Goal: Task Accomplishment & Management: Use online tool/utility

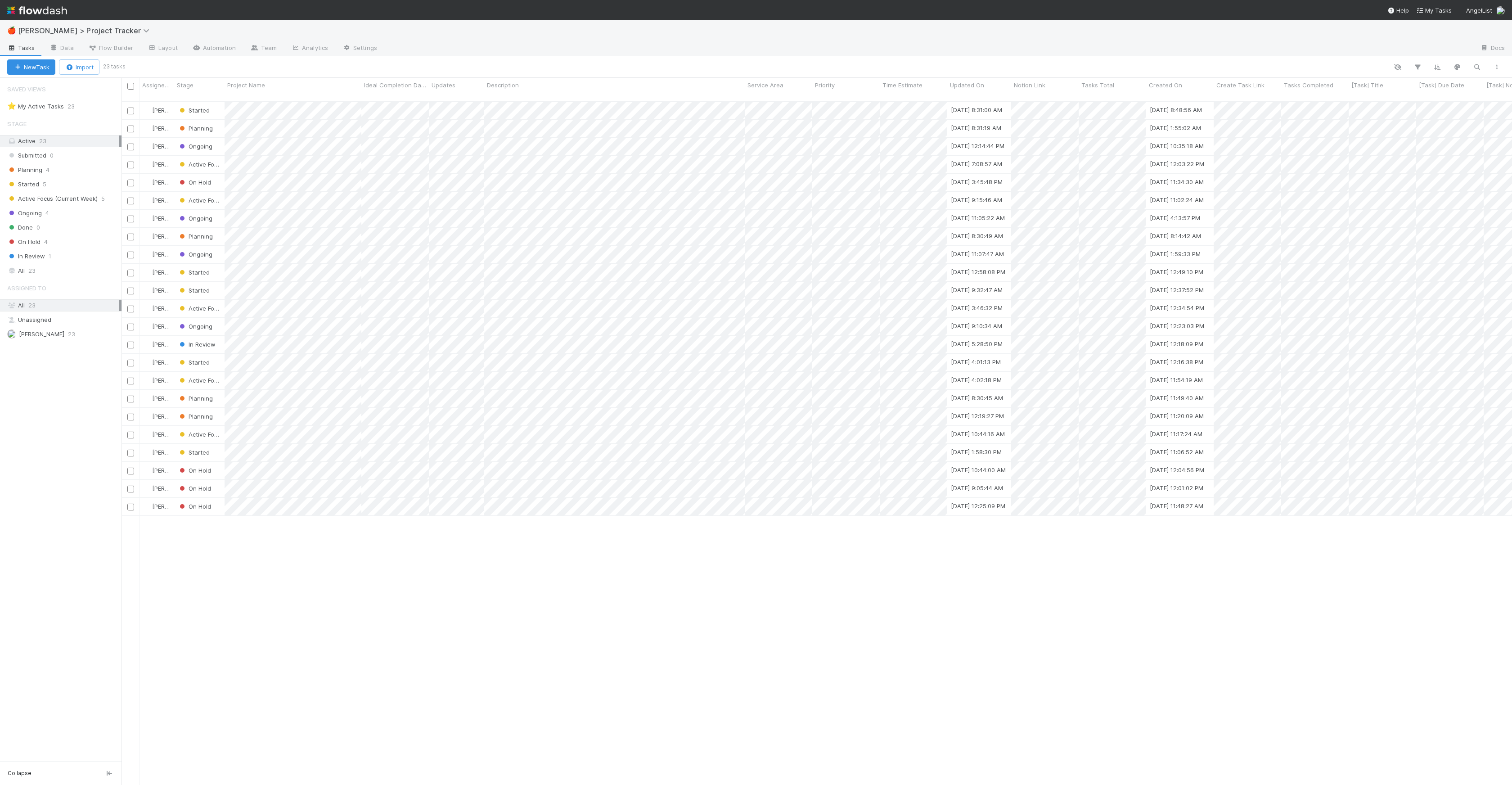
scroll to position [7, 7]
click at [36, 8] on img at bounding box center [37, 11] width 60 height 15
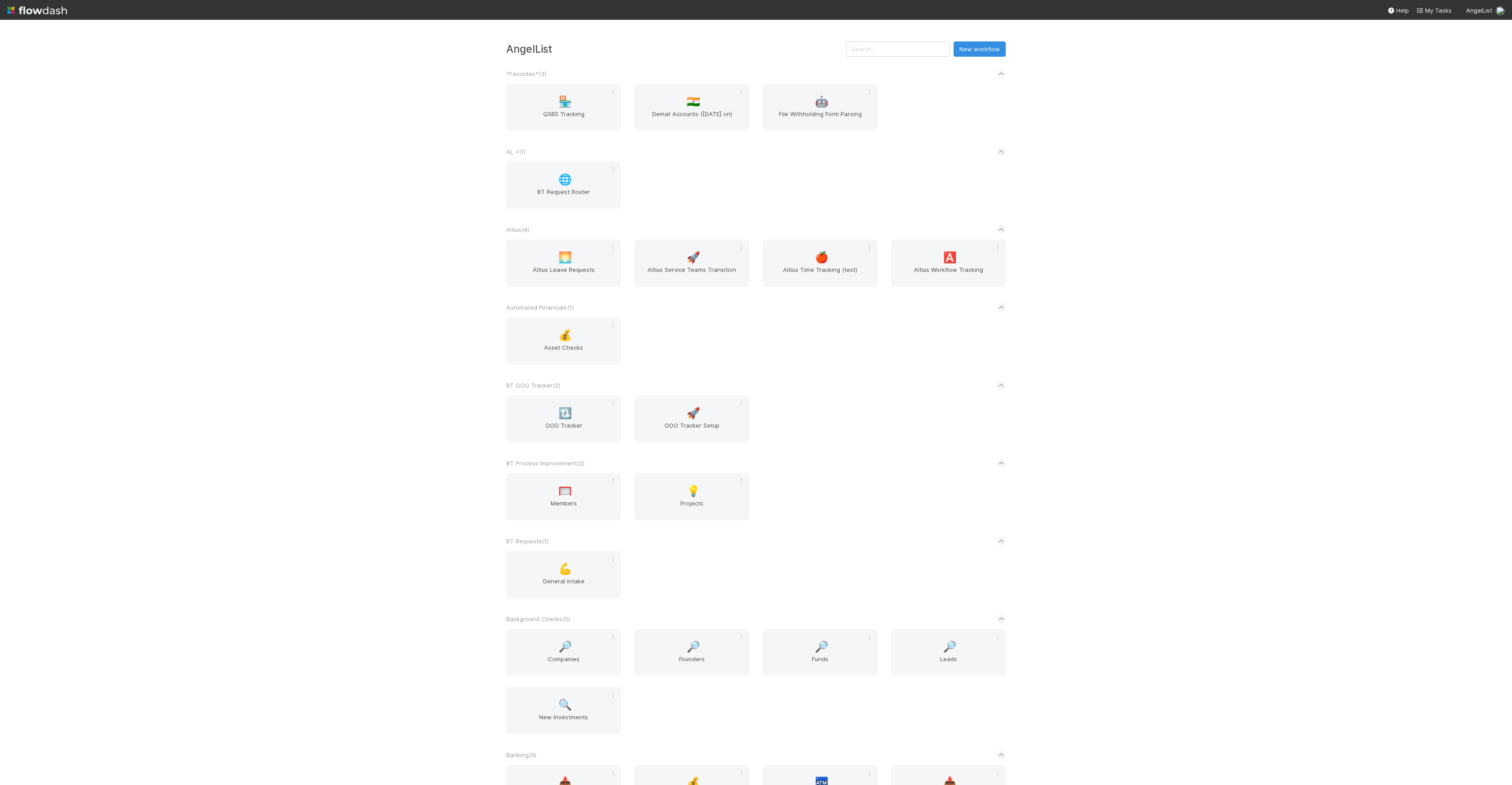
click at [674, 314] on div "Automated Financials ( 1 )" at bounding box center [756, 308] width 500 height 20
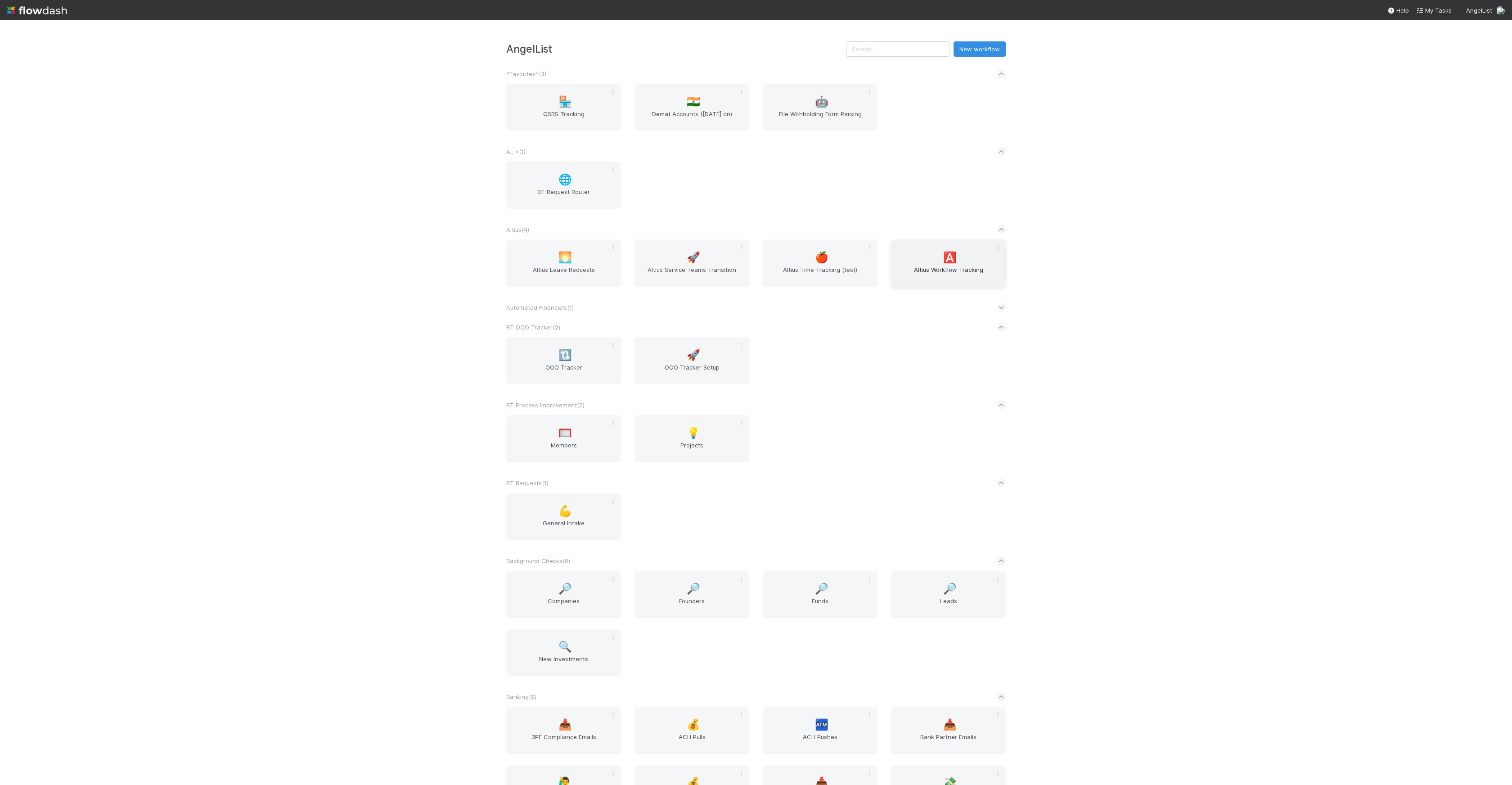
click at [960, 269] on span "Altius Workflow Tracking" at bounding box center [948, 274] width 107 height 18
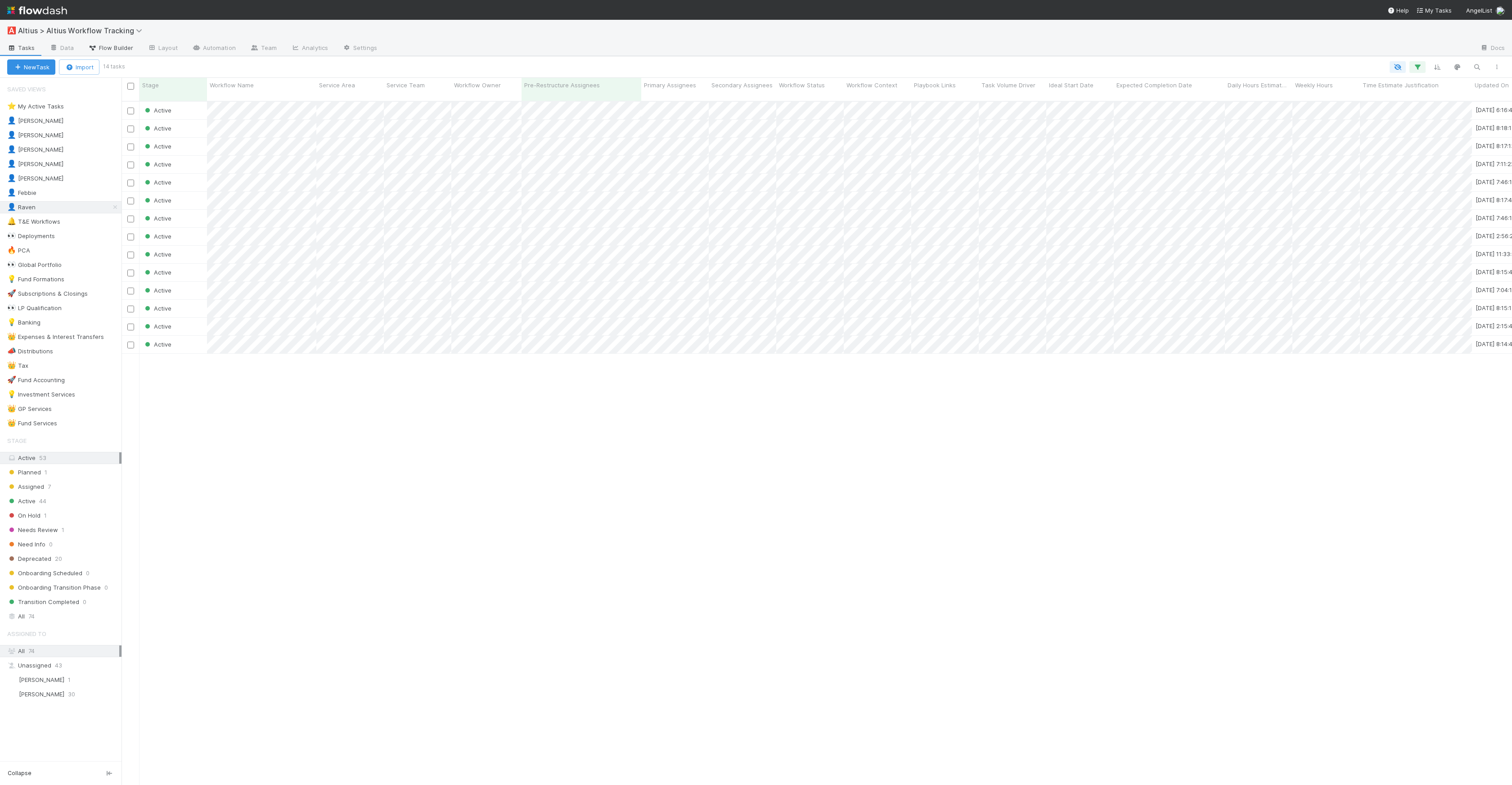
scroll to position [684, 1384]
click at [50, 495] on div "Active 44" at bounding box center [60, 501] width 122 height 12
click at [69, 503] on div "Active 44" at bounding box center [64, 501] width 114 height 11
click at [1420, 65] on icon "button" at bounding box center [1417, 67] width 9 height 8
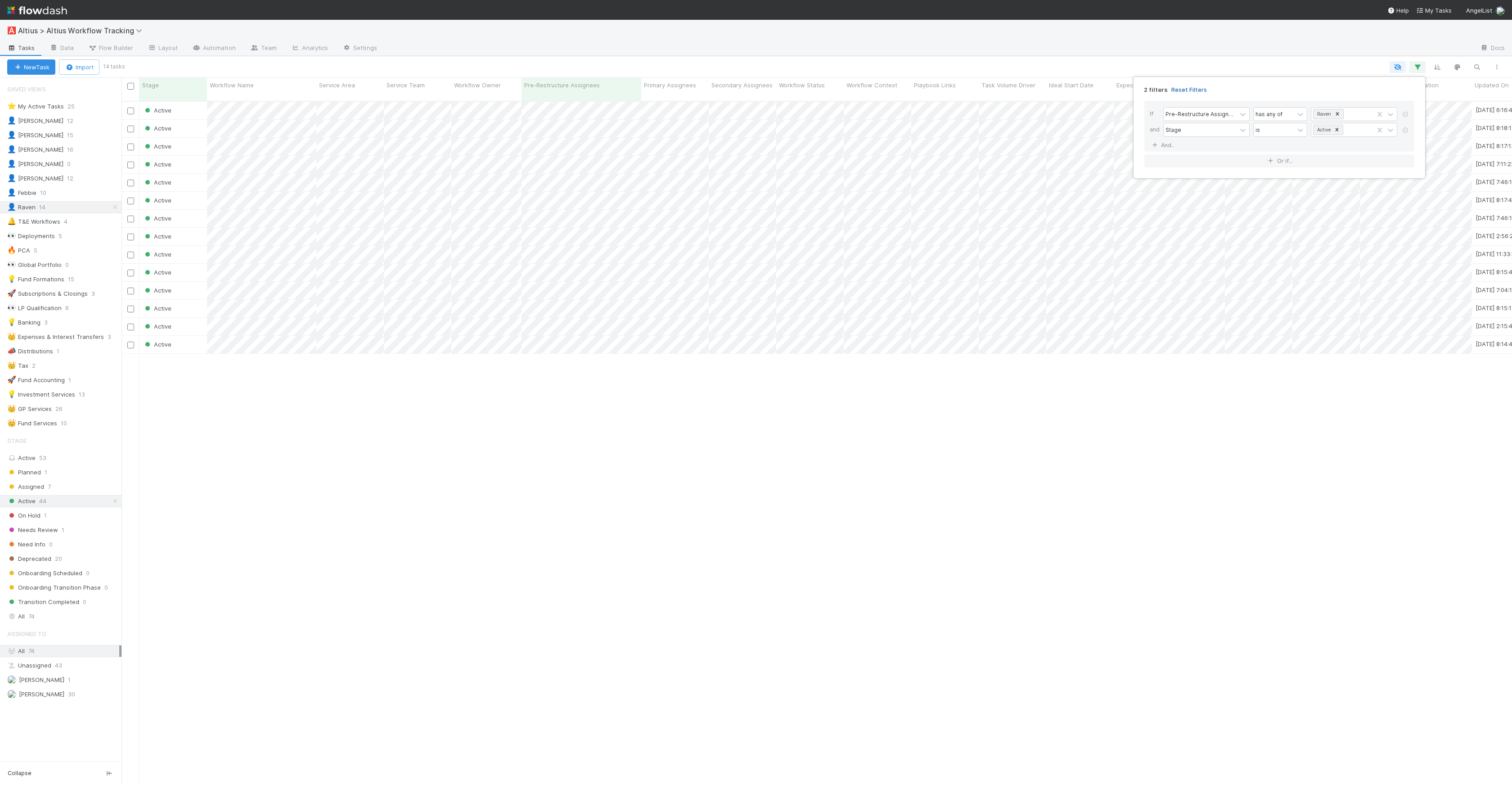
click at [1182, 90] on link "Reset Filters" at bounding box center [1189, 89] width 36 height 8
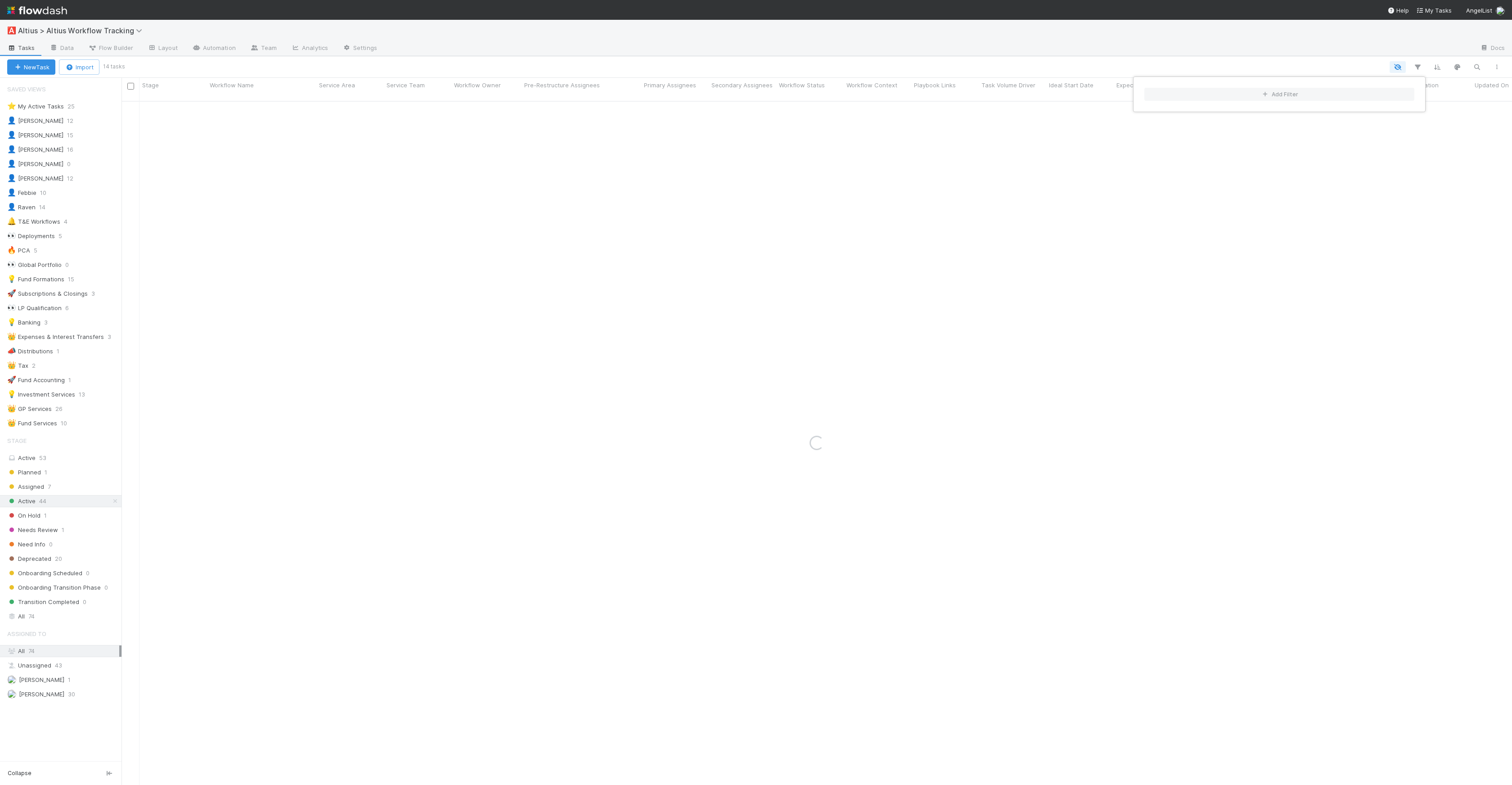
click at [1480, 66] on div "Add Filter" at bounding box center [756, 392] width 1512 height 785
click at [1465, 68] on div "Add Filter" at bounding box center [756, 392] width 1512 height 785
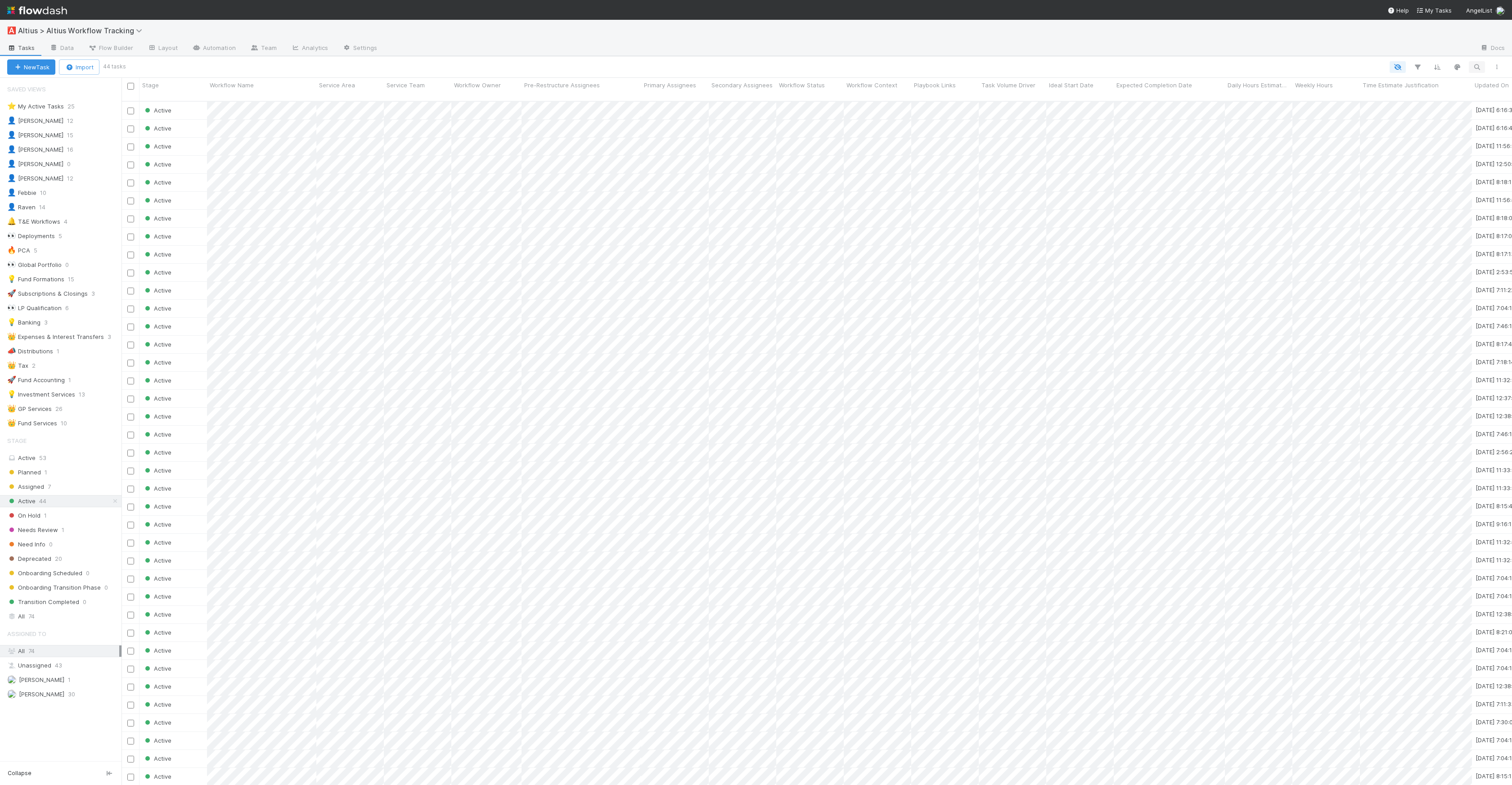
scroll to position [684, 1384]
click at [1474, 66] on icon "button" at bounding box center [1477, 67] width 9 height 8
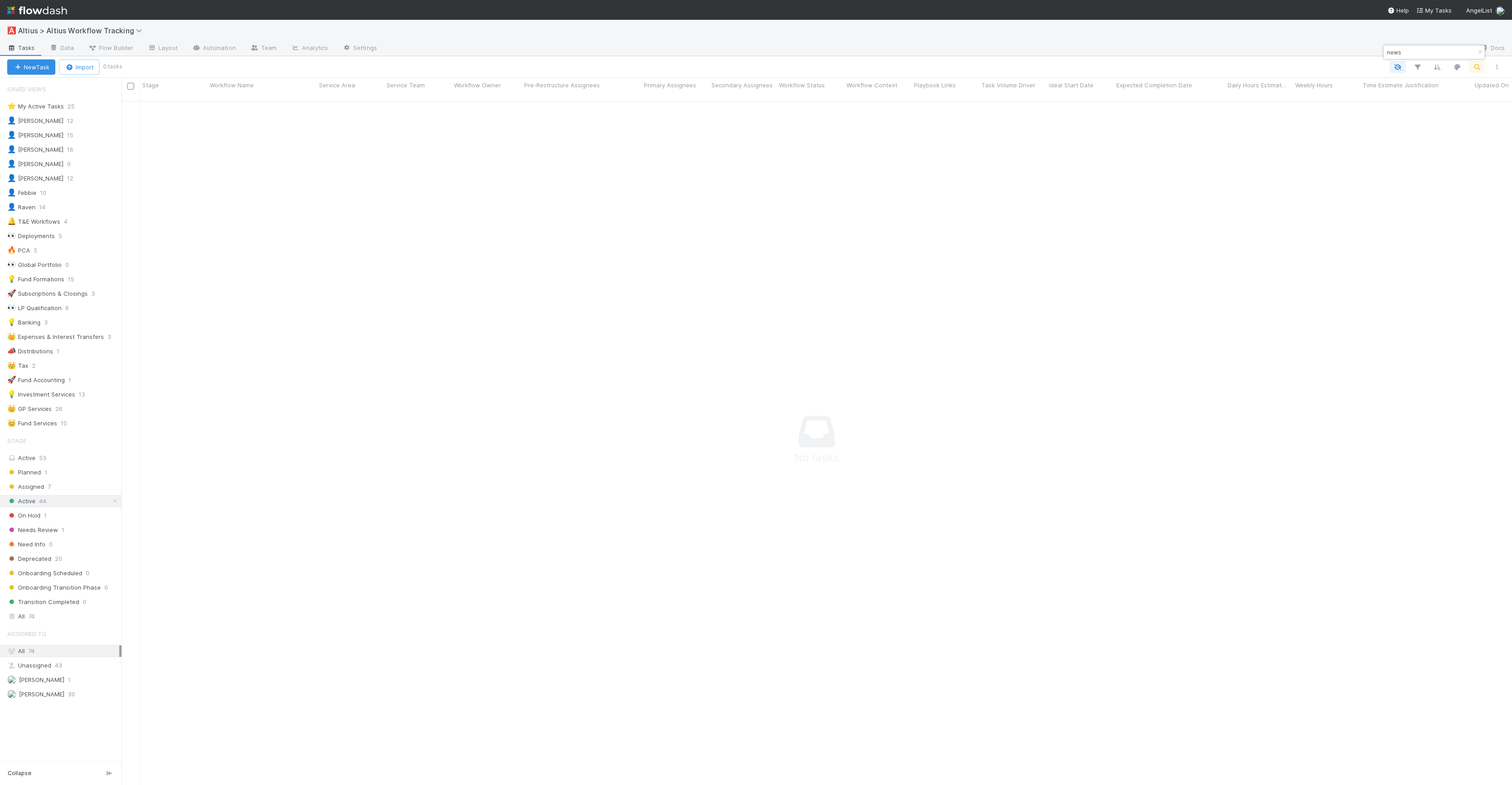
scroll to position [678, 1384]
click at [1412, 51] on input "news" at bounding box center [1430, 52] width 90 height 11
type input "news"
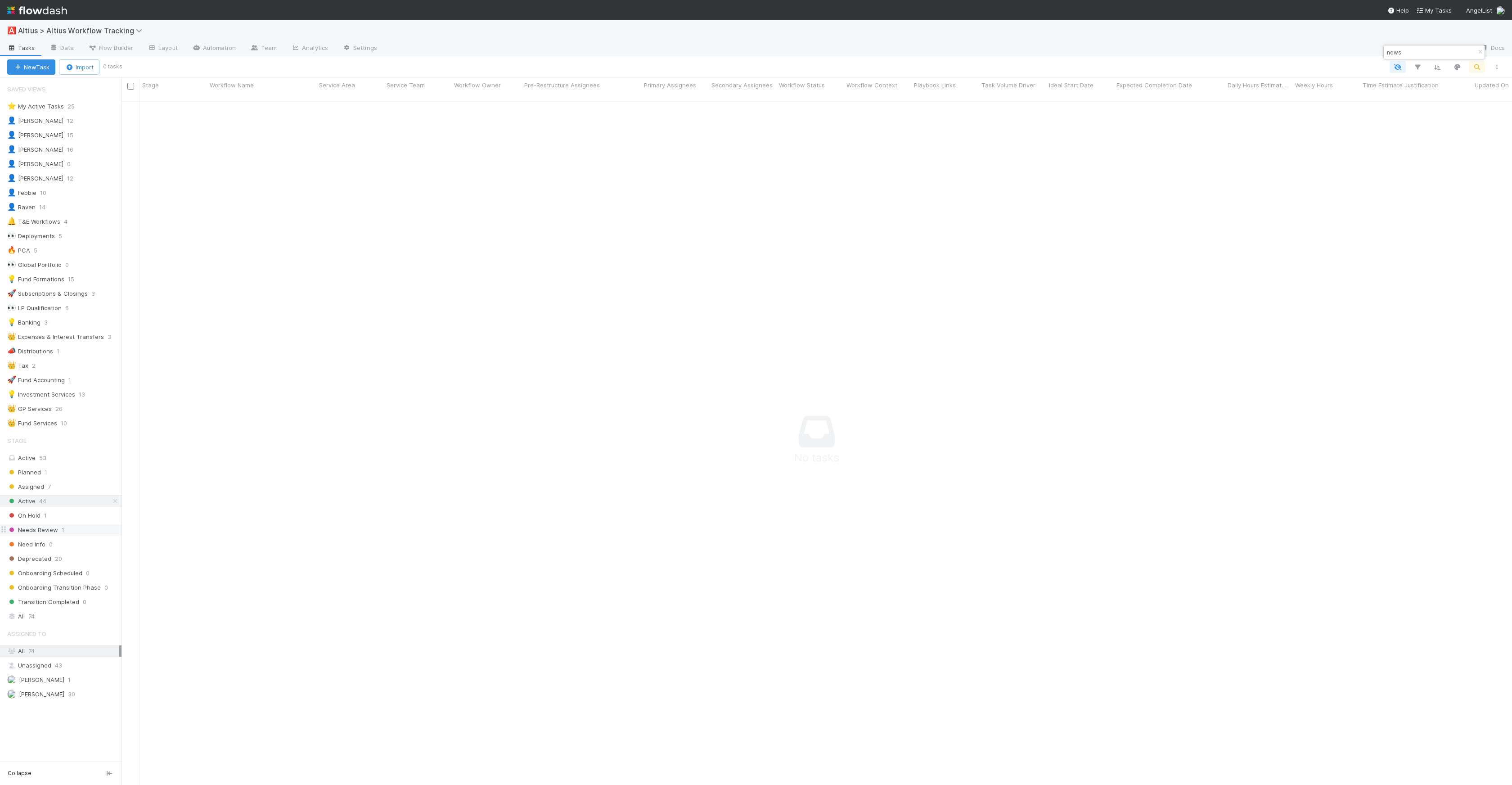
click at [51, 531] on span "Needs Review" at bounding box center [32, 530] width 51 height 11
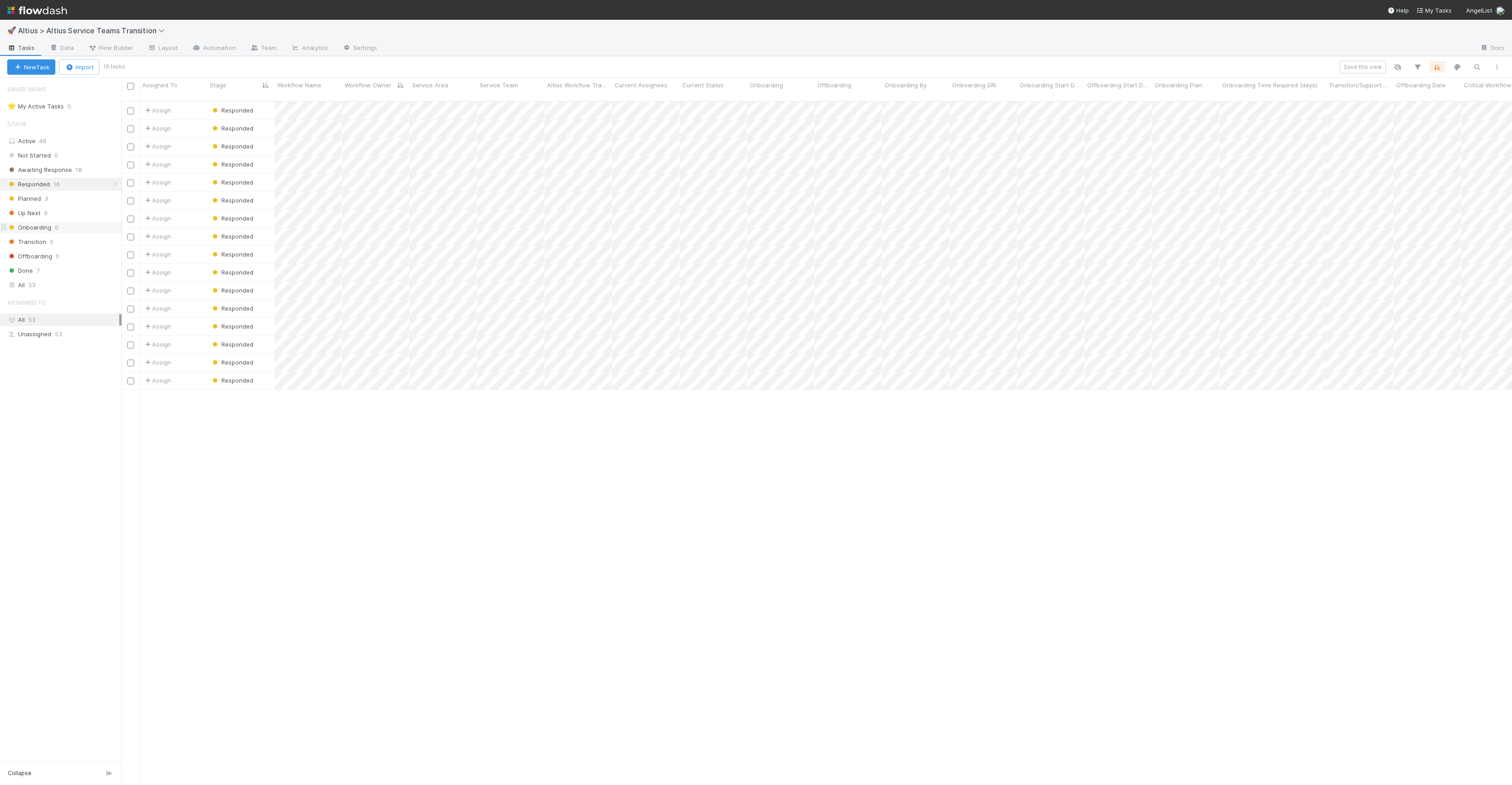
scroll to position [684, 1384]
click at [776, 157] on div at bounding box center [756, 392] width 1512 height 785
click at [799, 288] on div "Cristiantine" at bounding box center [811, 291] width 127 height 16
click at [792, 196] on div at bounding box center [756, 392] width 1512 height 785
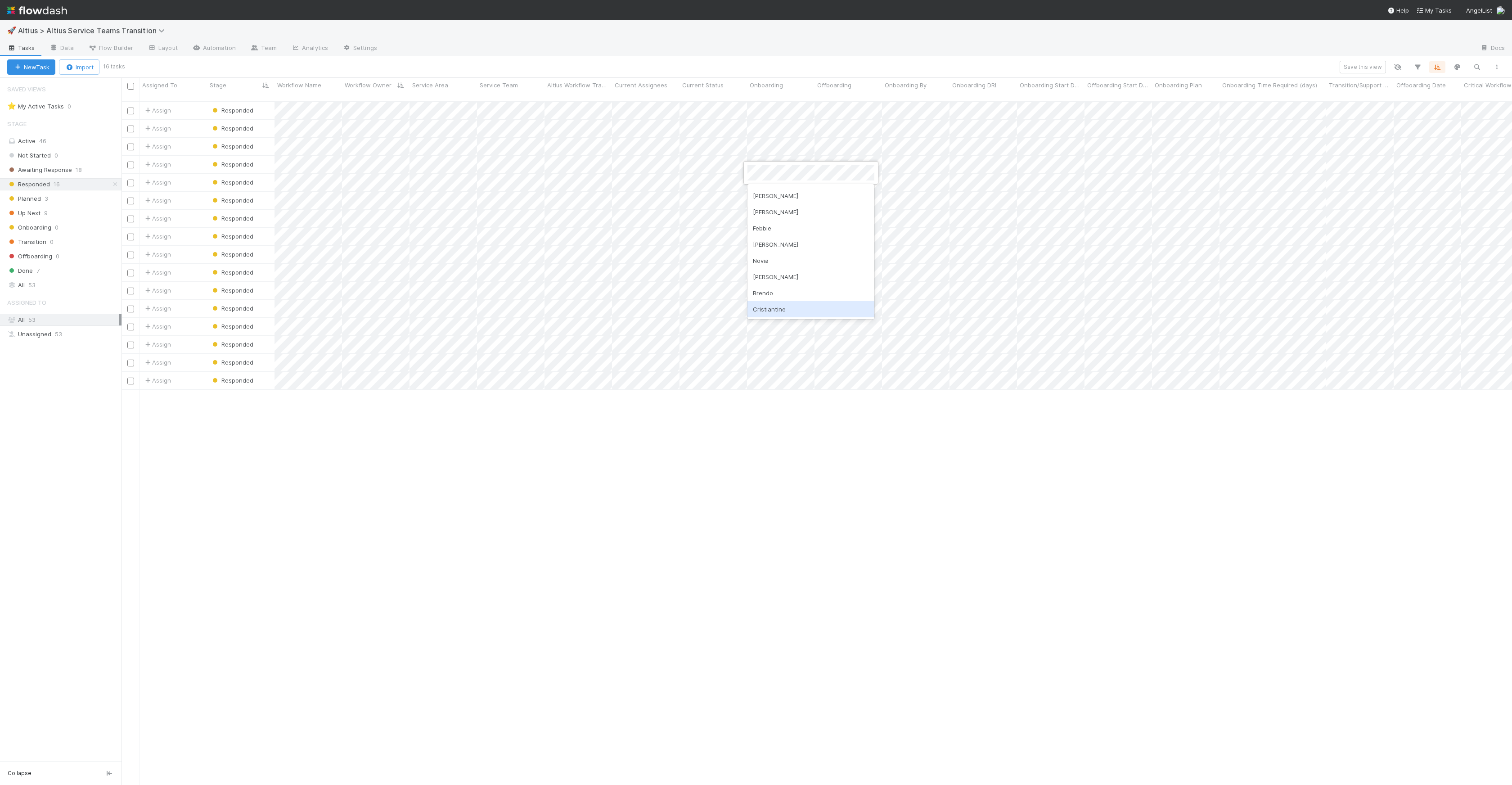
click at [806, 310] on div "Cristiantine" at bounding box center [811, 309] width 127 height 16
click at [784, 201] on div at bounding box center [756, 392] width 1512 height 785
click at [784, 323] on div "Cristiantine" at bounding box center [811, 328] width 127 height 16
click at [777, 228] on div at bounding box center [756, 392] width 1512 height 785
click at [1238, 226] on div at bounding box center [756, 392] width 1512 height 785
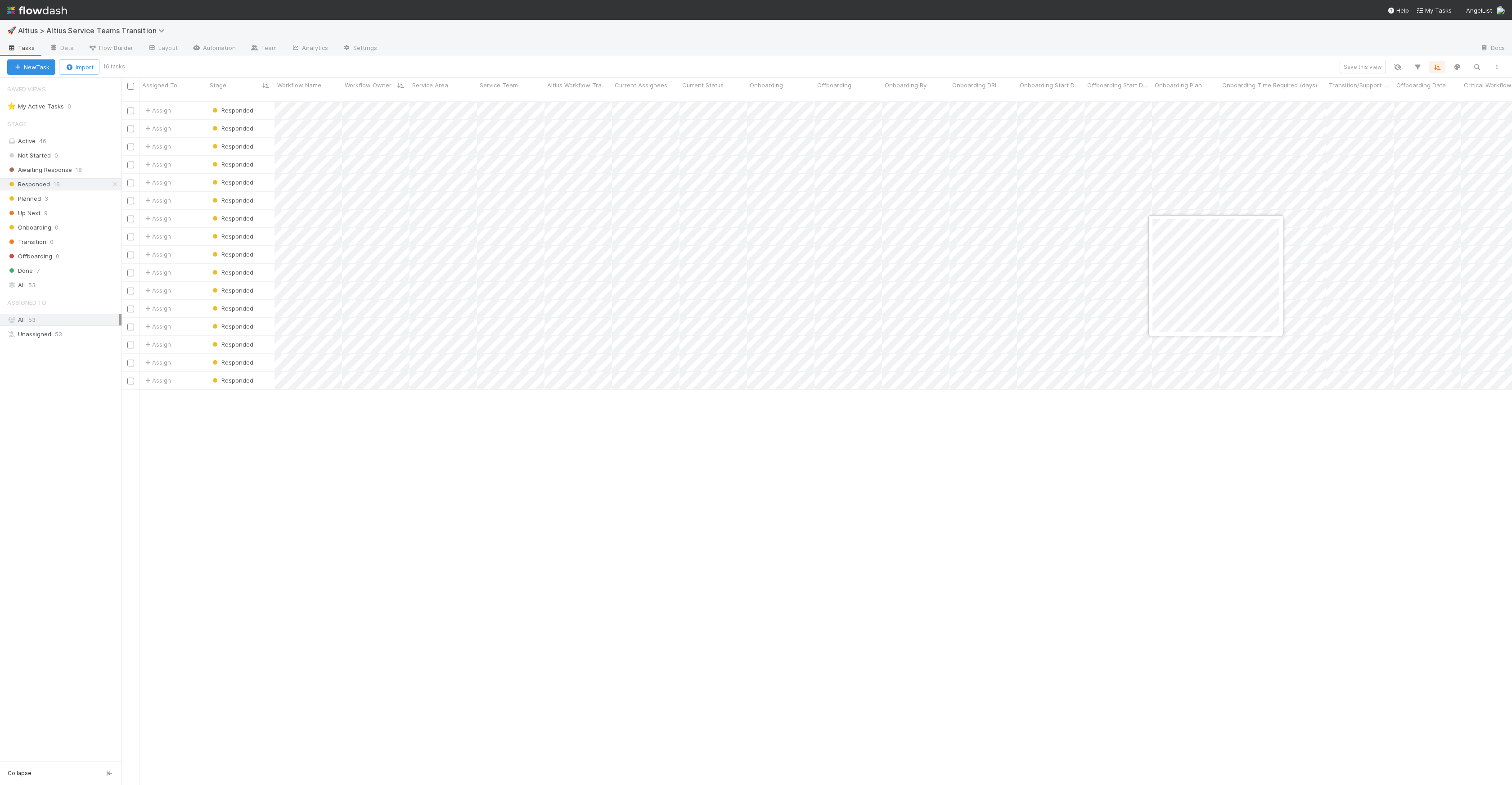
click at [1197, 202] on div at bounding box center [756, 392] width 1512 height 785
click at [1227, 308] on div at bounding box center [1216, 253] width 135 height 112
click at [1123, 206] on div at bounding box center [756, 392] width 1512 height 785
click at [628, 213] on div at bounding box center [756, 392] width 1512 height 785
click at [670, 240] on div "[PERSON_NAME]" at bounding box center [676, 247] width 127 height 16
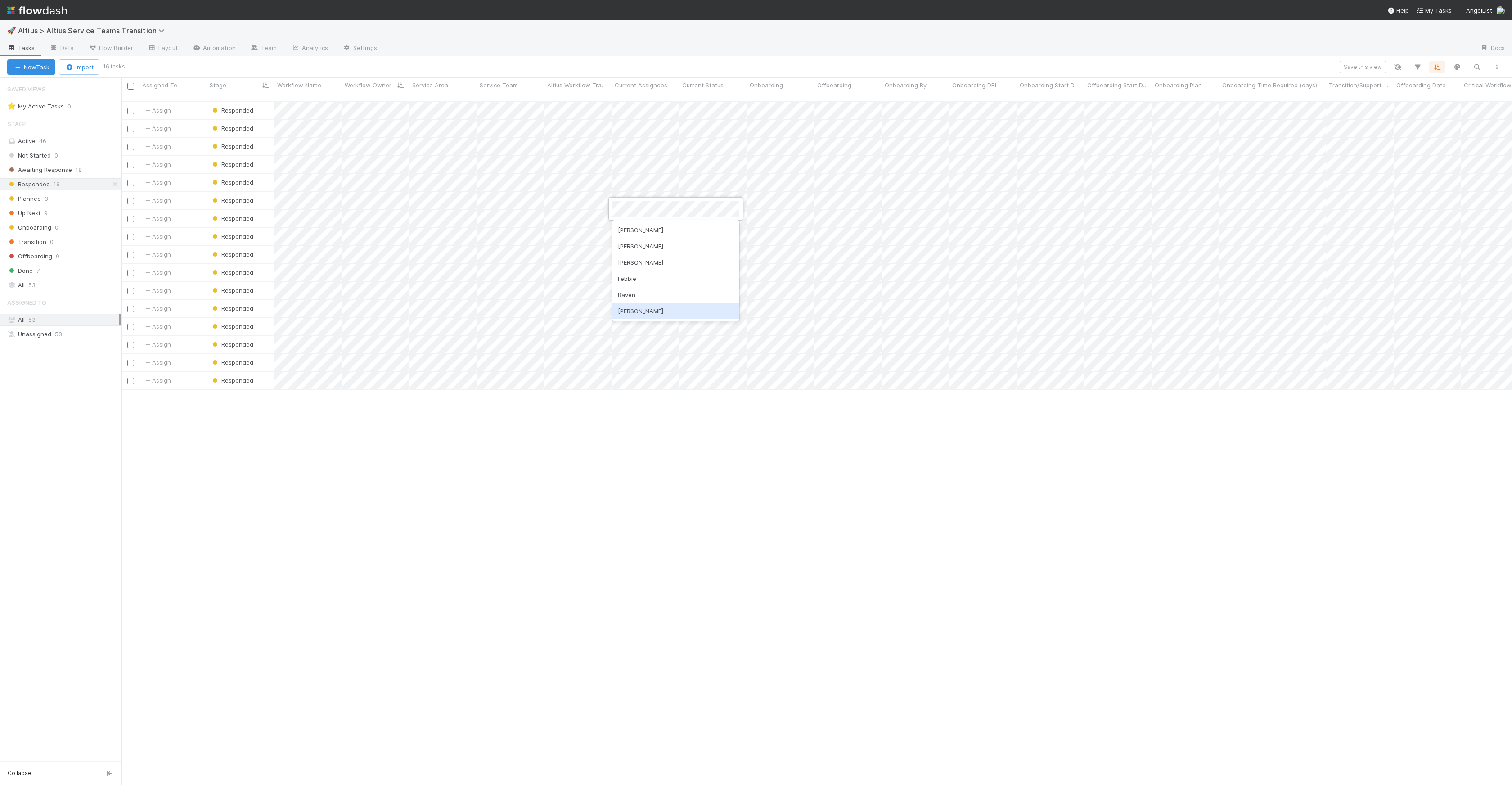
click at [664, 309] on div "Michael" at bounding box center [676, 311] width 127 height 16
click at [785, 215] on div at bounding box center [756, 392] width 1512 height 785
click at [783, 342] on div "Cristiantine" at bounding box center [811, 345] width 127 height 16
click at [830, 251] on div at bounding box center [756, 392] width 1512 height 785
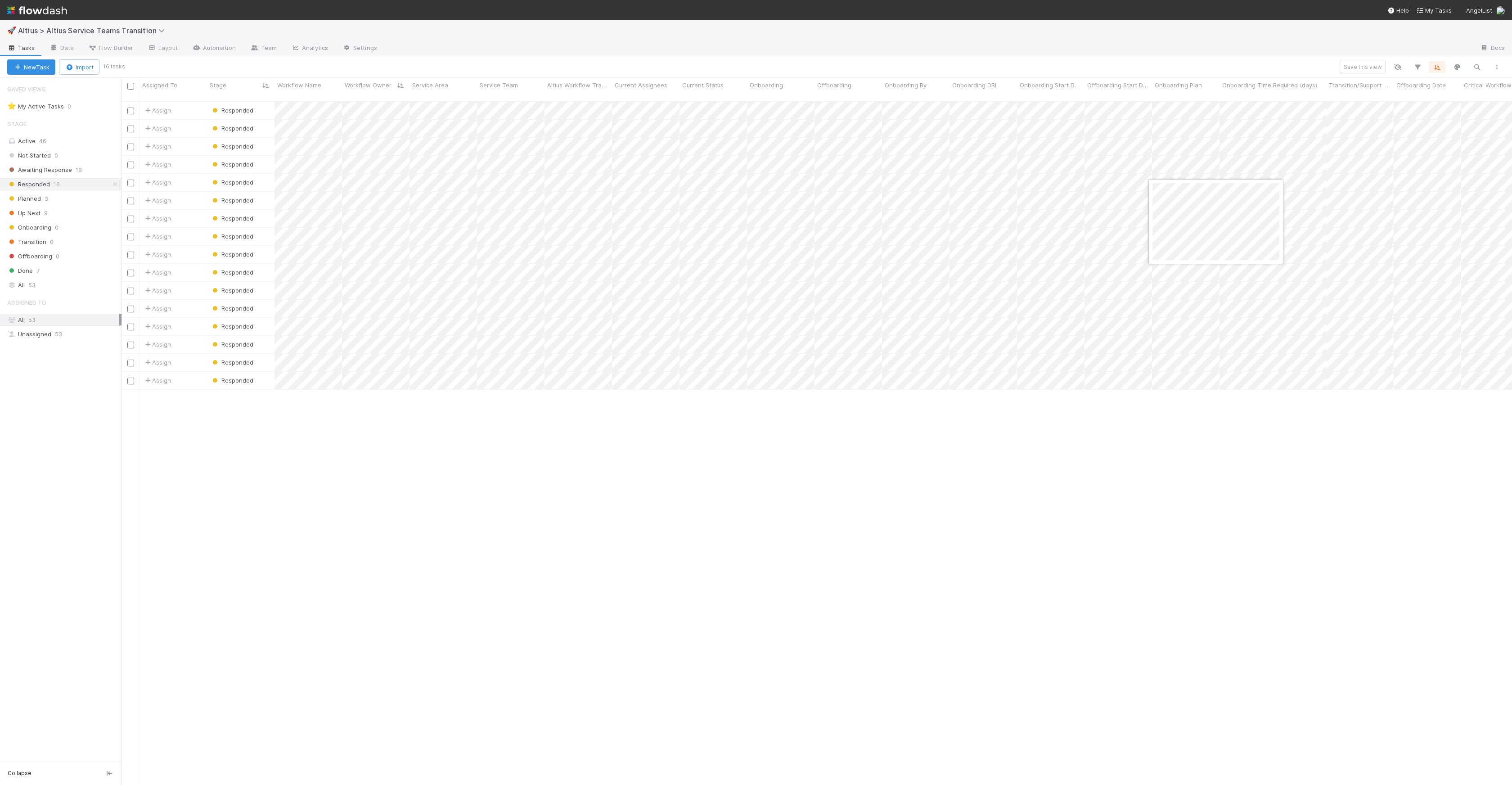
click at [763, 209] on div at bounding box center [756, 392] width 1512 height 785
click at [726, 198] on div at bounding box center [756, 392] width 1512 height 785
click at [693, 364] on div at bounding box center [756, 392] width 1512 height 785
click at [798, 266] on div at bounding box center [756, 392] width 1512 height 785
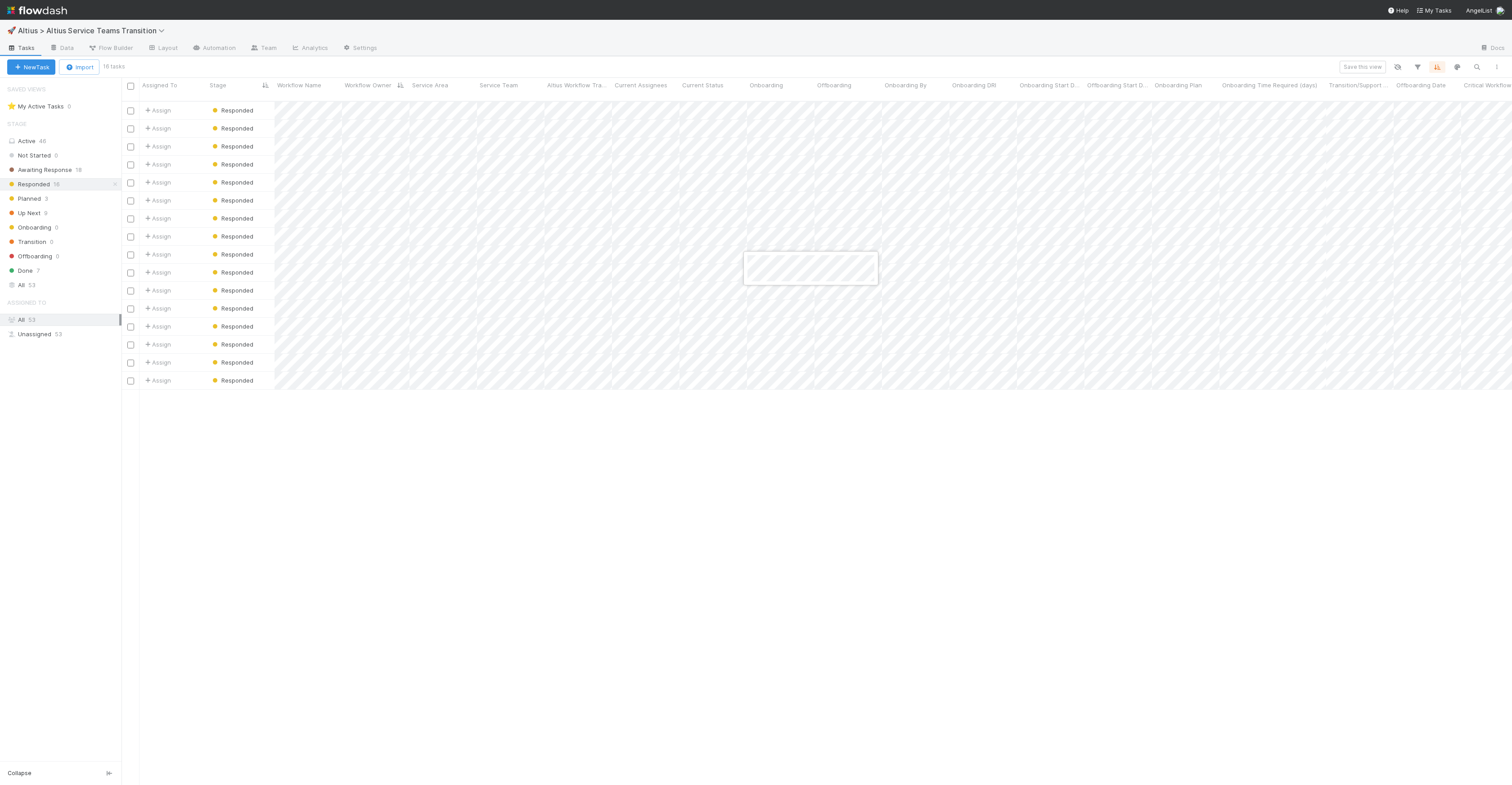
click at [963, 498] on div at bounding box center [756, 392] width 1512 height 785
click at [846, 250] on div at bounding box center [756, 392] width 1512 height 785
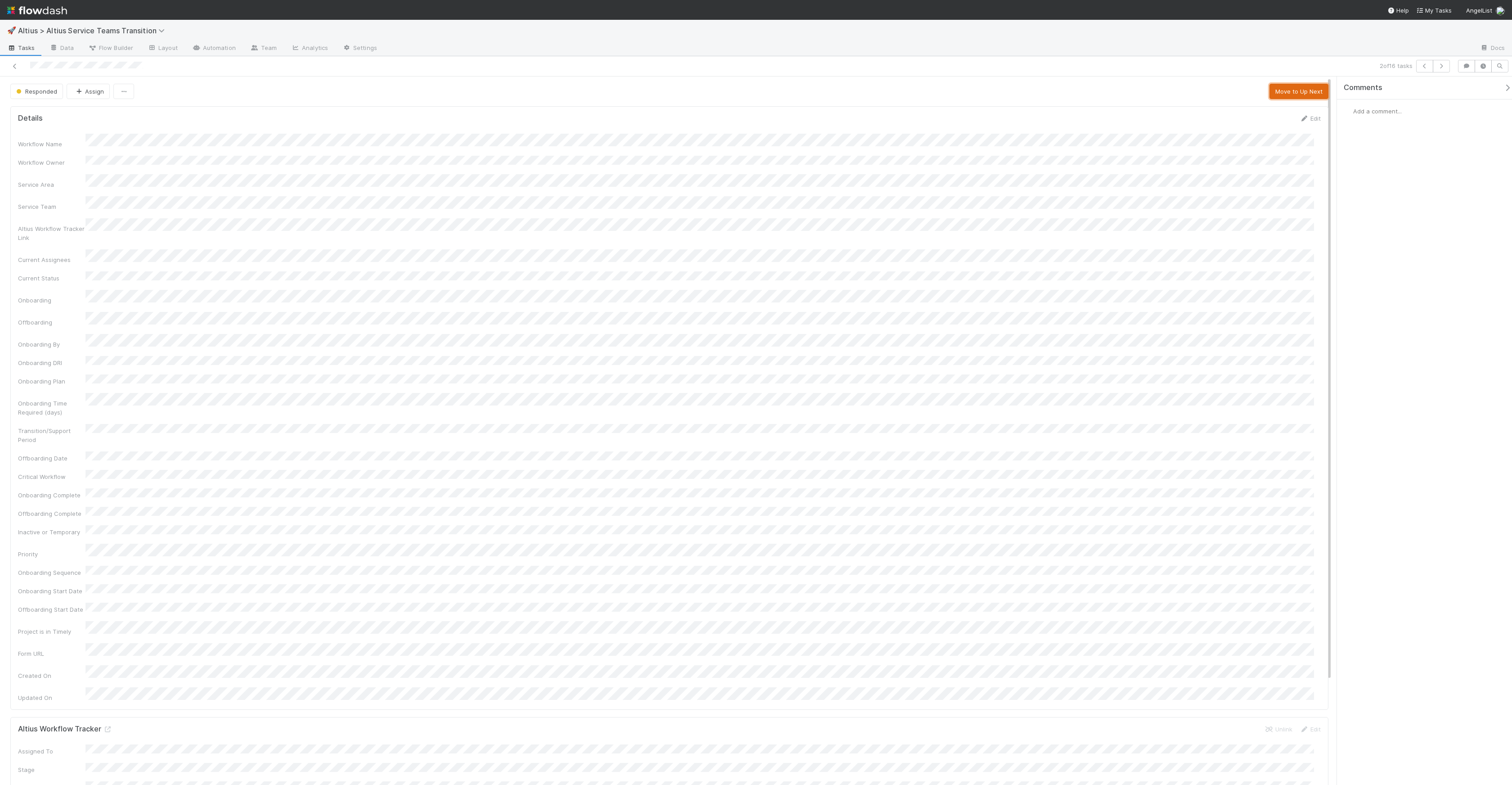
drag, startPoint x: 1287, startPoint y: 96, endPoint x: 1169, endPoint y: 86, distance: 118.4
click at [1169, 86] on div "Responded Assign Move to Up Next" at bounding box center [670, 92] width 1318 height 15
click at [100, 51] on span "Flow Builder" at bounding box center [110, 48] width 45 height 9
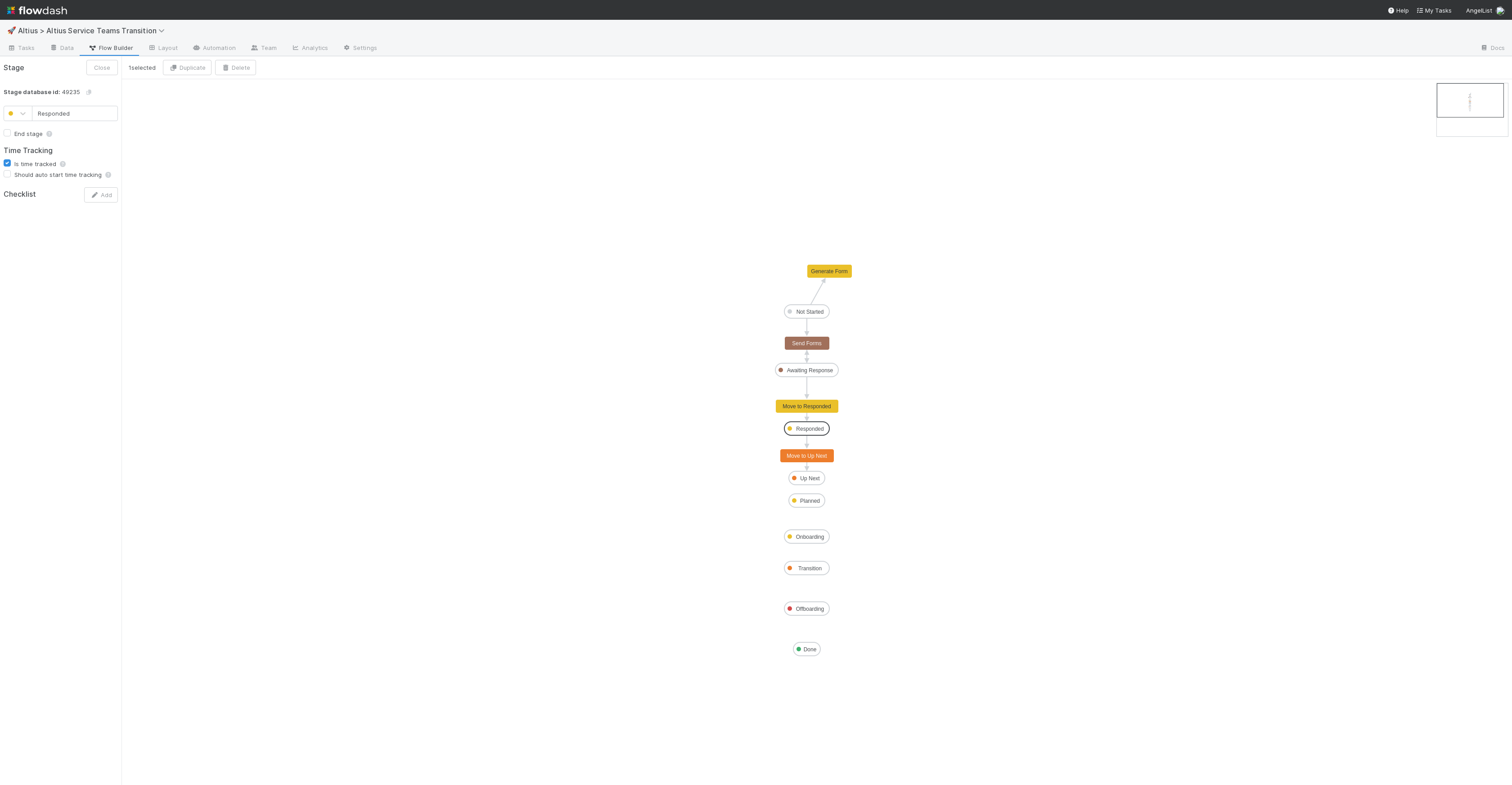
type input "Up Next"
drag, startPoint x: 812, startPoint y: 479, endPoint x: 794, endPoint y: 467, distance: 21.6
drag, startPoint x: 811, startPoint y: 454, endPoint x: 708, endPoint y: 458, distance: 103.1
drag, startPoint x: 805, startPoint y: 500, endPoint x: 803, endPoint y: 456, distance: 44.0
drag, startPoint x: 808, startPoint y: 437, endPoint x: 808, endPoint y: 456, distance: 19.0
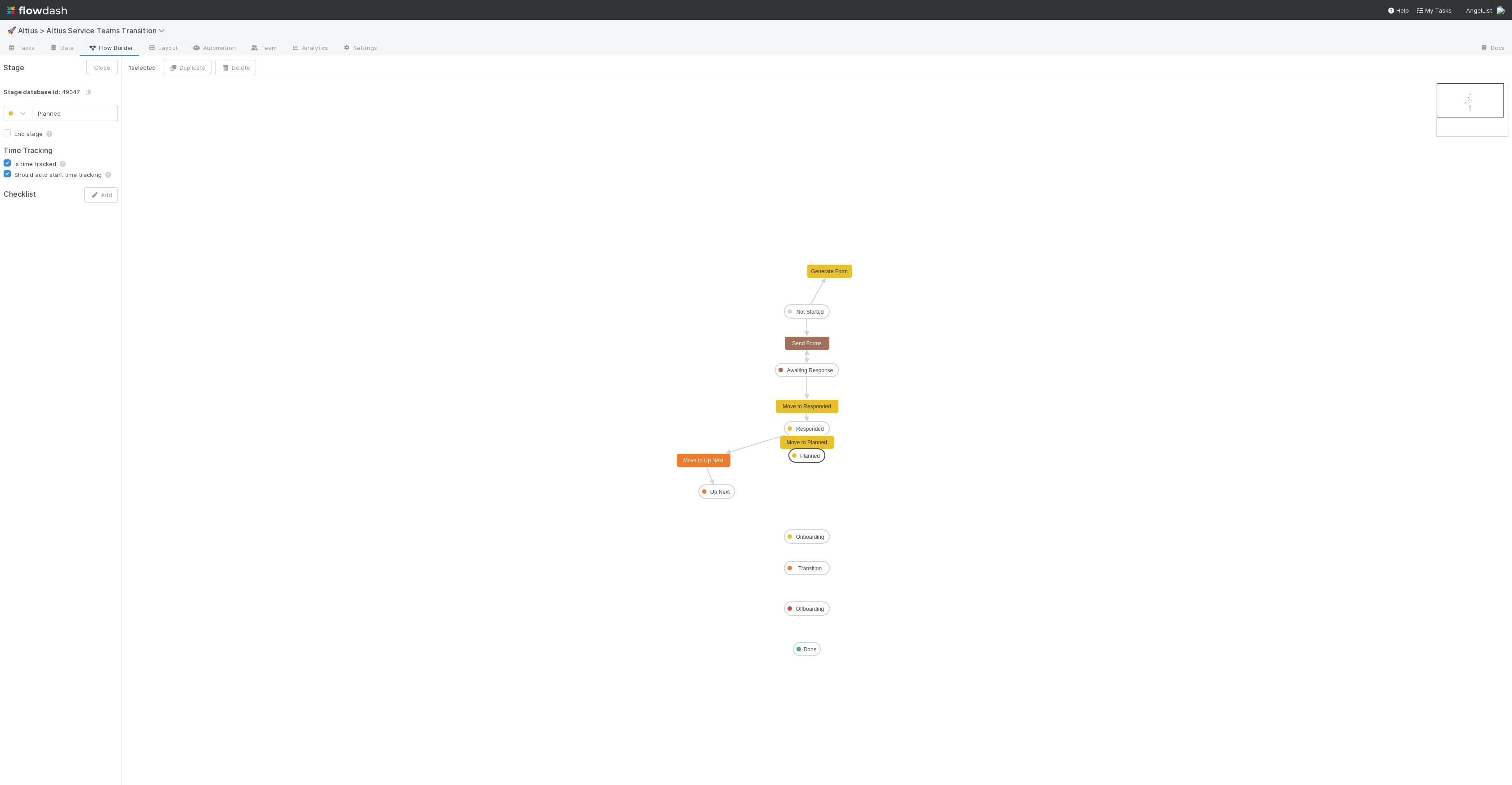
drag, startPoint x: 807, startPoint y: 462, endPoint x: 716, endPoint y: 463, distance: 91.0
drag, startPoint x: 807, startPoint y: 461, endPoint x: 724, endPoint y: 462, distance: 83.0
click at [766, 442] on icon at bounding box center [758, 443] width 55 height 16
click at [190, 74] on button "Delete" at bounding box center [184, 68] width 41 height 15
drag, startPoint x: 717, startPoint y: 464, endPoint x: 816, endPoint y: 488, distance: 101.9
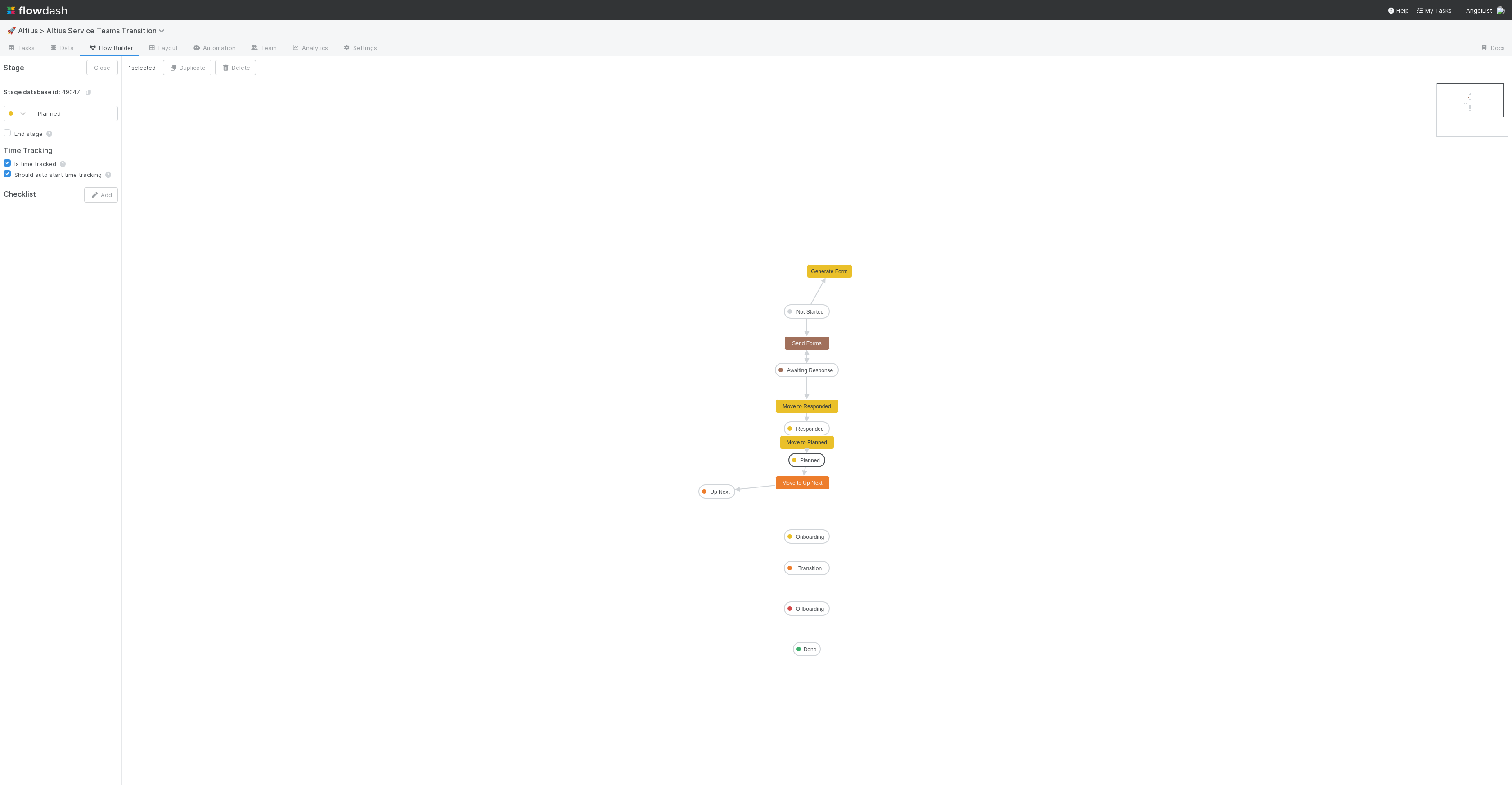
drag, startPoint x: 815, startPoint y: 457, endPoint x: 814, endPoint y: 462, distance: 5.1
type input "Up Next"
checkbox input "false"
click at [724, 488] on rect at bounding box center [717, 491] width 36 height 14
click at [68, 120] on input "Up Next" at bounding box center [75, 113] width 86 height 15
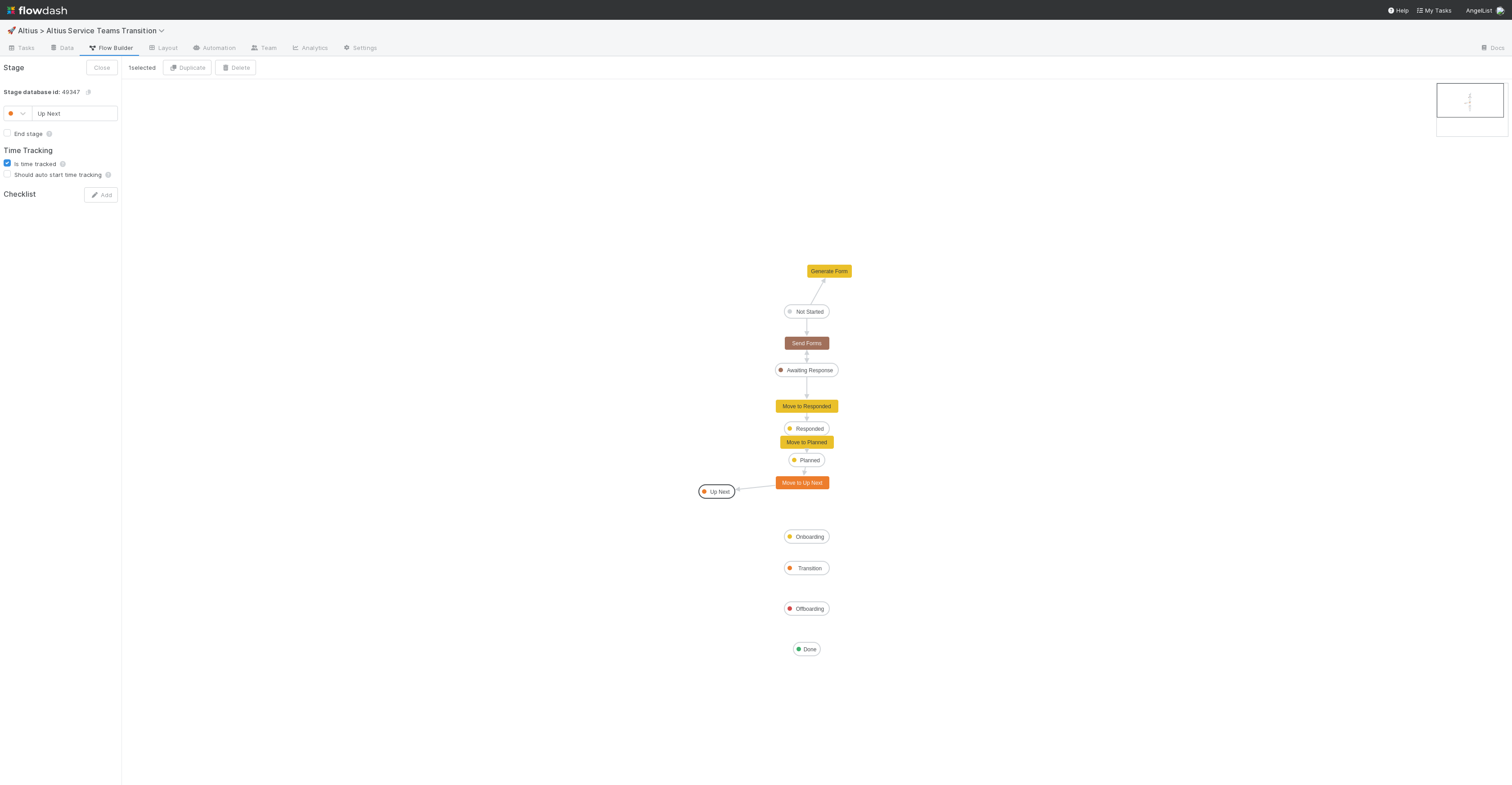
click at [68, 120] on input "Up Next" at bounding box center [75, 113] width 86 height 15
type input "Ready for Onboarding"
click at [89, 60] on button "Save" at bounding box center [103, 68] width 29 height 15
drag, startPoint x: 707, startPoint y: 490, endPoint x: 795, endPoint y: 509, distance: 90.0
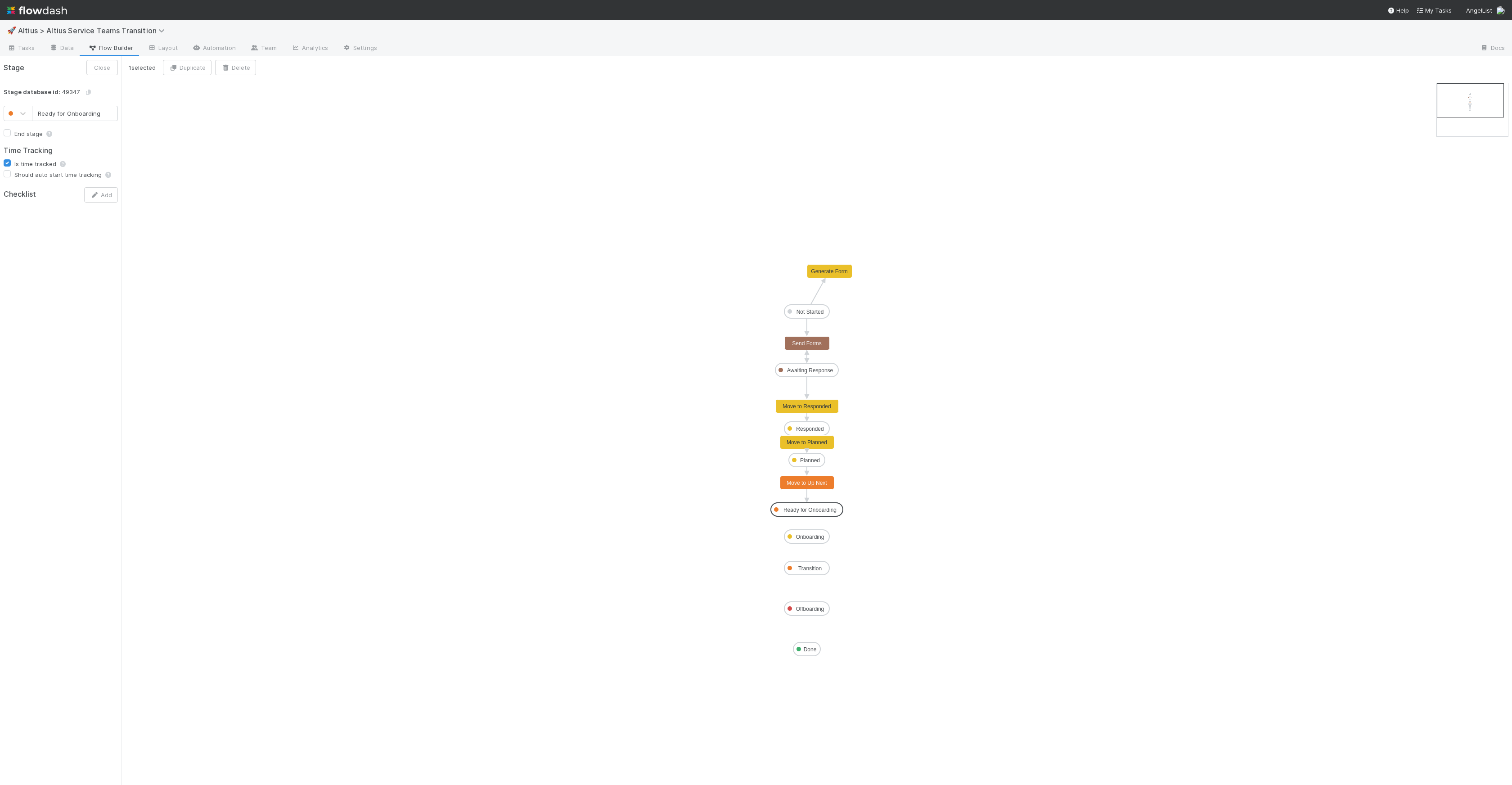
click at [817, 507] on text "Ready for Onboarding" at bounding box center [810, 510] width 53 height 6
drag, startPoint x: 772, startPoint y: 521, endPoint x: 838, endPoint y: 688, distance: 179.6
click at [838, 690] on icon "Not Started Awaiting Response Responded Planned Ready for Onboarding Onboarding…" at bounding box center [816, 432] width 1391 height 706
drag, startPoint x: 817, startPoint y: 541, endPoint x: 818, endPoint y: 550, distance: 9.1
drag, startPoint x: 818, startPoint y: 508, endPoint x: 816, endPoint y: 519, distance: 11.2
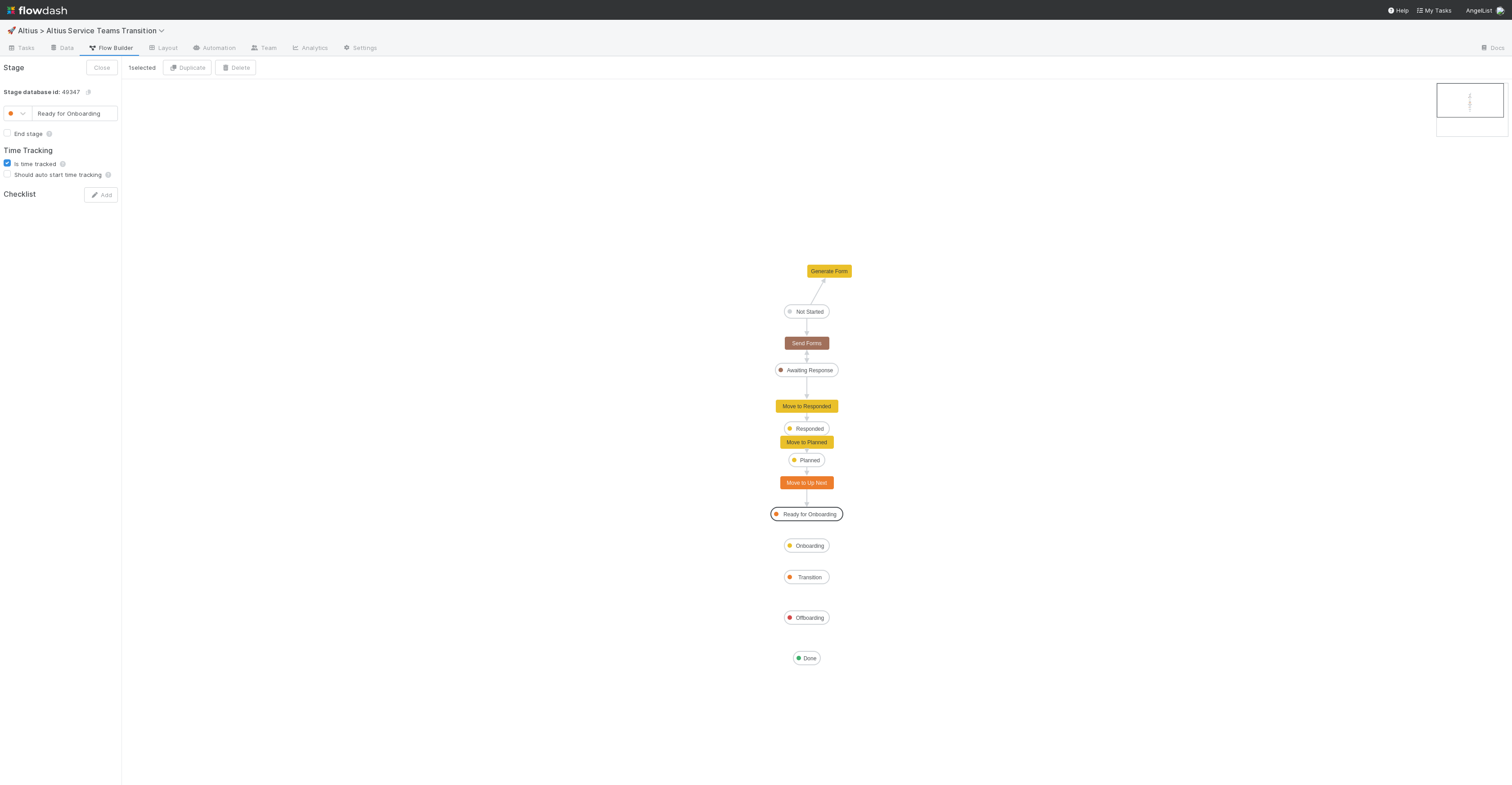
drag, startPoint x: 816, startPoint y: 520, endPoint x: 815, endPoint y: 514, distance: 6.1
drag, startPoint x: 809, startPoint y: 520, endPoint x: 805, endPoint y: 551, distance: 31.3
type input "Onboarding"
drag, startPoint x: 805, startPoint y: 544, endPoint x: 808, endPoint y: 554, distance: 10.4
drag, startPoint x: 806, startPoint y: 556, endPoint x: 806, endPoint y: 574, distance: 18.0
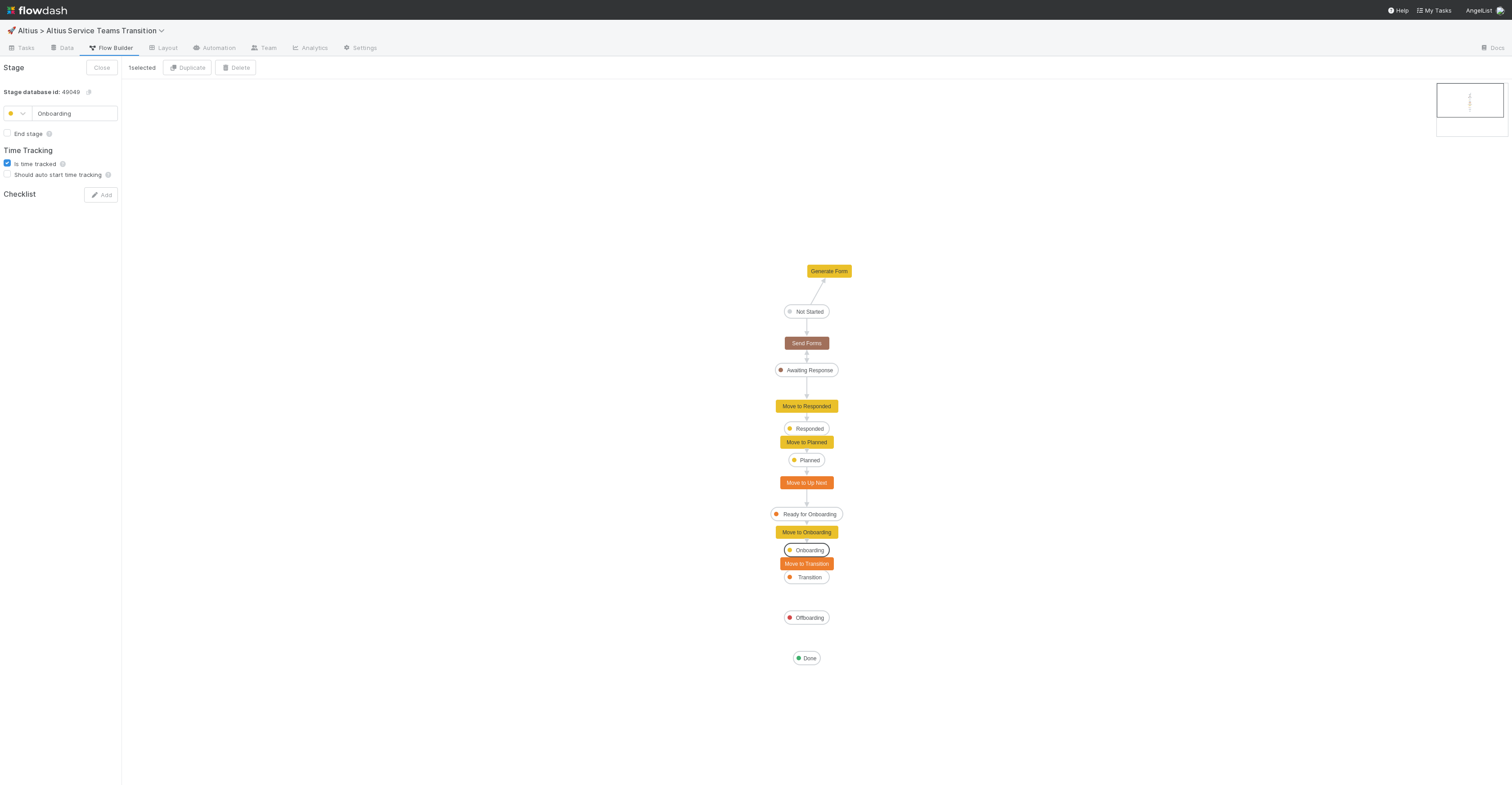
drag, startPoint x: 807, startPoint y: 584, endPoint x: 807, endPoint y: 622, distance: 38.0
drag, startPoint x: 808, startPoint y: 585, endPoint x: 807, endPoint y: 614, distance: 29.0
drag, startPoint x: 806, startPoint y: 624, endPoint x: 809, endPoint y: 653, distance: 29.2
type input "Done"
checkbox input "true"
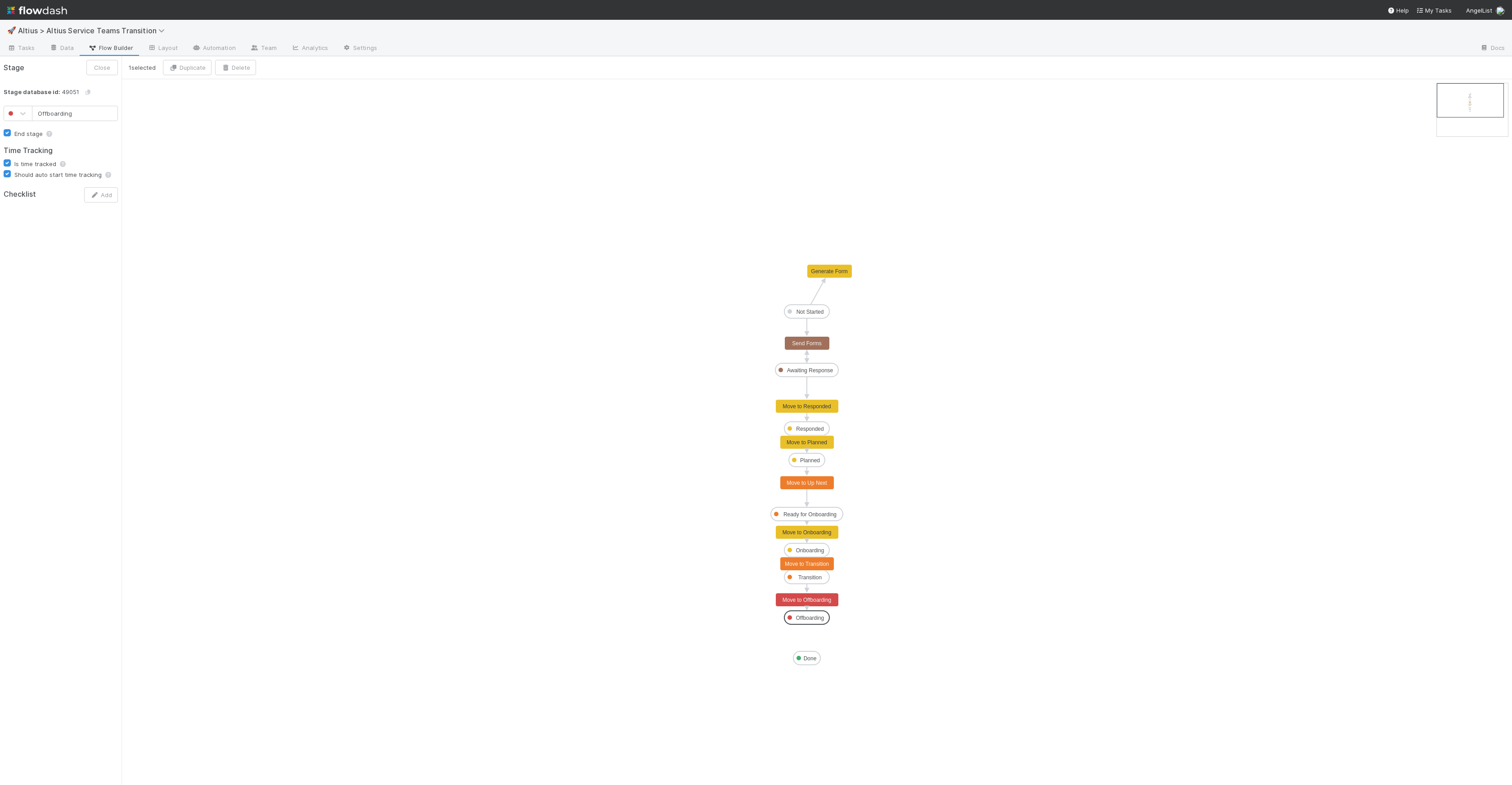
checkbox input "true"
drag, startPoint x: 809, startPoint y: 622, endPoint x: 807, endPoint y: 659, distance: 37.1
click at [34, 63] on div "Stage Close" at bounding box center [60, 68] width 122 height 22
click at [9, 50] on span "Tasks" at bounding box center [21, 48] width 28 height 9
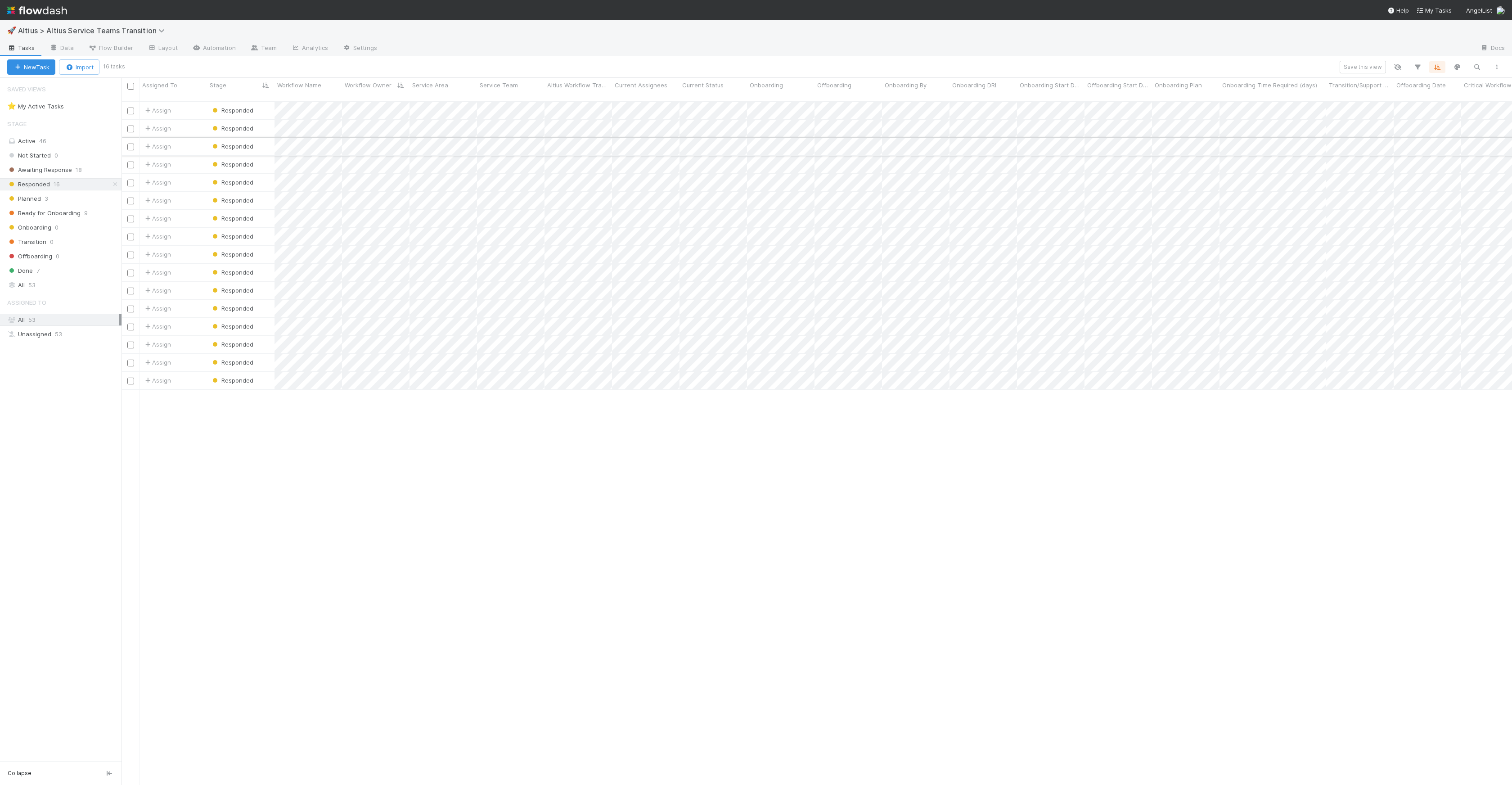
scroll to position [684, 1384]
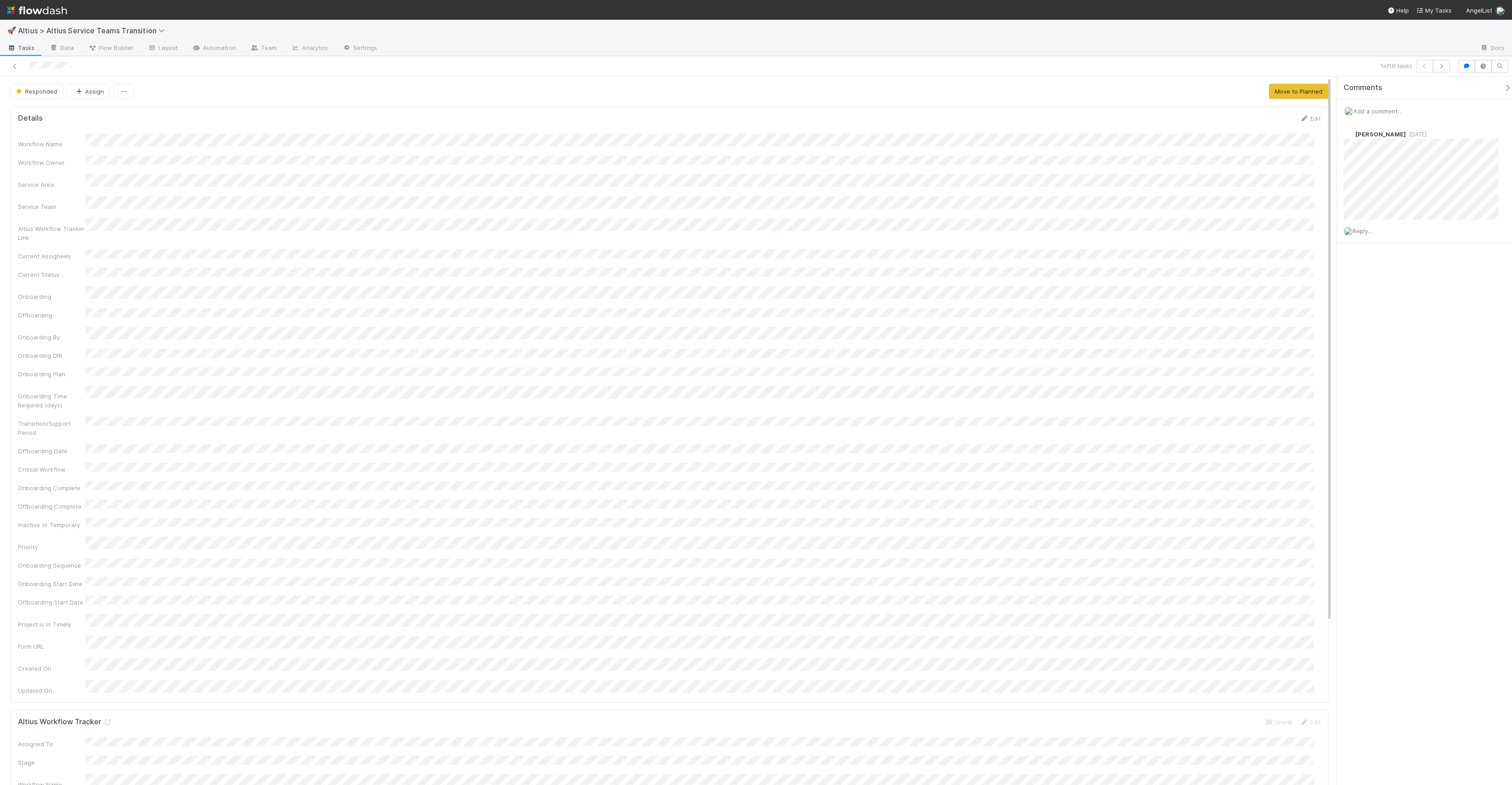
click at [1263, 91] on div "Responded Assign Move to Planned" at bounding box center [670, 92] width 1318 height 15
click at [1269, 92] on button "Move to Planned" at bounding box center [1298, 92] width 59 height 15
click at [1250, 86] on div "Planned Assign Move to Up Next" at bounding box center [670, 92] width 1318 height 15
click at [1443, 63] on icon "button" at bounding box center [1441, 66] width 9 height 5
click at [124, 51] on span "Flow Builder" at bounding box center [110, 48] width 45 height 9
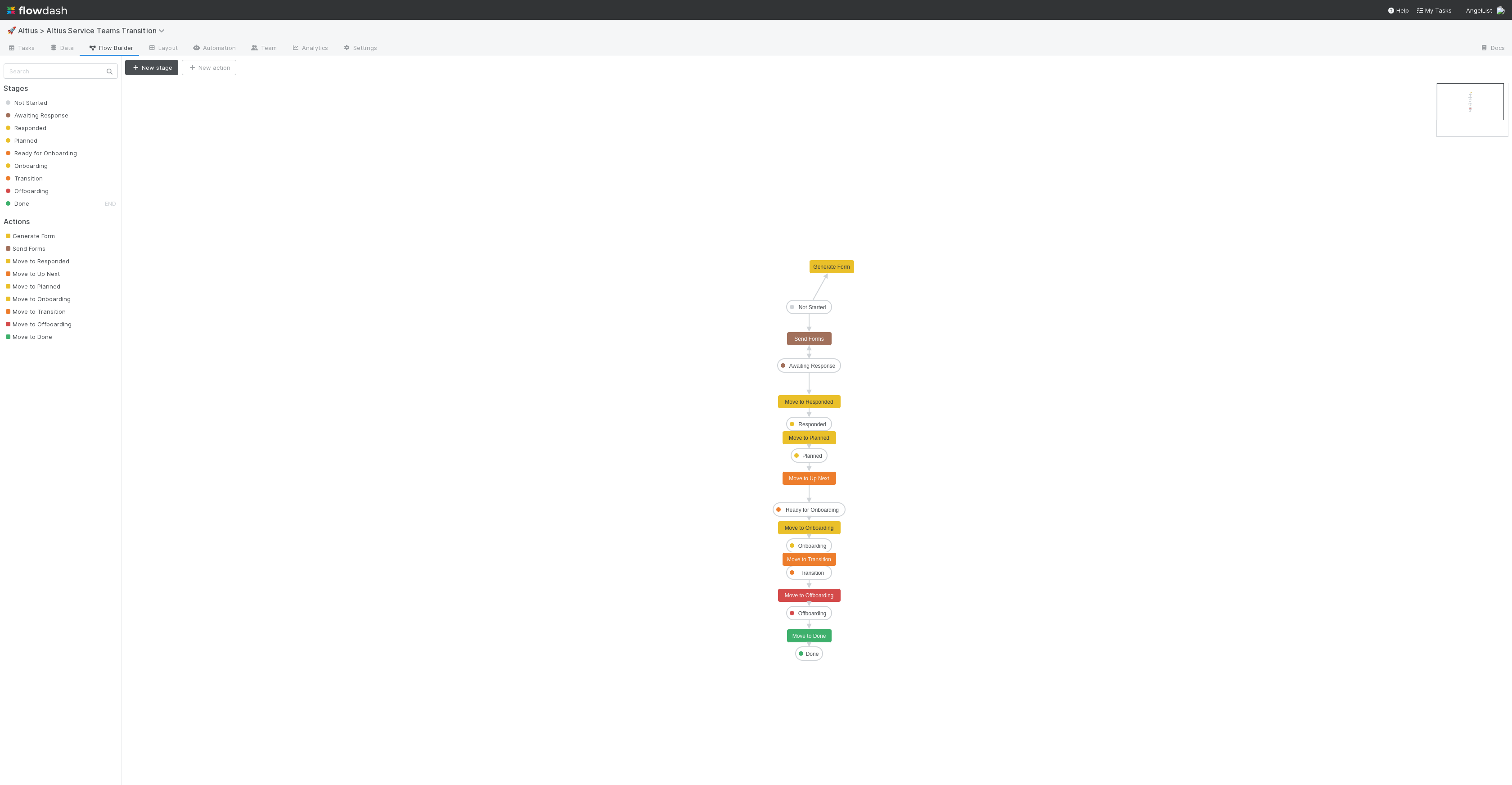
click at [830, 477] on rect at bounding box center [809, 478] width 54 height 14
click at [63, 94] on input "Move to Up Next" at bounding box center [75, 93] width 86 height 15
drag, startPoint x: 63, startPoint y: 94, endPoint x: 208, endPoint y: 101, distance: 145.2
click at [208, 101] on div "1 selected Duplicate Delete Not Started Awaiting Response Responded Planned Rea…" at bounding box center [756, 420] width 1512 height 729
type input "Move to Ready"
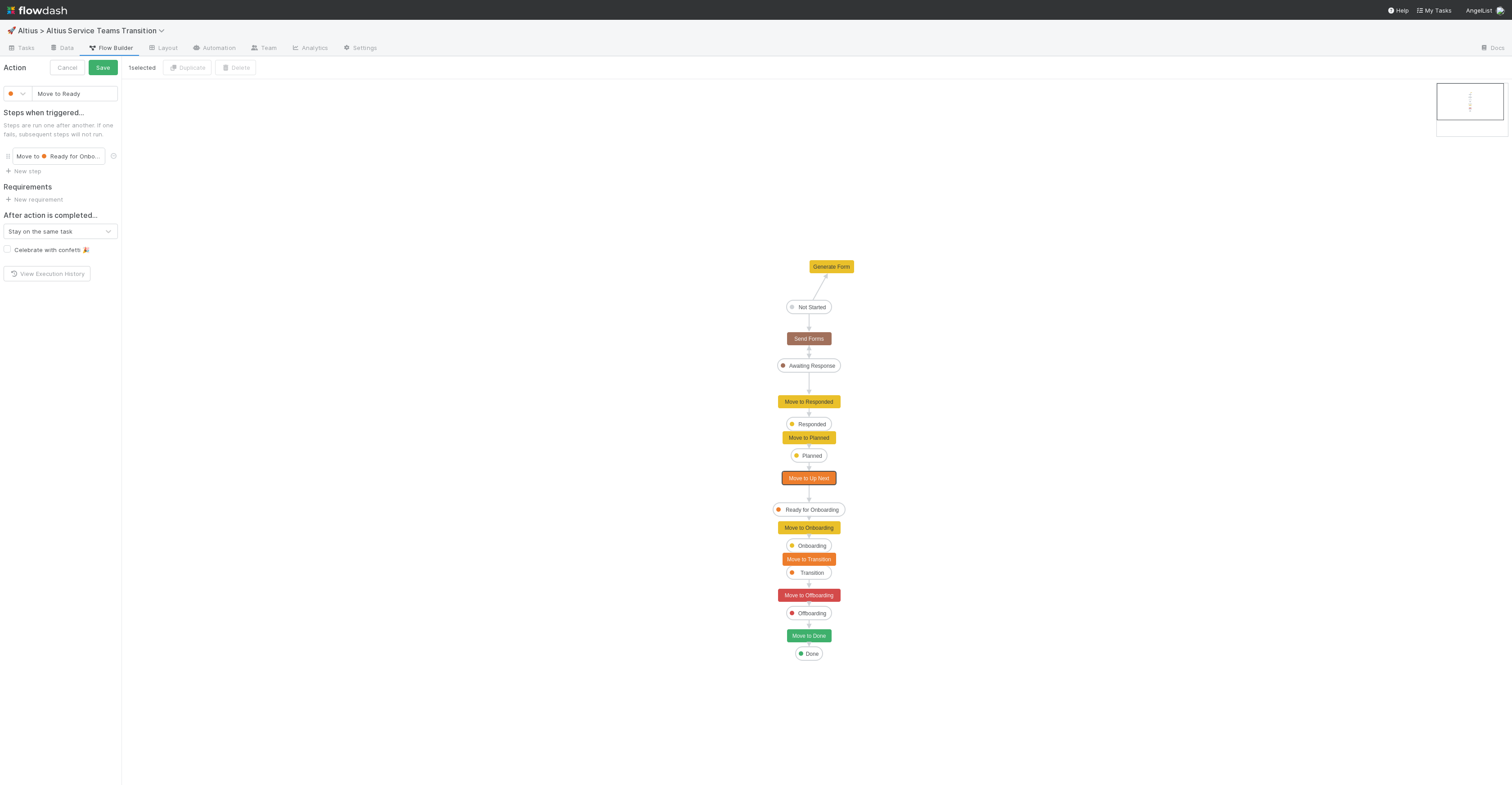
click at [89, 60] on button "Save" at bounding box center [103, 68] width 29 height 15
click at [36, 47] on link "Tasks" at bounding box center [21, 49] width 42 height 15
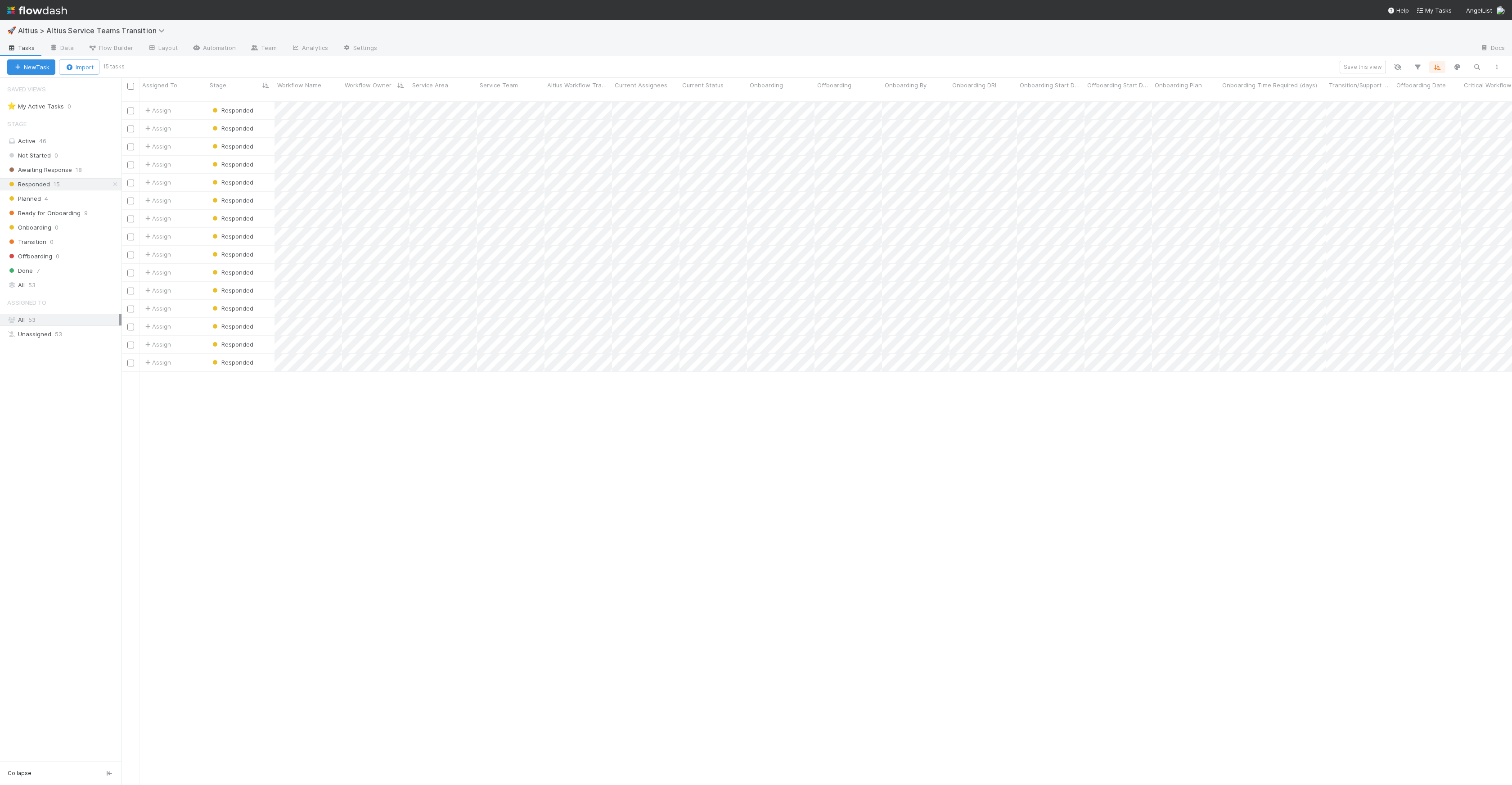
scroll to position [684, 1384]
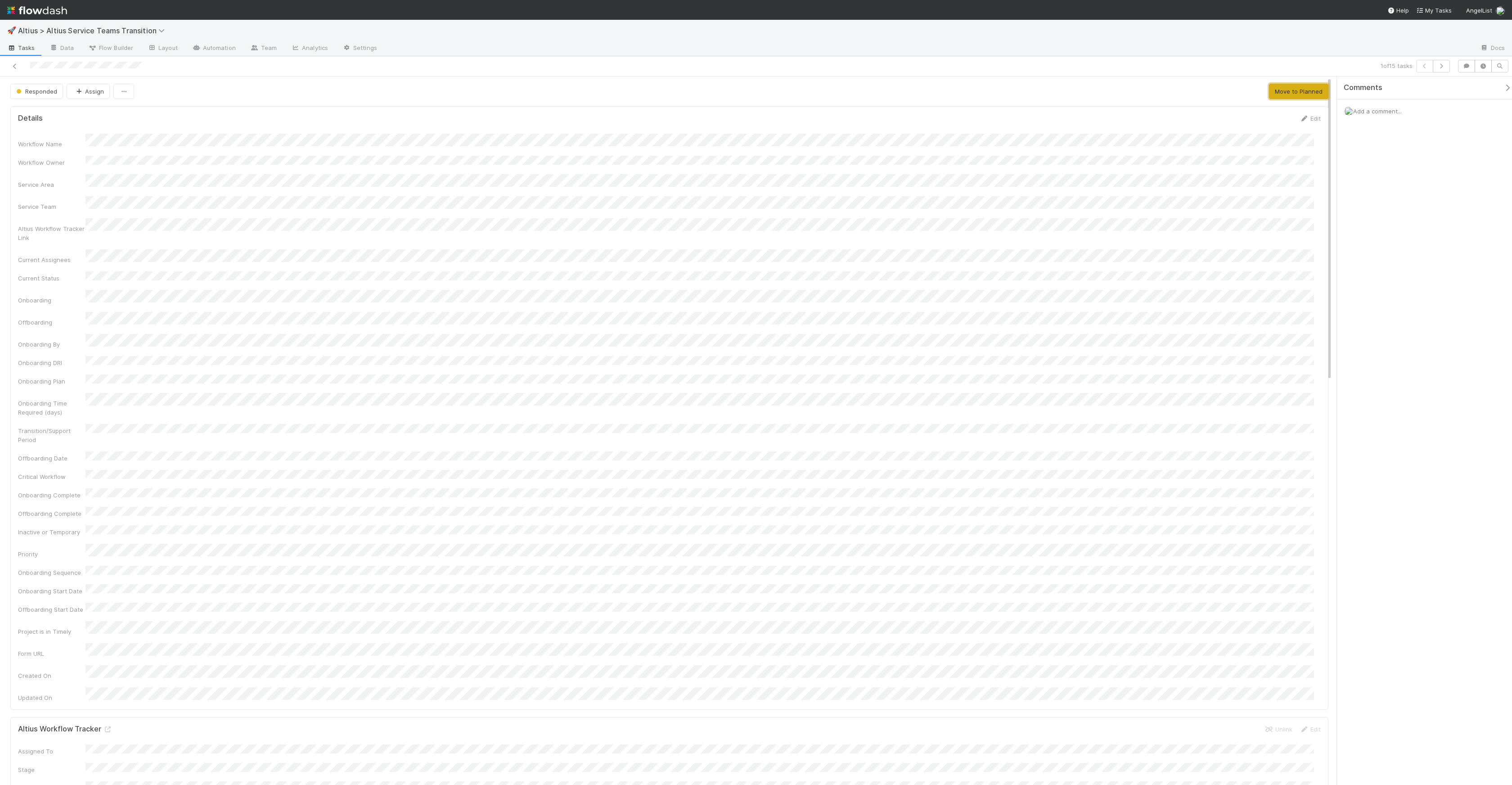
click at [1282, 97] on button "Move to Planned" at bounding box center [1298, 92] width 59 height 15
click at [1449, 66] on button "button" at bounding box center [1441, 66] width 17 height 12
click at [26, 94] on span "Responded" at bounding box center [36, 92] width 43 height 7
click at [39, 159] on span "Planned" at bounding box center [29, 163] width 34 height 7
click at [1446, 69] on button "button" at bounding box center [1441, 66] width 17 height 12
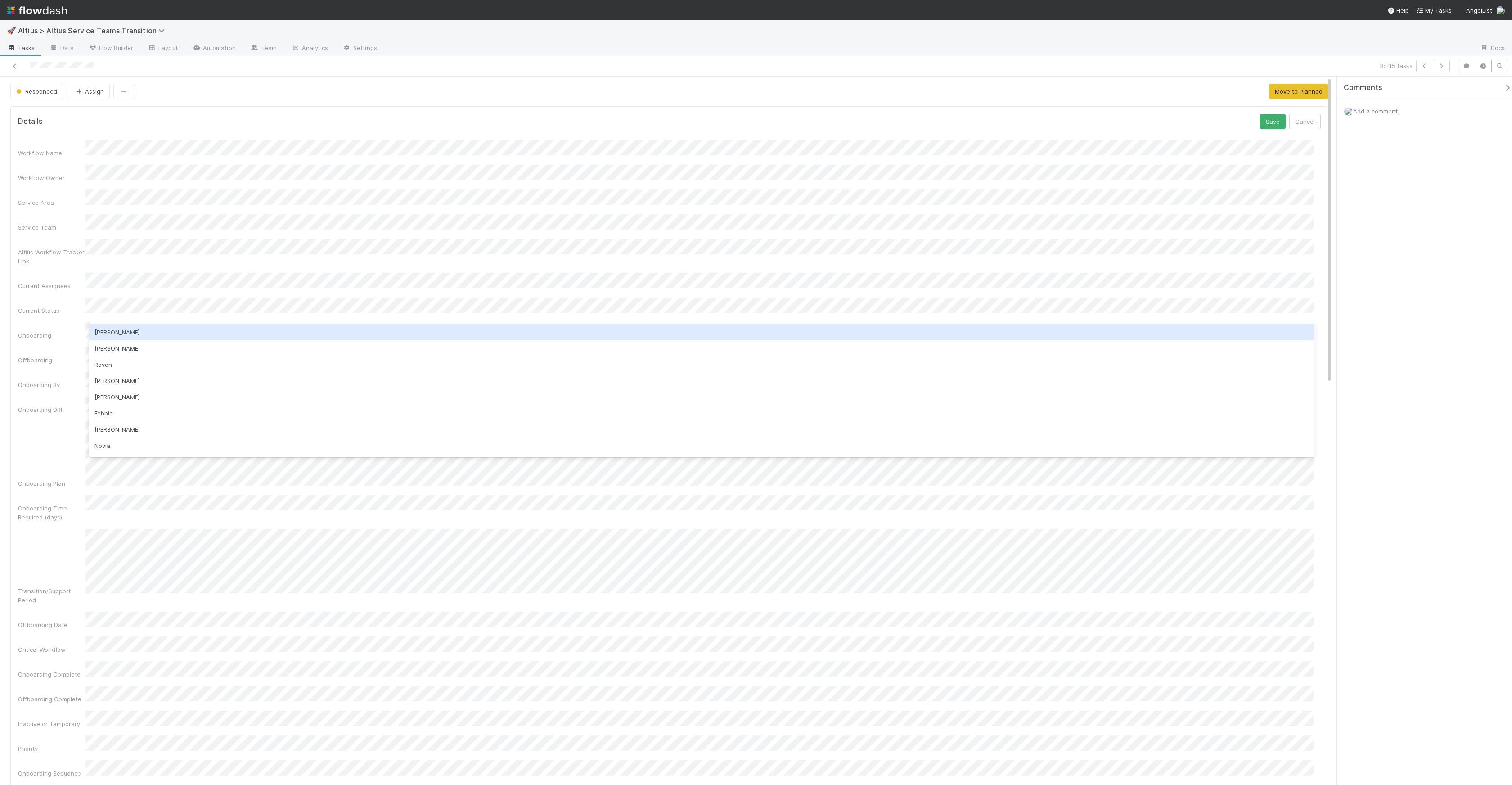
click at [189, 298] on div "Workflow Name Workflow Owner Service Area Service Team Altius Workflow Tracker …" at bounding box center [670, 530] width 1303 height 781
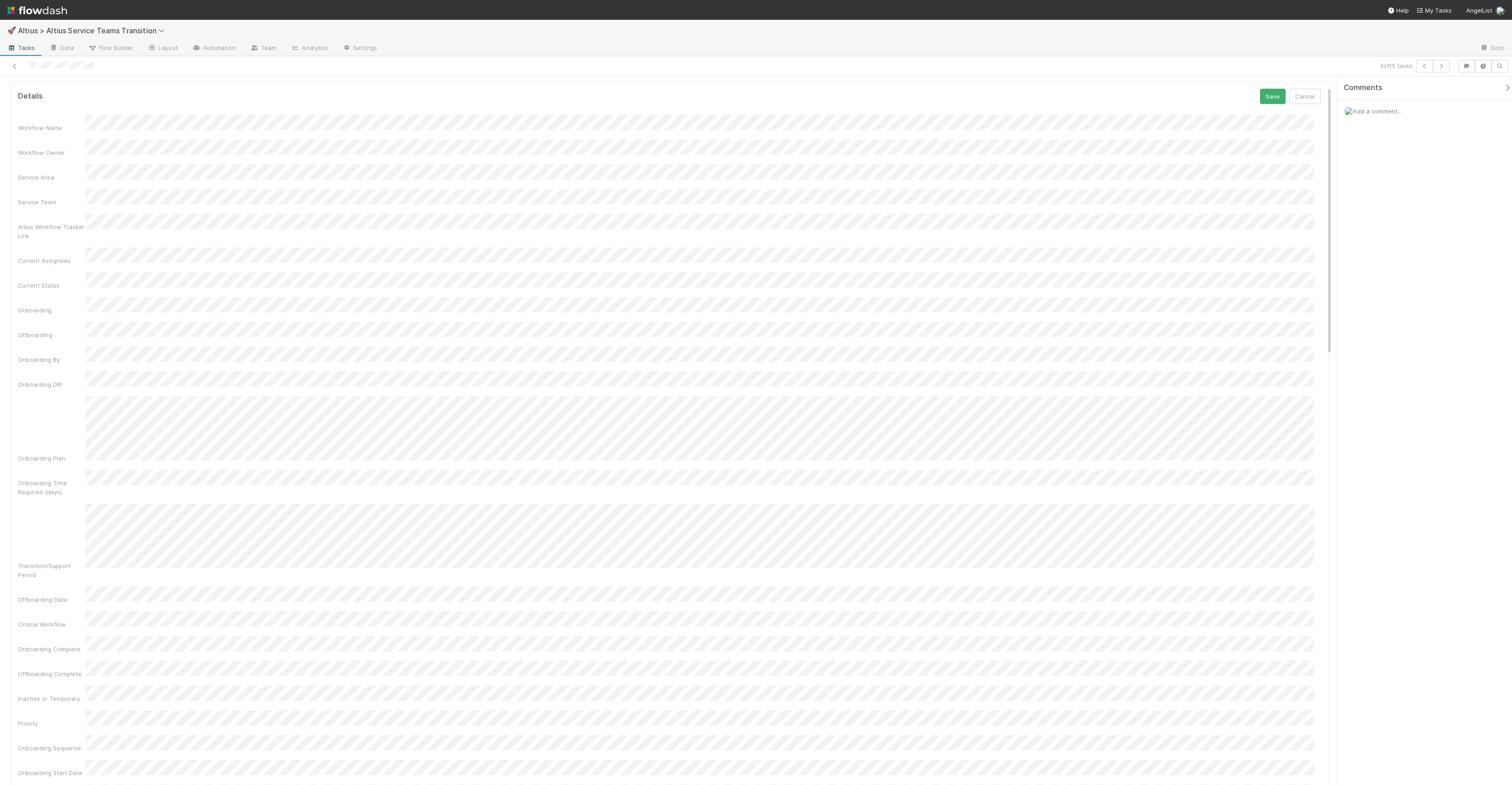
scroll to position [26, 0]
click at [1247, 94] on div "Details Save Cancel" at bounding box center [670, 96] width 1303 height 15
click at [1261, 95] on button "Save" at bounding box center [1273, 96] width 26 height 15
click at [1376, 110] on span "Add a comment..." at bounding box center [1377, 111] width 49 height 7
click at [1497, 203] on div "Attach files: Choose or drag and drop file(s) Add Comment" at bounding box center [1427, 194] width 167 height 158
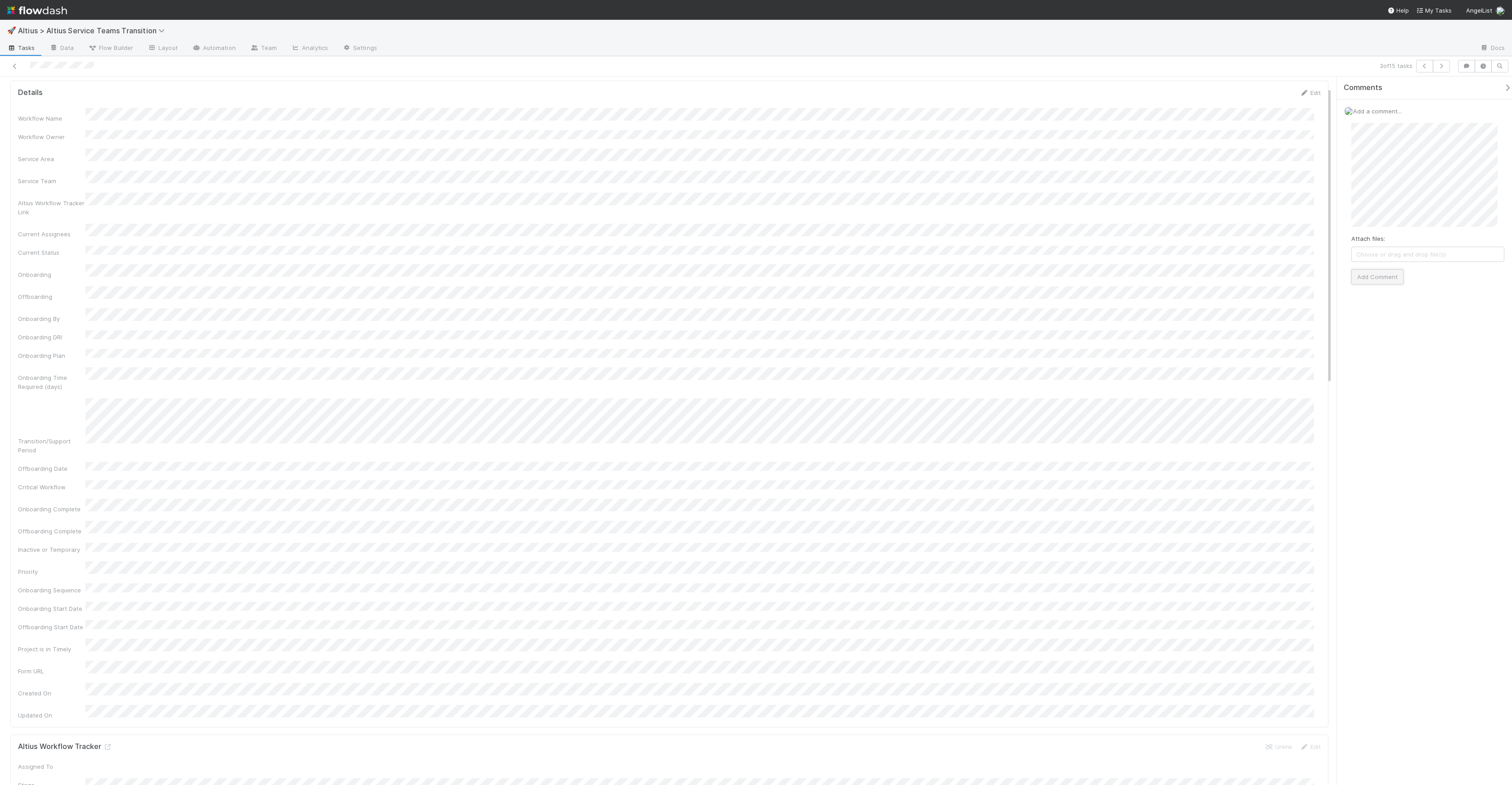
click at [1397, 272] on button "Add Comment" at bounding box center [1377, 277] width 52 height 15
click at [1440, 64] on icon "button" at bounding box center [1441, 66] width 9 height 5
click at [1273, 126] on button "Save" at bounding box center [1273, 122] width 26 height 15
click at [1412, 113] on div "Add a comment..." at bounding box center [1428, 111] width 182 height 23
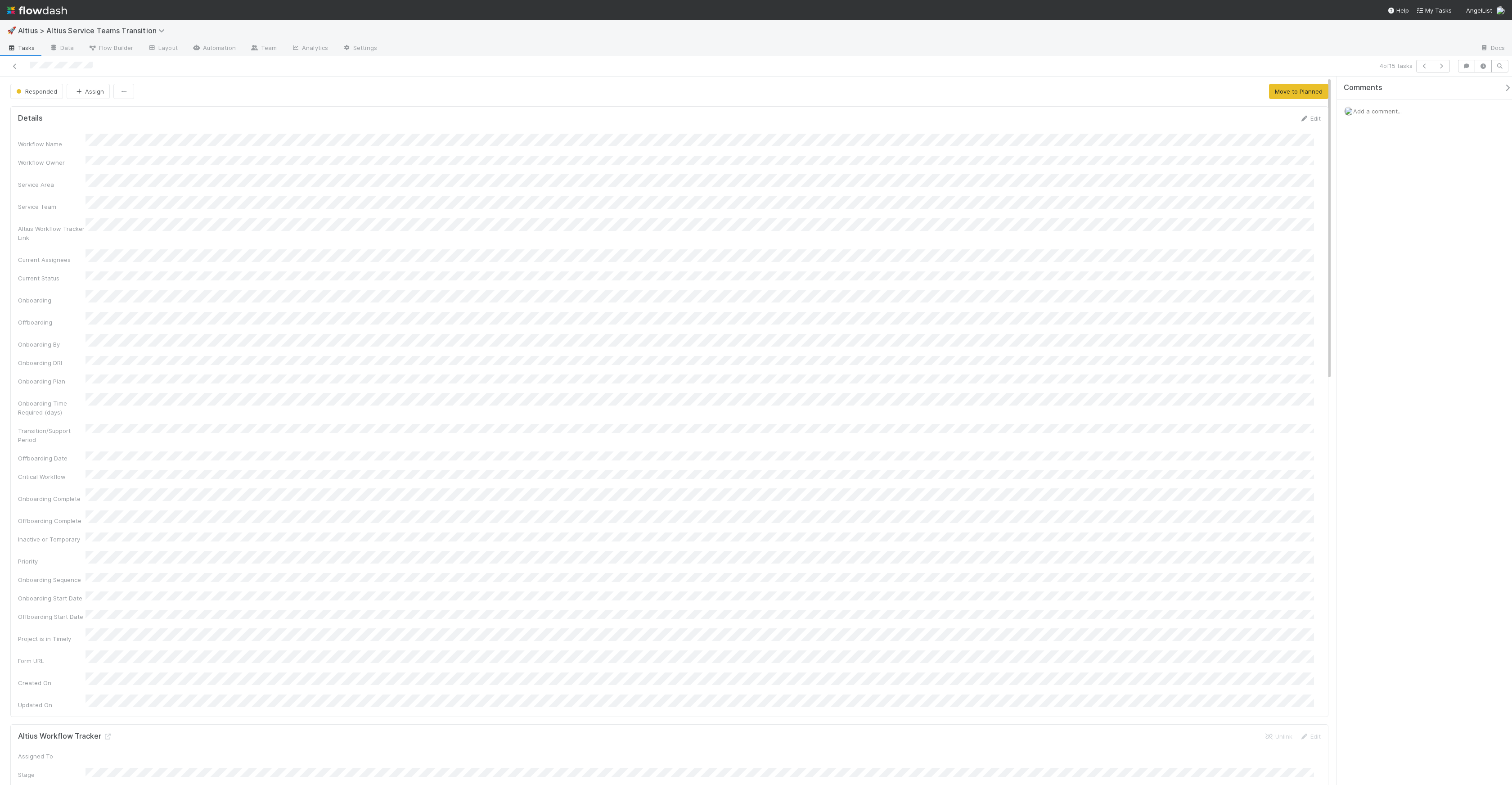
click at [1360, 116] on div "Add a comment..." at bounding box center [1428, 111] width 182 height 23
click at [1361, 113] on span "Add a comment..." at bounding box center [1377, 111] width 49 height 7
click at [1349, 168] on div "Attach files: Choose or drag and drop file(s) Add Comment" at bounding box center [1427, 190] width 167 height 149
click at [1376, 263] on button "Add Comment" at bounding box center [1377, 259] width 52 height 15
click at [1440, 69] on button "button" at bounding box center [1441, 66] width 17 height 12
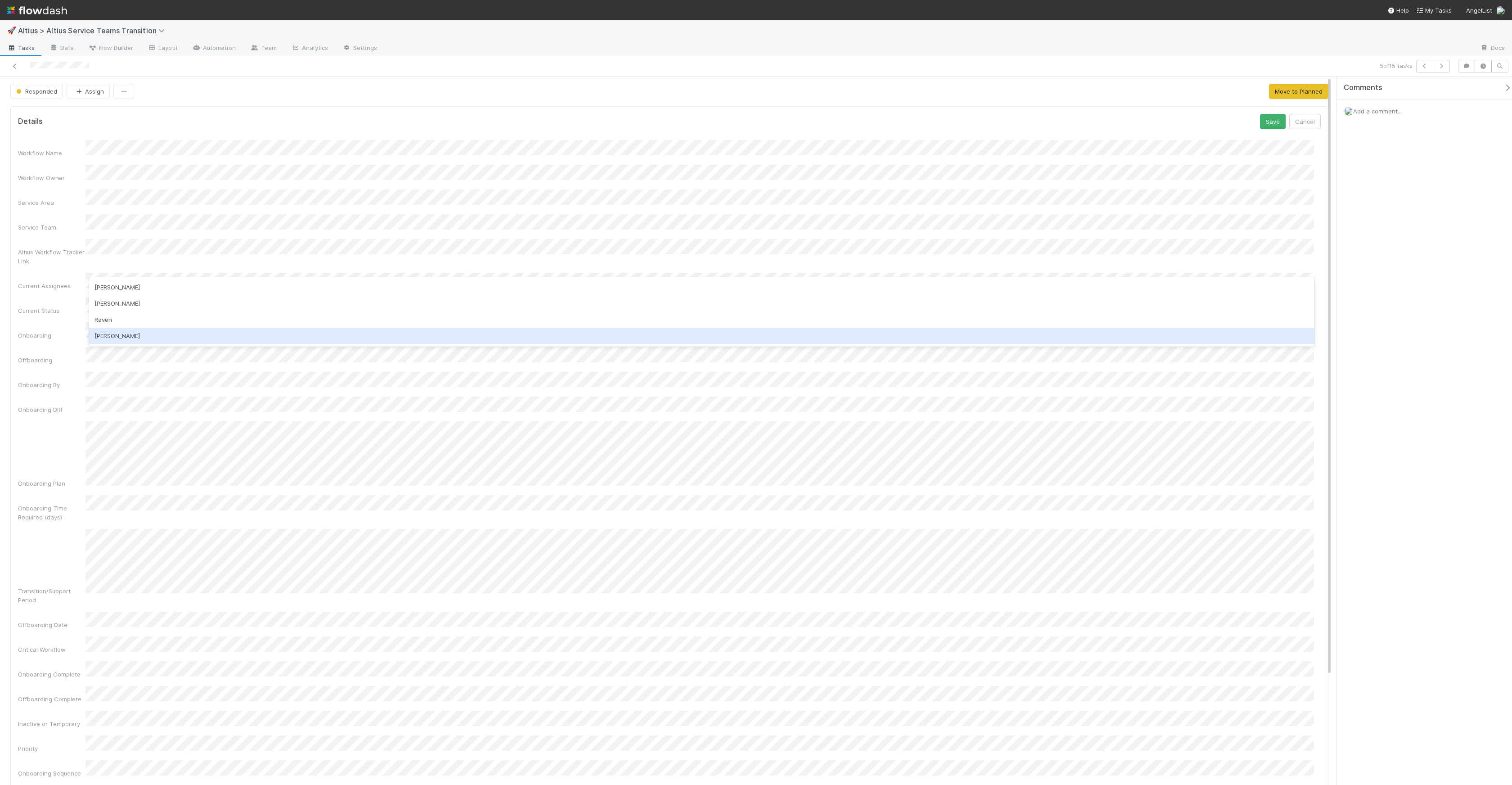
click at [187, 329] on div "[PERSON_NAME]" at bounding box center [701, 336] width 1225 height 16
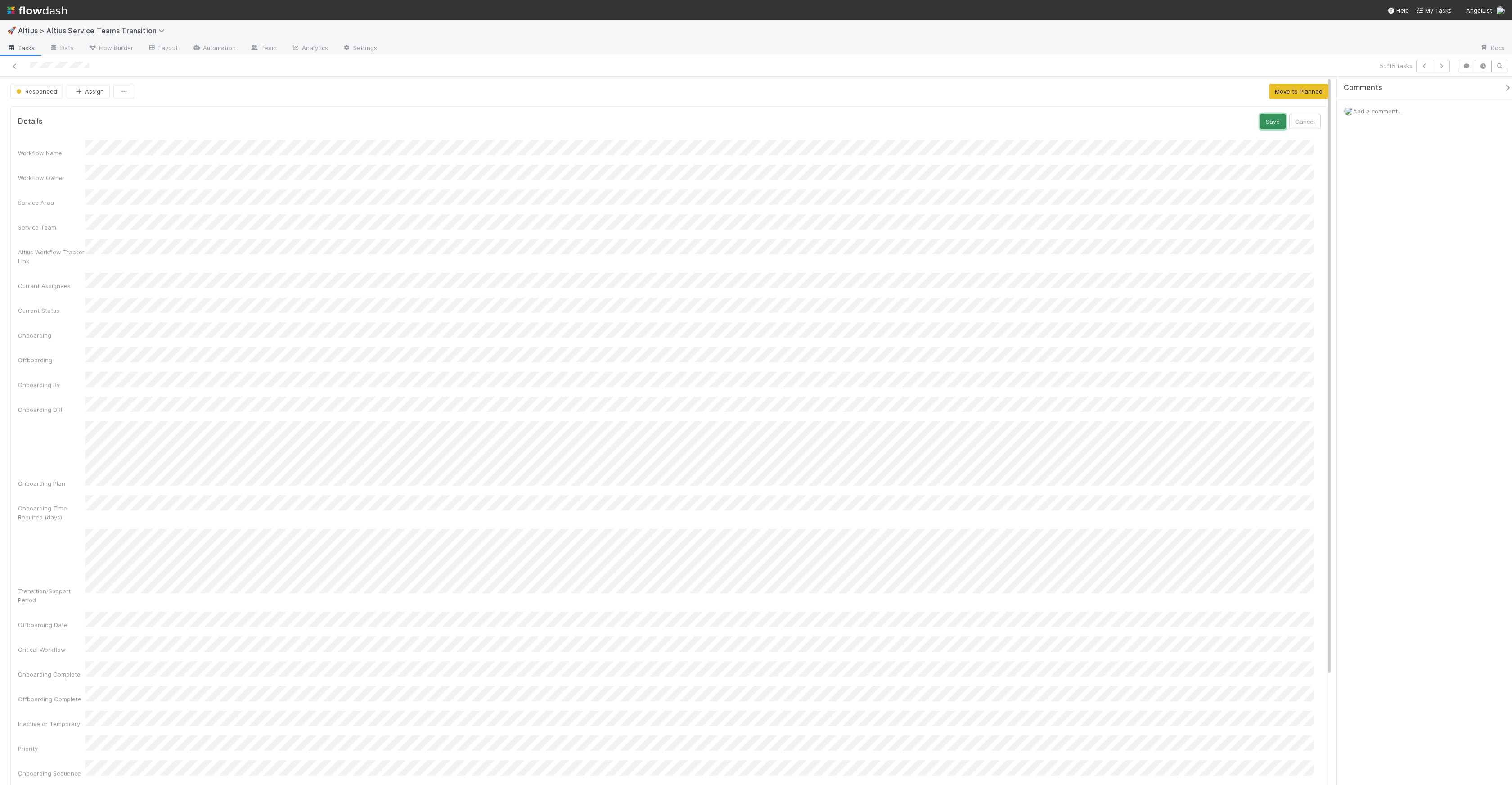
click at [1260, 123] on button "Save" at bounding box center [1273, 122] width 26 height 15
click at [1422, 65] on icon "button" at bounding box center [1425, 66] width 9 height 5
click at [1443, 66] on icon "button" at bounding box center [1441, 66] width 9 height 5
click at [1370, 112] on span "Add a comment..." at bounding box center [1377, 111] width 49 height 7
click at [1368, 261] on button "Add Comment" at bounding box center [1377, 259] width 52 height 15
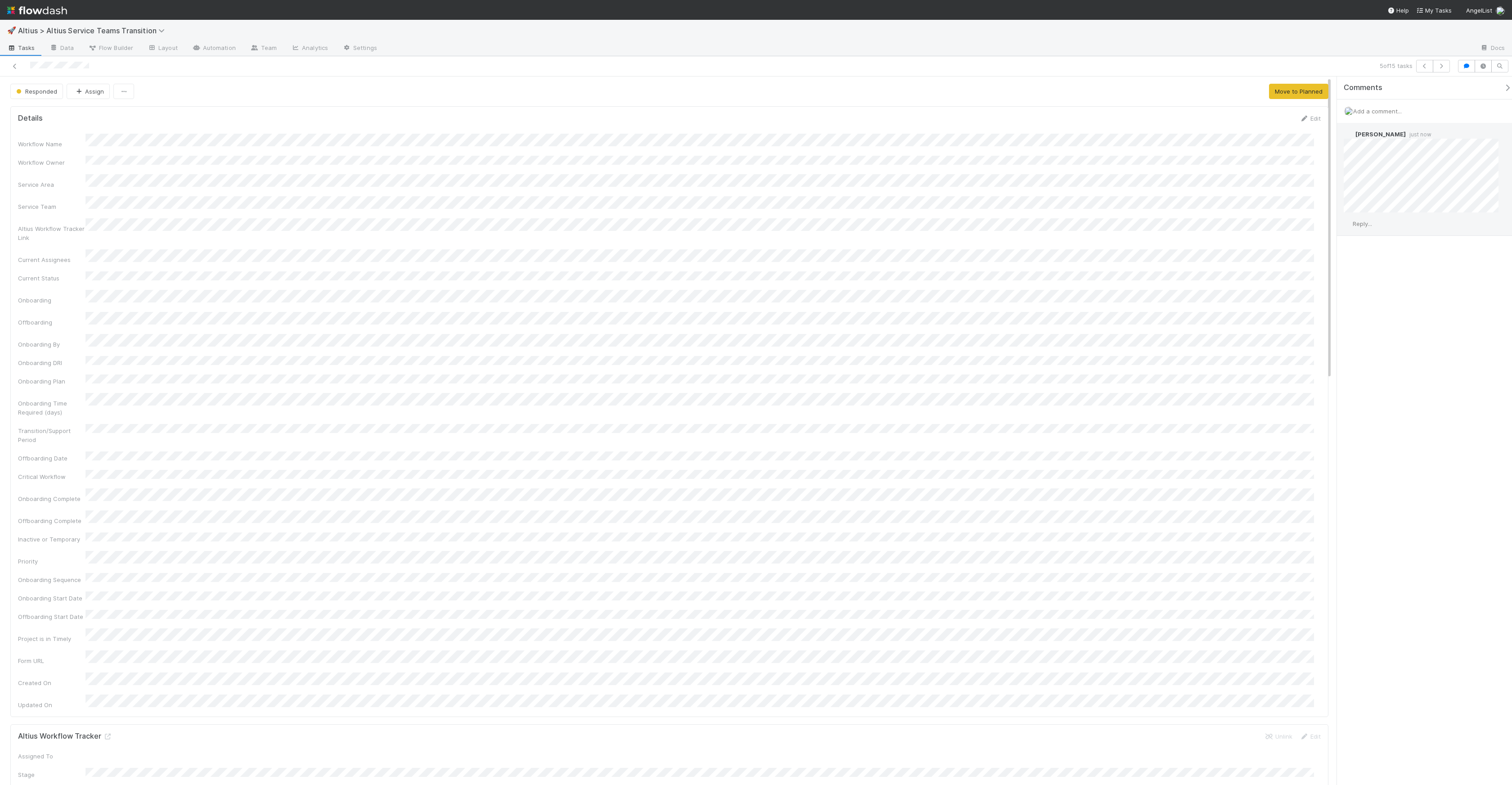
click at [1392, 221] on div "Reply..." at bounding box center [1425, 224] width 175 height 22
drag, startPoint x: 1391, startPoint y: 225, endPoint x: 1361, endPoint y: 227, distance: 30.1
click at [1391, 225] on div "Reply..." at bounding box center [1425, 224] width 175 height 22
click at [1361, 227] on div "Reply..." at bounding box center [1425, 224] width 175 height 22
click at [1368, 224] on span "Reply..." at bounding box center [1362, 224] width 19 height 7
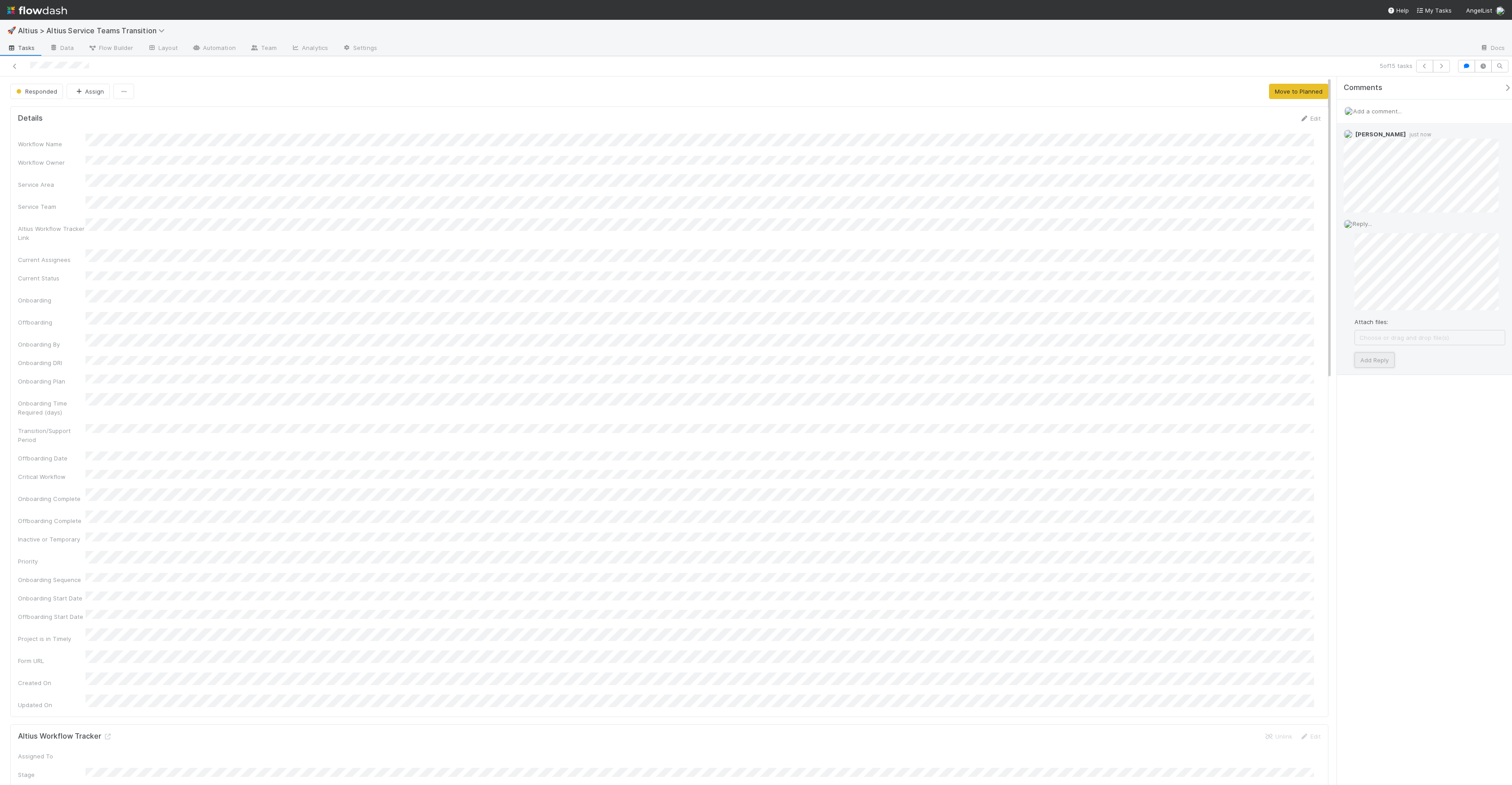
click at [1378, 356] on button "Add Reply" at bounding box center [1375, 360] width 40 height 15
click at [1439, 69] on button "button" at bounding box center [1441, 66] width 17 height 12
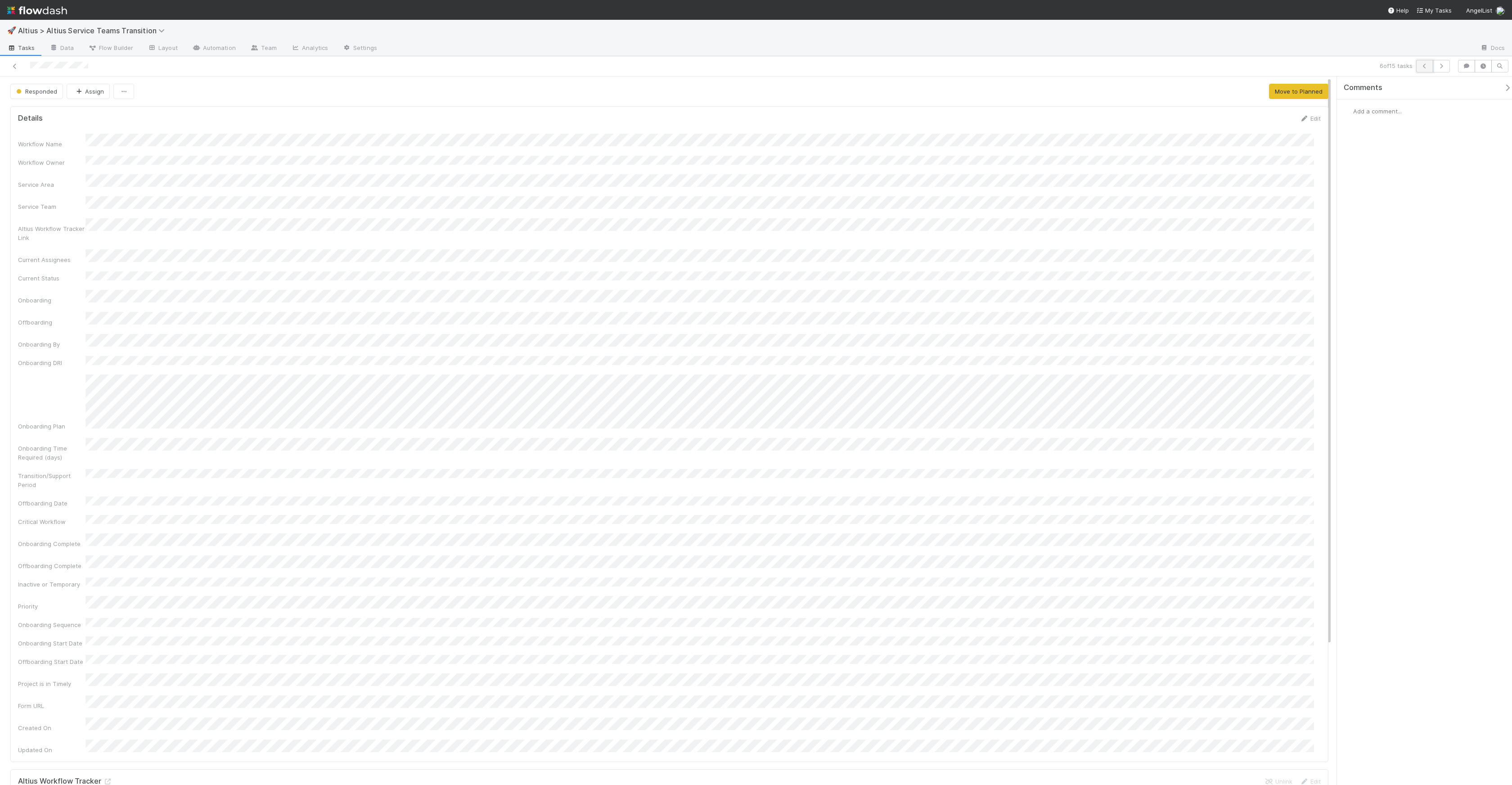
click at [1426, 67] on icon "button" at bounding box center [1425, 66] width 9 height 5
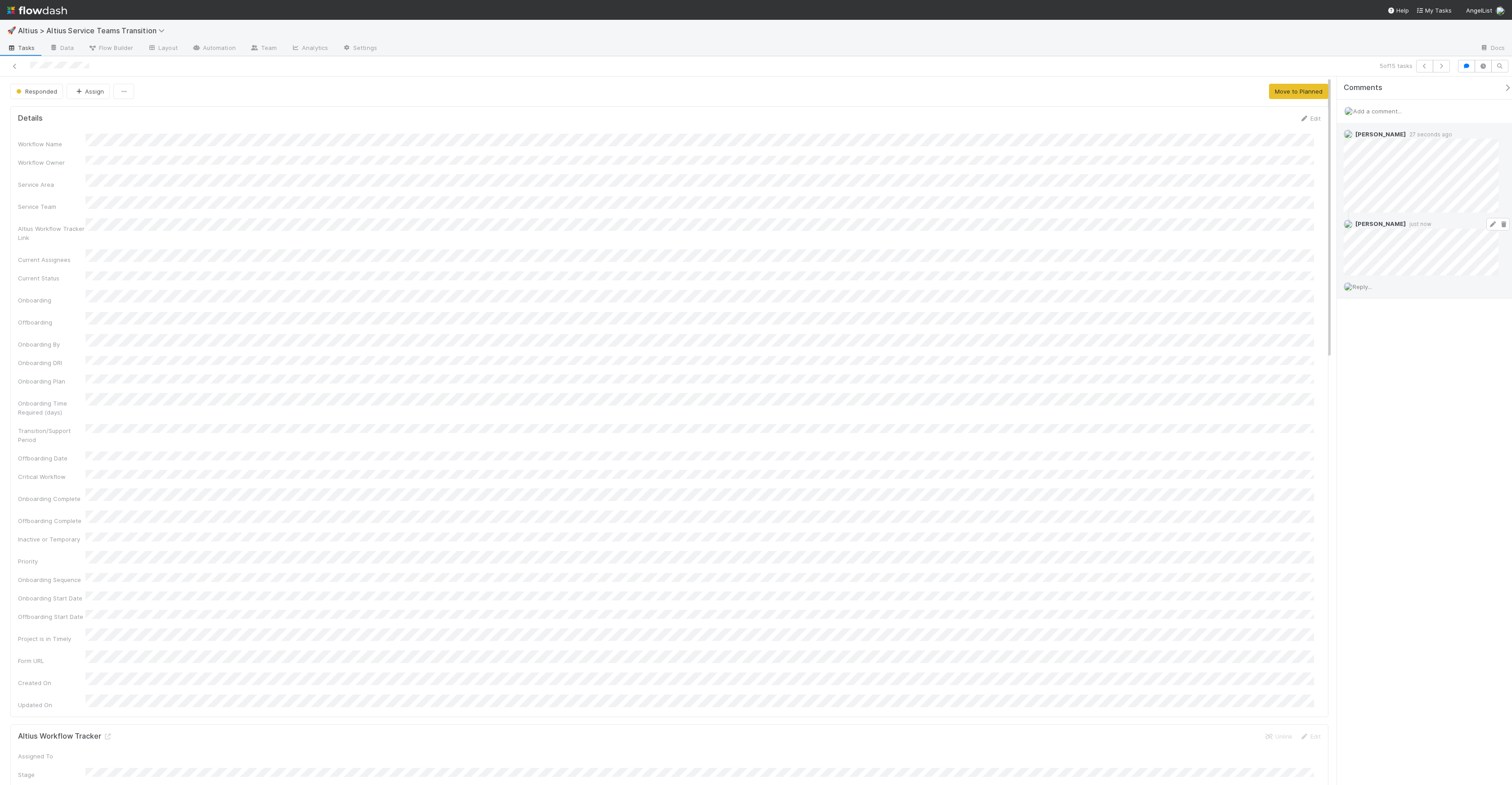
click at [1488, 223] on icon at bounding box center [1492, 224] width 9 height 6
click at [1445, 64] on icon "button" at bounding box center [1441, 66] width 9 height 5
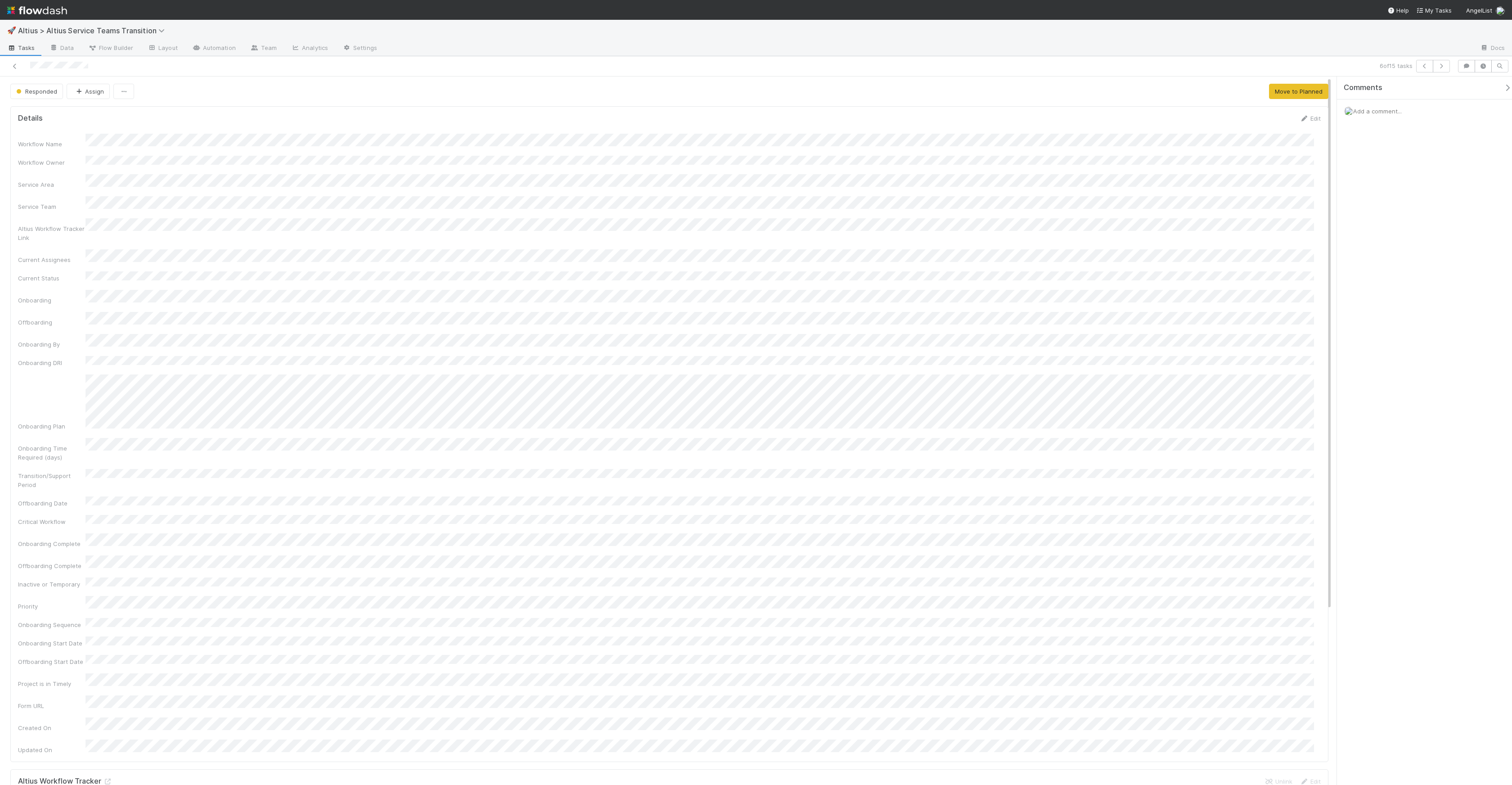
click at [1388, 115] on div "Add a comment..." at bounding box center [1428, 111] width 182 height 23
click at [29, 86] on button "Responded" at bounding box center [37, 92] width 53 height 15
click at [48, 201] on span "Transition" at bounding box center [32, 203] width 39 height 7
click at [1372, 110] on span "Add a comment..." at bounding box center [1377, 111] width 49 height 7
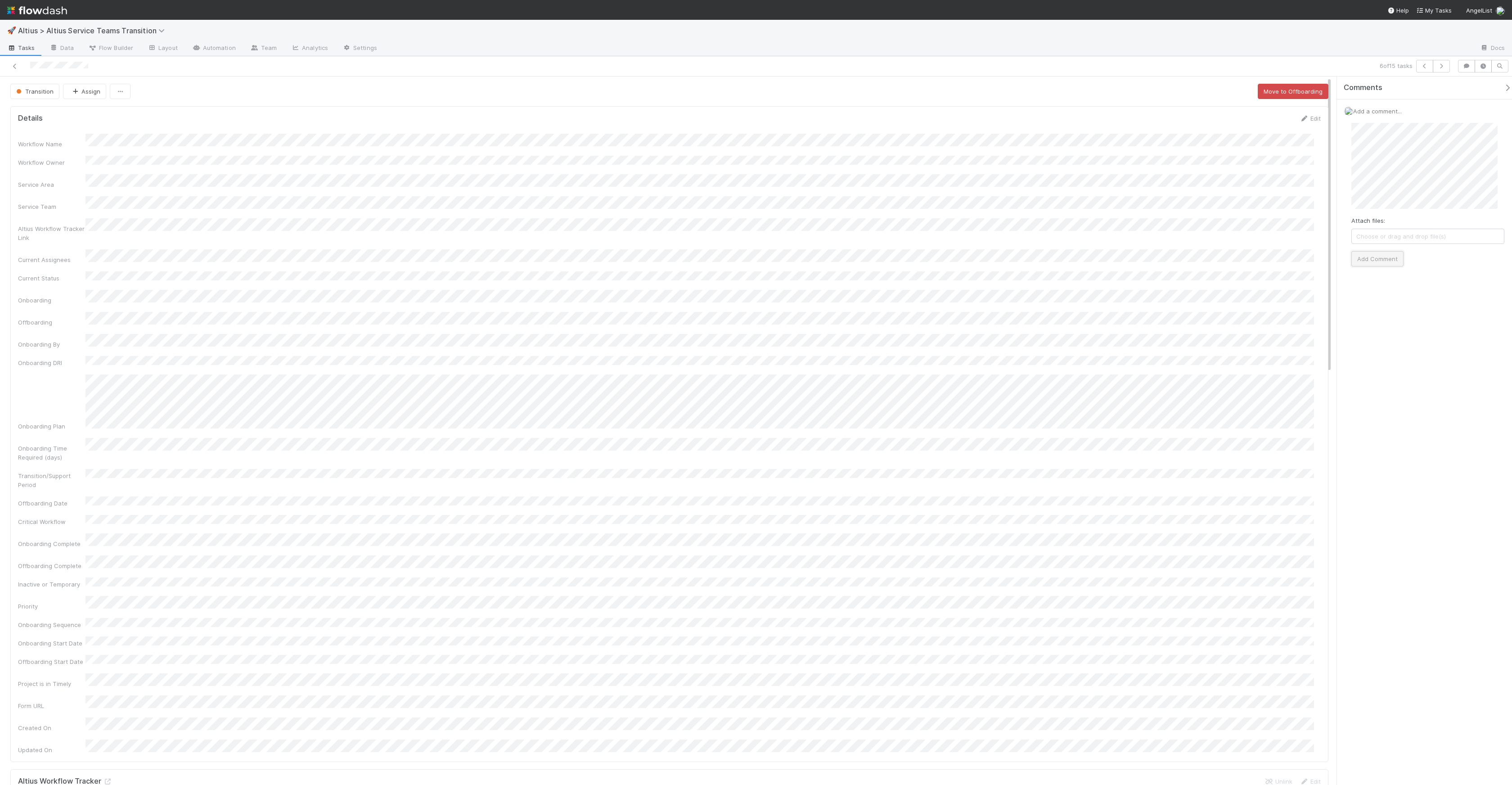
click at [1371, 260] on button "Add Comment" at bounding box center [1377, 259] width 52 height 15
click at [1444, 69] on icon "button" at bounding box center [1441, 66] width 9 height 5
click at [163, 325] on div "Workflow Name Workflow Owner Service Area Service Team Altius Workflow Tracker …" at bounding box center [670, 530] width 1303 height 781
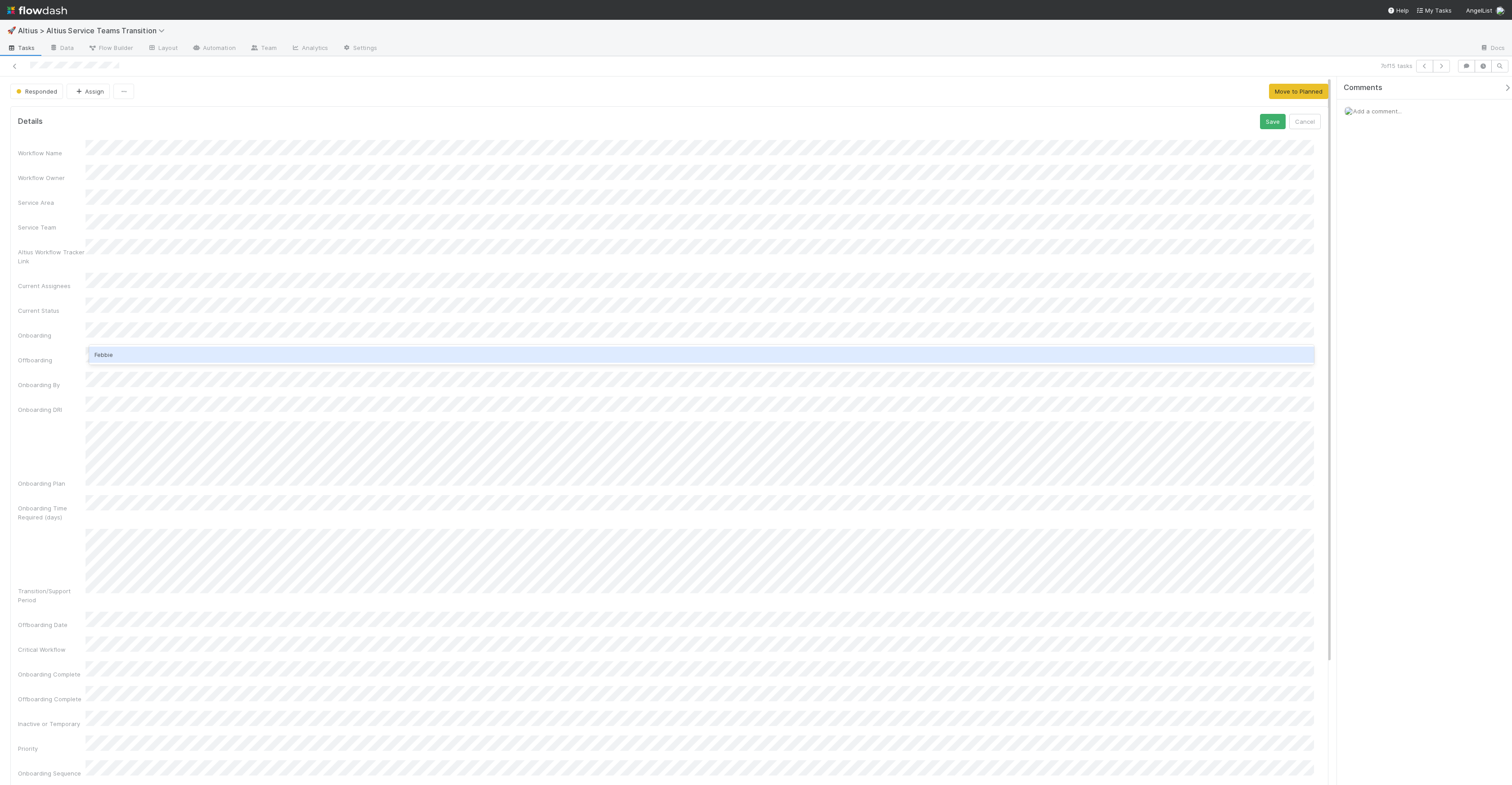
click at [162, 352] on div "Febbie" at bounding box center [701, 355] width 1225 height 16
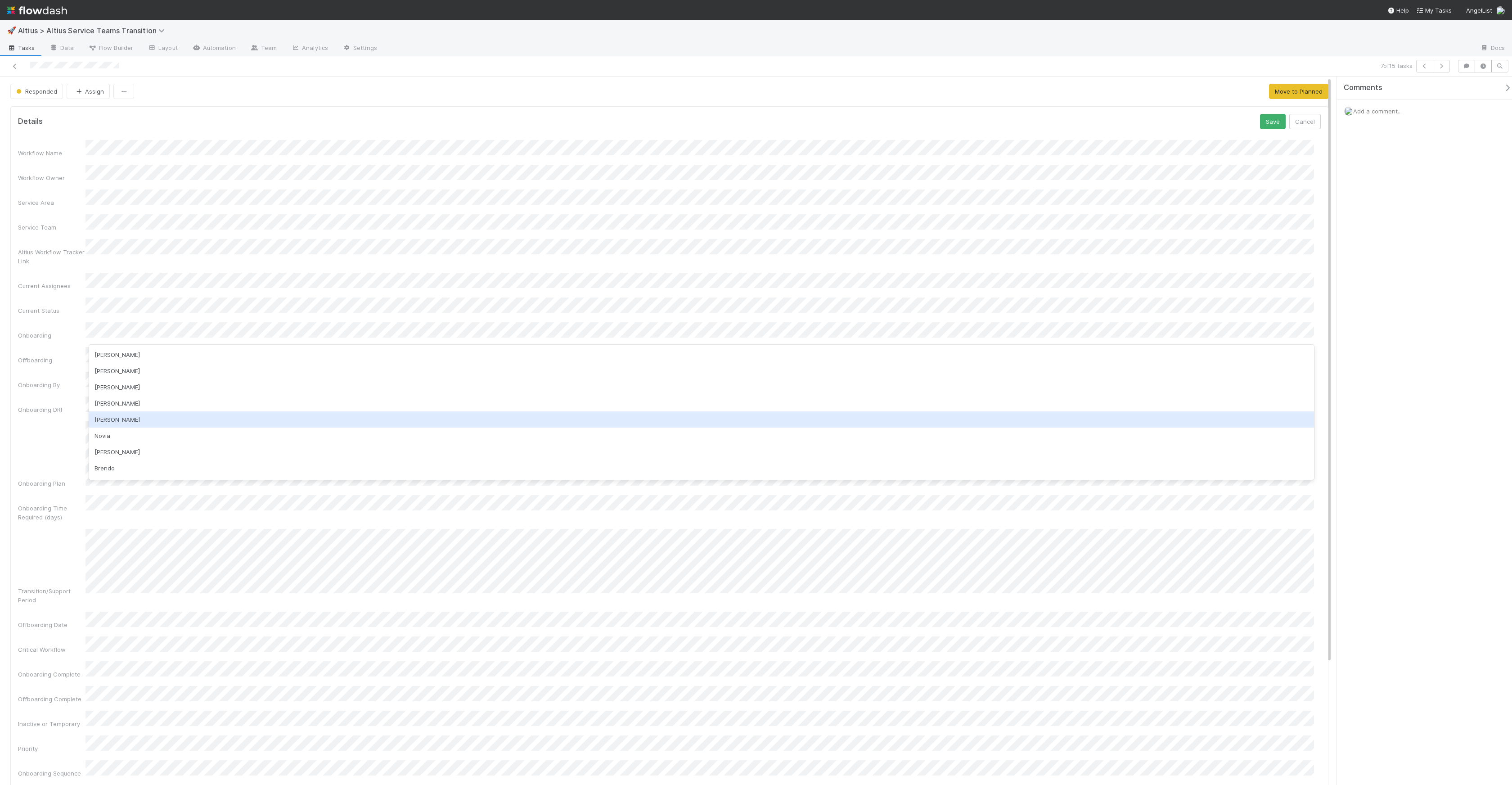
click at [190, 417] on div "[PERSON_NAME]" at bounding box center [701, 420] width 1225 height 16
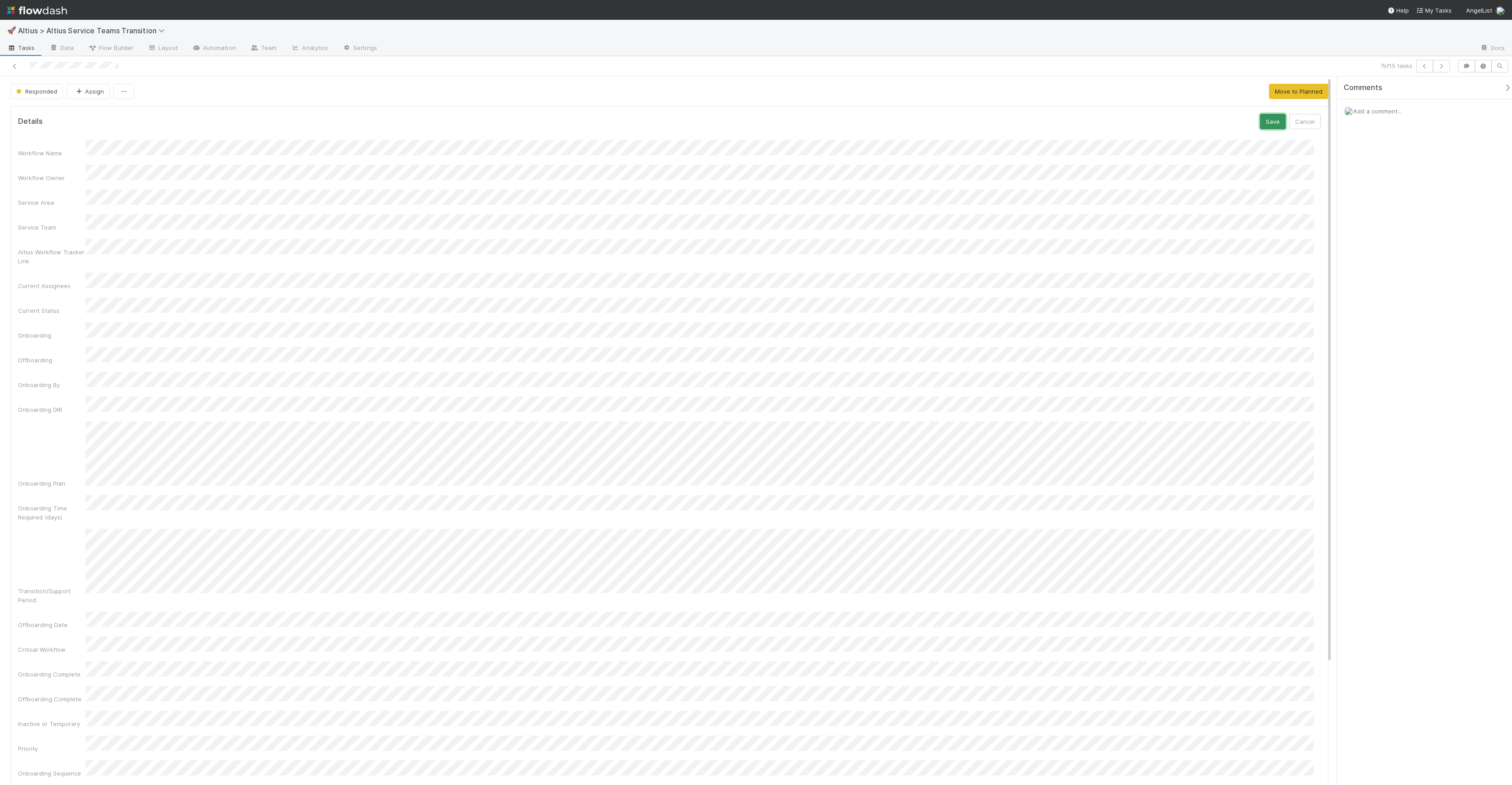
click at [1264, 119] on button "Save" at bounding box center [1273, 122] width 26 height 15
click at [1274, 92] on button "Move to Planned" at bounding box center [1298, 92] width 59 height 15
click at [1449, 68] on button "button" at bounding box center [1441, 66] width 17 height 12
click at [1261, 129] on form "Details Save Cancel Workflow Name Workflow Owner Service Area Service Team Alti…" at bounding box center [670, 517] width 1303 height 807
click at [1263, 124] on button "Save" at bounding box center [1273, 122] width 26 height 15
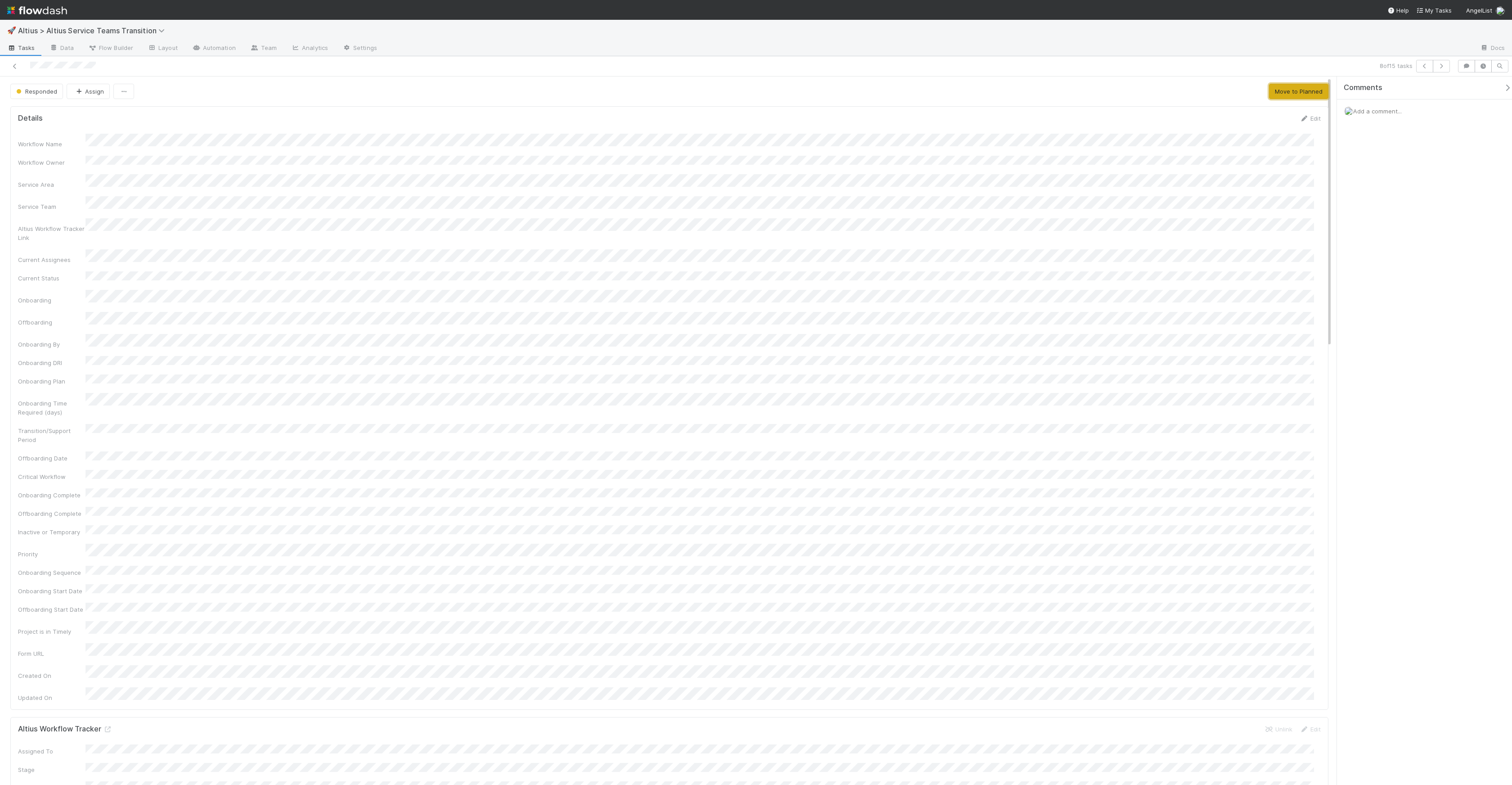
click at [1314, 88] on button "Move to Planned" at bounding box center [1298, 92] width 59 height 15
click at [1446, 65] on button "button" at bounding box center [1441, 66] width 17 height 12
click at [1300, 92] on button "Move to Planned" at bounding box center [1298, 92] width 59 height 15
click at [1442, 70] on button "button" at bounding box center [1441, 66] width 17 height 12
click at [1291, 90] on button "Move to Planned" at bounding box center [1298, 92] width 59 height 15
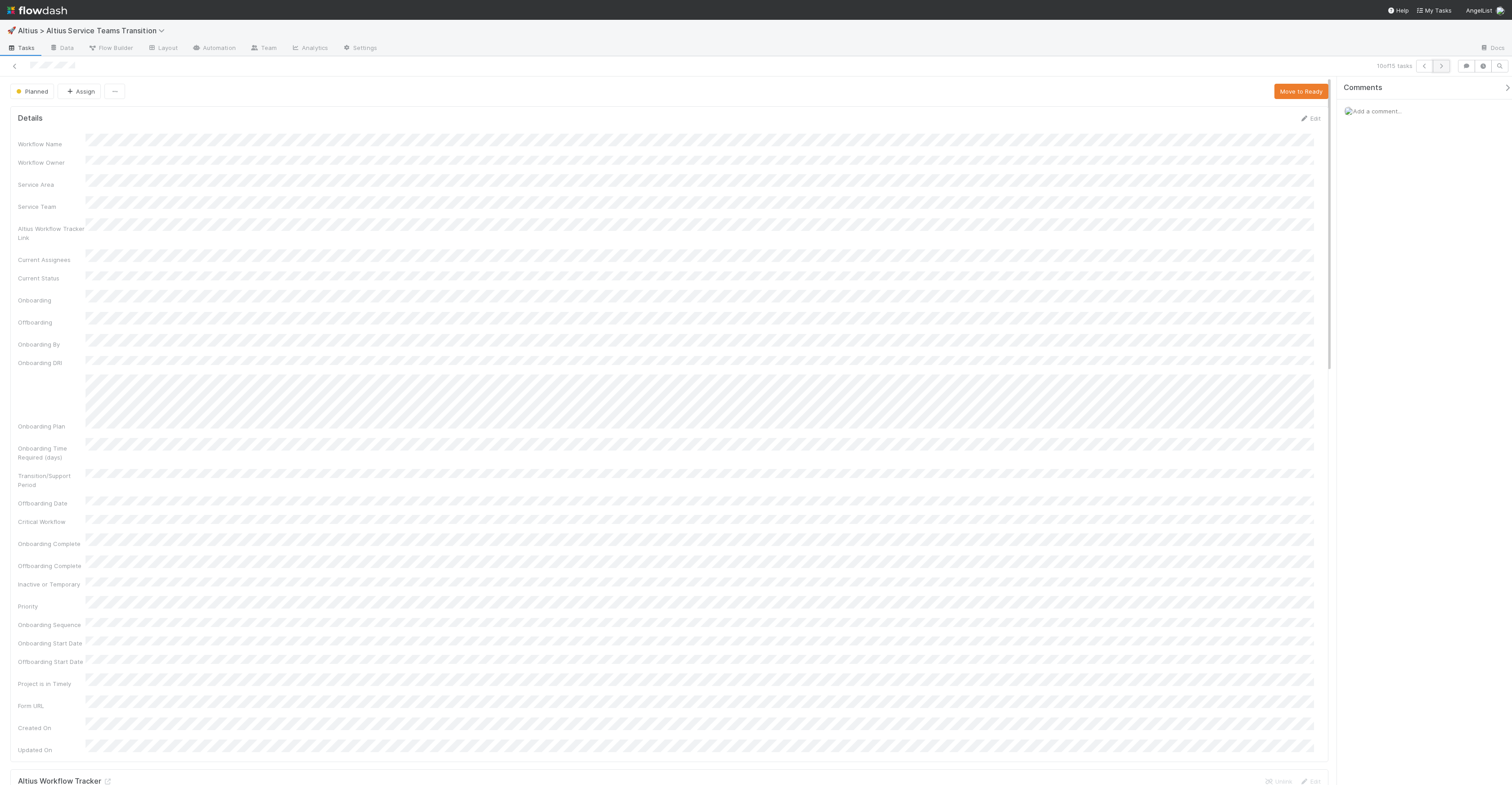
click at [1440, 66] on icon "button" at bounding box center [1441, 66] width 9 height 5
click at [1294, 96] on button "Move to Planned" at bounding box center [1298, 92] width 59 height 15
click at [1443, 66] on icon "button" at bounding box center [1441, 66] width 9 height 5
click at [51, 93] on span "Responded" at bounding box center [36, 92] width 43 height 7
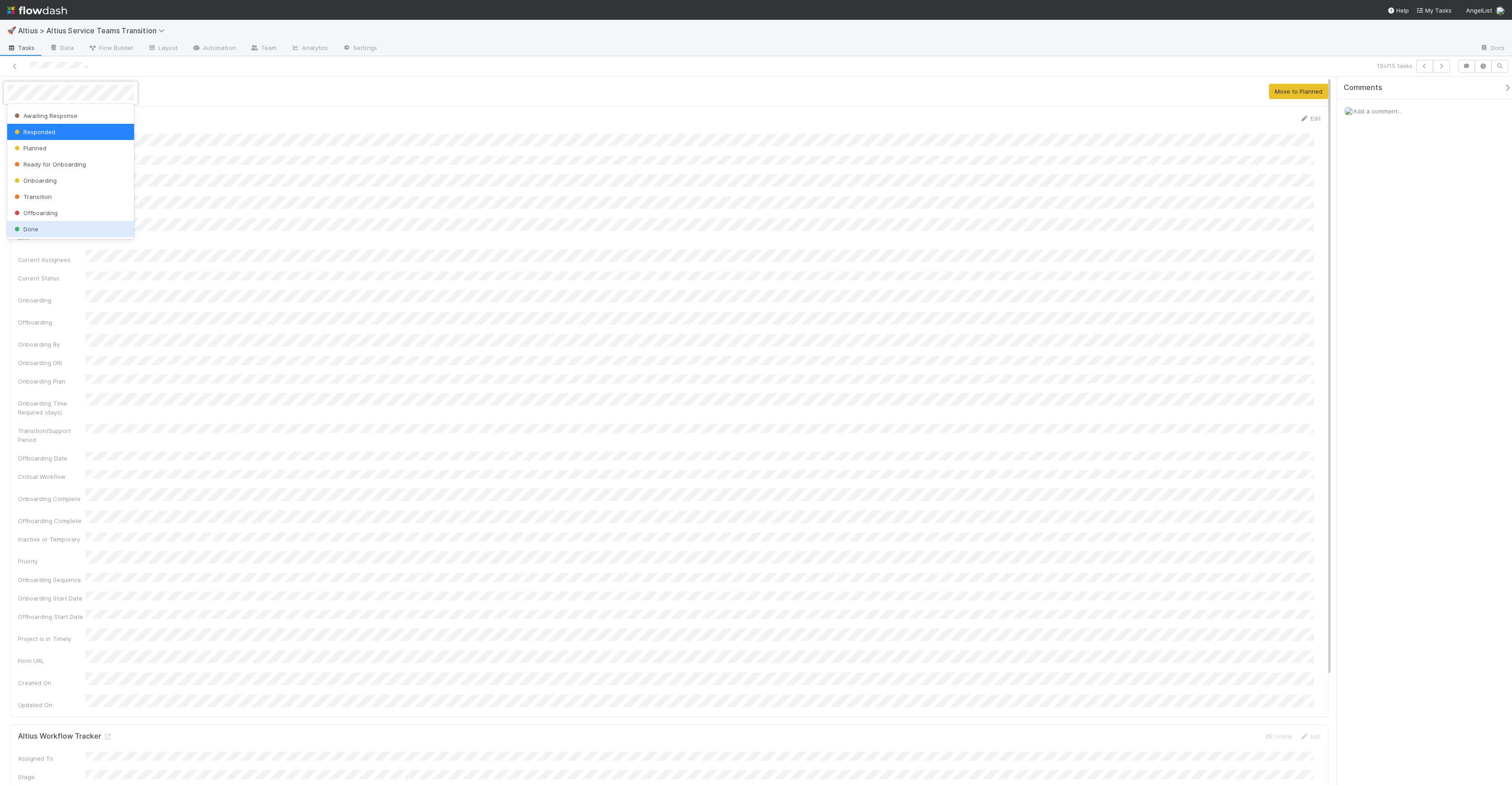
click at [59, 230] on div "Done" at bounding box center [70, 229] width 127 height 16
click at [1444, 69] on button "button" at bounding box center [1441, 66] width 17 height 12
click at [1269, 90] on button "Move to Planned" at bounding box center [1298, 92] width 59 height 15
click at [1442, 65] on icon "button" at bounding box center [1441, 66] width 9 height 5
click at [363, 366] on div "Workflow Name Workflow Owner Service Area Service Team Altius Workflow Tracker …" at bounding box center [670, 450] width 1303 height 632
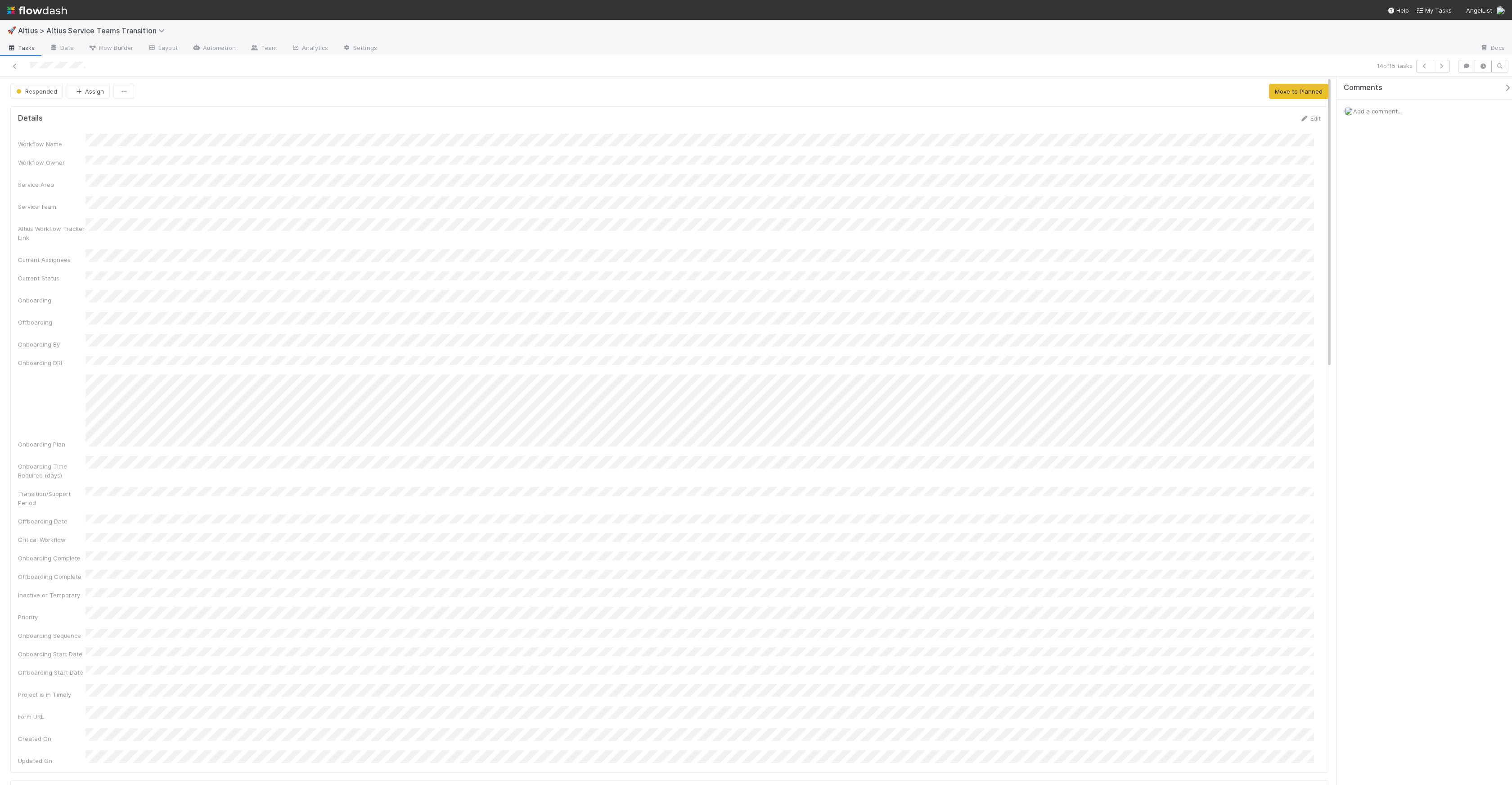
click at [1179, 99] on div "Responded Assign Move to Planned" at bounding box center [670, 92] width 1318 height 15
click at [1308, 97] on button "Move to Planned" at bounding box center [1298, 92] width 59 height 15
click at [1446, 68] on button "button" at bounding box center [1441, 66] width 17 height 12
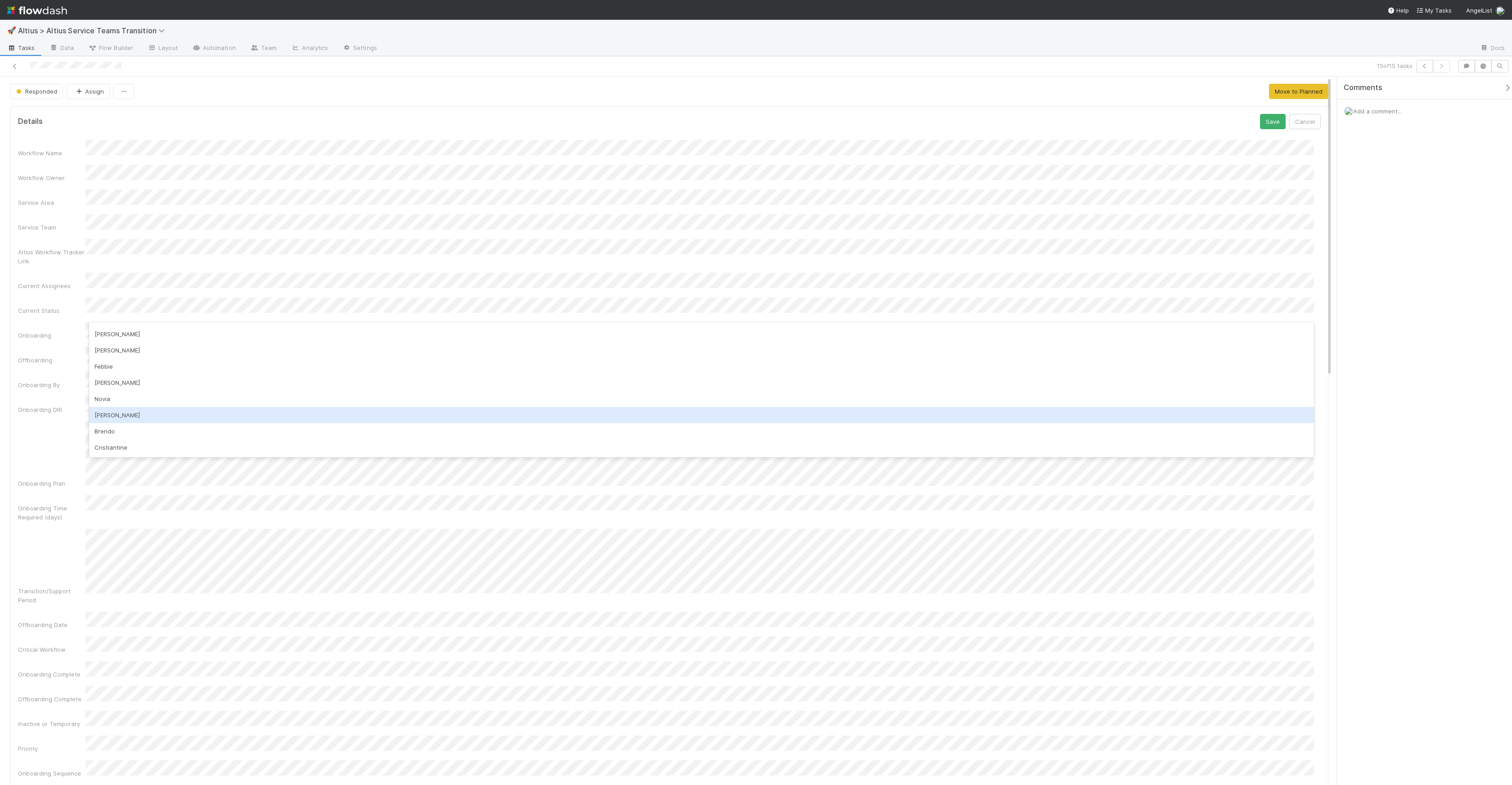
click at [163, 417] on div "[PERSON_NAME]" at bounding box center [701, 415] width 1225 height 16
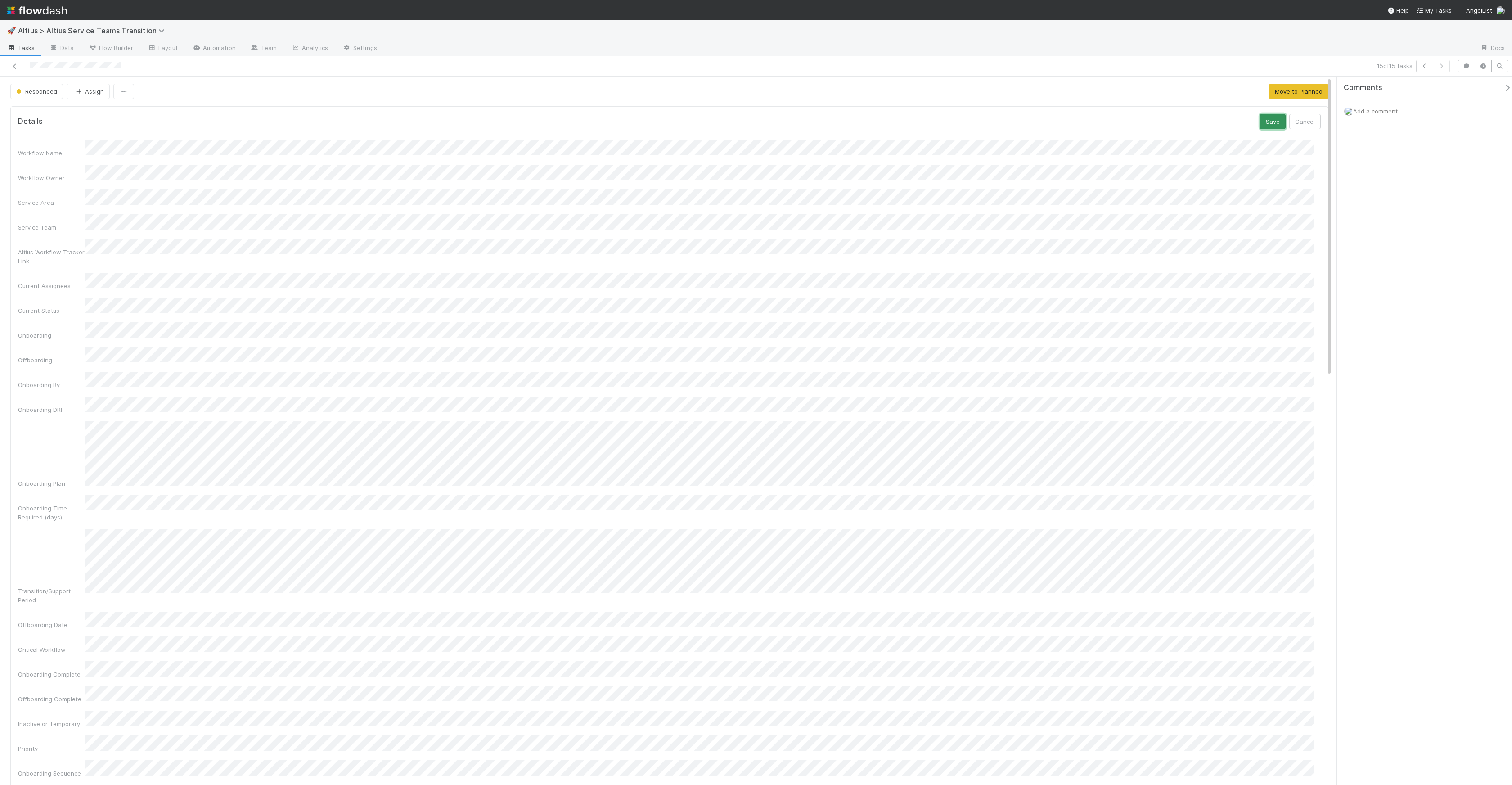
click at [1260, 129] on button "Save" at bounding box center [1273, 122] width 26 height 15
click at [1301, 96] on button "Move to Planned" at bounding box center [1298, 92] width 59 height 15
click at [1395, 111] on span "Add a comment..." at bounding box center [1377, 111] width 49 height 7
click at [1380, 282] on button "Add Comment" at bounding box center [1377, 284] width 52 height 15
click at [15, 59] on div "15 of 15 tasks" at bounding box center [756, 66] width 1512 height 20
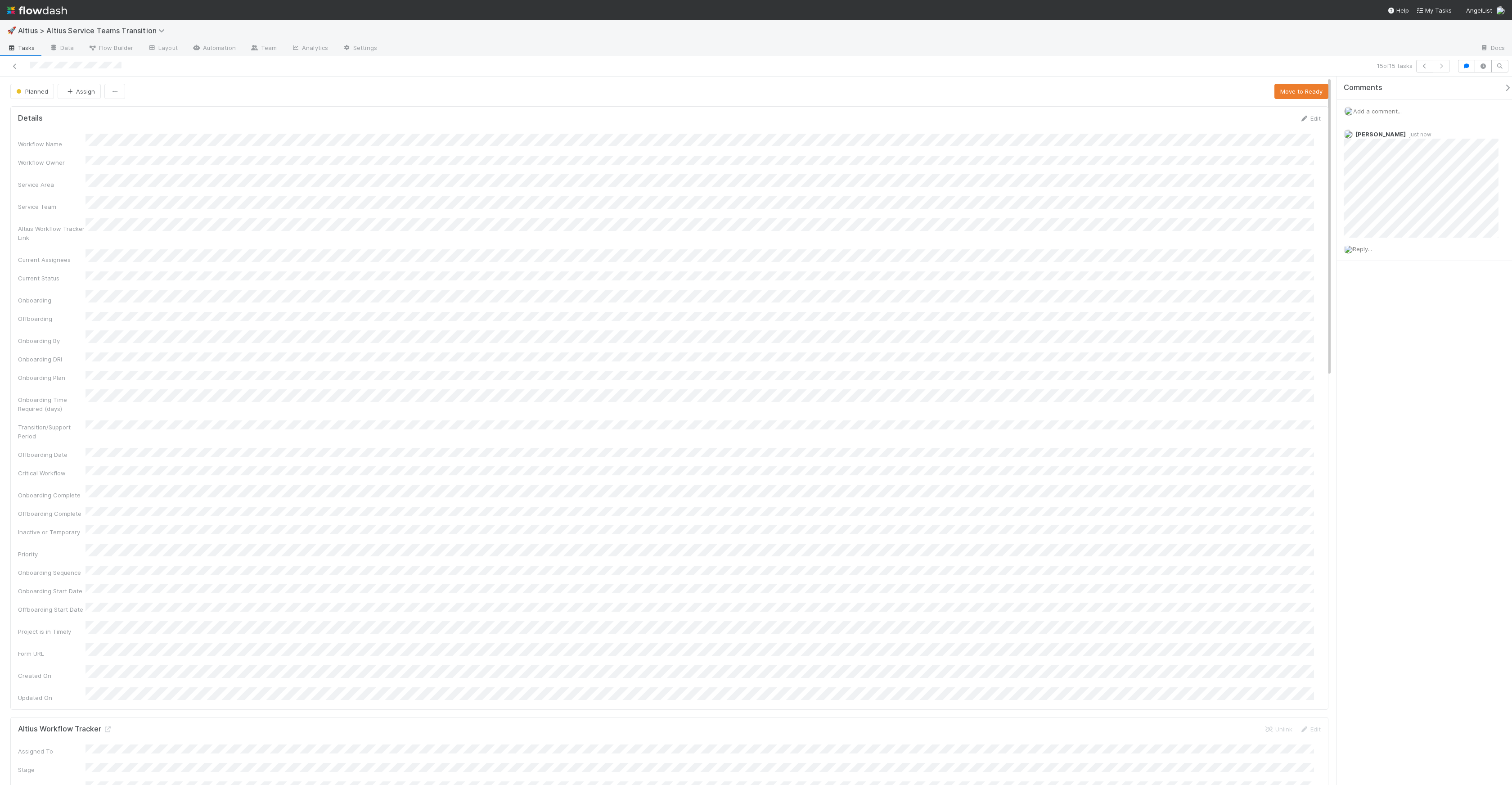
click at [16, 49] on span "Tasks" at bounding box center [21, 48] width 28 height 9
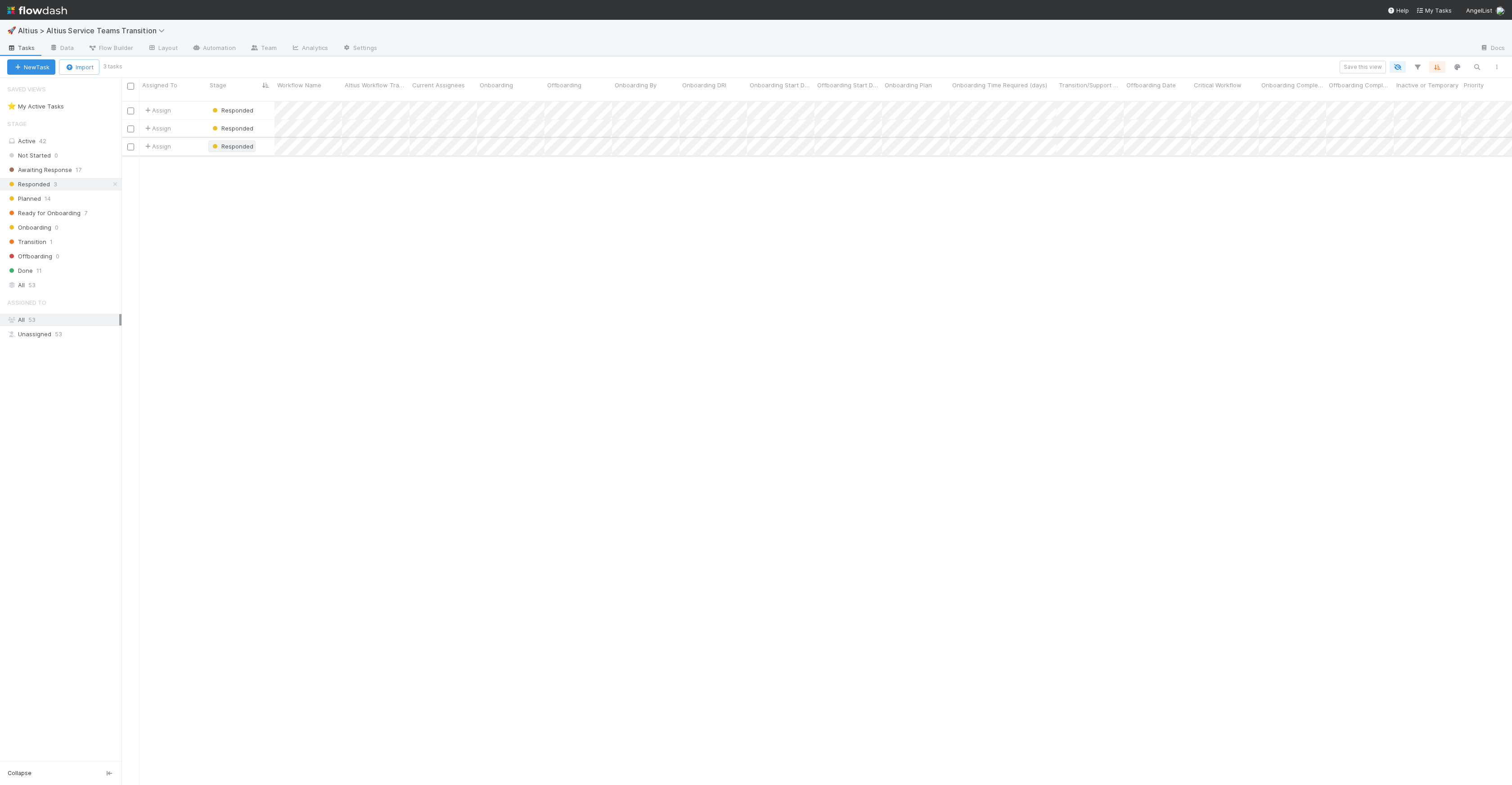
scroll to position [684, 1384]
click at [33, 196] on span "Planned" at bounding box center [24, 198] width 34 height 11
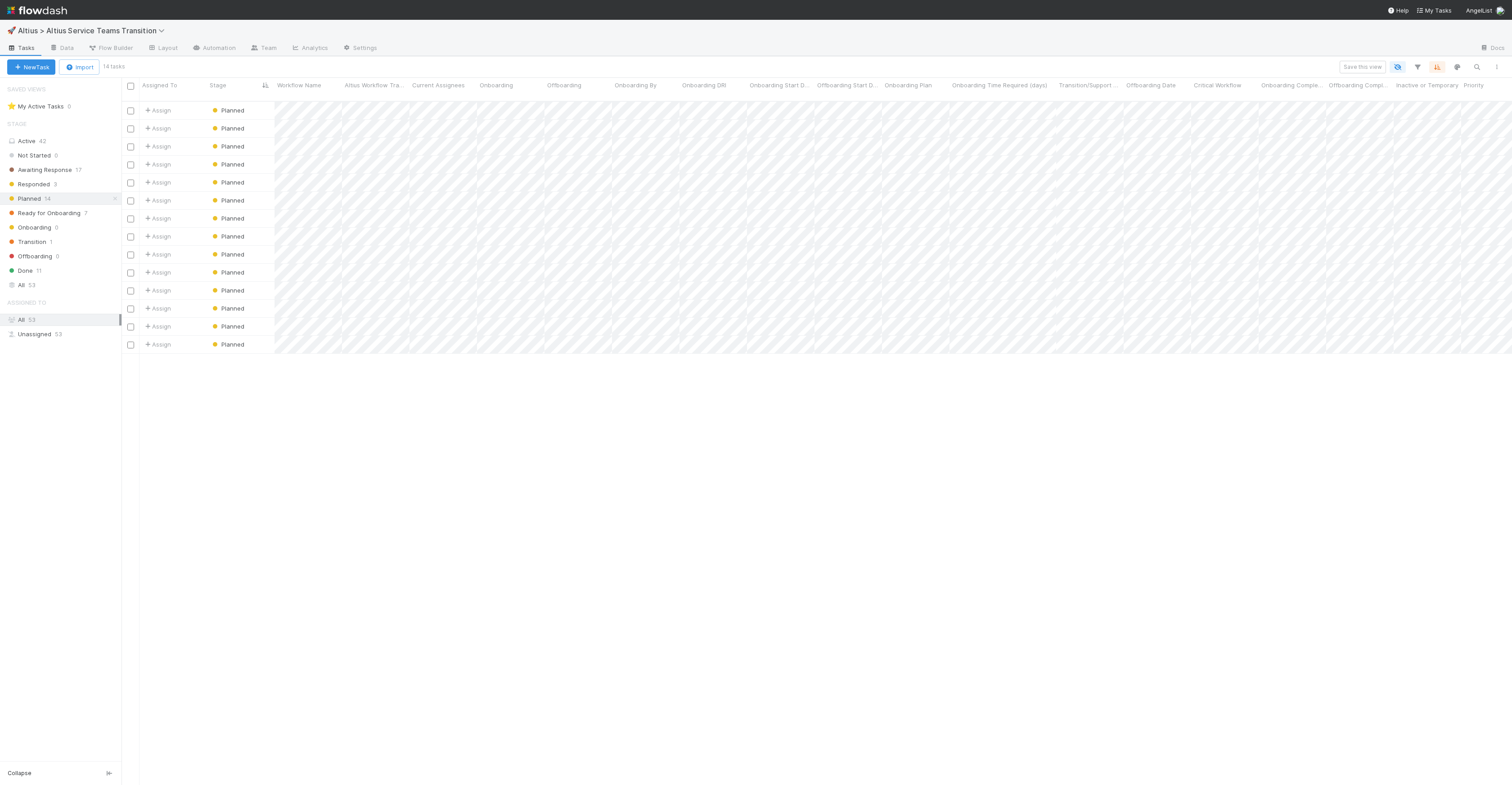
scroll to position [684, 1384]
click at [66, 218] on span "Ready for Onboarding" at bounding box center [43, 213] width 73 height 11
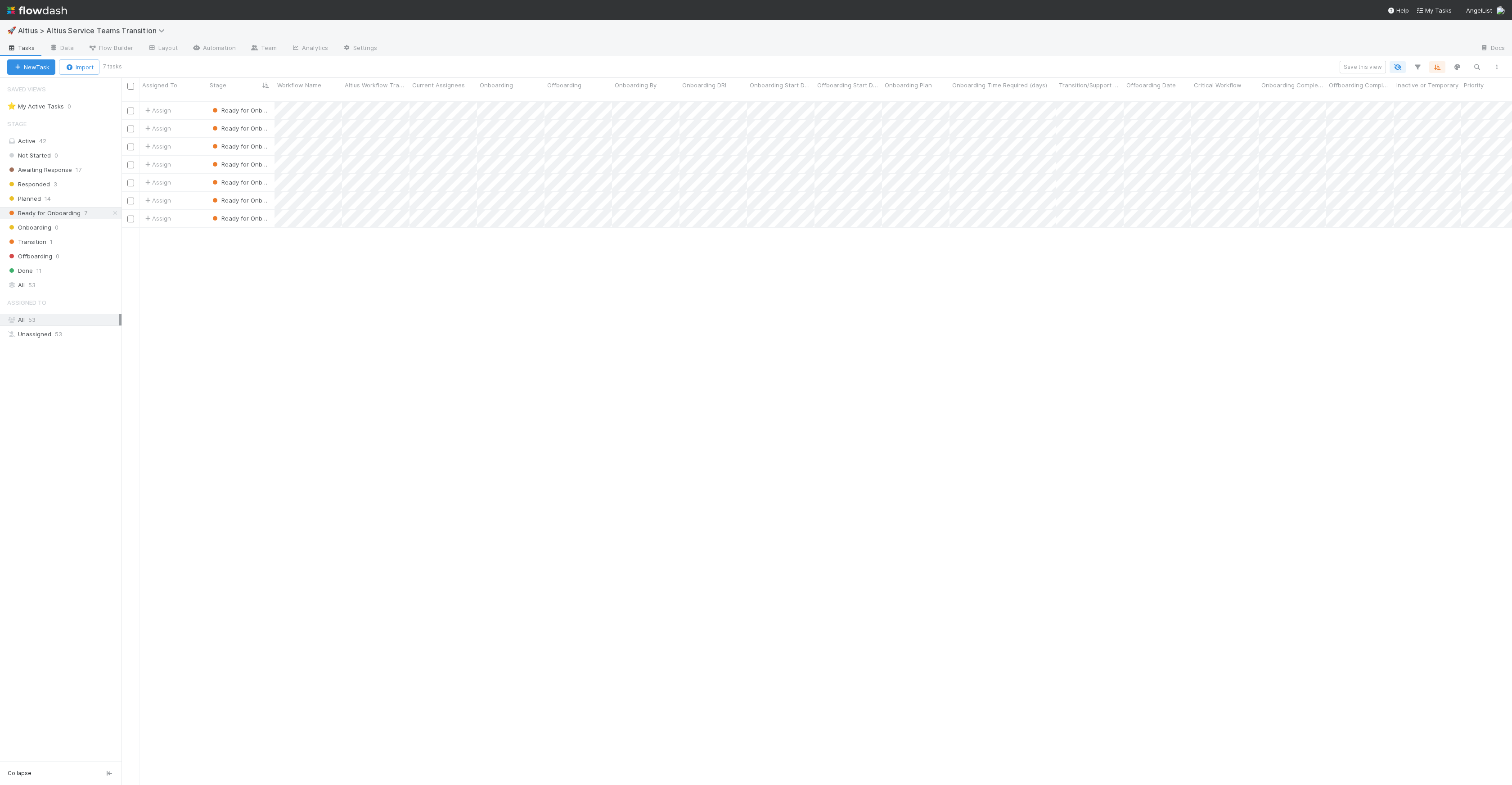
scroll to position [684, 1384]
click at [129, 89] on input "checkbox" at bounding box center [131, 86] width 7 height 7
checkbox input "true"
click at [145, 69] on span "Bulk Actions (7)" at bounding box center [133, 67] width 49 height 7
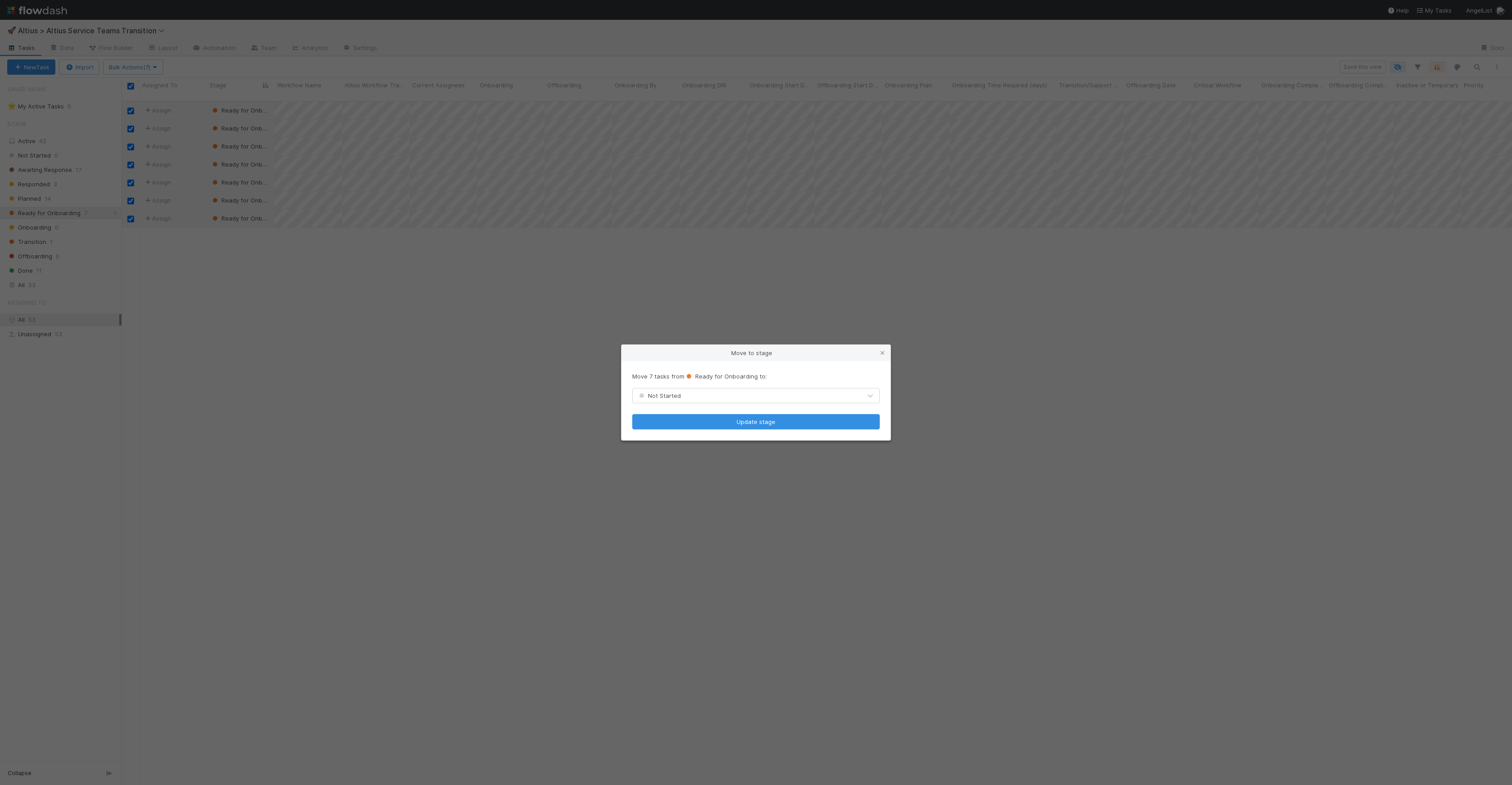
click at [720, 398] on div "Not Started" at bounding box center [747, 396] width 228 height 15
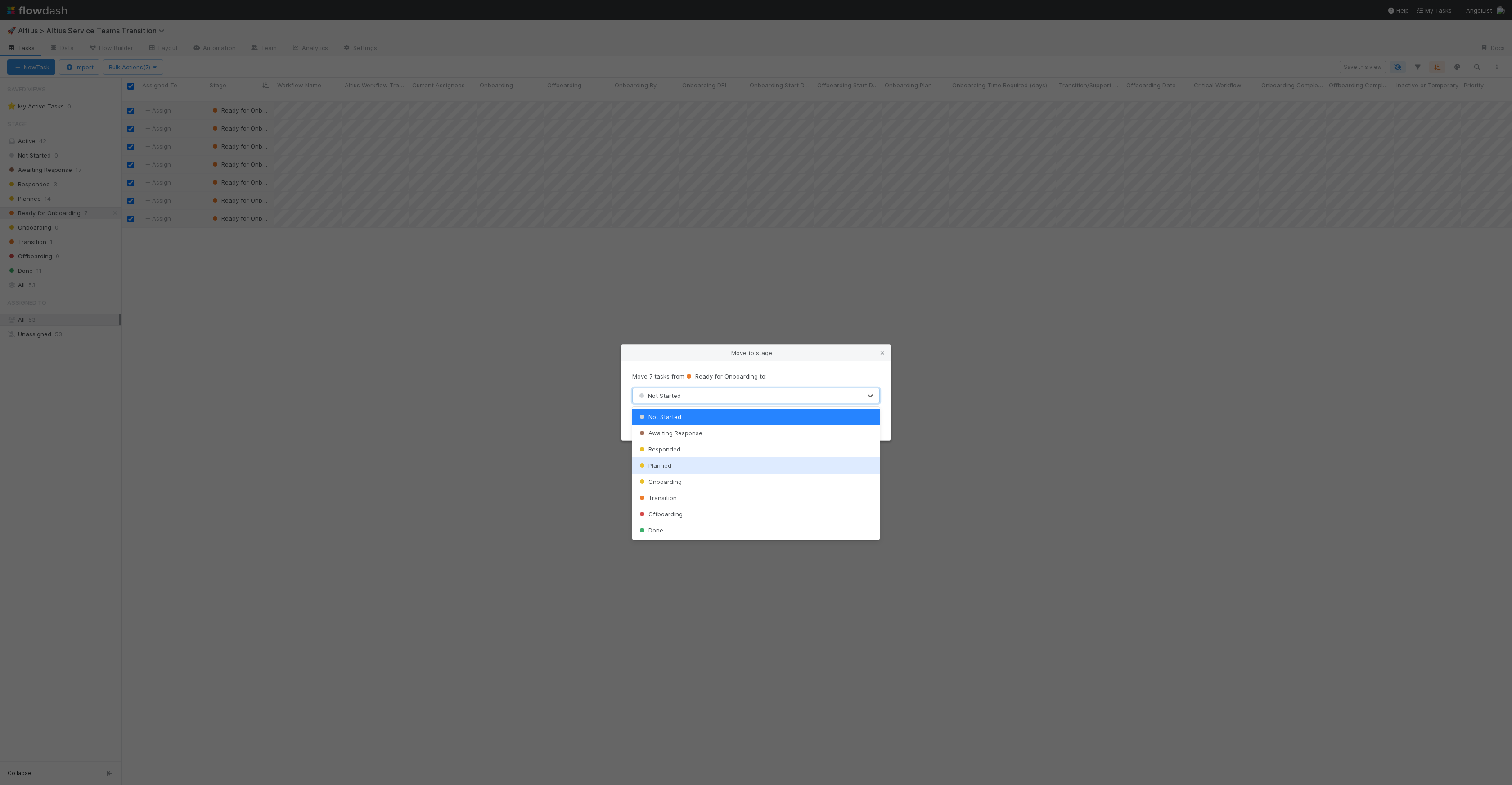
click at [703, 469] on div "Planned" at bounding box center [756, 466] width 248 height 16
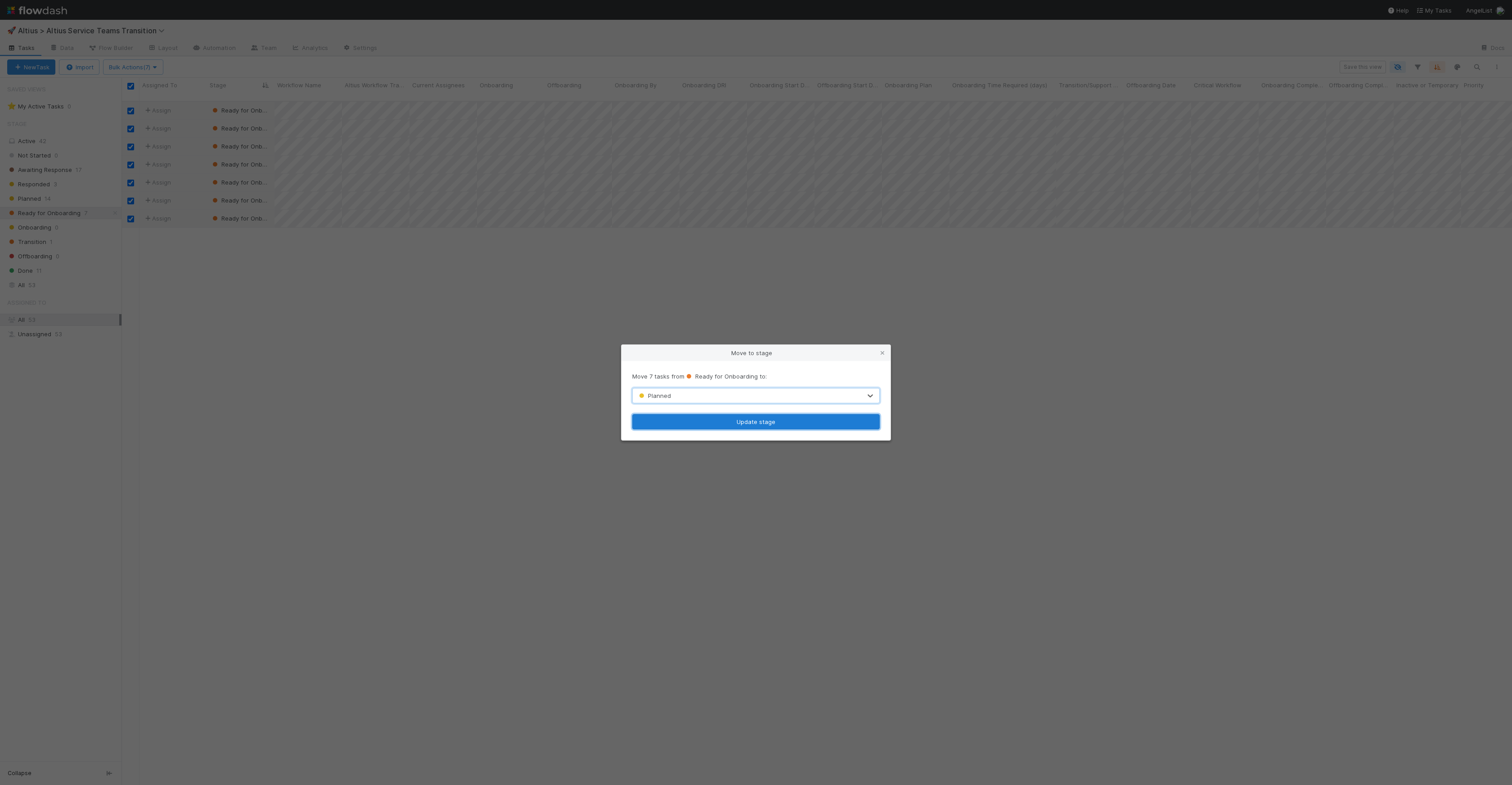
click at [748, 417] on button "Update stage" at bounding box center [756, 422] width 248 height 15
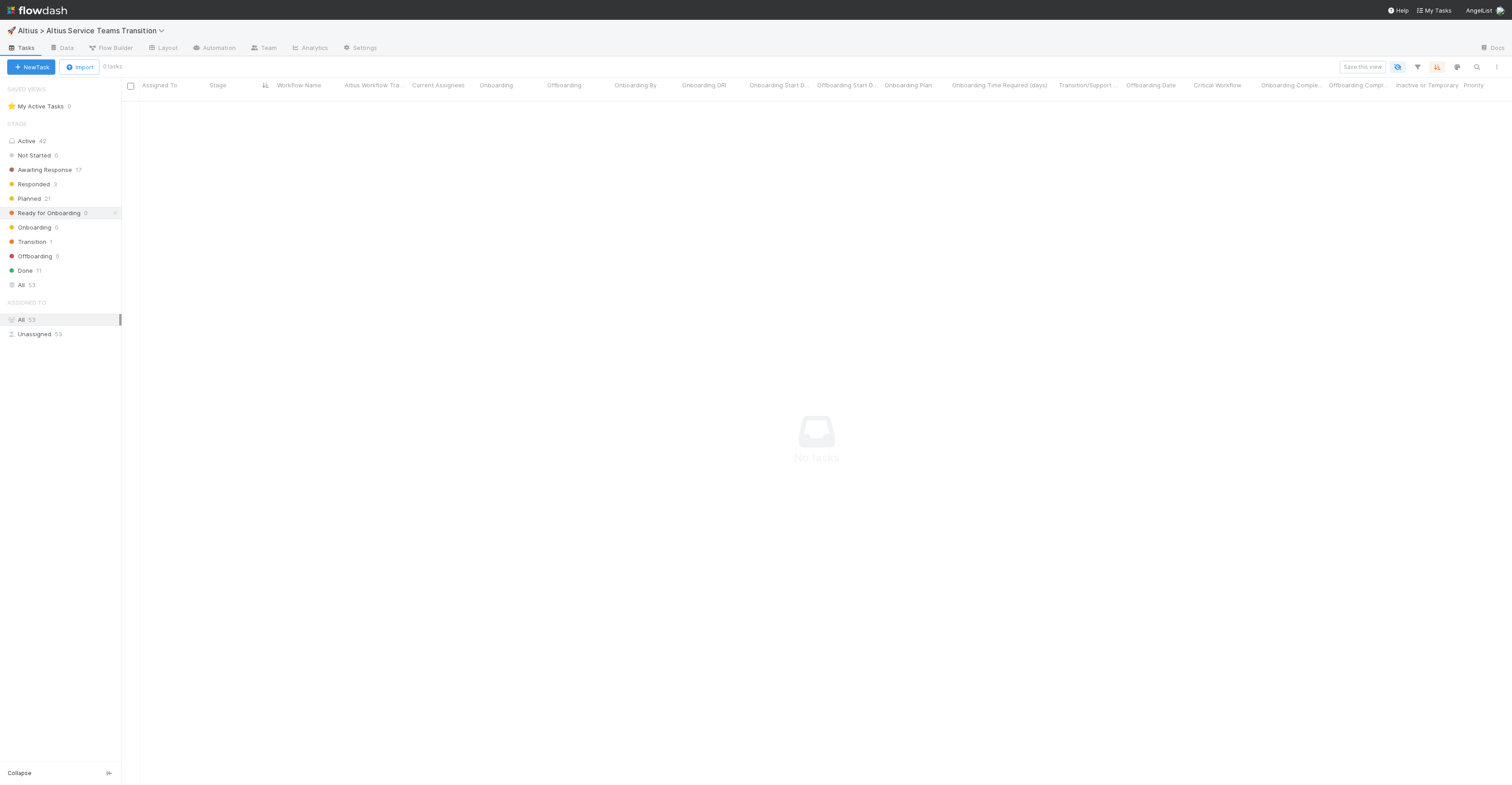
scroll to position [678, 1384]
click at [74, 198] on div "Planned 21" at bounding box center [64, 198] width 114 height 11
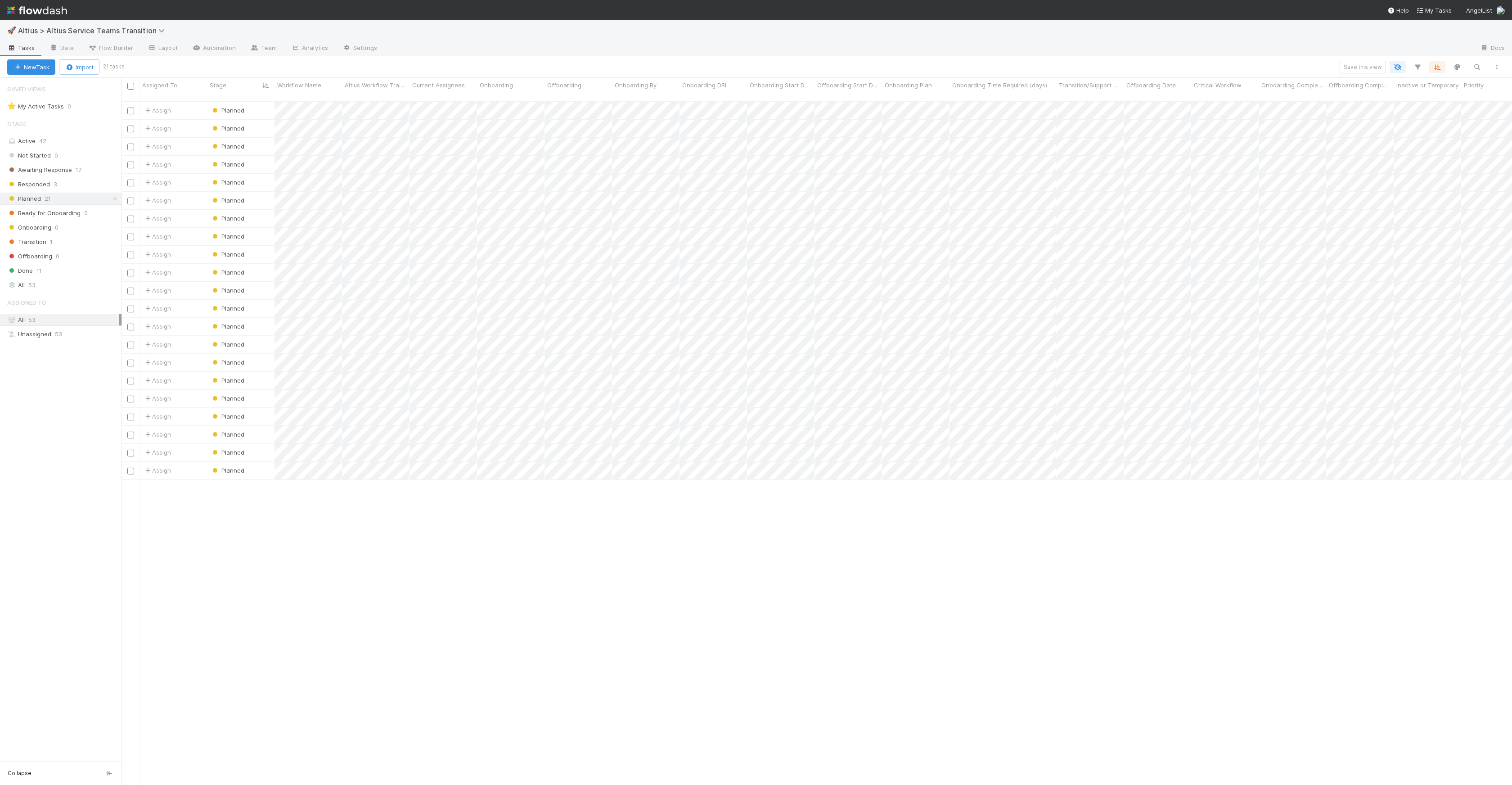
scroll to position [684, 1384]
click at [571, 87] on span "Offboarding" at bounding box center [564, 85] width 34 height 9
click at [578, 105] on div "Sort A → Z" at bounding box center [599, 102] width 103 height 14
click at [318, 431] on div at bounding box center [756, 392] width 1512 height 785
click at [319, 506] on div "Assign Planned 1 8/7/25, 3:55:14 PM 8/13/25, 3:53:08 PM Assign Planned 1 8/7/25…" at bounding box center [816, 447] width 1391 height 690
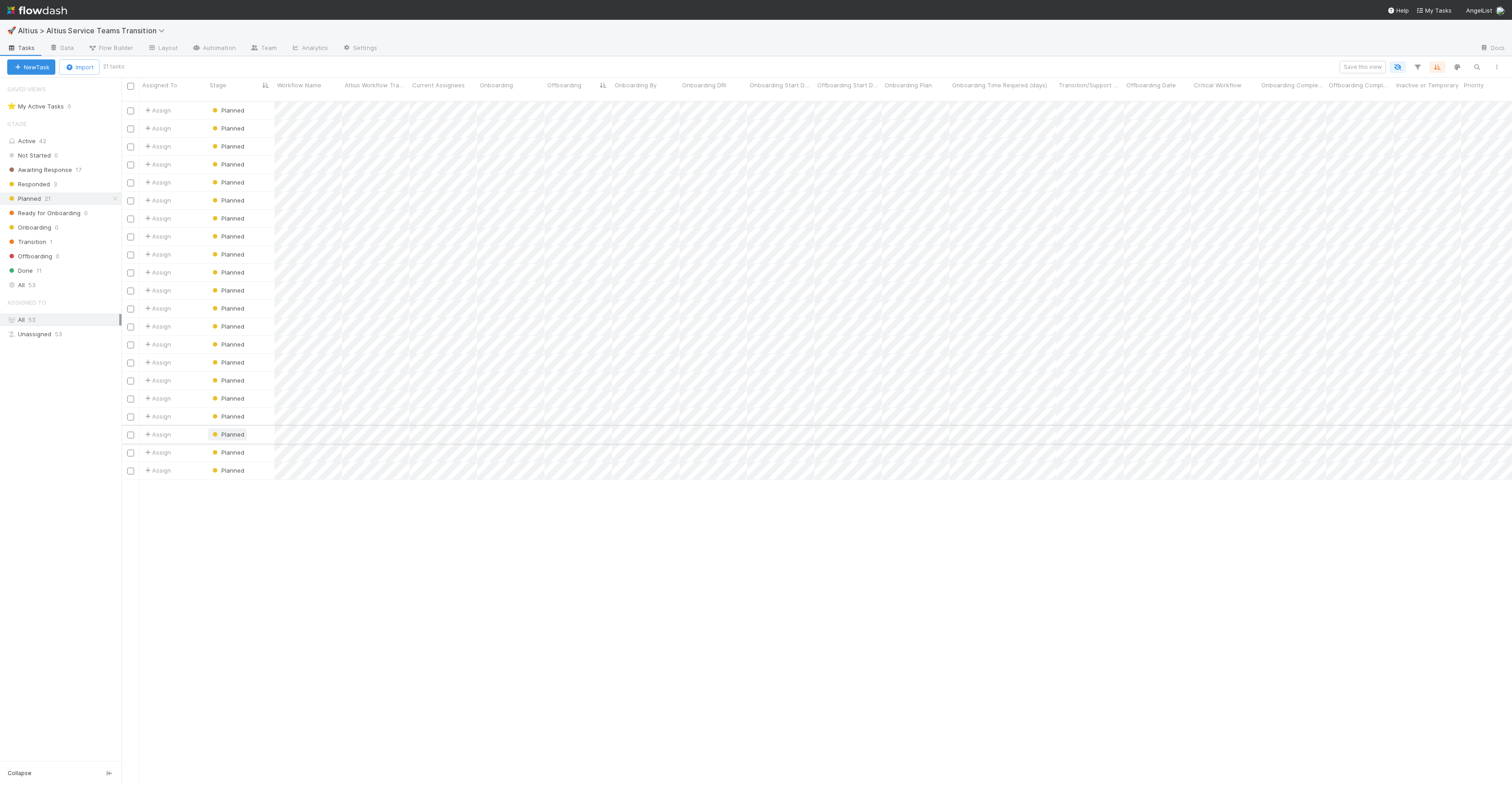
click at [241, 431] on span "Planned" at bounding box center [228, 434] width 34 height 7
click at [241, 508] on span "Ready for Onboarding" at bounding box center [249, 511] width 73 height 7
click at [236, 449] on span "Planned" at bounding box center [228, 452] width 34 height 7
click at [240, 528] on span "Ready for Onboarding" at bounding box center [249, 529] width 73 height 7
click at [514, 86] on div "Onboarding" at bounding box center [511, 85] width 63 height 9
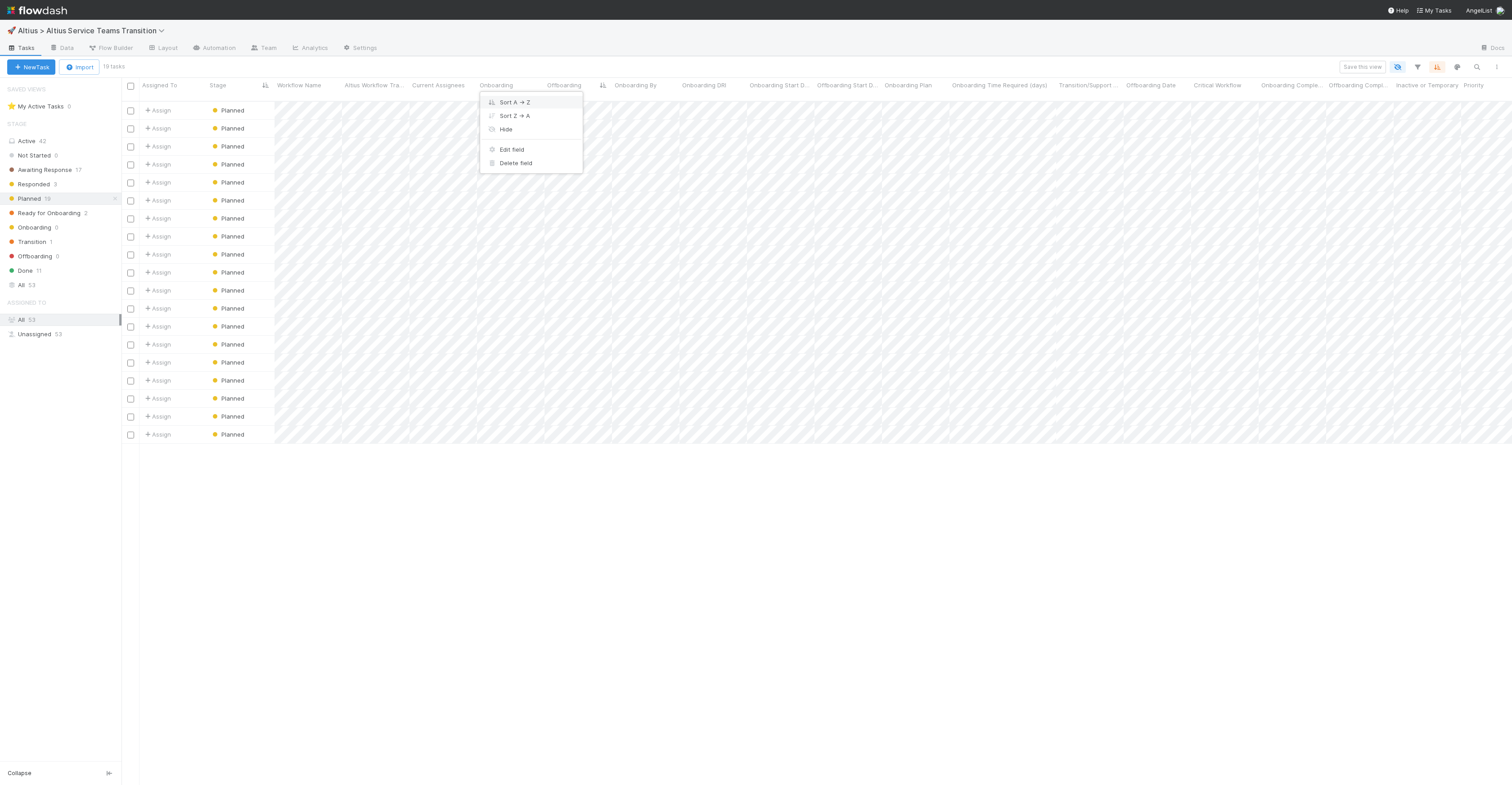
click at [512, 101] on div "Sort A → Z" at bounding box center [531, 102] width 103 height 14
click at [593, 502] on div at bounding box center [756, 392] width 1512 height 785
click at [446, 302] on div at bounding box center [756, 392] width 1512 height 785
click at [524, 433] on div "Cristiantine" at bounding box center [541, 436] width 127 height 16
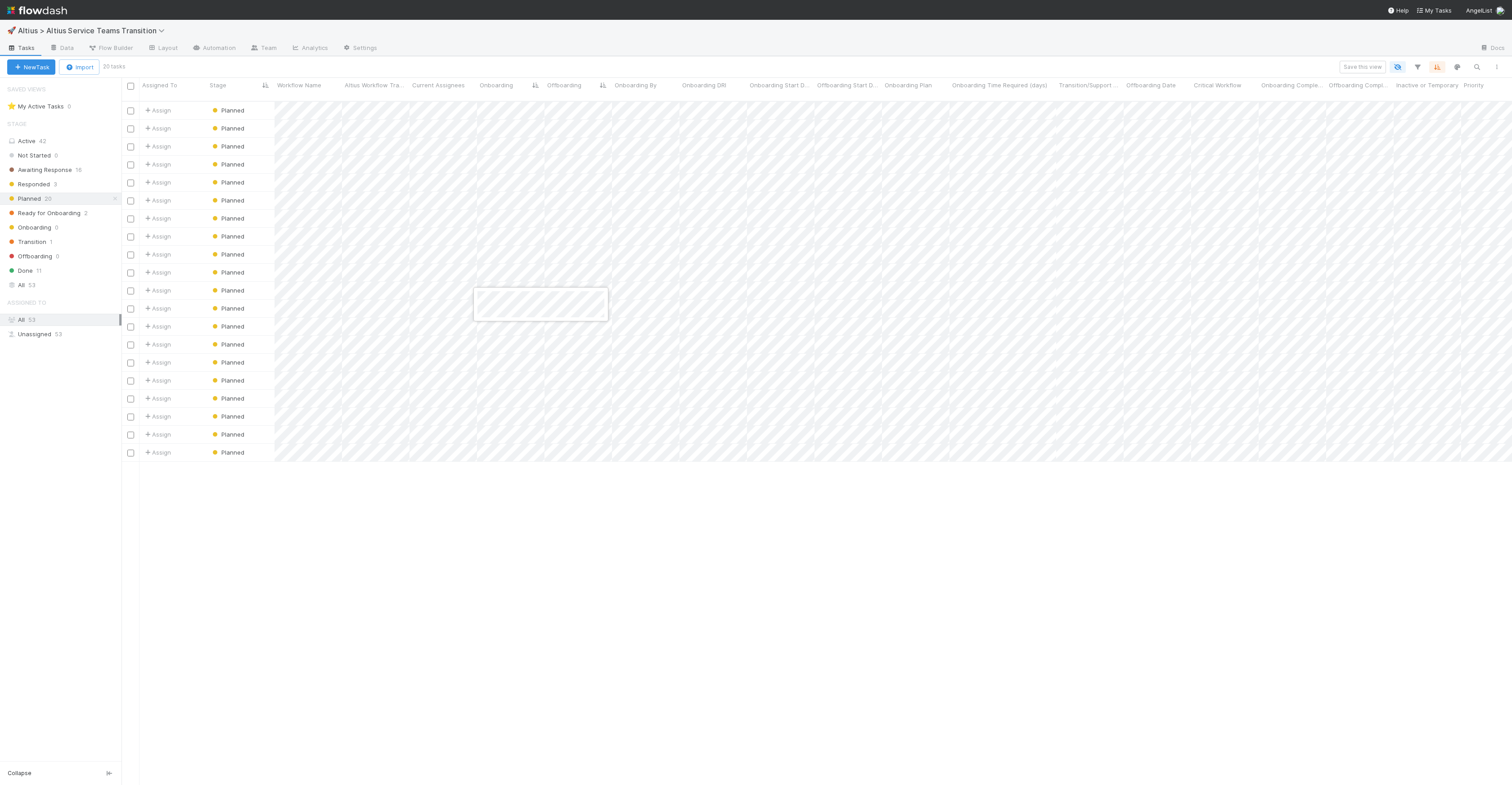
click at [551, 488] on div at bounding box center [756, 392] width 1512 height 785
click at [691, 501] on div at bounding box center [756, 392] width 1512 height 785
click at [239, 341] on span "Planned" at bounding box center [228, 344] width 34 height 7
click at [274, 421] on span "Ready for Onboarding" at bounding box center [249, 421] width 73 height 7
click at [531, 472] on div "Assign Planned 0 8/13/25, 1:55:31 AM 8/13/25, 10:48:02 AM Assign Planned 1 8/7/…" at bounding box center [816, 447] width 1391 height 690
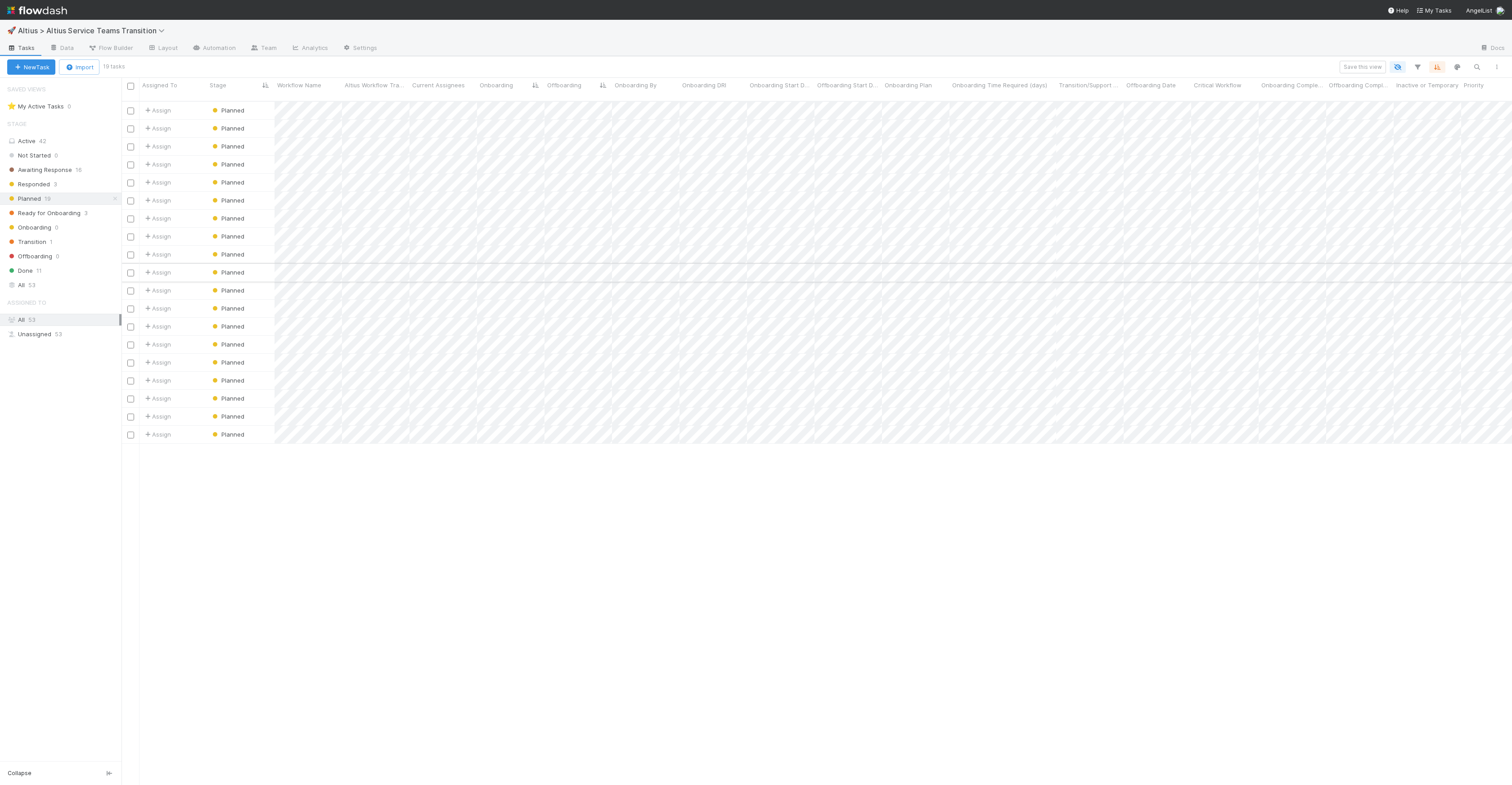
click at [246, 266] on div "Planned" at bounding box center [241, 272] width 68 height 18
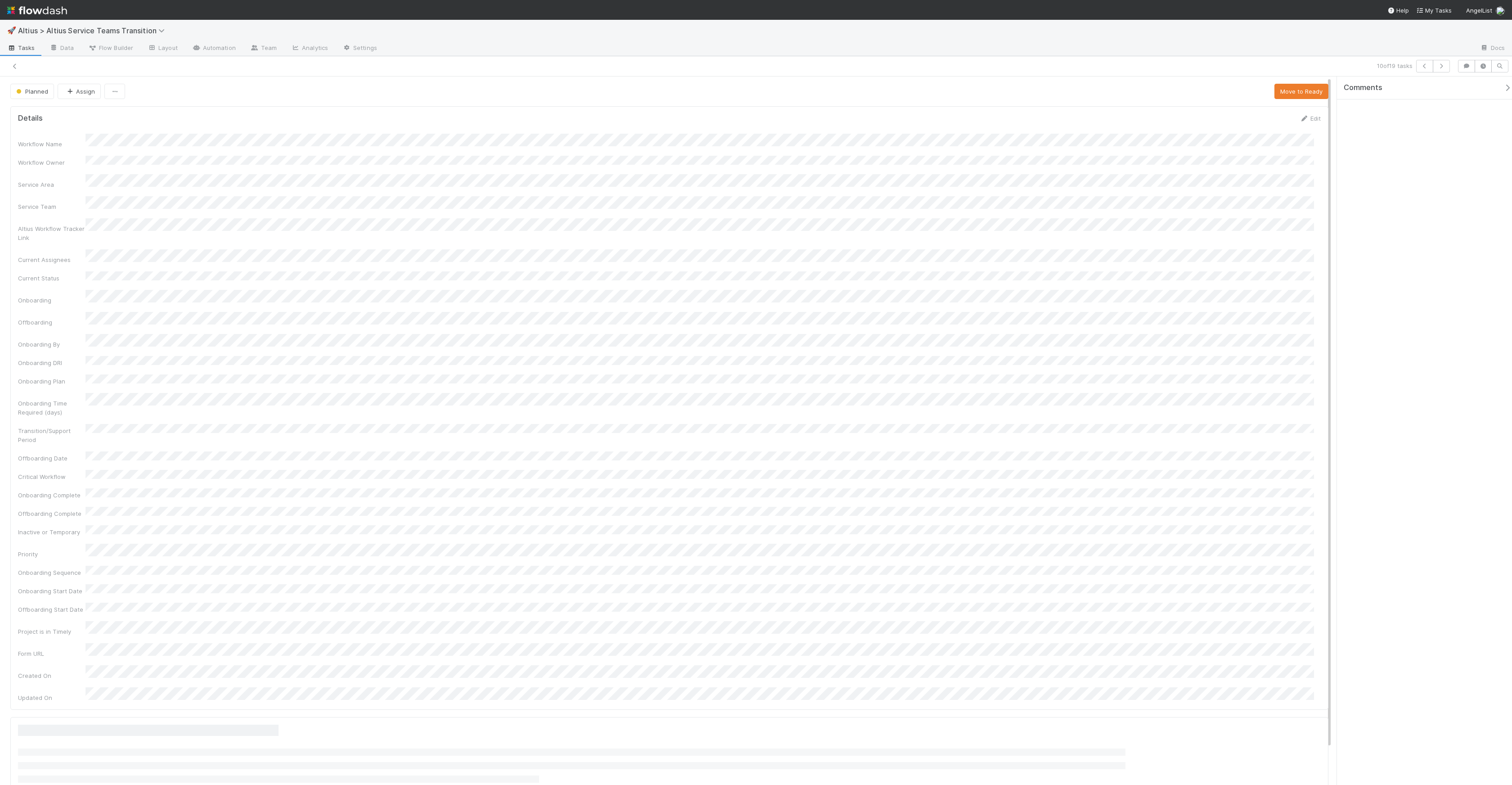
drag, startPoint x: 244, startPoint y: 261, endPoint x: 238, endPoint y: 250, distance: 12.5
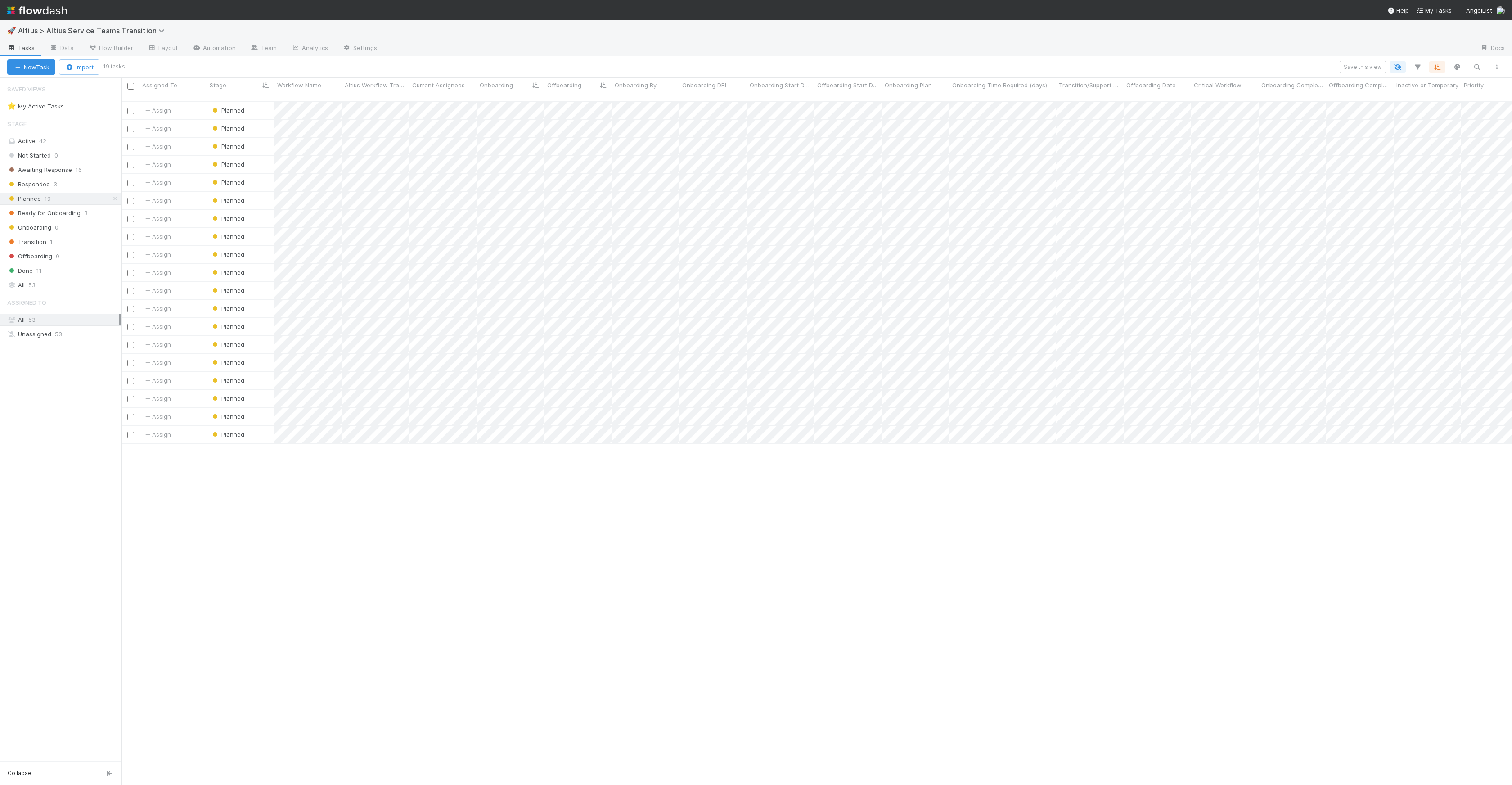
scroll to position [684, 1384]
click at [232, 268] on div "Planned" at bounding box center [228, 272] width 34 height 9
click at [254, 345] on span "Ready for Onboarding" at bounding box center [249, 349] width 73 height 7
click at [241, 250] on div "Planned" at bounding box center [228, 254] width 34 height 9
click at [443, 248] on div at bounding box center [756, 392] width 1512 height 785
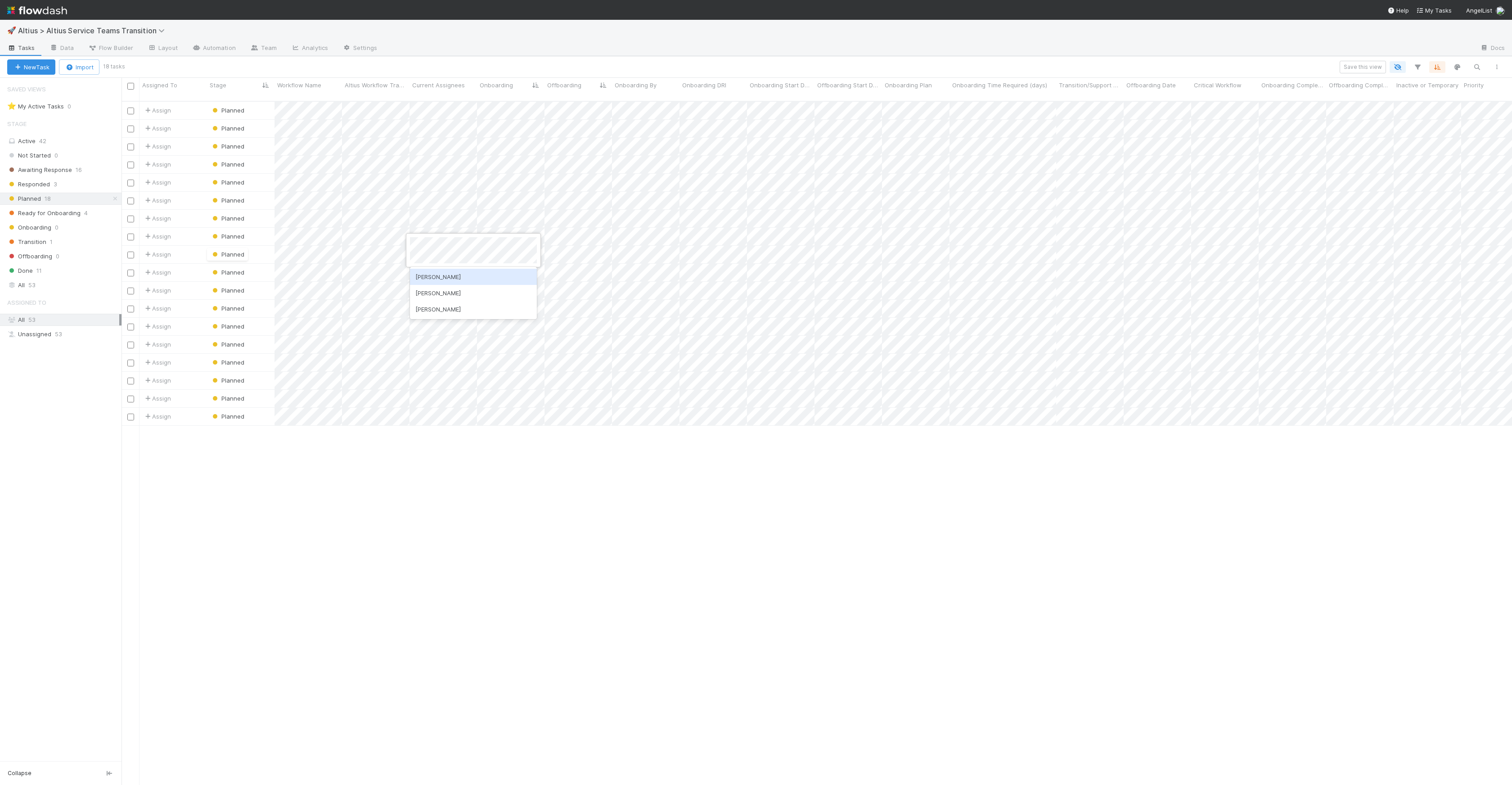
click at [572, 244] on div at bounding box center [756, 392] width 1512 height 785
click at [409, 441] on div at bounding box center [756, 392] width 1512 height 785
click at [1399, 66] on icon "button" at bounding box center [1398, 67] width 9 height 8
click at [1401, 123] on label at bounding box center [1401, 123] width 0 height 0
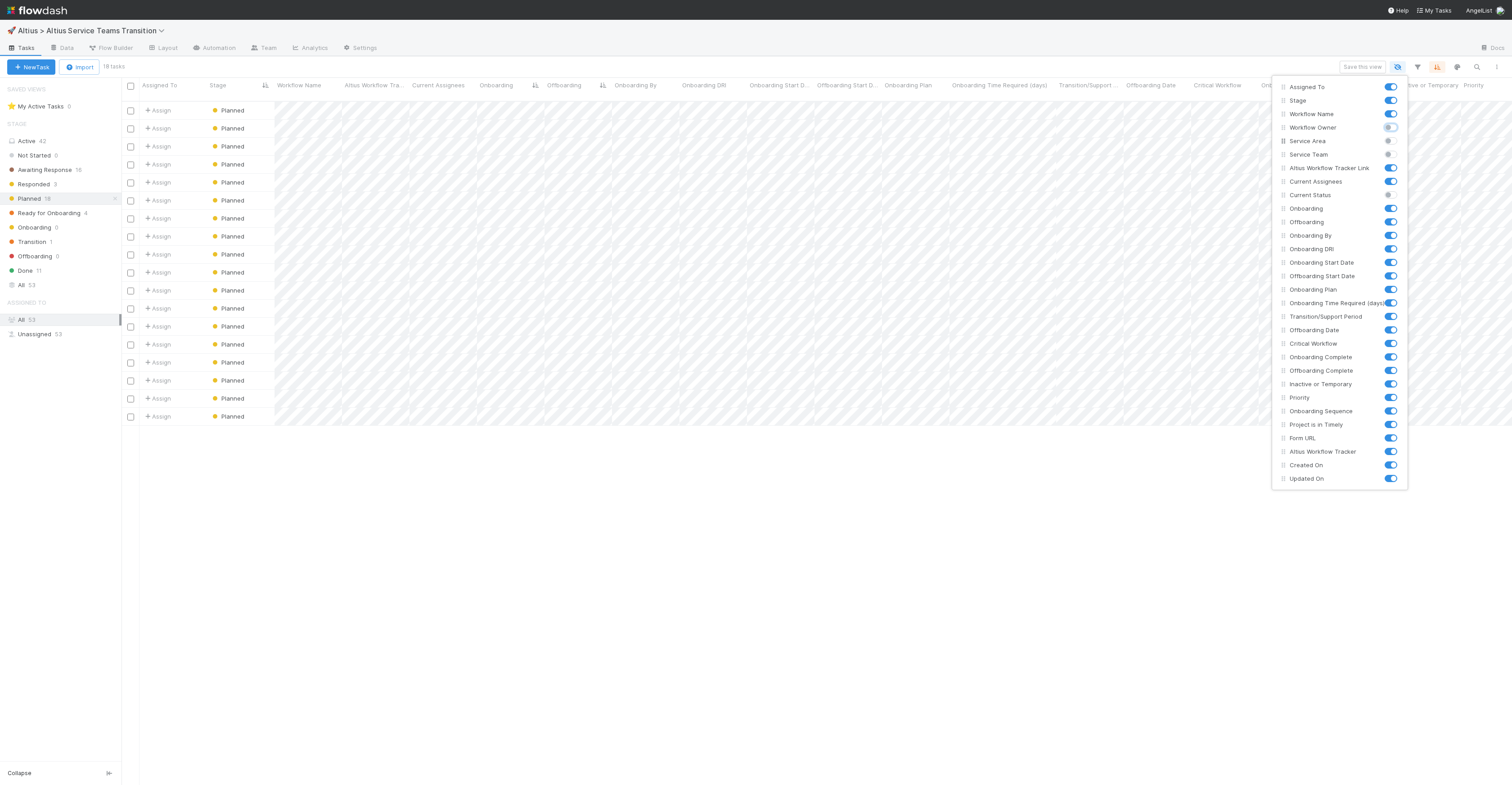
click at [1388, 129] on input "checkbox" at bounding box center [1388, 127] width 7 height 8
checkbox input "true"
click at [1401, 136] on label at bounding box center [1401, 136] width 0 height 0
click at [1388, 140] on input "checkbox" at bounding box center [1388, 140] width 7 height 8
checkbox input "true"
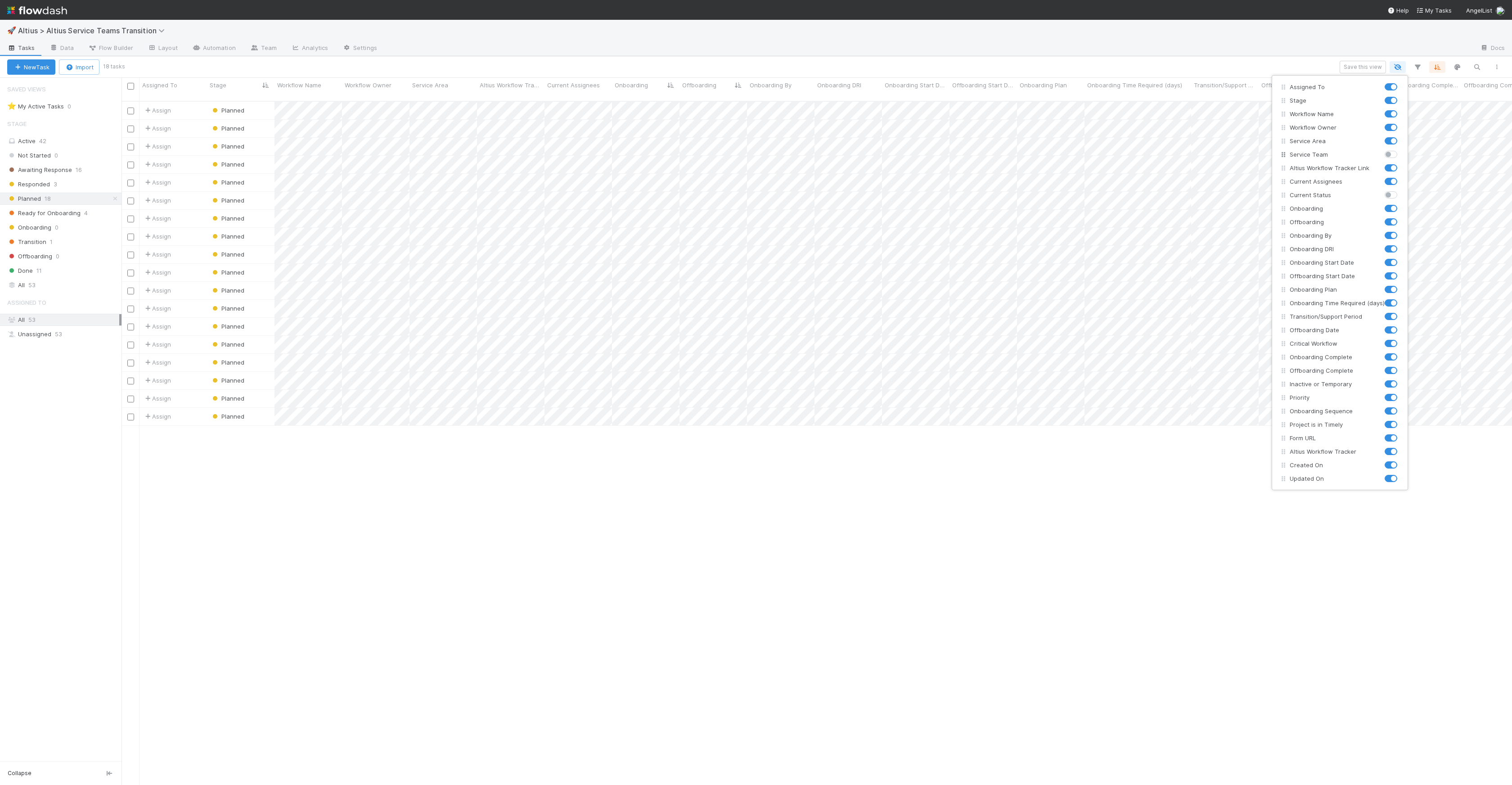
click at [1401, 150] on label at bounding box center [1401, 150] width 0 height 0
click at [1387, 153] on input "checkbox" at bounding box center [1388, 154] width 7 height 8
checkbox input "true"
click at [524, 450] on div "Assigned To Stage Workflow Name Workflow Owner Service Area Service Team Altius…" at bounding box center [756, 392] width 1512 height 785
click at [532, 480] on div "Assign Planned 0 8/13/25, 1:55:31 AM 8/13/25, 10:48:02 AM Assign Planned 1 8/7/…" at bounding box center [816, 447] width 1391 height 690
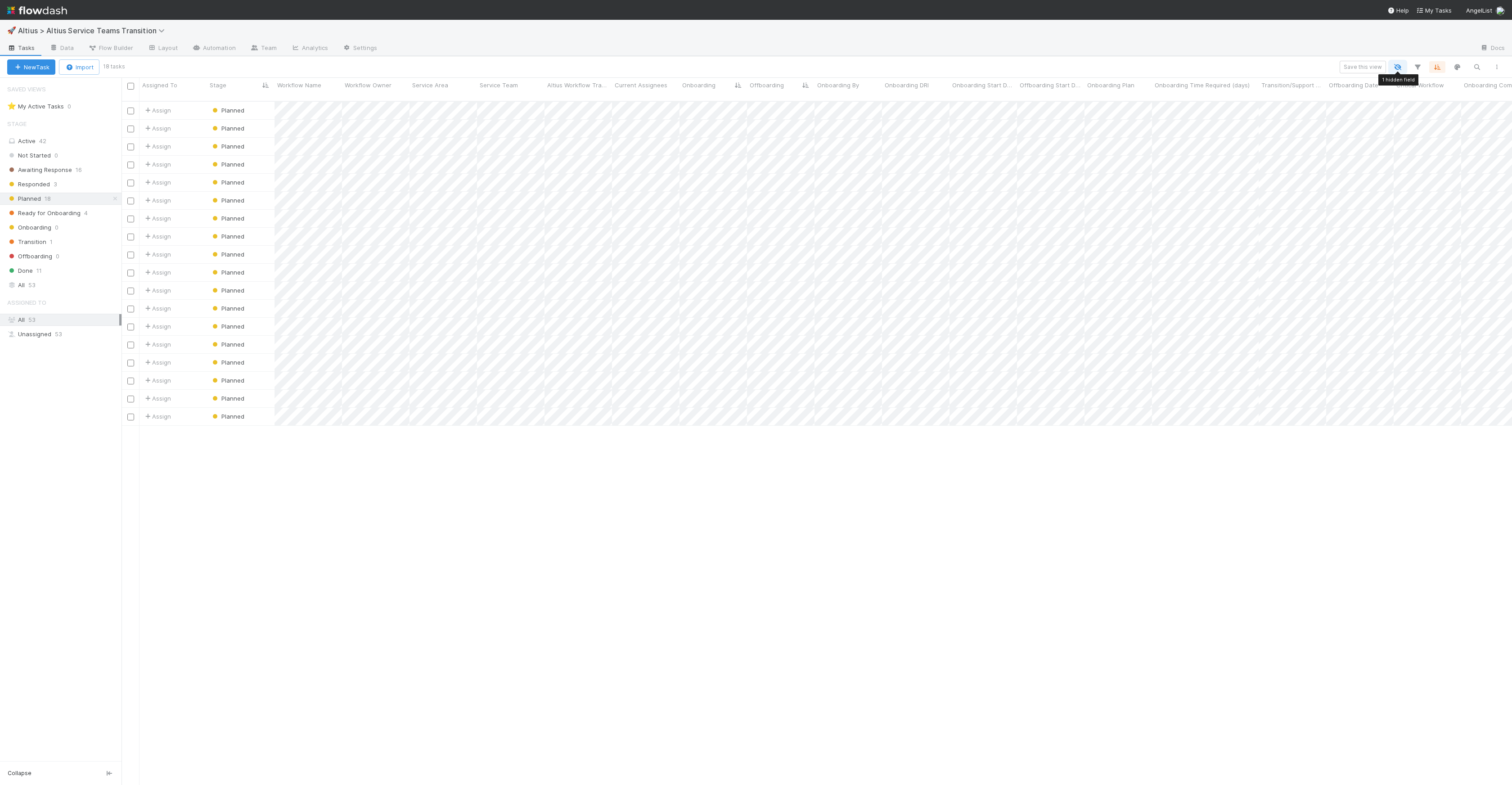
click at [1400, 70] on icon "button" at bounding box center [1398, 67] width 9 height 8
click at [1401, 163] on label at bounding box center [1401, 163] width 0 height 0
click at [1385, 171] on input "checkbox" at bounding box center [1388, 167] width 7 height 8
checkbox input "false"
click at [1217, 72] on div "Assigned To Stage Workflow Name Workflow Owner Service Area Service Team Altius…" at bounding box center [756, 392] width 1512 height 785
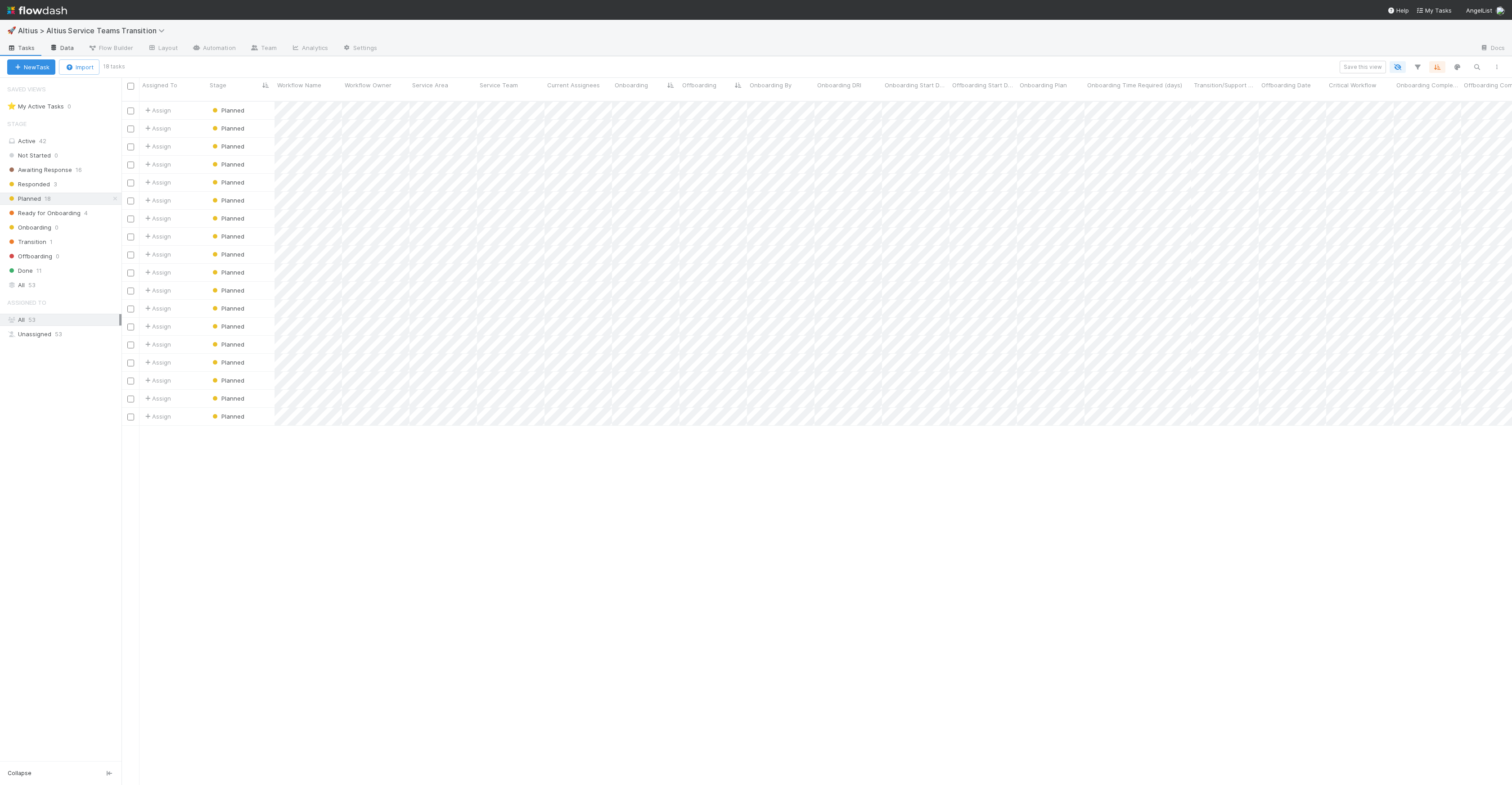
click at [53, 53] on link "Data" at bounding box center [62, 49] width 39 height 15
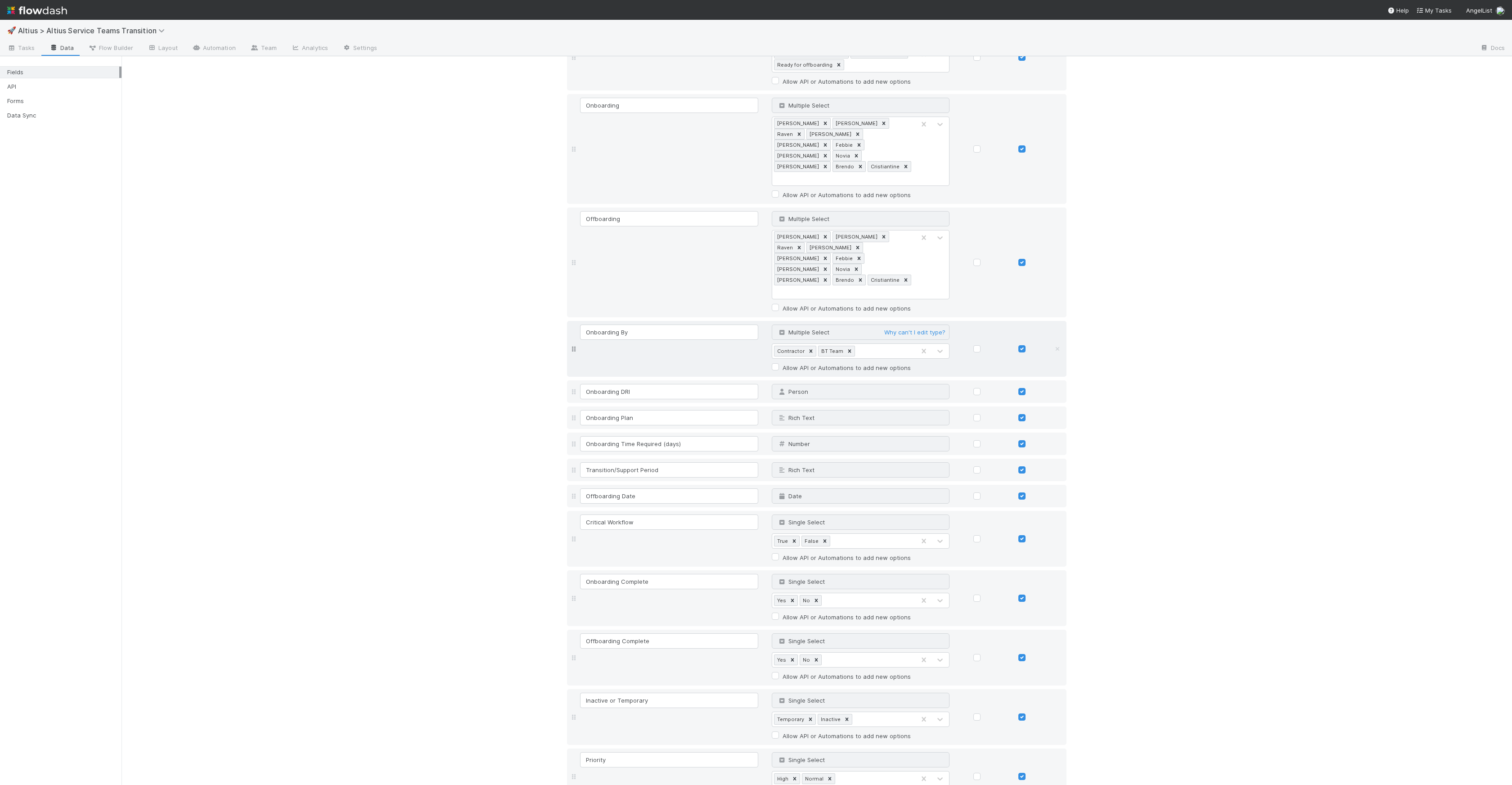
scroll to position [599, 0]
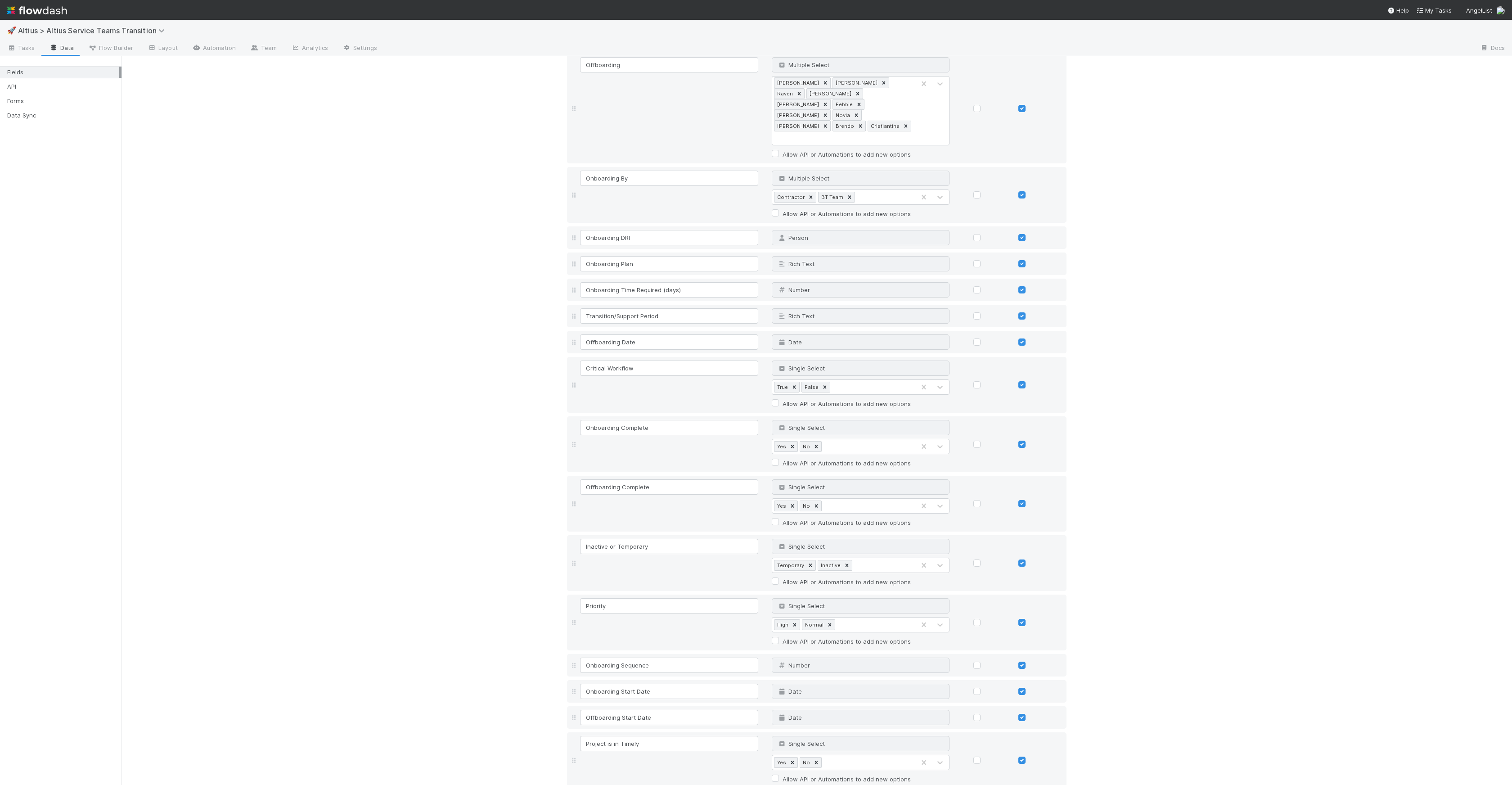
type input "Final Assignees"
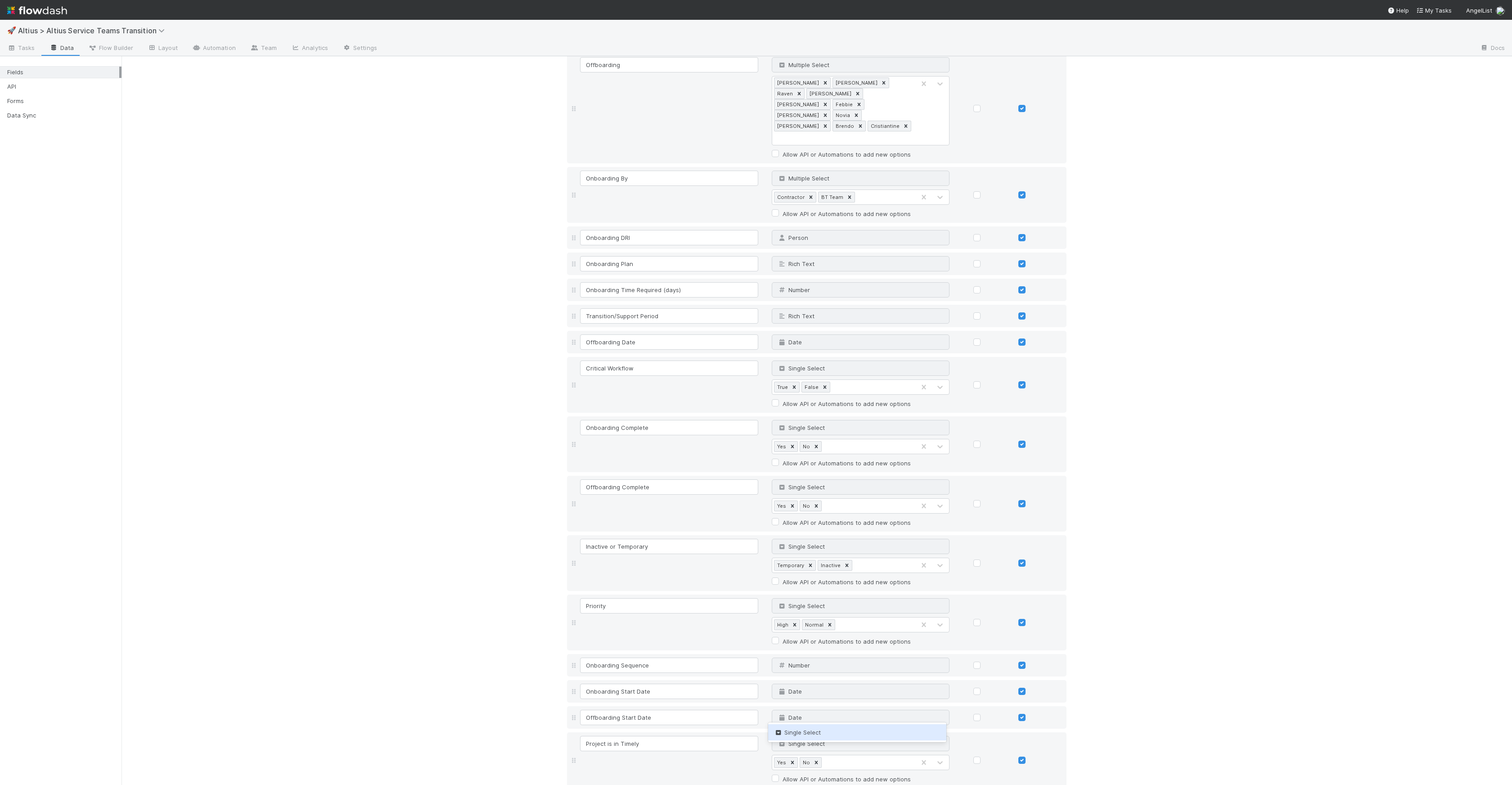
type input "singl"
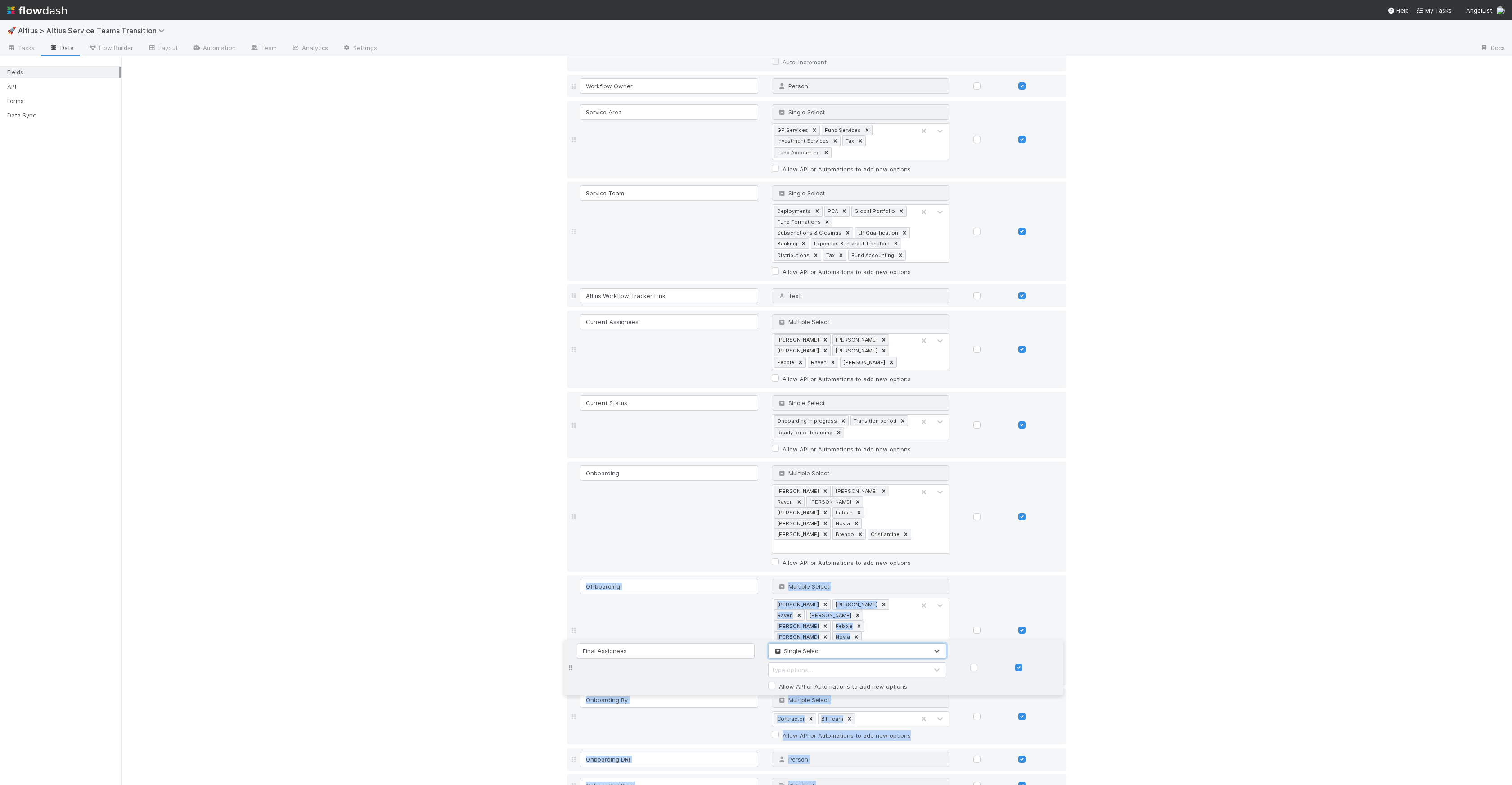
scroll to position [0, 0]
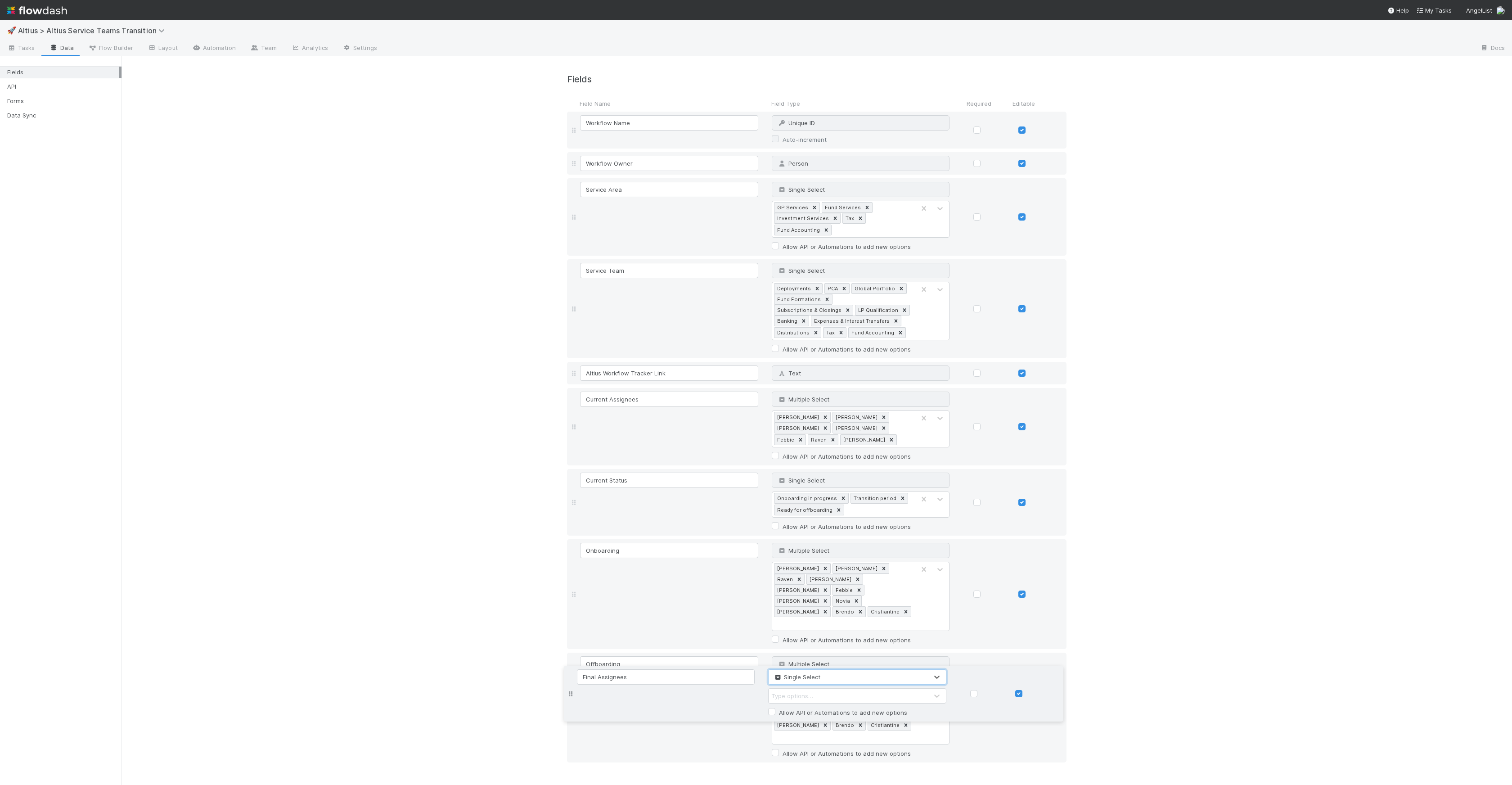
drag, startPoint x: 572, startPoint y: 771, endPoint x: 602, endPoint y: 695, distance: 81.7
click at [602, 695] on div "Workflow Name Unique ID Why can't I edit type? Auto-increment Workflow Owner Pe…" at bounding box center [816, 792] width 500 height 1361
click at [815, 784] on div "Type options…" at bounding box center [852, 796] width 159 height 15
type input "[PERSON_NAME]"
type input "L"
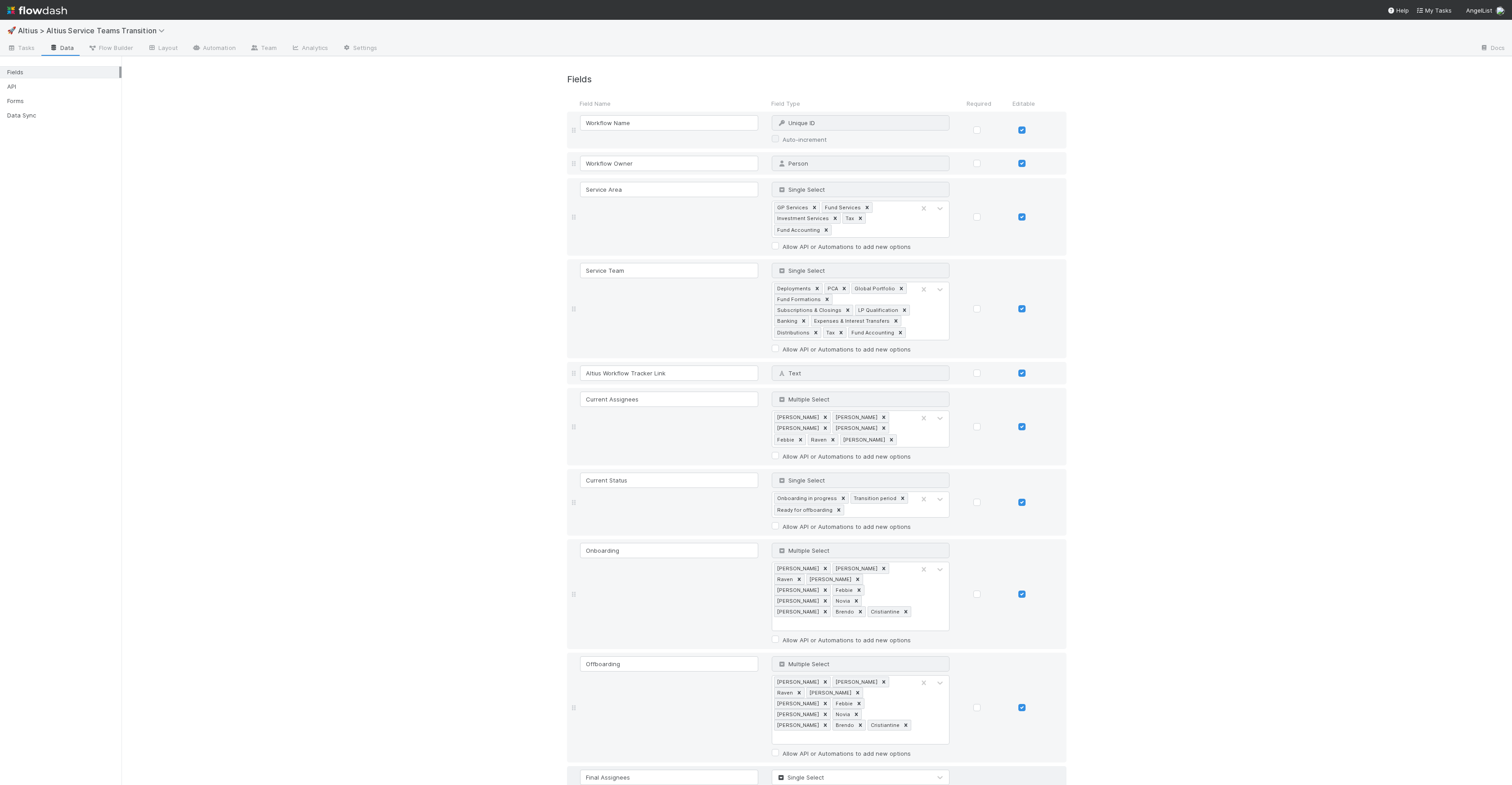
type input "[PERSON_NAME]"
type input "Raven"
type input "[PERSON_NAME]"
type input "Febbie"
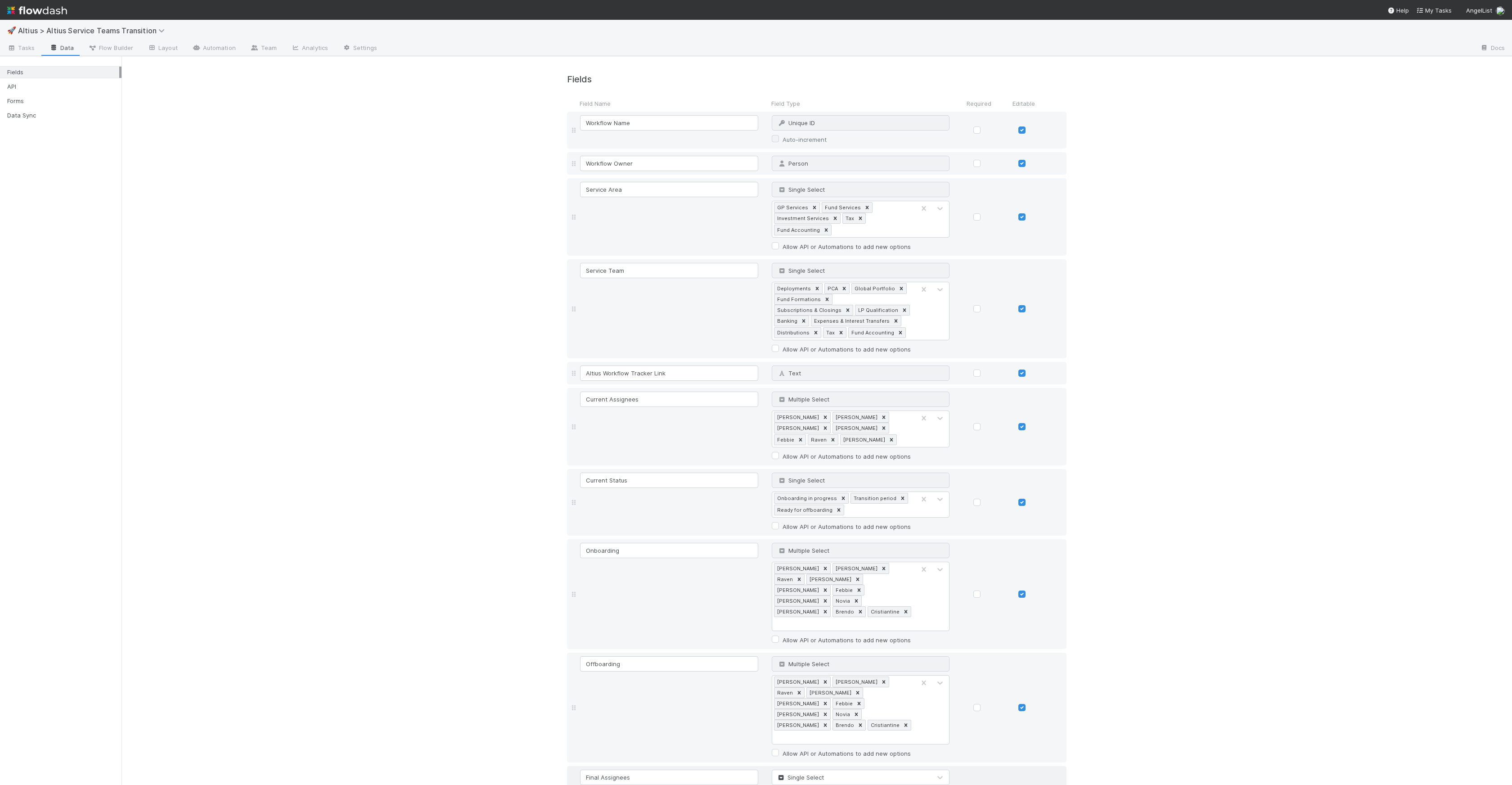
type input "[PERSON_NAME]"
type input "Novia"
type input "[PERSON_NAME]"
type input "Brendo"
paste input "t"
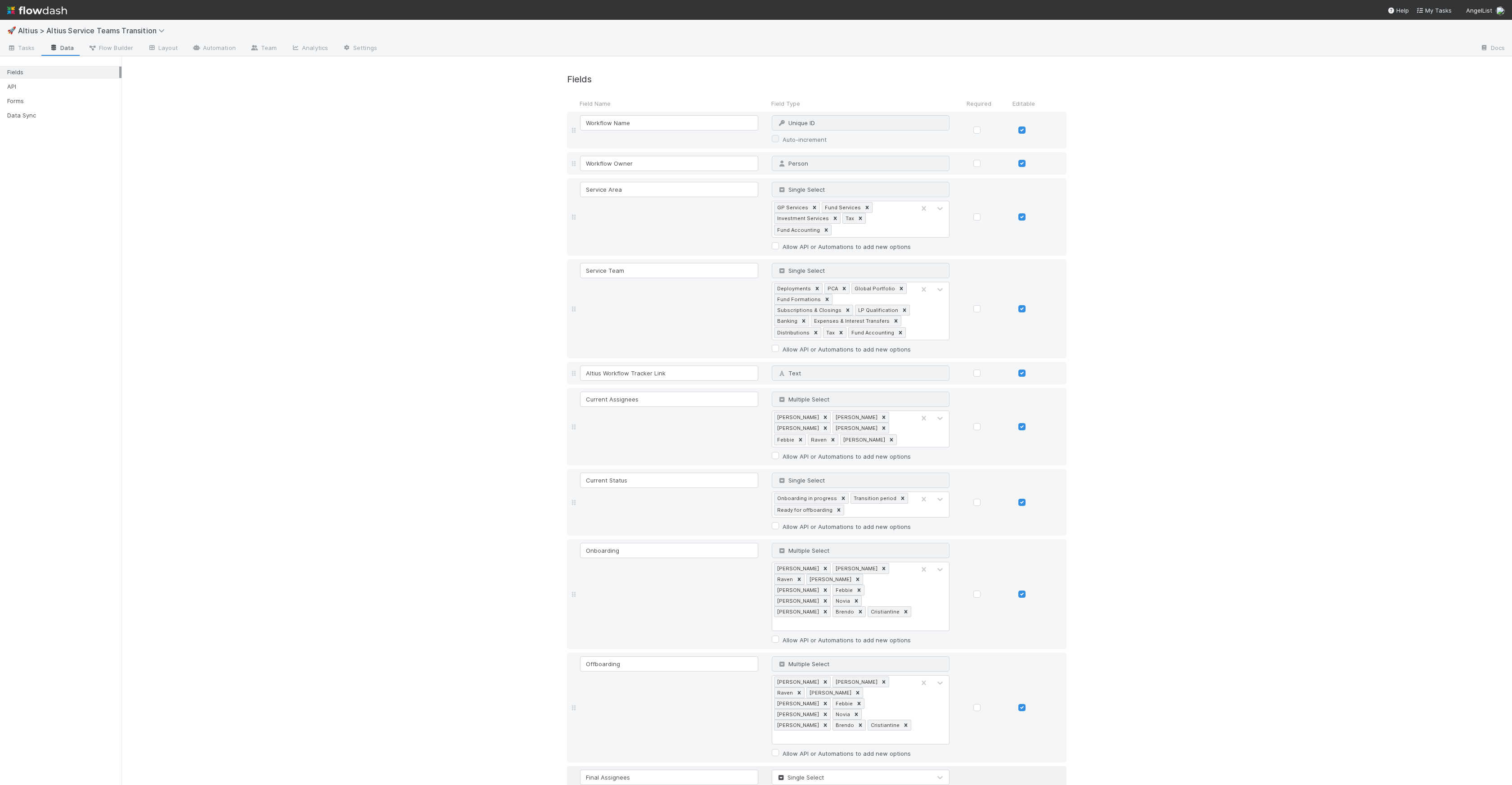
type input "t"
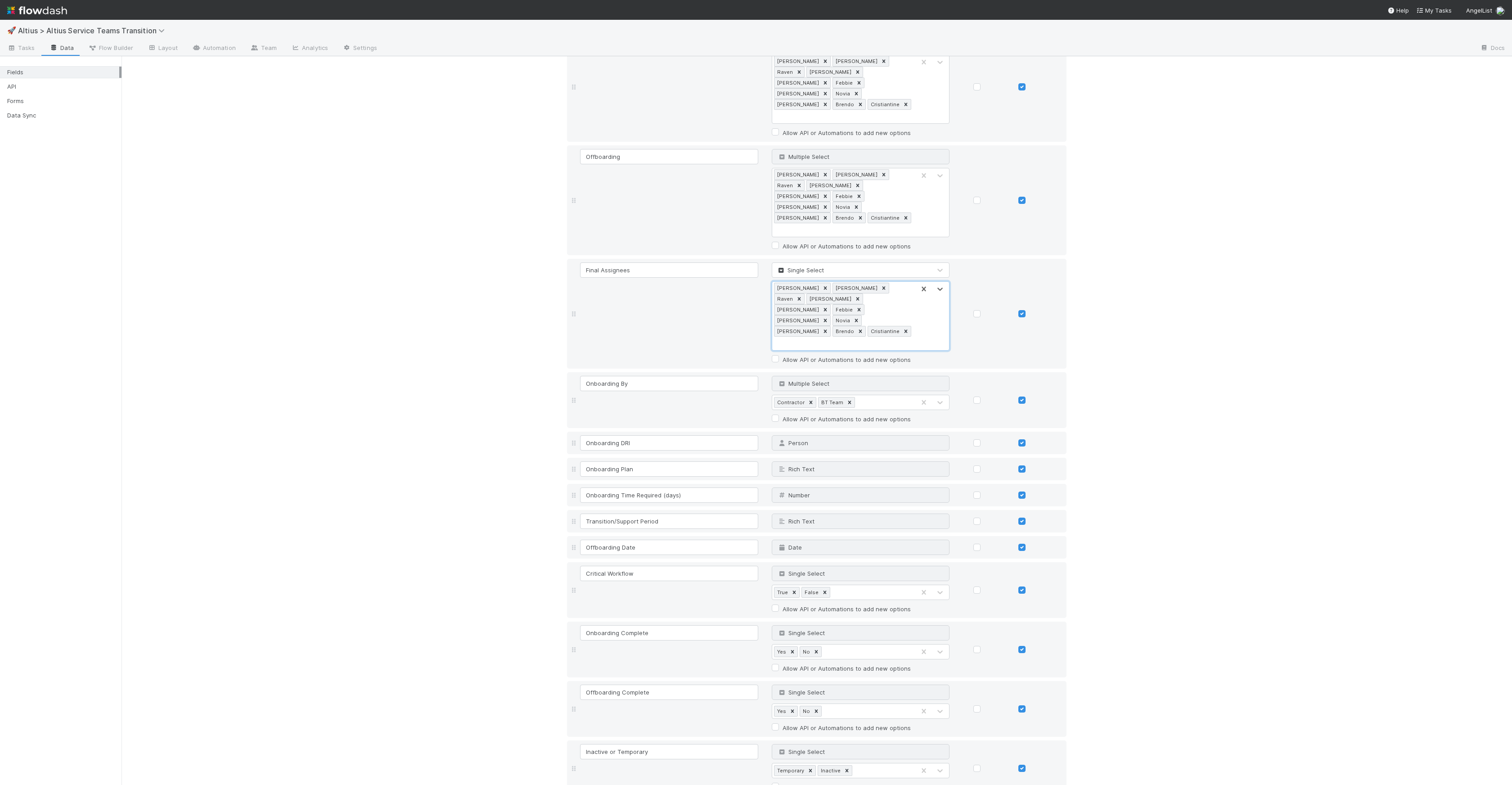
scroll to position [680, 0]
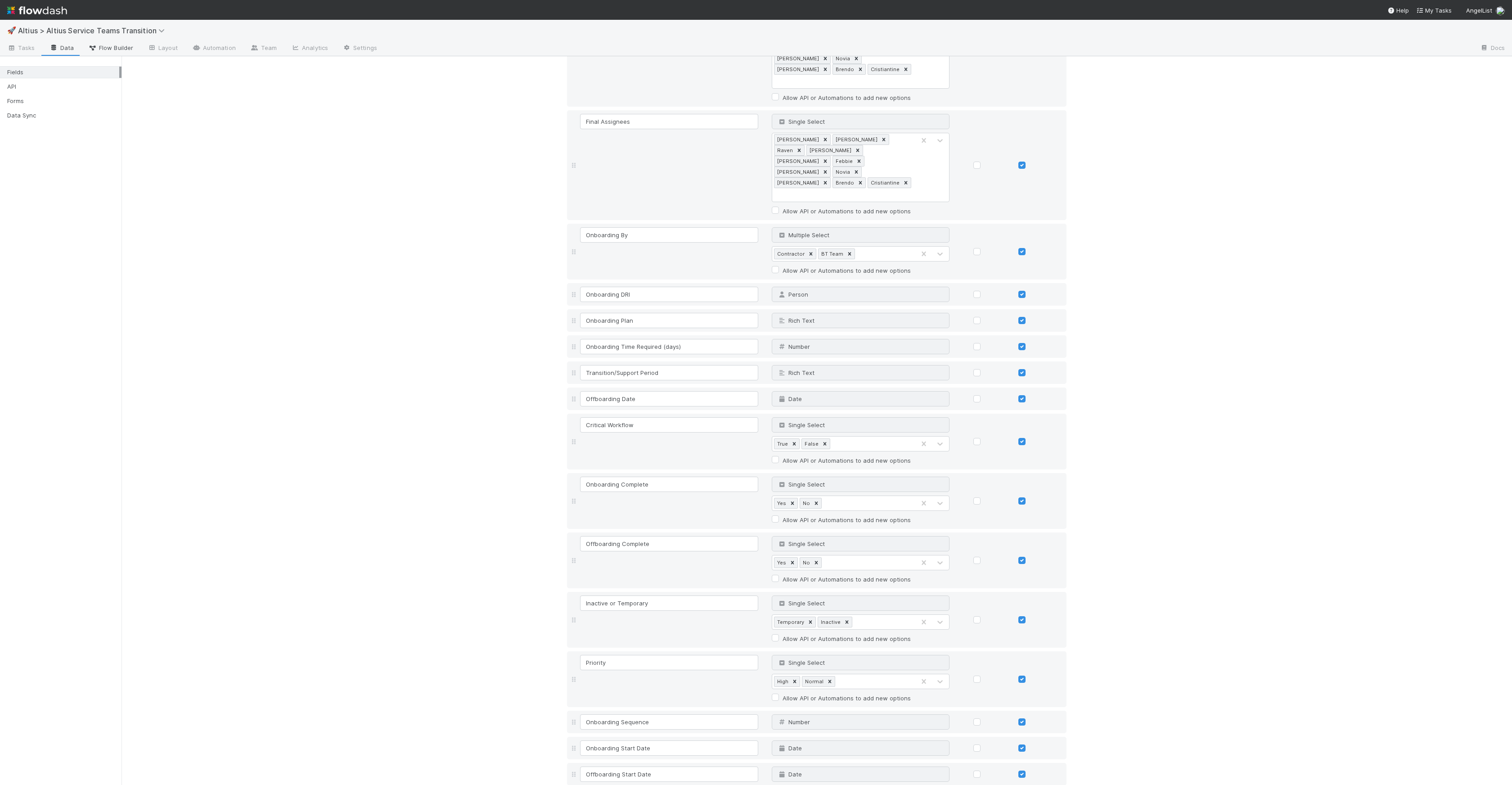
scroll to position [705, 0]
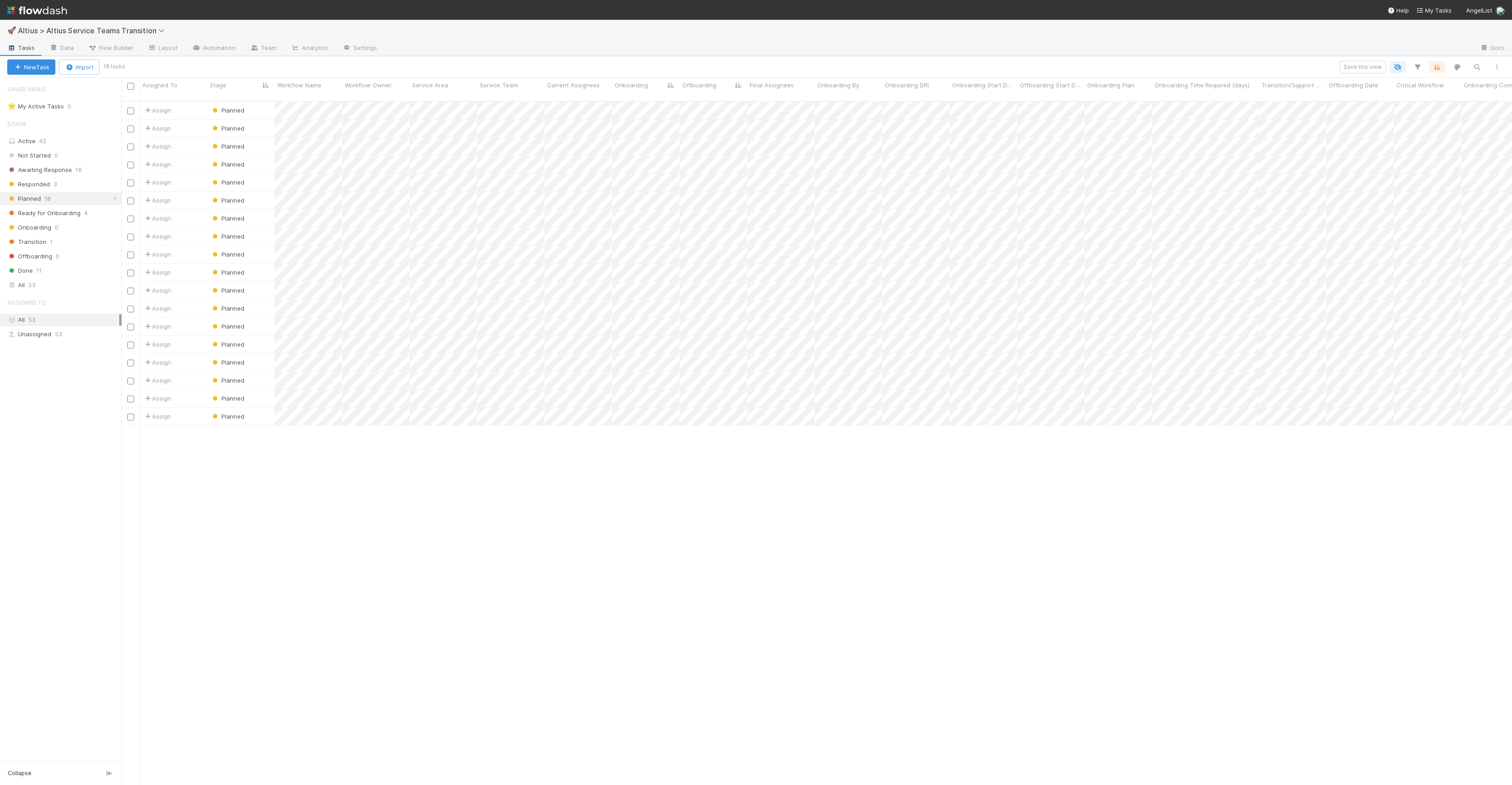
click at [768, 582] on div "Assign Planned 0 8/13/25, 1:55:31 AM 8/13/25, 10:48:02 AM Assign Planned 1 8/7/…" at bounding box center [816, 447] width 1391 height 690
click at [69, 216] on span "Ready for Onboarding" at bounding box center [43, 213] width 73 height 11
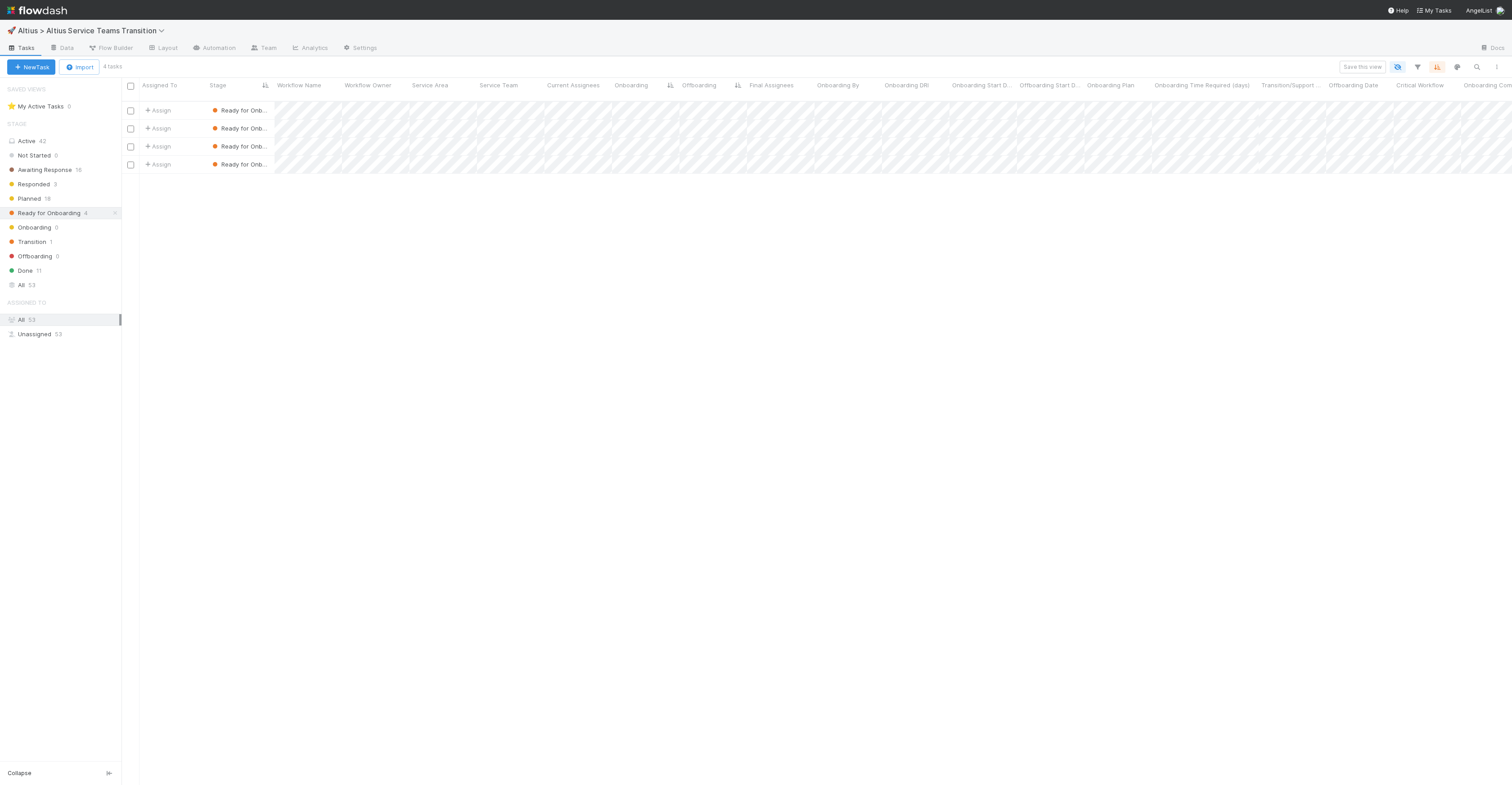
scroll to position [684, 1384]
click at [232, 161] on span "Ready for Onboarding" at bounding box center [247, 164] width 73 height 7
click at [254, 220] on div "Planned" at bounding box center [271, 225] width 127 height 16
click at [63, 200] on div "Planned 18" at bounding box center [64, 198] width 114 height 11
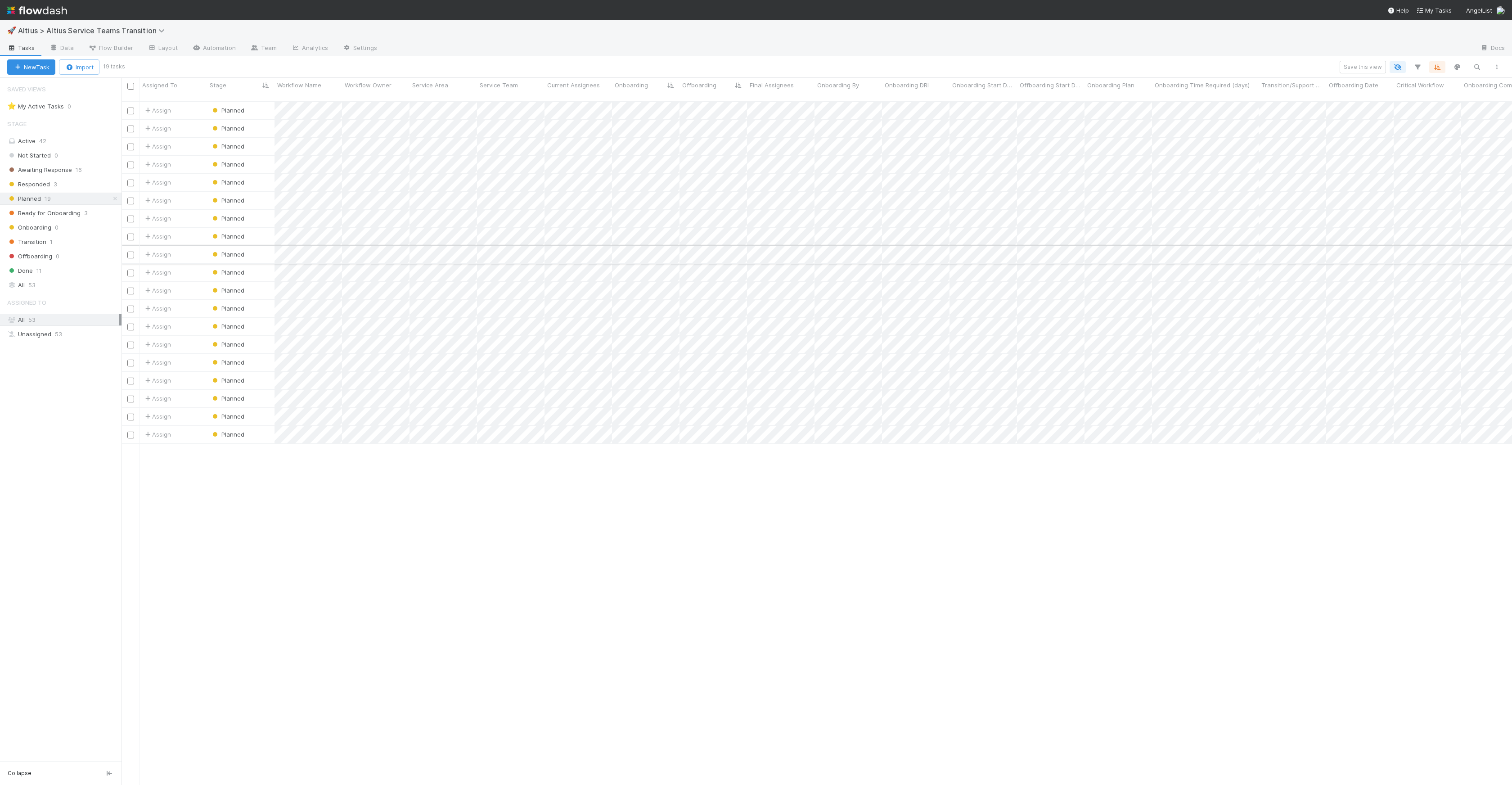
scroll to position [684, 1384]
click at [241, 107] on span "Planned" at bounding box center [228, 110] width 34 height 7
click at [245, 191] on div "Ready for Onboarding" at bounding box center [271, 187] width 127 height 16
click at [258, 114] on div at bounding box center [756, 392] width 1512 height 785
click at [224, 107] on span "Planned" at bounding box center [228, 110] width 34 height 7
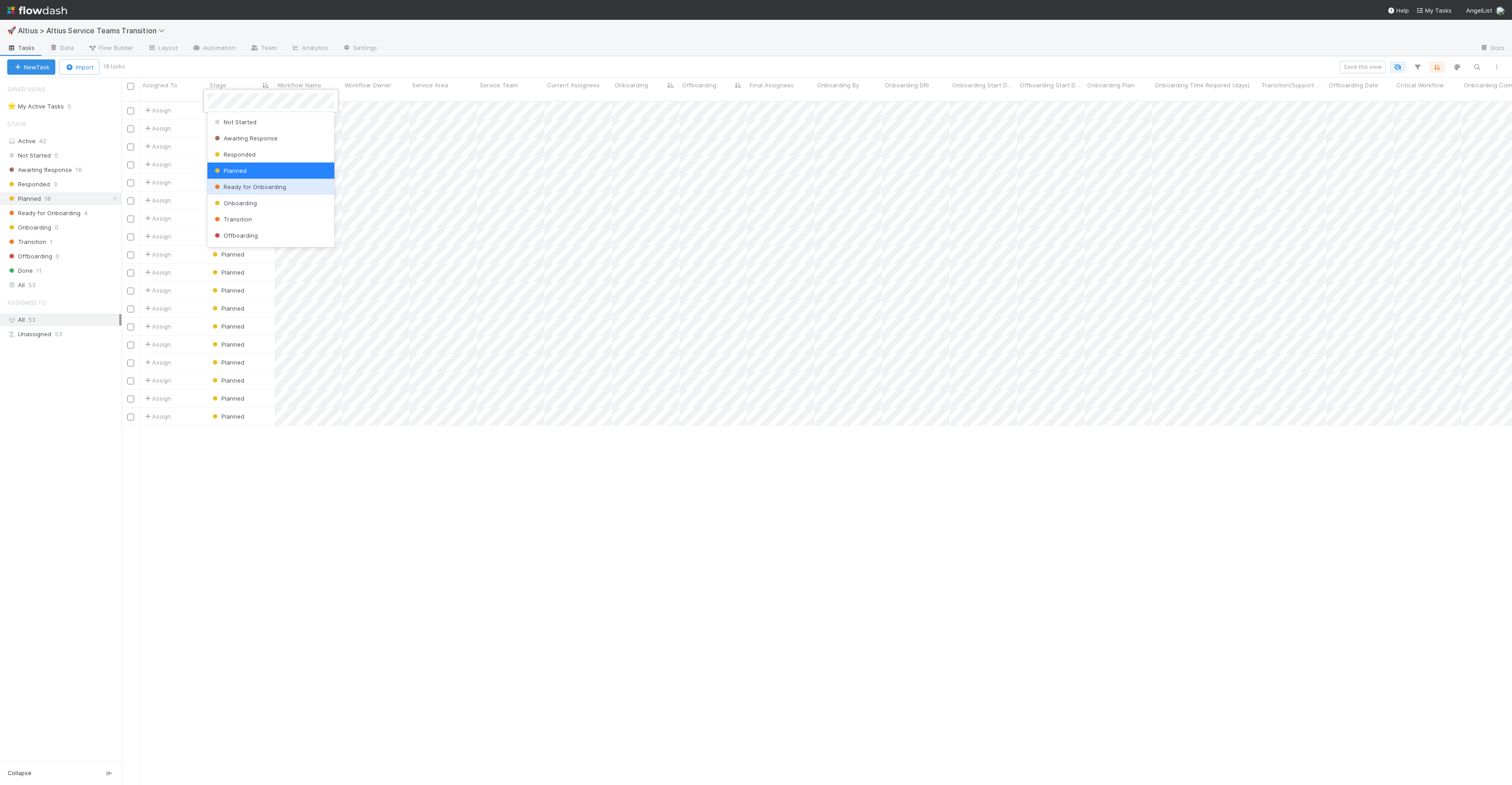
click at [253, 190] on div "Ready for Onboarding" at bounding box center [271, 187] width 127 height 16
click at [680, 407] on div at bounding box center [756, 392] width 1512 height 785
click at [237, 107] on span "Planned" at bounding box center [228, 110] width 34 height 7
click at [263, 188] on span "Ready for Onboarding" at bounding box center [249, 187] width 73 height 7
click at [76, 213] on span "Ready for Onboarding" at bounding box center [43, 213] width 73 height 11
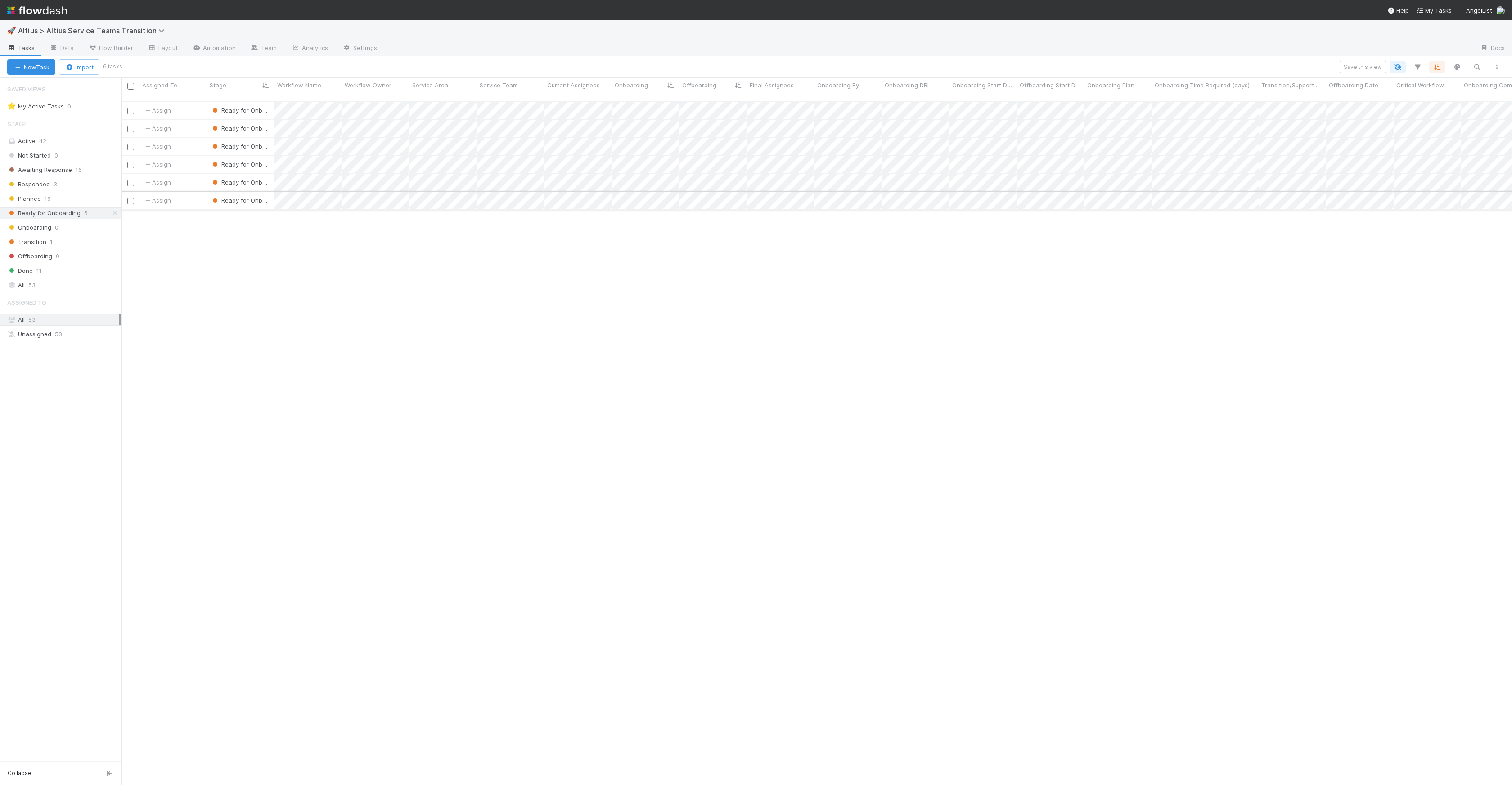
scroll to position [684, 1384]
click at [70, 197] on div "Planned 16" at bounding box center [64, 198] width 114 height 11
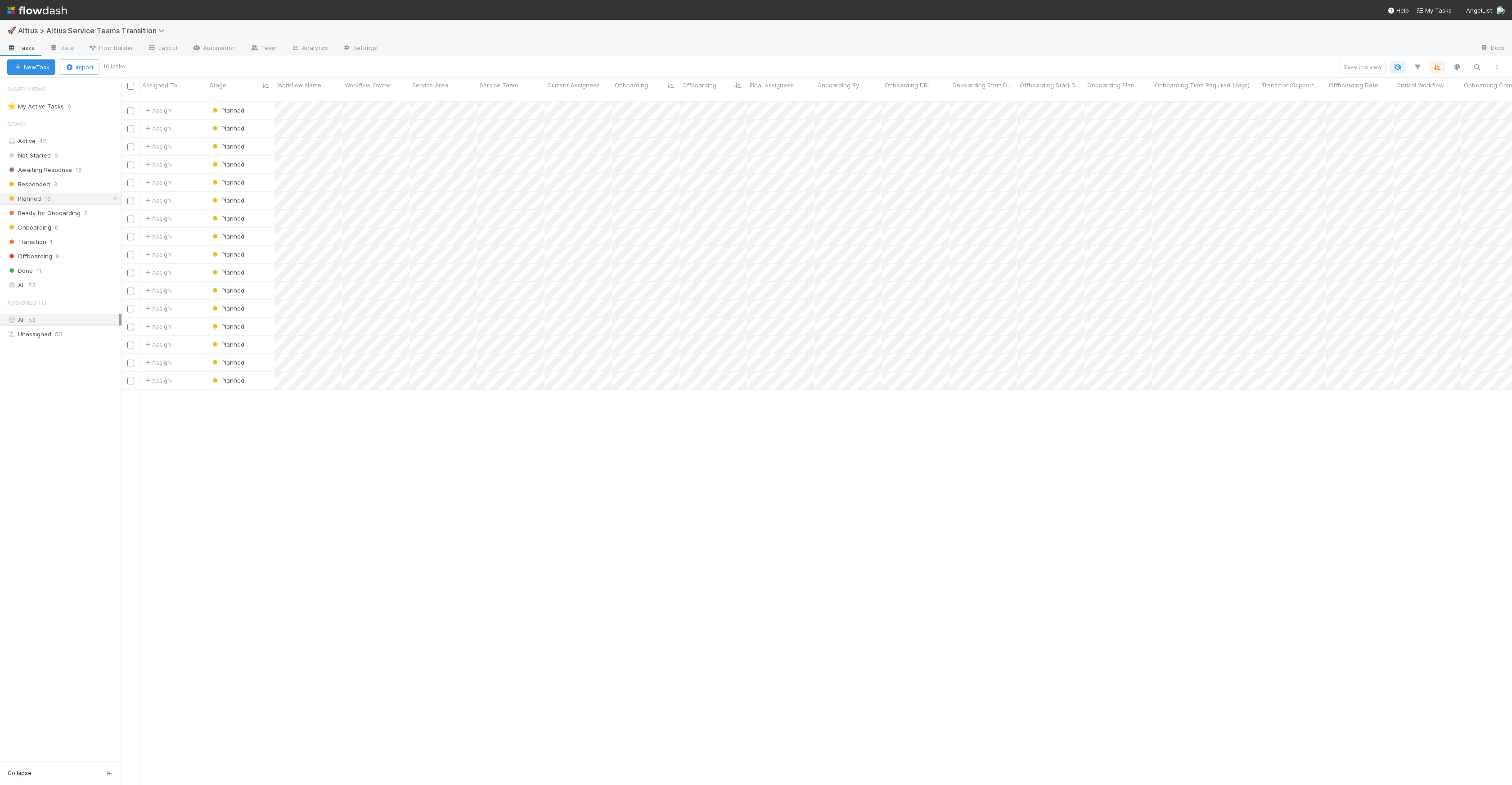
scroll to position [684, 1384]
click at [242, 161] on span "Planned" at bounding box center [228, 164] width 34 height 7
drag, startPoint x: 273, startPoint y: 244, endPoint x: 272, endPoint y: 240, distance: 4.1
click at [273, 244] on div "Ready for Onboarding" at bounding box center [271, 241] width 127 height 16
click at [634, 157] on div at bounding box center [756, 392] width 1512 height 785
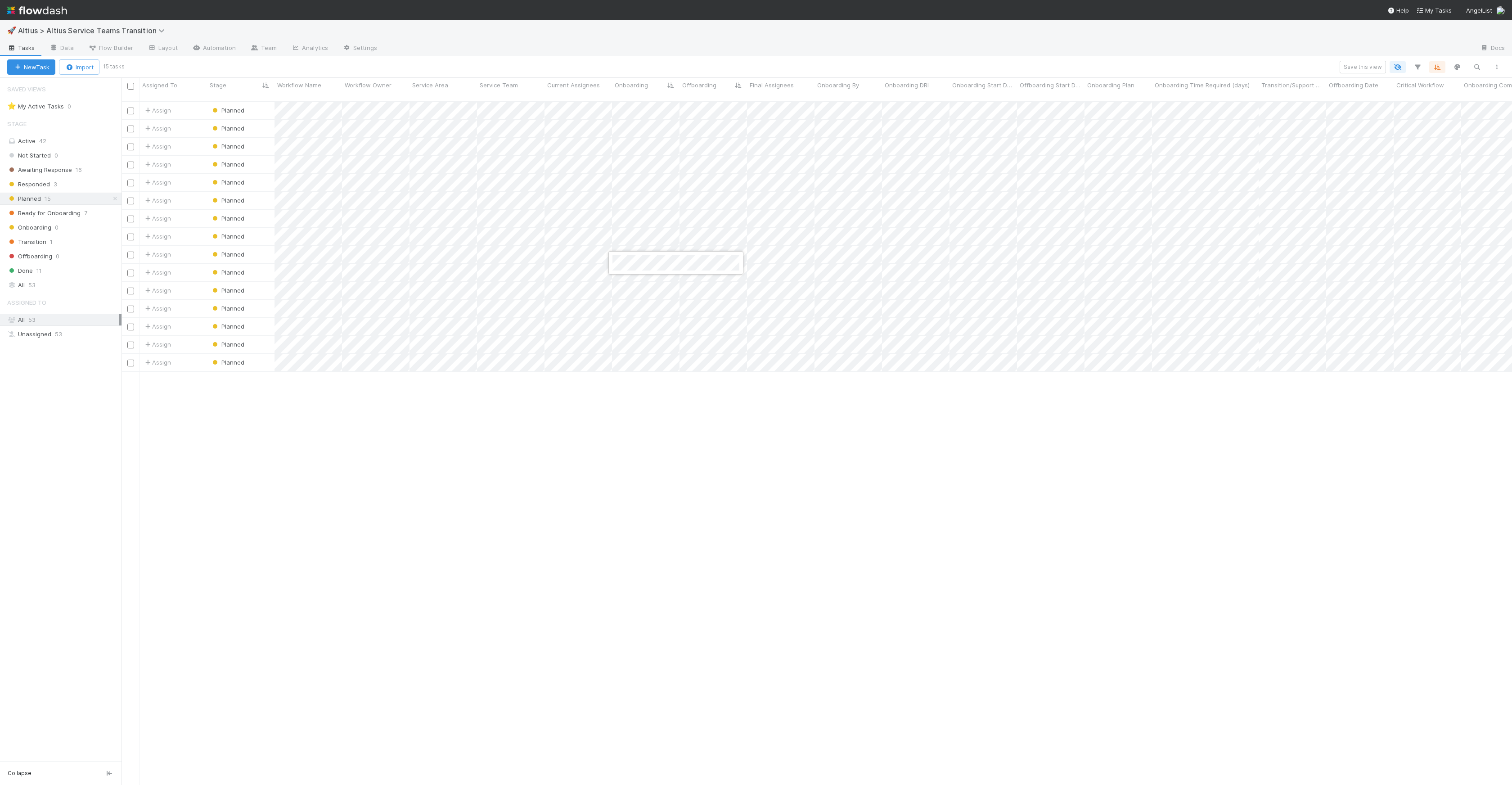
click at [582, 267] on div at bounding box center [756, 392] width 1512 height 785
click at [1115, 265] on div at bounding box center [756, 392] width 1512 height 785
click at [1050, 321] on div at bounding box center [756, 392] width 1512 height 785
click at [948, 496] on div "Assign Planned 0 8/13/25, 1:52:12 AM 8/13/25, 10:48:08 AM Assign Planned 1 8/7/…" at bounding box center [816, 447] width 1391 height 690
click at [58, 96] on div "Saved Views" at bounding box center [60, 89] width 122 height 18
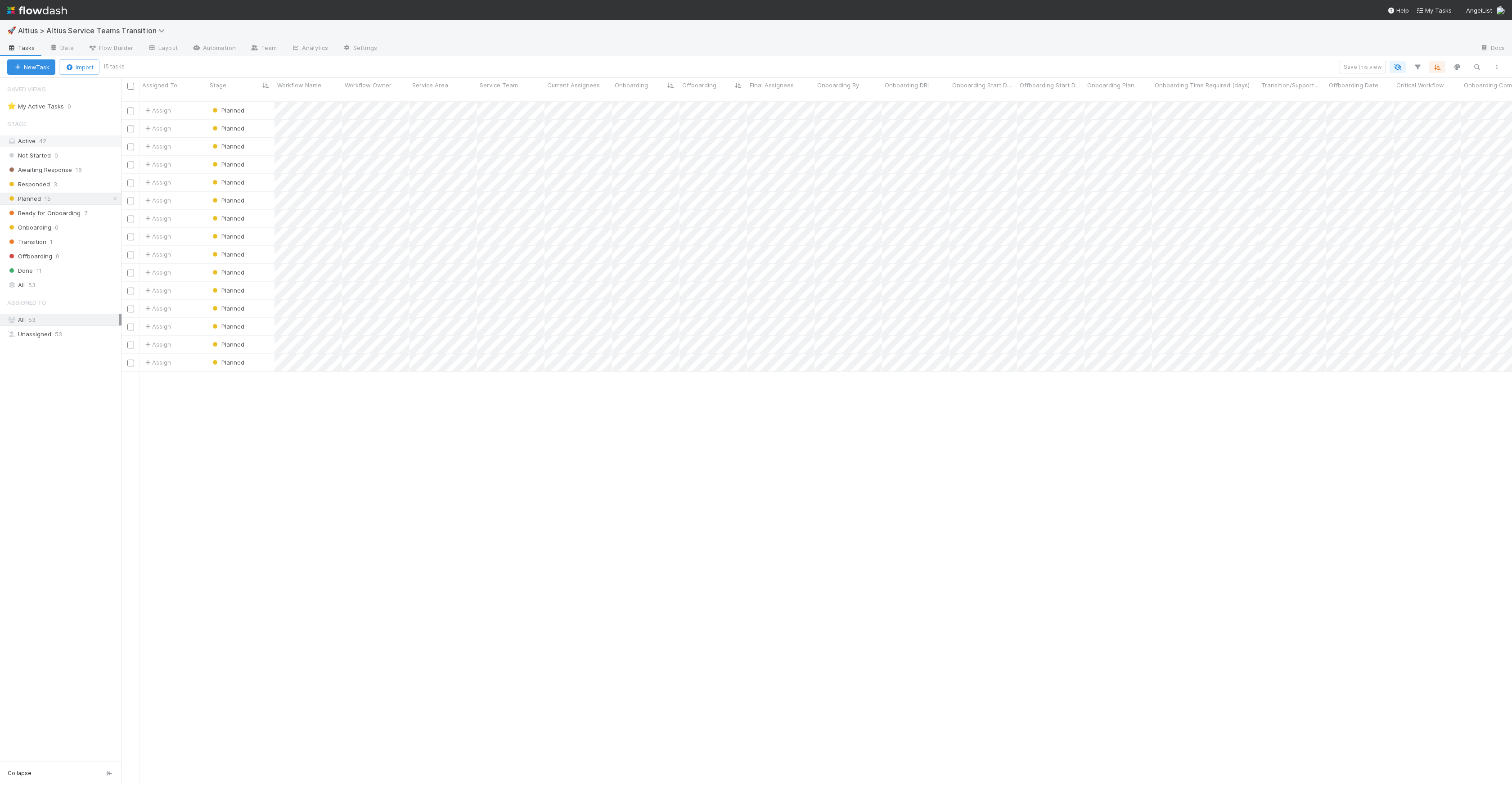
click at [67, 145] on div "Active 42" at bounding box center [63, 141] width 112 height 11
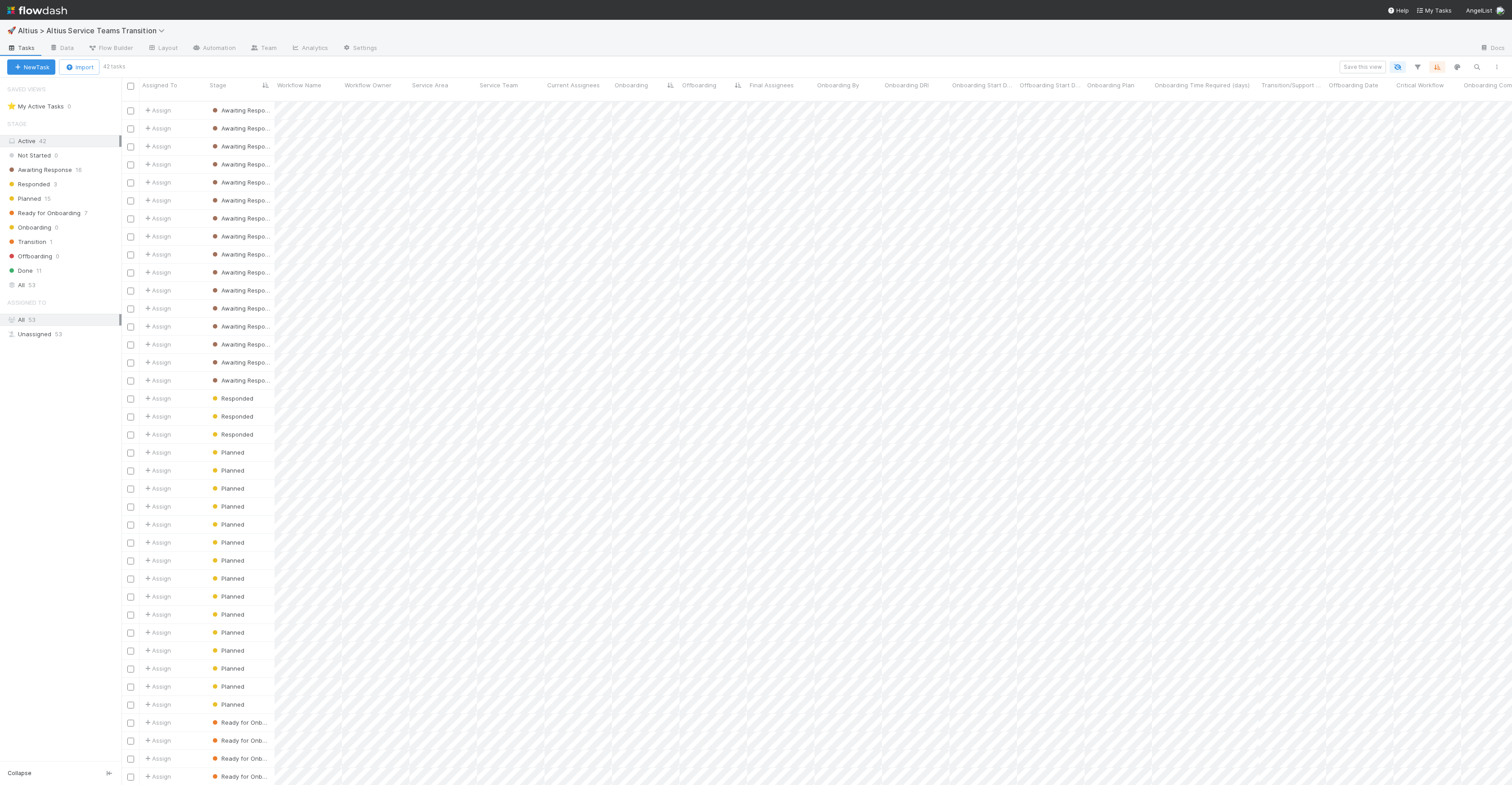
scroll to position [684, 1384]
click at [1419, 69] on div "New Task Import 42 tasks Filter Save this view Filter Filter Filter Filter" at bounding box center [756, 67] width 1512 height 22
click at [1419, 69] on icon "button" at bounding box center [1417, 67] width 9 height 8
click at [1371, 96] on button "Add Filter" at bounding box center [1280, 95] width 270 height 13
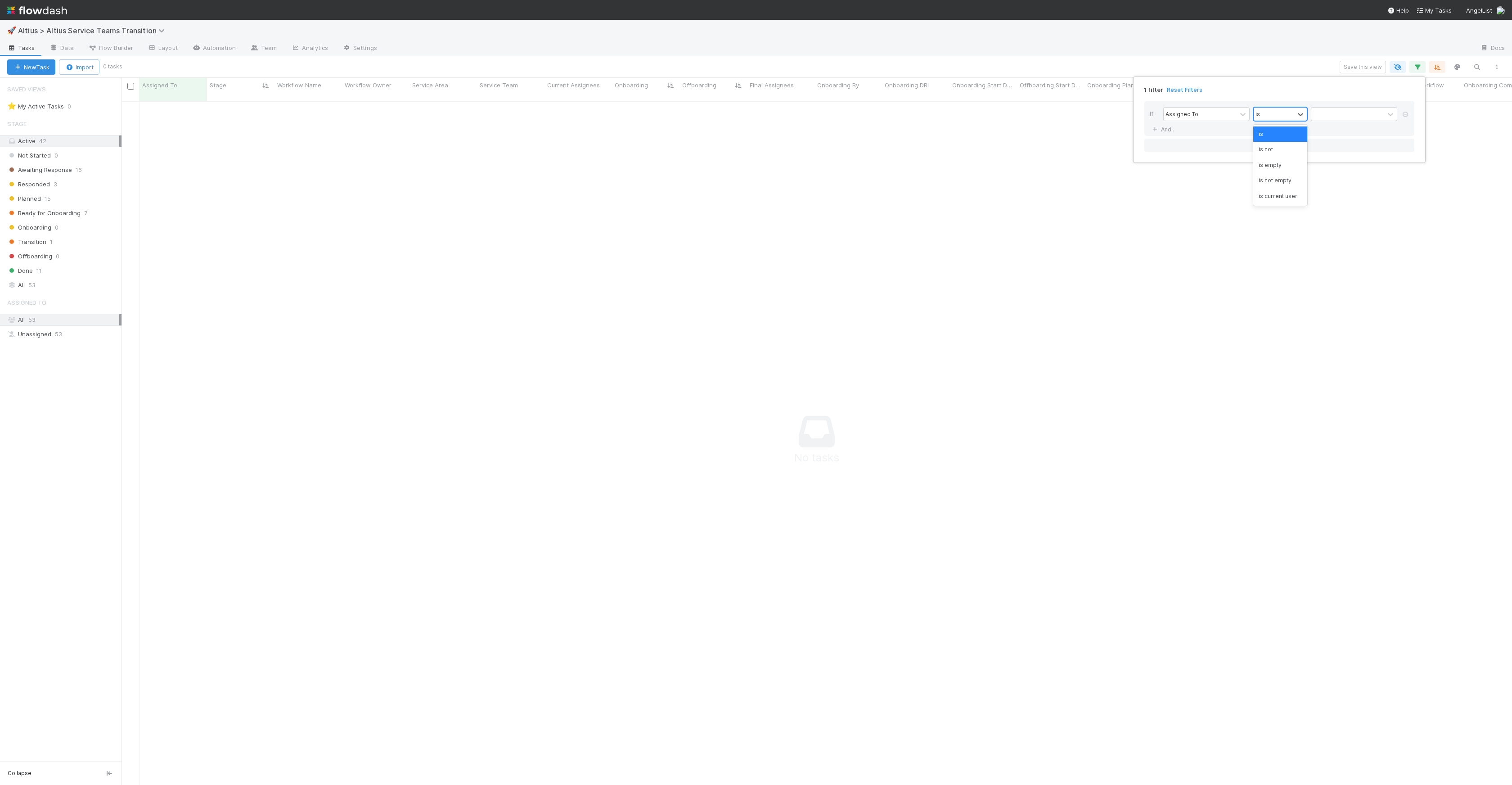
click at [1289, 113] on div "is" at bounding box center [1274, 114] width 41 height 13
click at [1217, 113] on div "Assigned To" at bounding box center [1200, 114] width 73 height 13
type input "onb"
click at [1335, 112] on div at bounding box center [1348, 114] width 73 height 13
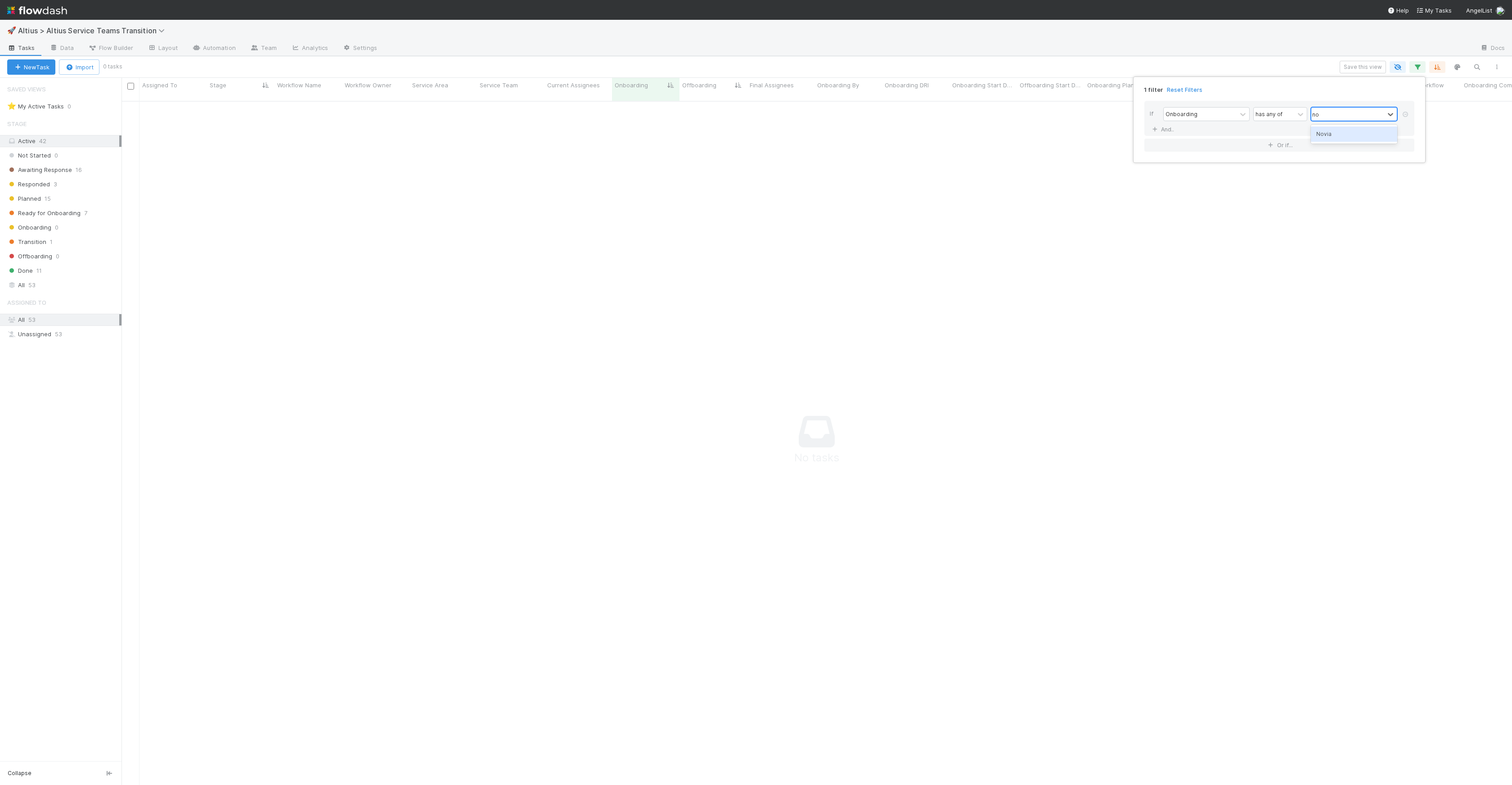
type input "nov"
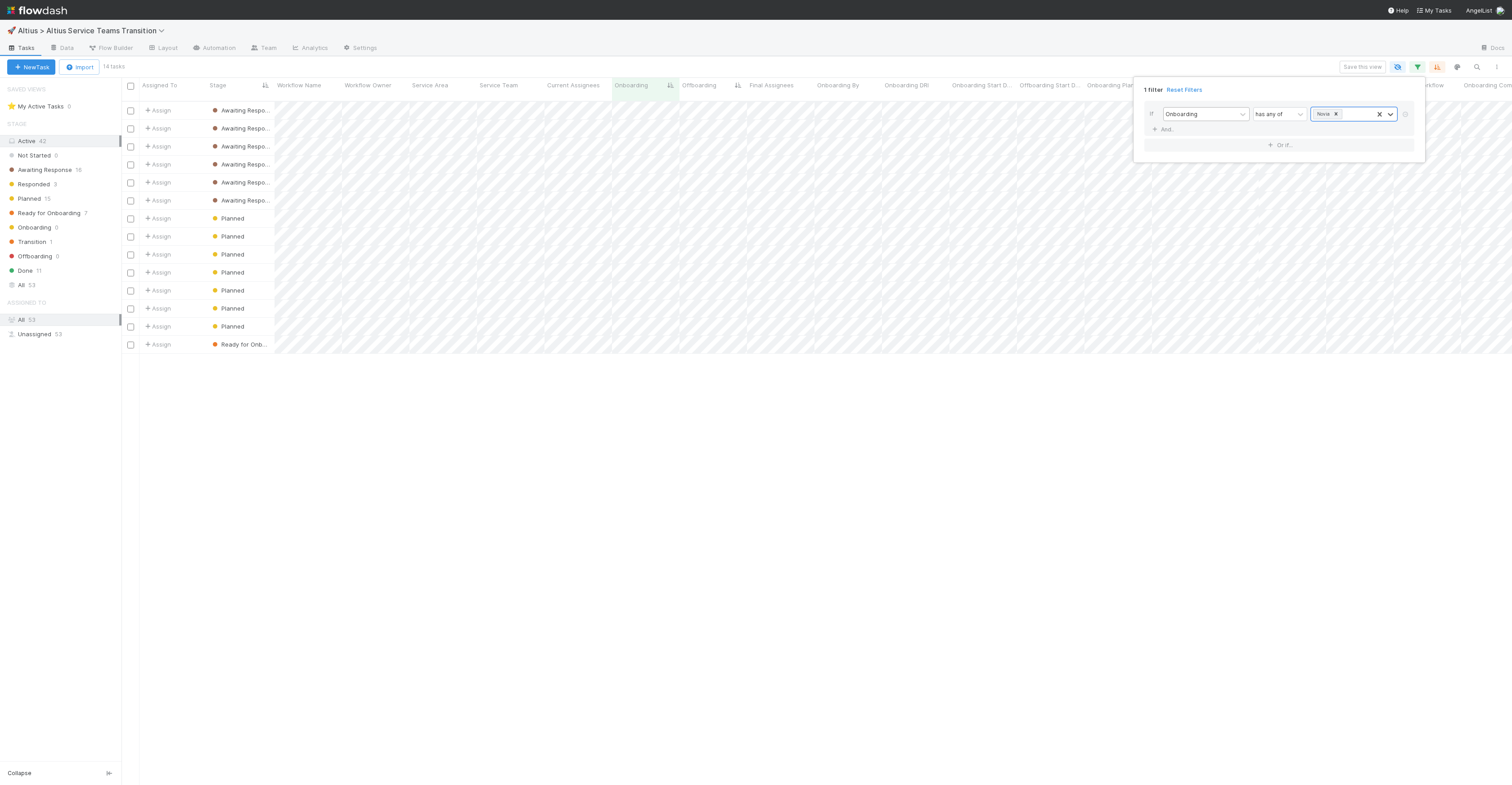
scroll to position [684, 1384]
click at [1358, 68] on div "1 filter Reset Filters If Onboarding has any of option Novia, selected. 0 resul…" at bounding box center [756, 392] width 1512 height 785
click at [1359, 67] on button "Save this view" at bounding box center [1362, 67] width 46 height 12
type input "Novia"
click at [1139, 140] on link "👑" at bounding box center [1129, 140] width 21 height 18
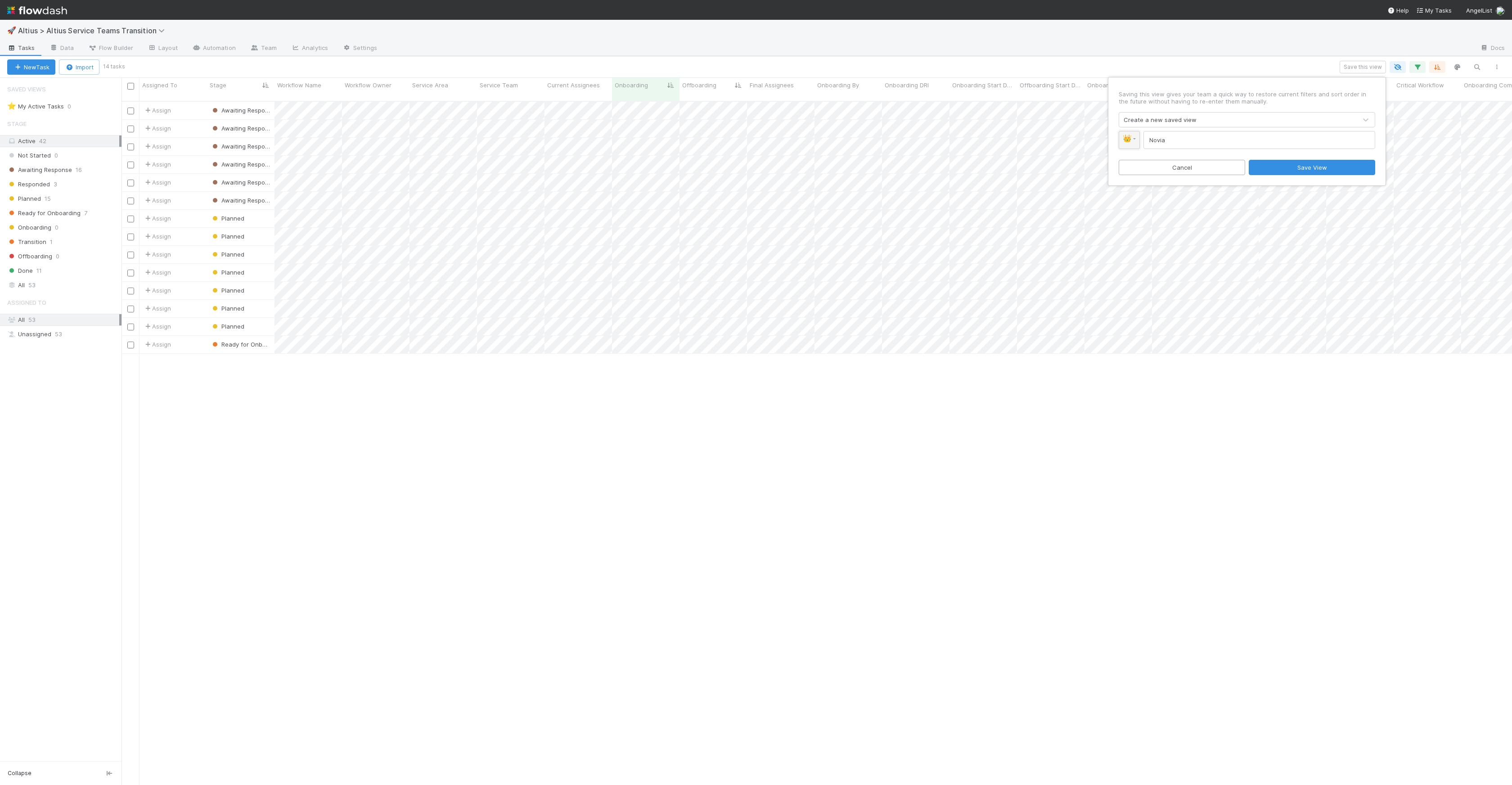
click at [1125, 146] on link "👑" at bounding box center [1129, 140] width 21 height 18
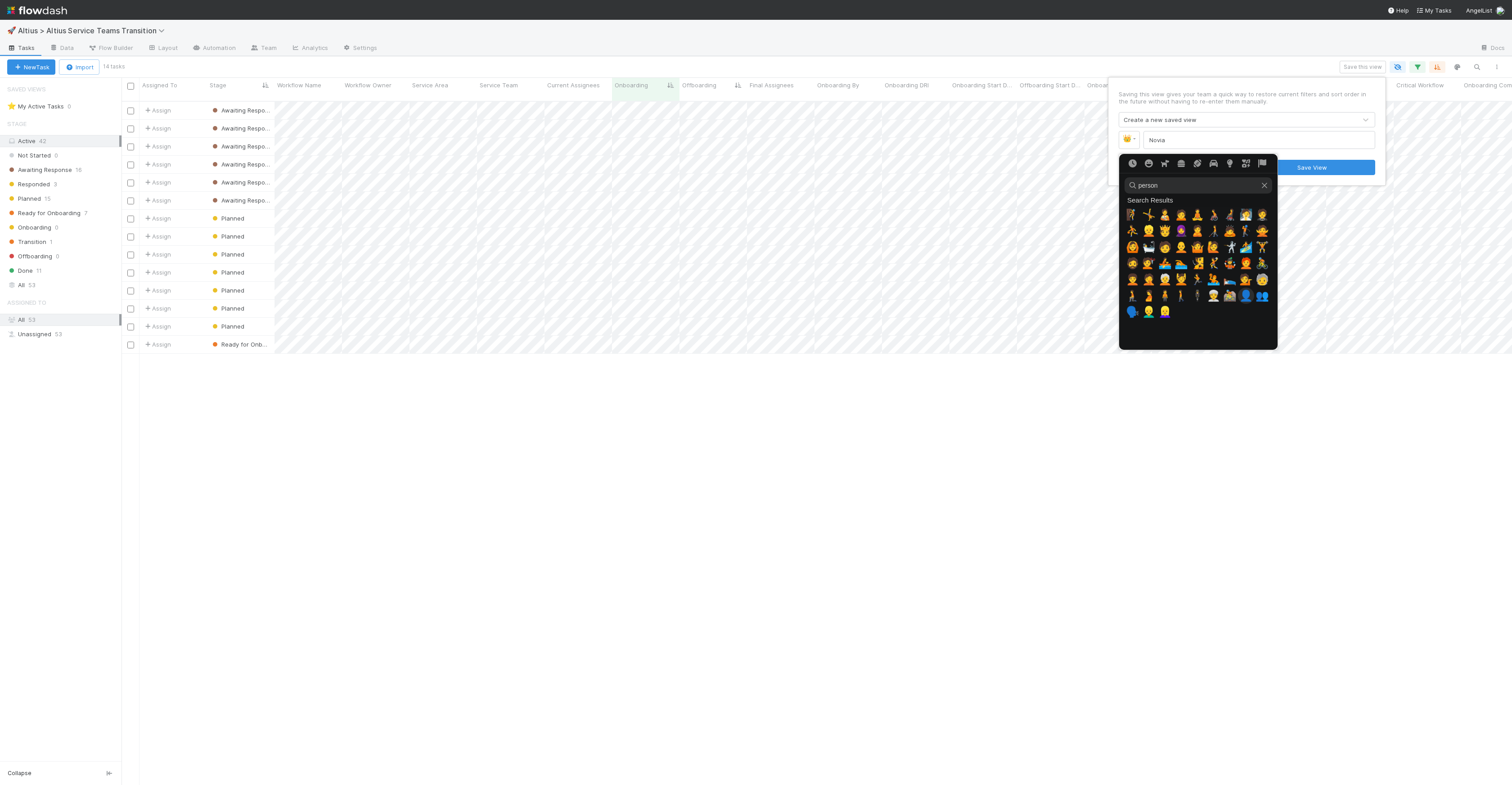
type input "person"
click at [1248, 298] on span "👤" at bounding box center [1246, 295] width 14 height 12
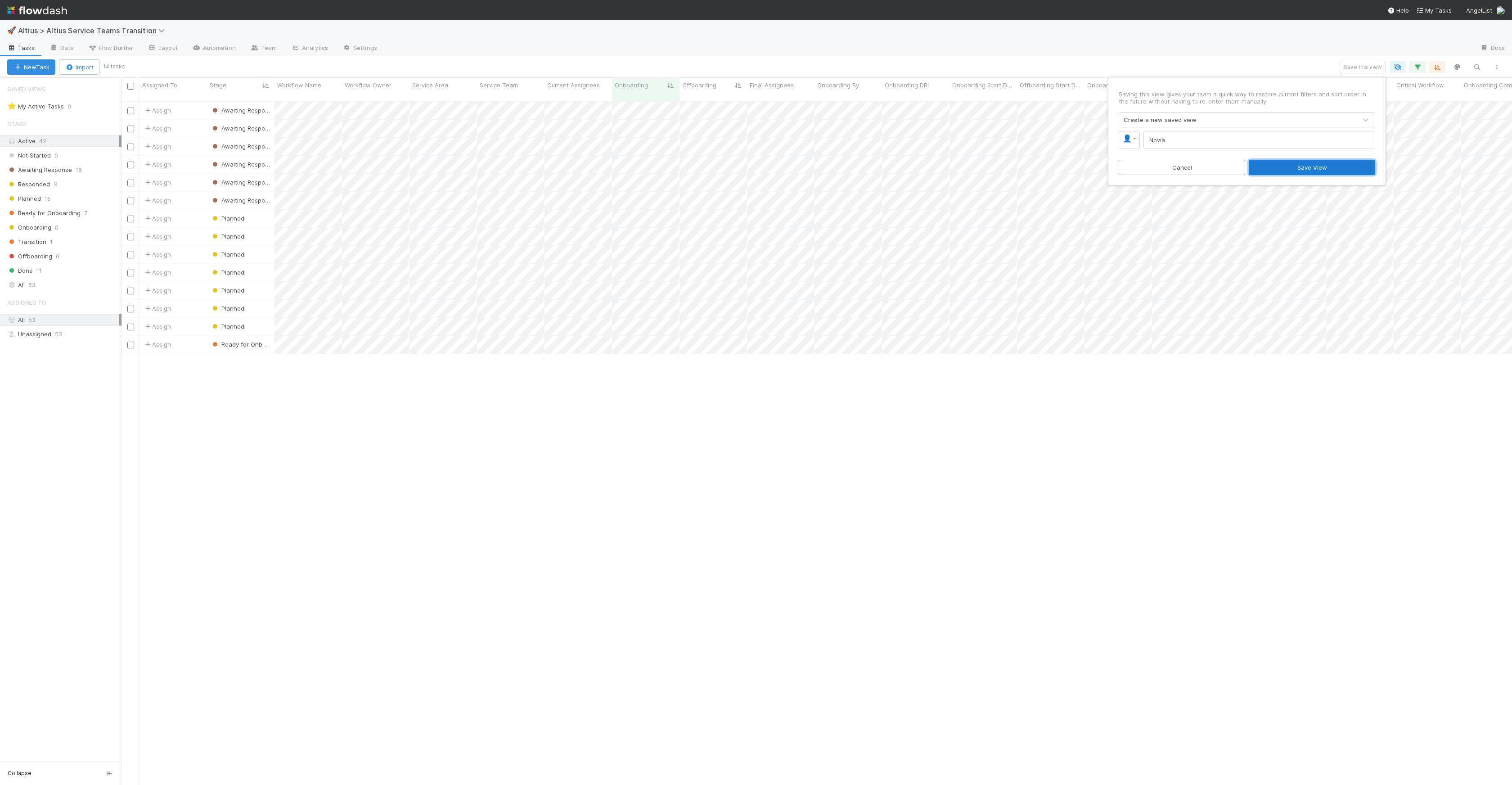
click at [1316, 174] on button "Save View" at bounding box center [1312, 167] width 126 height 15
click at [1418, 66] on icon "button" at bounding box center [1417, 67] width 9 height 8
click at [1334, 115] on icon at bounding box center [1336, 114] width 6 height 6
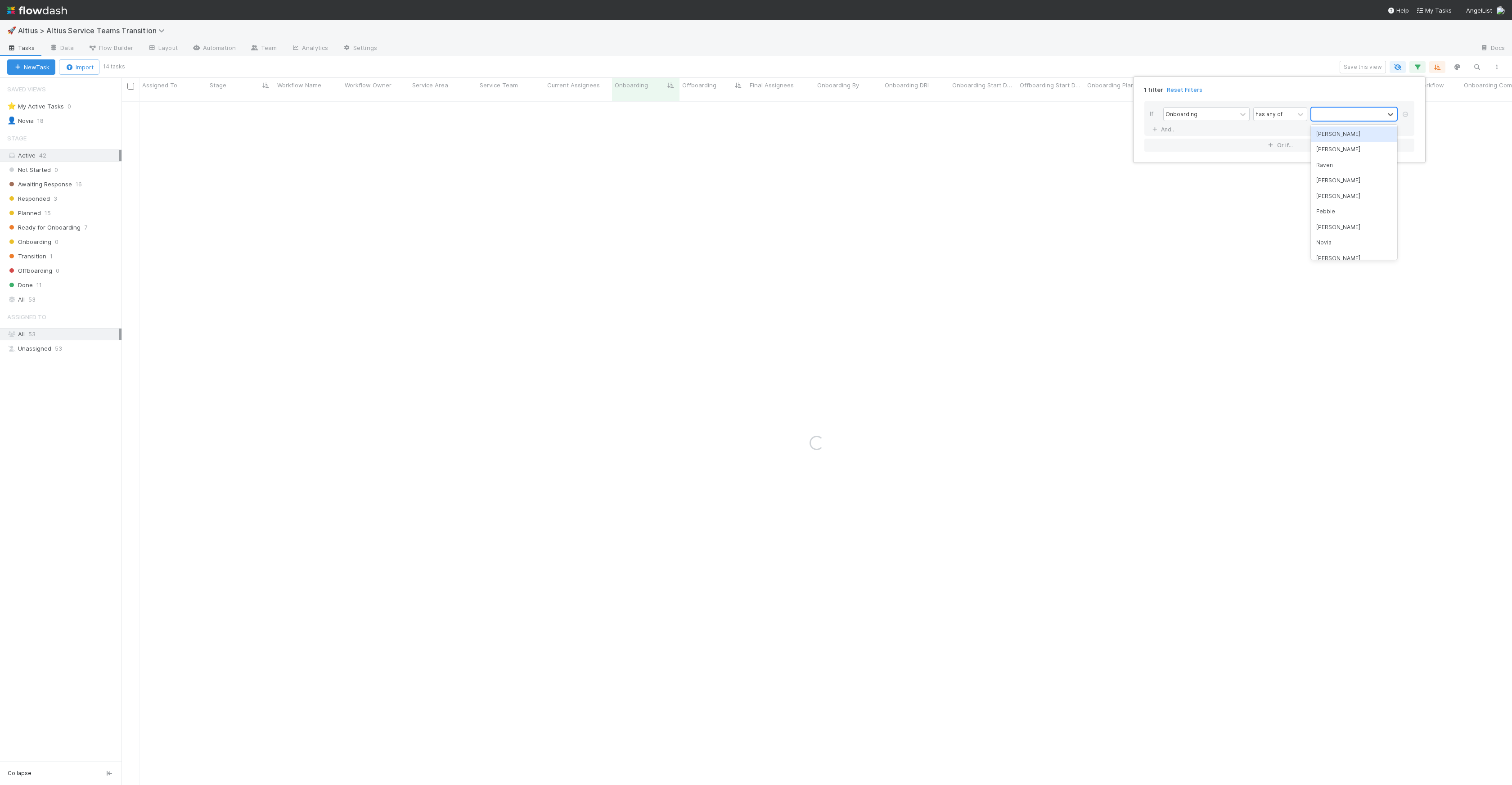
click at [1336, 114] on div at bounding box center [1348, 114] width 73 height 13
type input "micha"
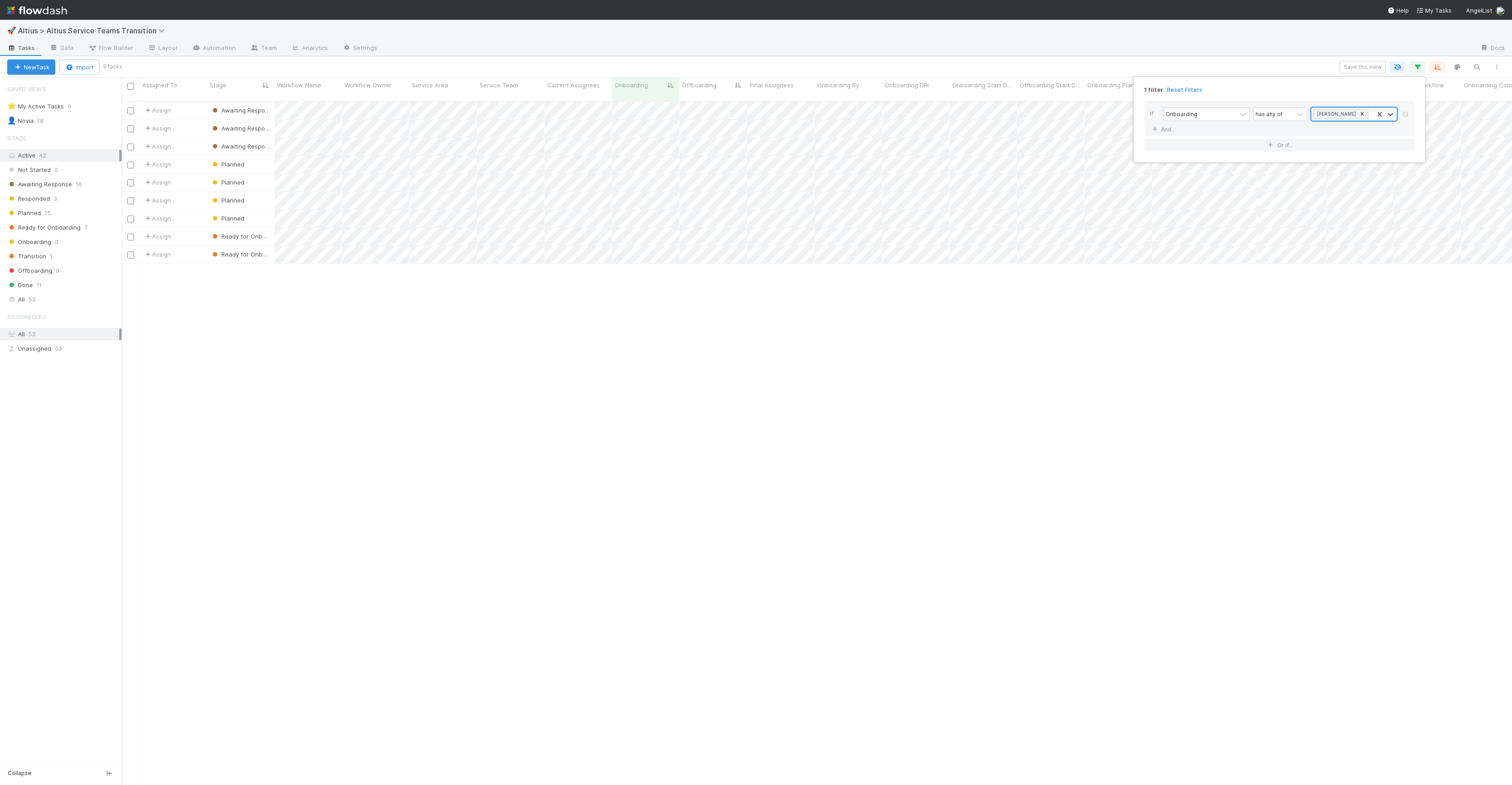
scroll to position [684, 1384]
click at [1354, 74] on div "1 filter Reset Filters If Onboarding has any of option Michael, selected. 0 res…" at bounding box center [756, 392] width 1512 height 785
click at [1361, 66] on button "Save this view" at bounding box center [1362, 67] width 46 height 12
click at [1214, 140] on input "text" at bounding box center [1259, 140] width 232 height 18
type input "[PERSON_NAME]"
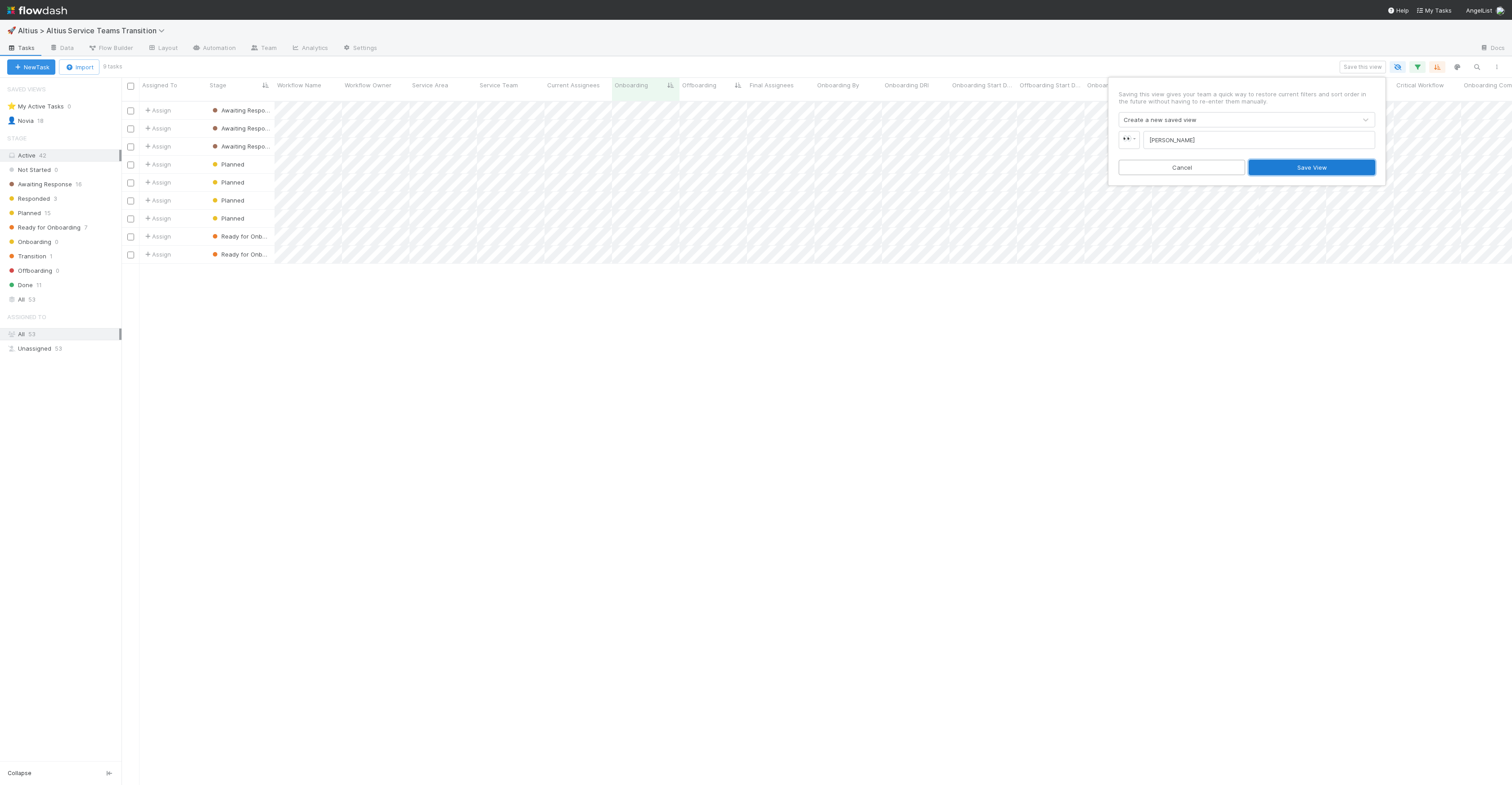
click at [1268, 171] on button "Save View" at bounding box center [1312, 167] width 126 height 15
click at [1416, 68] on icon "button" at bounding box center [1417, 67] width 9 height 8
click at [1359, 113] on icon at bounding box center [1362, 114] width 6 height 6
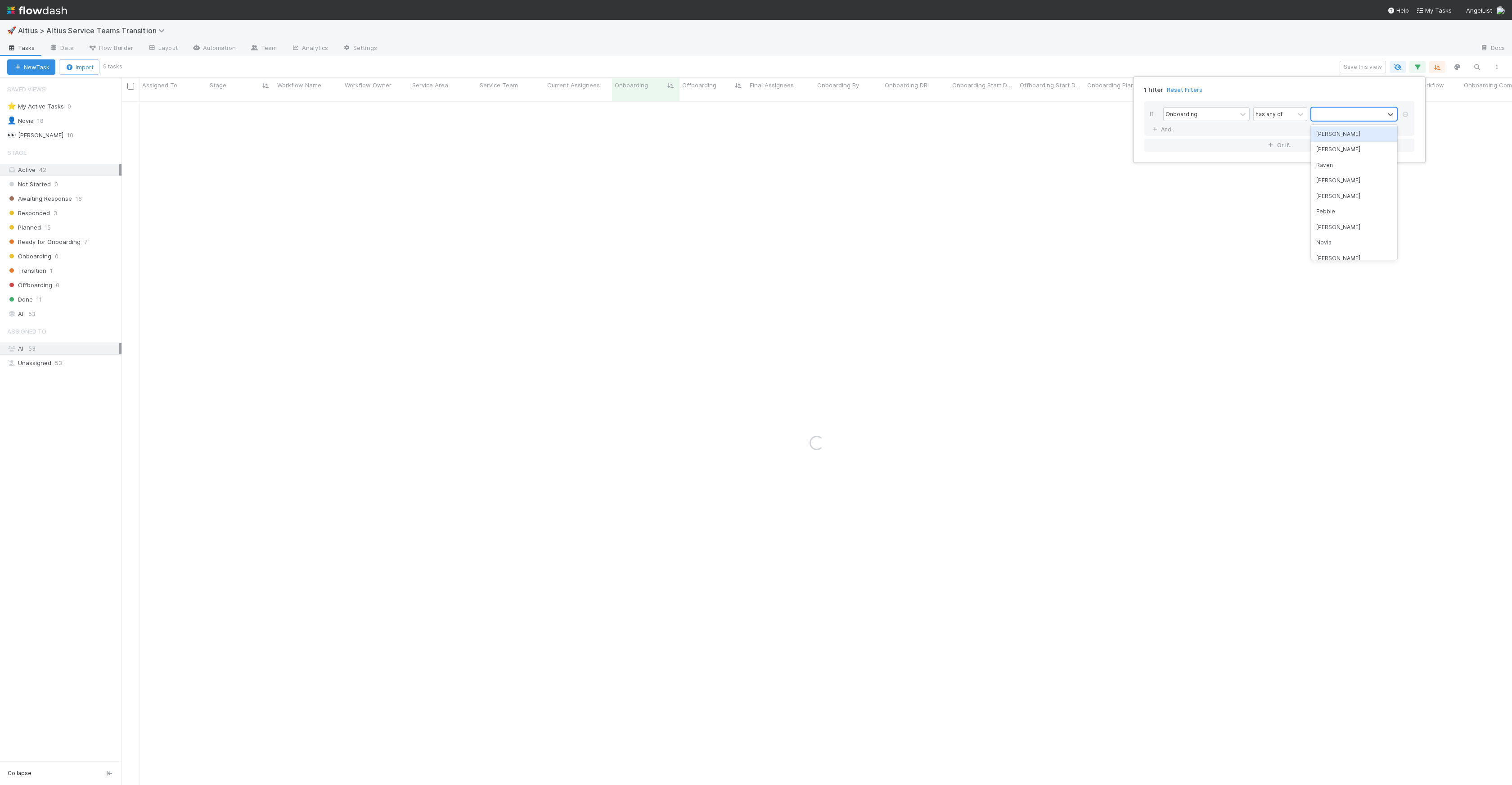
click at [1339, 117] on div at bounding box center [1348, 114] width 73 height 13
type input "will"
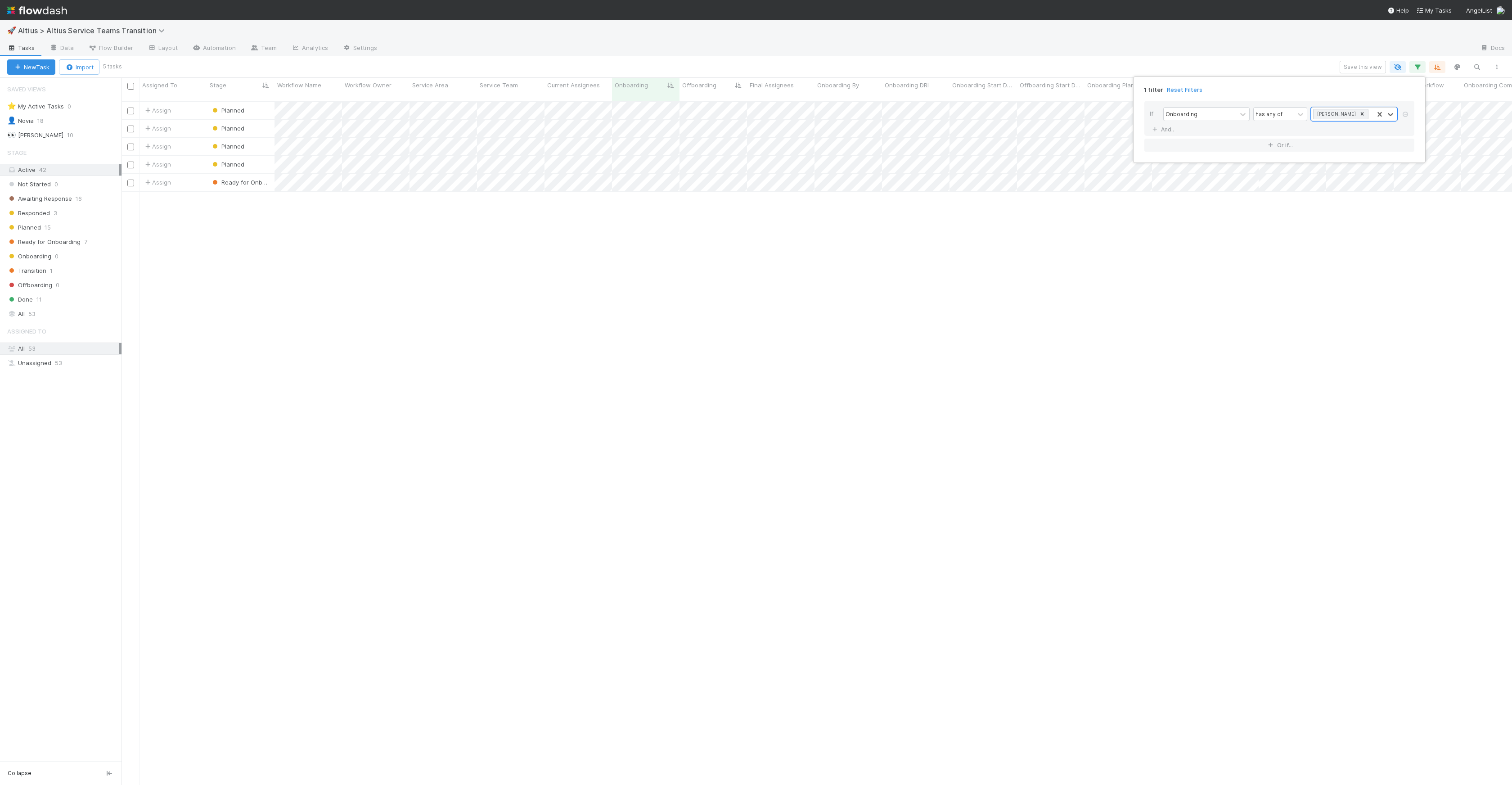
scroll to position [684, 1384]
click at [1365, 65] on div "1 filter Reset Filters If Onboarding has any of option William, selected. 0 res…" at bounding box center [756, 392] width 1512 height 785
click at [1366, 65] on button "Save this view" at bounding box center [1362, 67] width 46 height 12
type input "[PERSON_NAME]"
click at [1264, 169] on button "Save View" at bounding box center [1312, 167] width 126 height 15
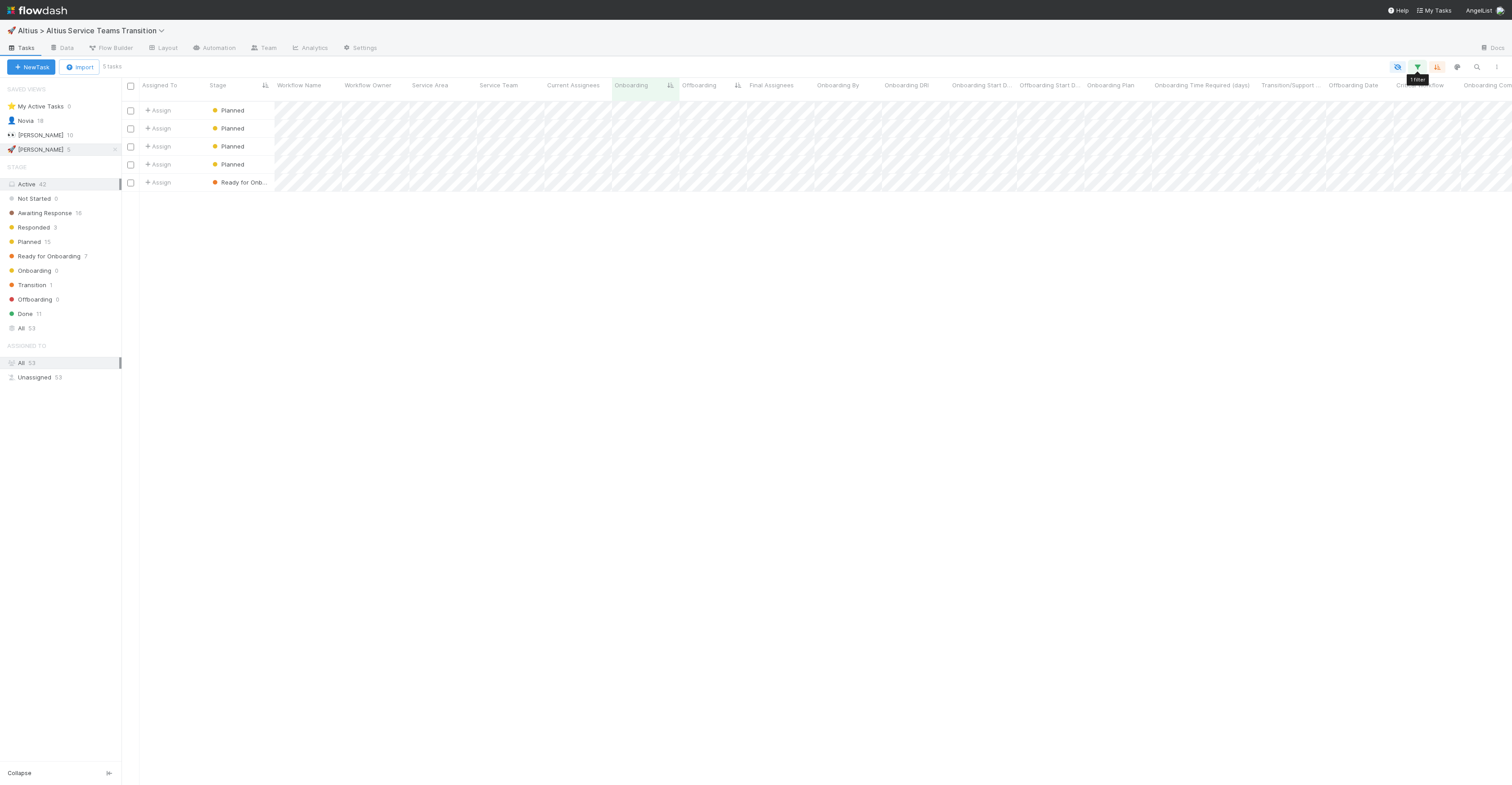
click at [1415, 66] on icon "button" at bounding box center [1417, 67] width 9 height 8
click at [1344, 114] on div "[PERSON_NAME]" at bounding box center [1341, 114] width 55 height 11
click at [1359, 115] on icon at bounding box center [1362, 114] width 6 height 6
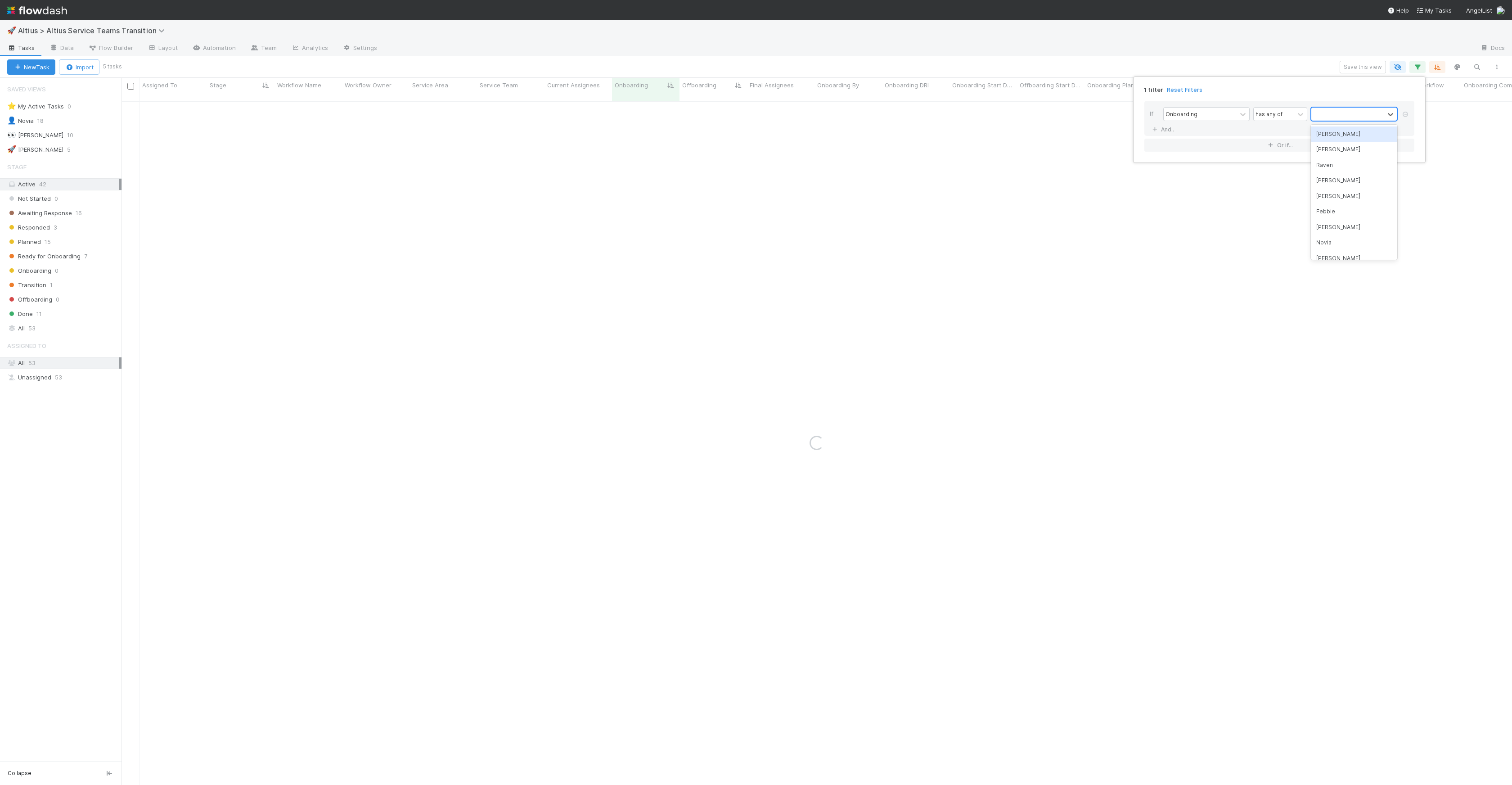
click at [1341, 112] on div at bounding box center [1348, 114] width 73 height 13
type input "brendo"
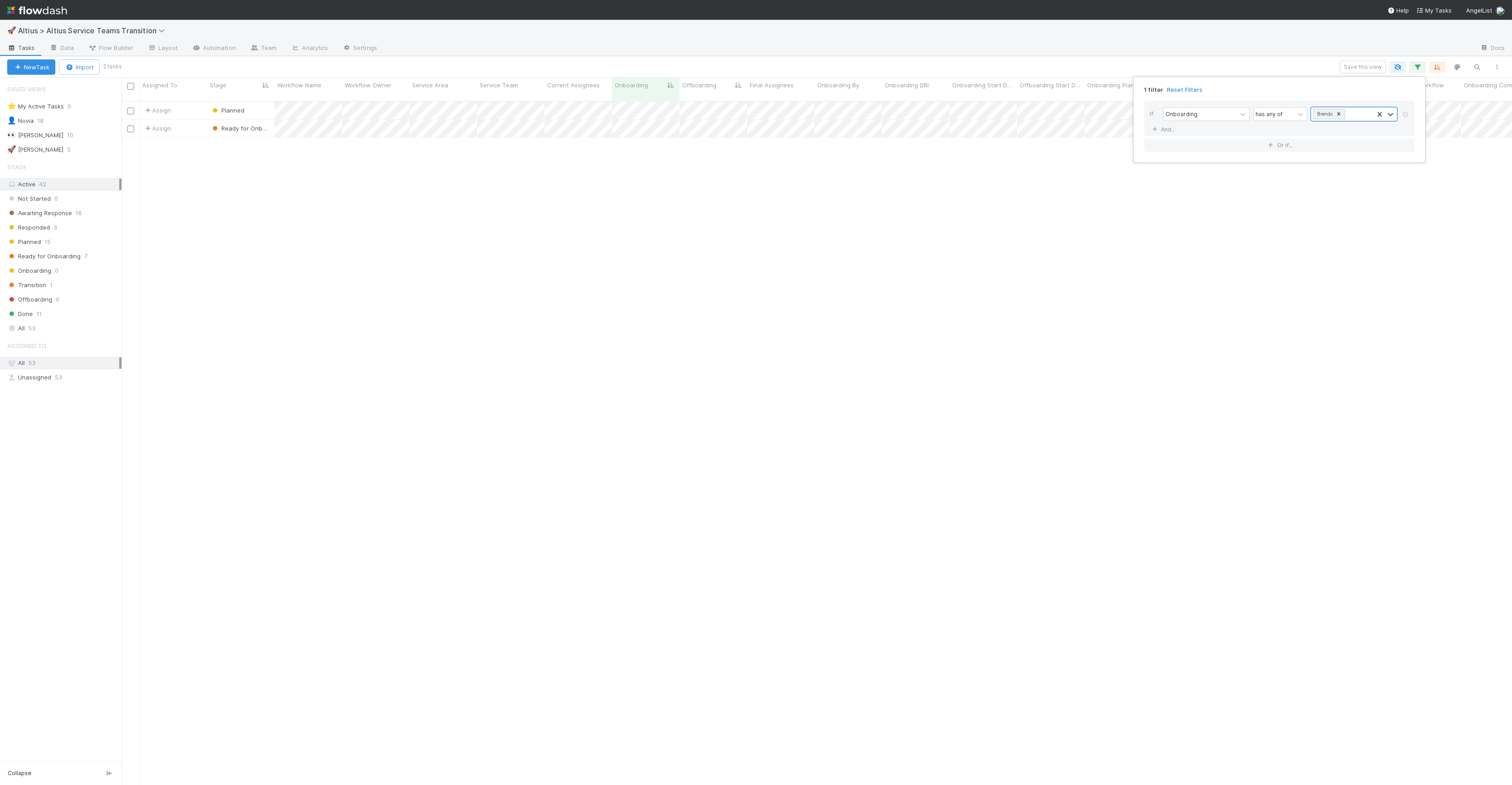
click at [1361, 69] on div "1 filter Reset Filters If Onboarding has any of option Brendo, selected. 0 resu…" at bounding box center [756, 392] width 1512 height 785
click at [1362, 66] on button "Save this view" at bounding box center [1362, 67] width 46 height 12
click at [1261, 146] on input "text" at bounding box center [1259, 140] width 232 height 18
type input "Brendo"
click at [1262, 165] on button "Save View" at bounding box center [1312, 167] width 126 height 15
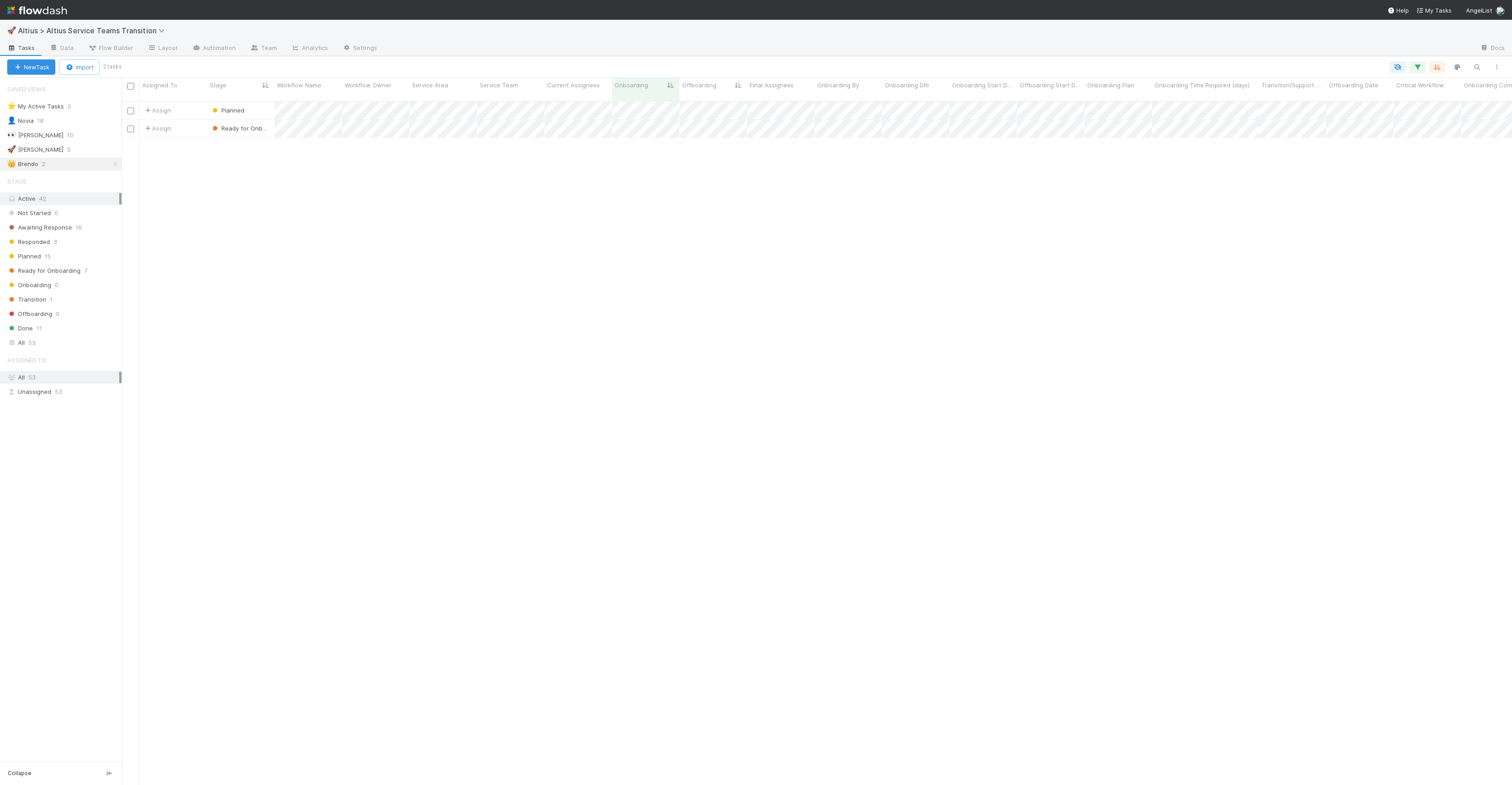
click at [753, 174] on div "Assign Planned 1 8/7/25, 3:55:16 PM 8/13/25, 4:06:21 PM Assign Ready for Onboar…" at bounding box center [816, 447] width 1391 height 690
click at [45, 257] on span "15" at bounding box center [48, 256] width 6 height 11
click at [1420, 67] on icon "button" at bounding box center [1417, 67] width 9 height 8
click at [1191, 95] on div "If Onboarding has any of Brendo And.. Or if..." at bounding box center [1279, 126] width 285 height 65
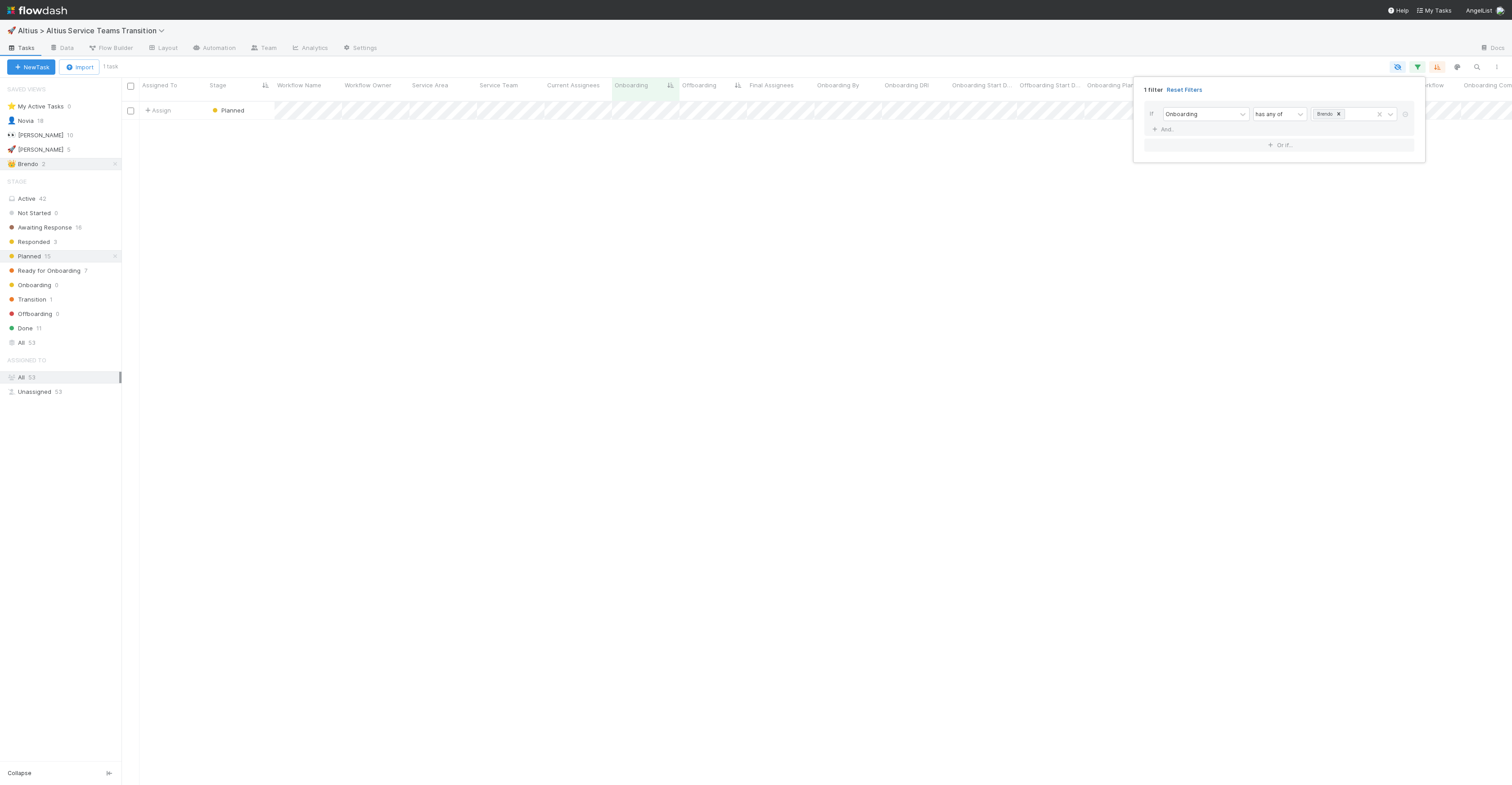
click at [1190, 93] on link "Reset Filters" at bounding box center [1184, 89] width 36 height 8
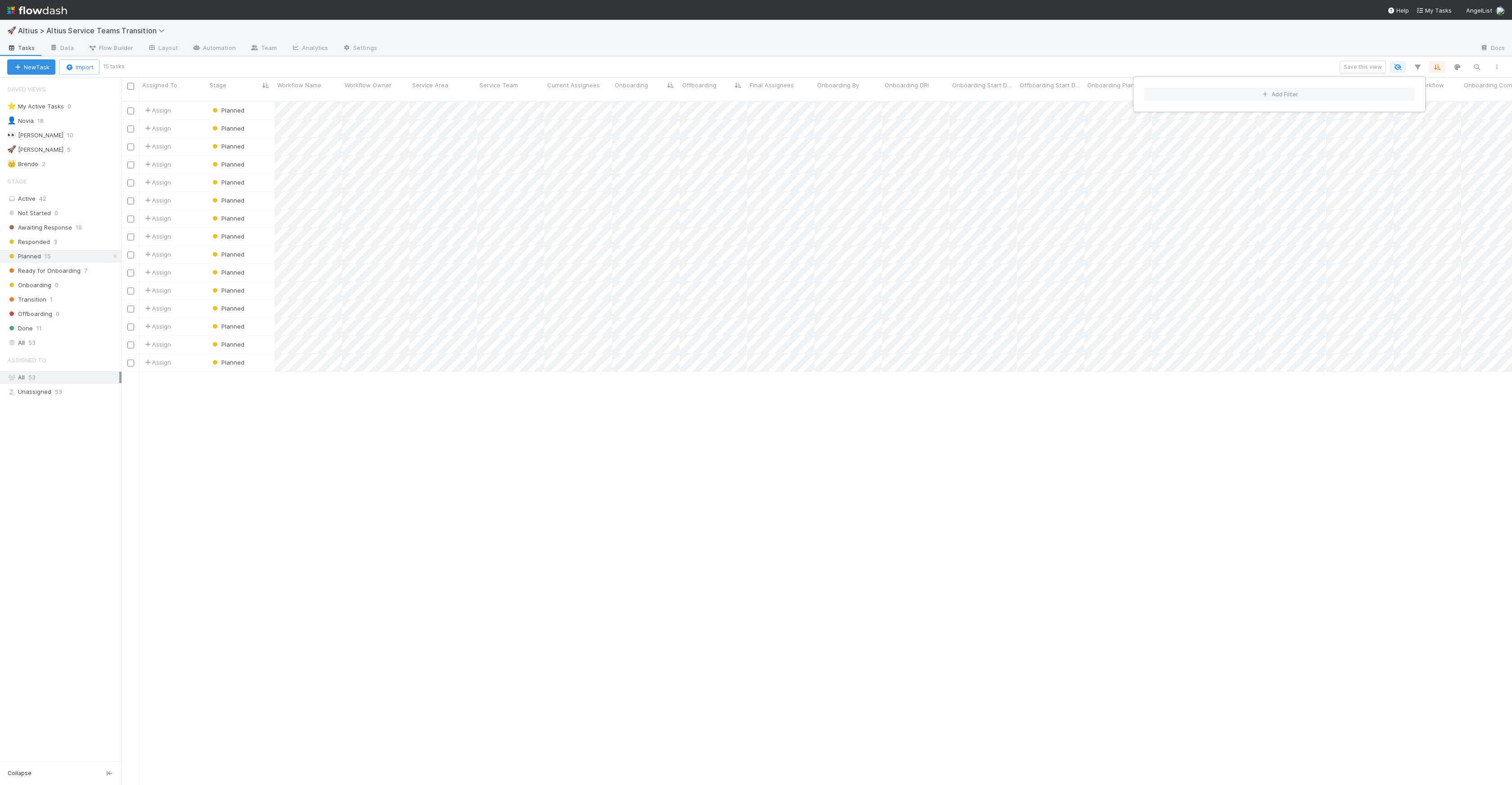
scroll to position [684, 1384]
click at [82, 124] on div "Add Filter" at bounding box center [756, 392] width 1512 height 785
click at [70, 123] on div "Add Filter" at bounding box center [756, 392] width 1512 height 785
click at [44, 122] on icon at bounding box center [48, 121] width 9 height 6
click at [65, 122] on div "View Settings Default for everyone Rename this view Delete this view" at bounding box center [756, 392] width 1512 height 785
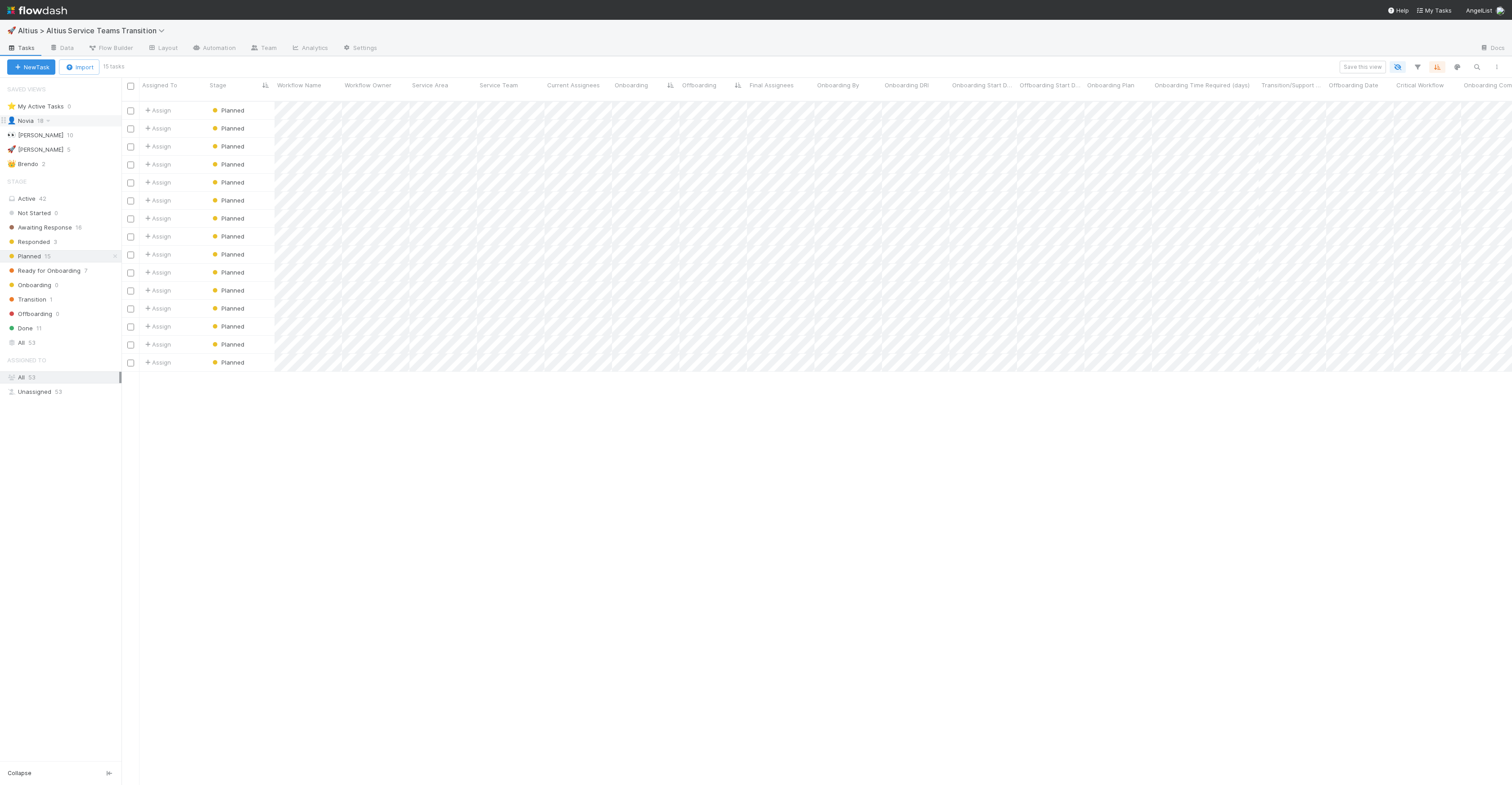
click at [86, 123] on div "👤 Novia 18" at bounding box center [64, 120] width 114 height 11
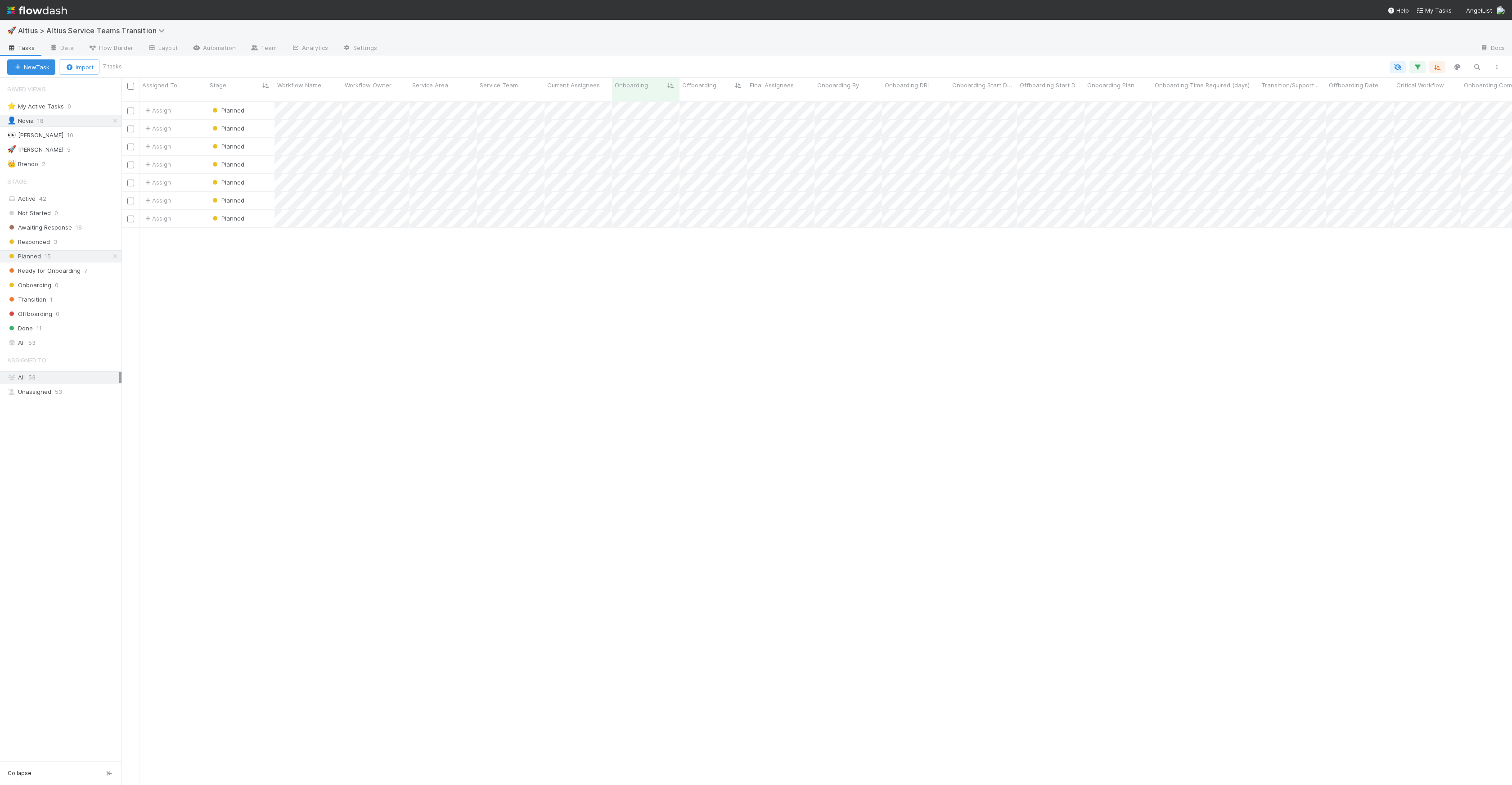
scroll to position [684, 1384]
click at [57, 198] on div "Active 42" at bounding box center [63, 198] width 112 height 11
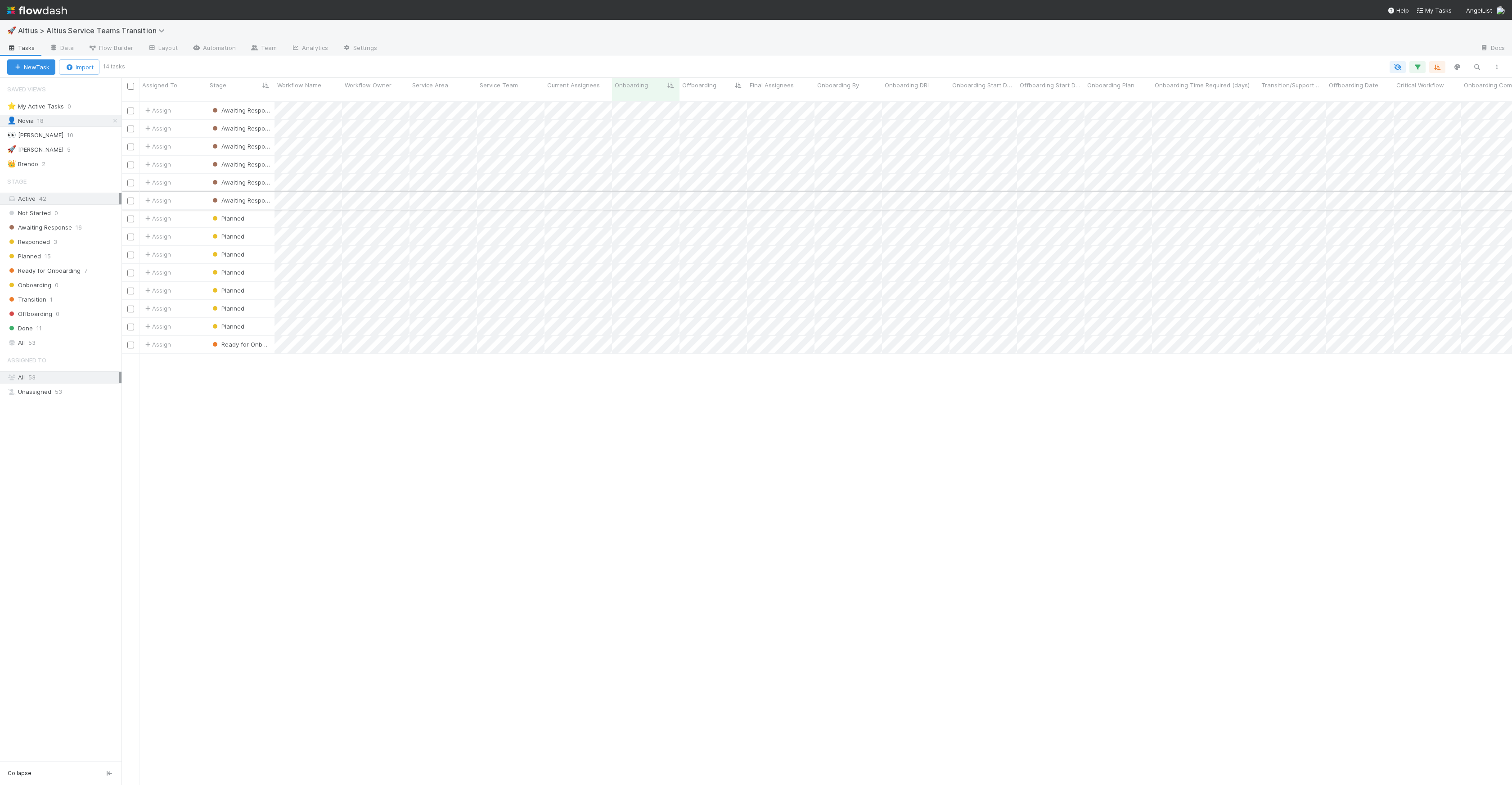
scroll to position [684, 1384]
click at [641, 155] on div at bounding box center [756, 392] width 1512 height 785
click at [673, 61] on div at bounding box center [756, 392] width 1512 height 785
click at [45, 331] on div "Done 11" at bounding box center [64, 328] width 114 height 11
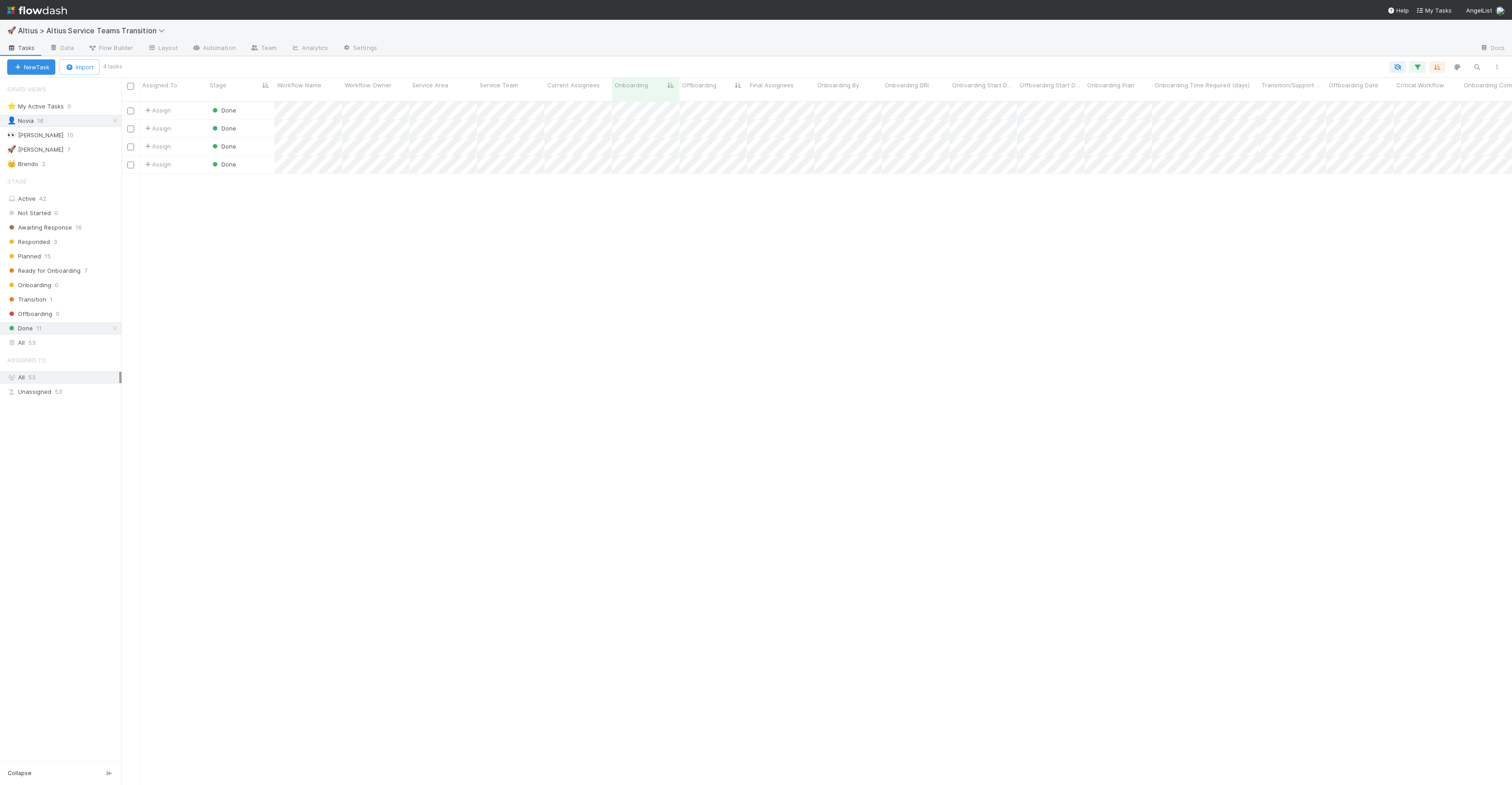
scroll to position [684, 1384]
click at [752, 59] on div at bounding box center [756, 392] width 1512 height 785
click at [81, 46] on link "Flow Builder" at bounding box center [110, 49] width 59 height 15
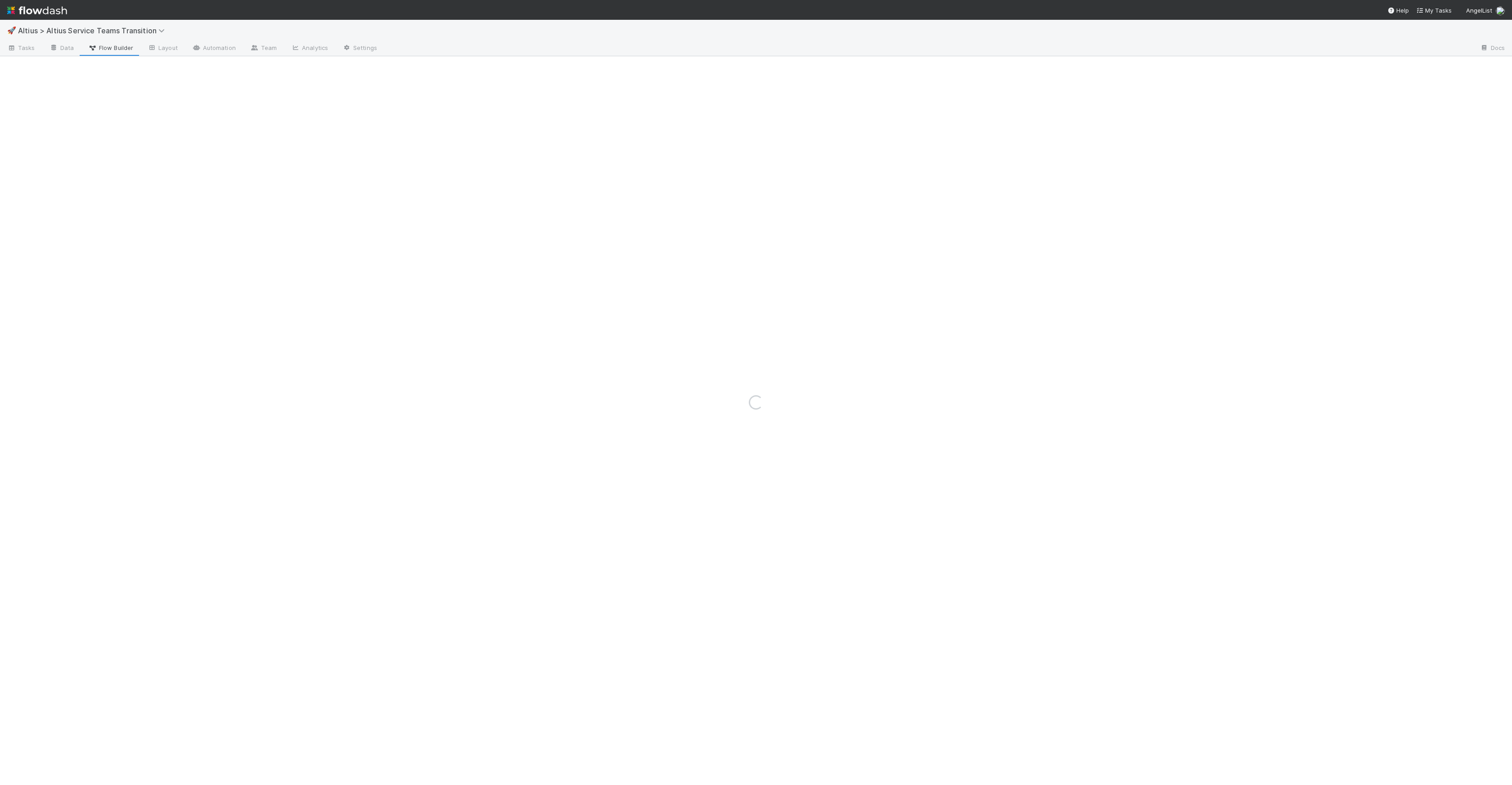
click at [75, 48] on div "Loading..." at bounding box center [756, 402] width 1512 height 765
click at [68, 49] on link "Data" at bounding box center [62, 49] width 39 height 15
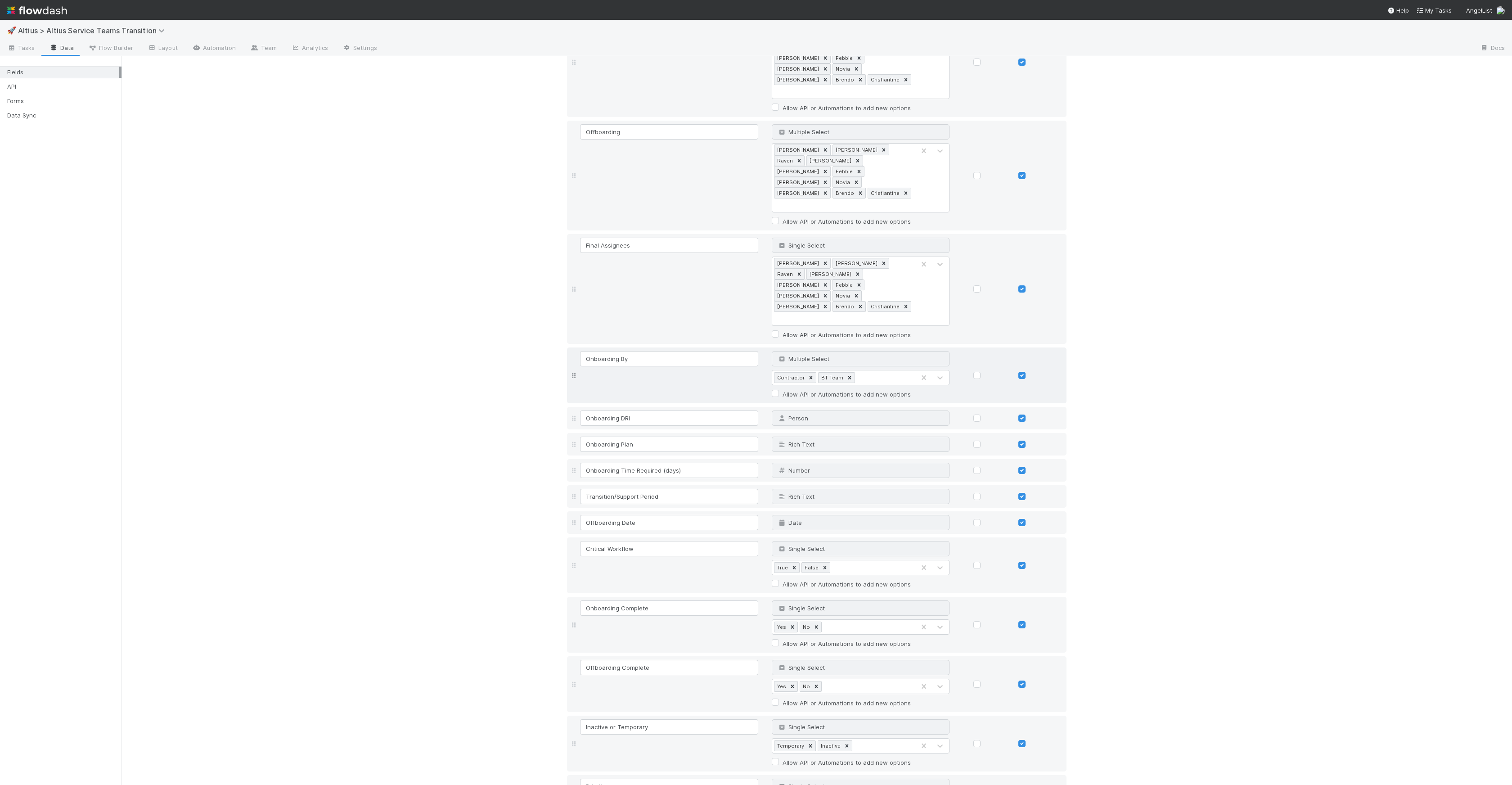
scroll to position [680, 0]
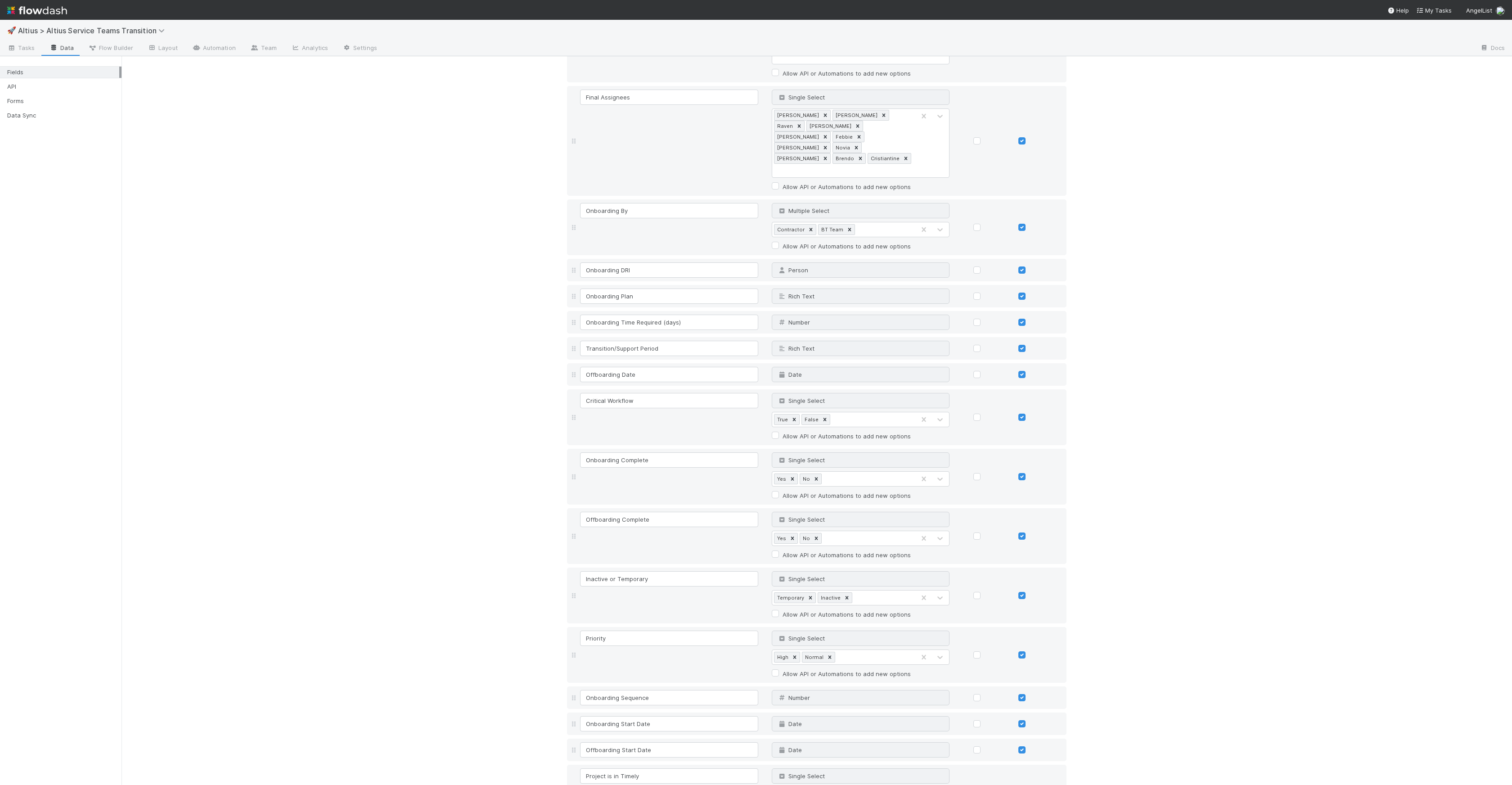
type input "C"
type input "Final Assignees"
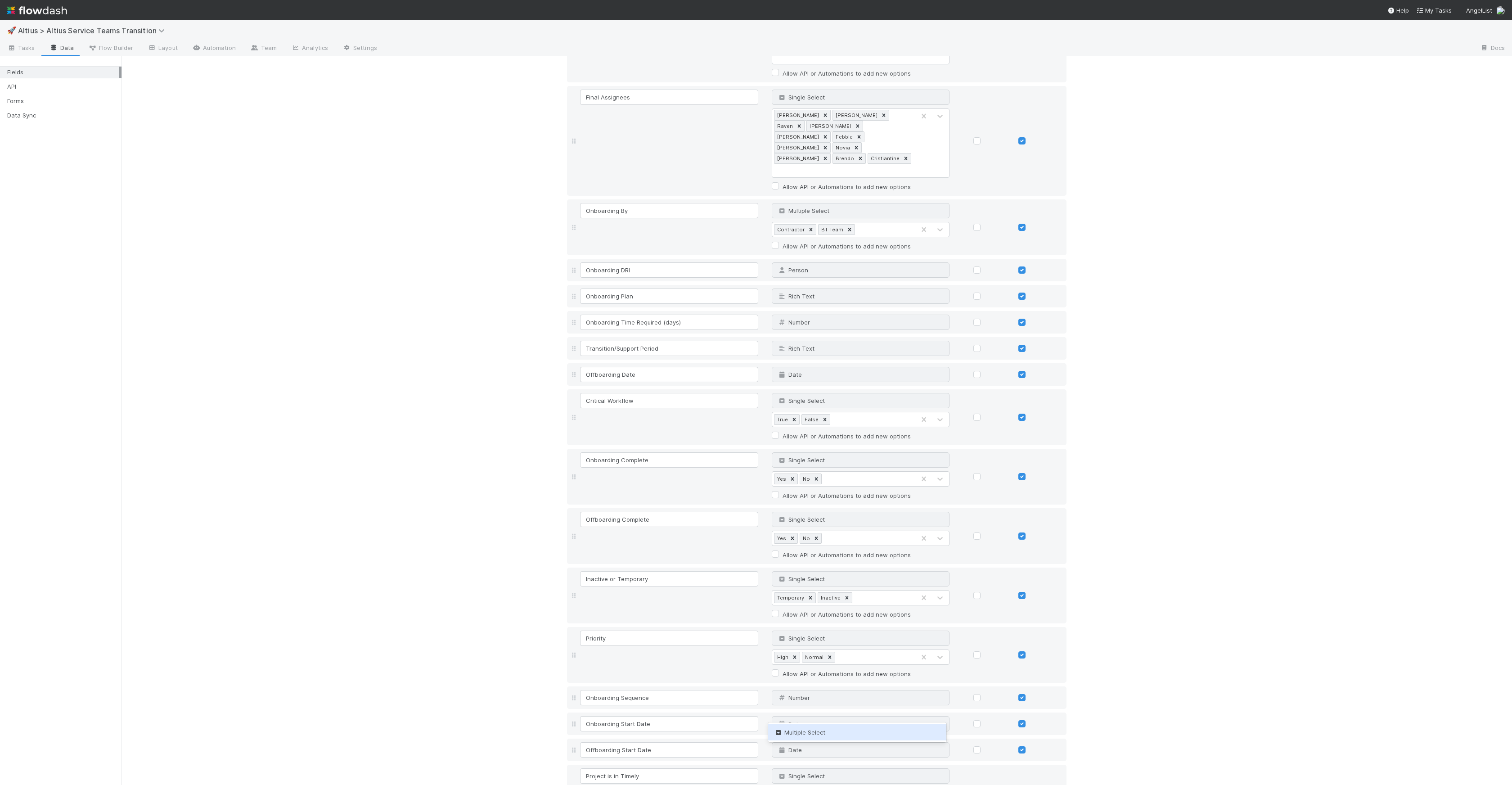
type input "mul"
drag, startPoint x: 569, startPoint y: 765, endPoint x: 571, endPoint y: 761, distance: 4.5
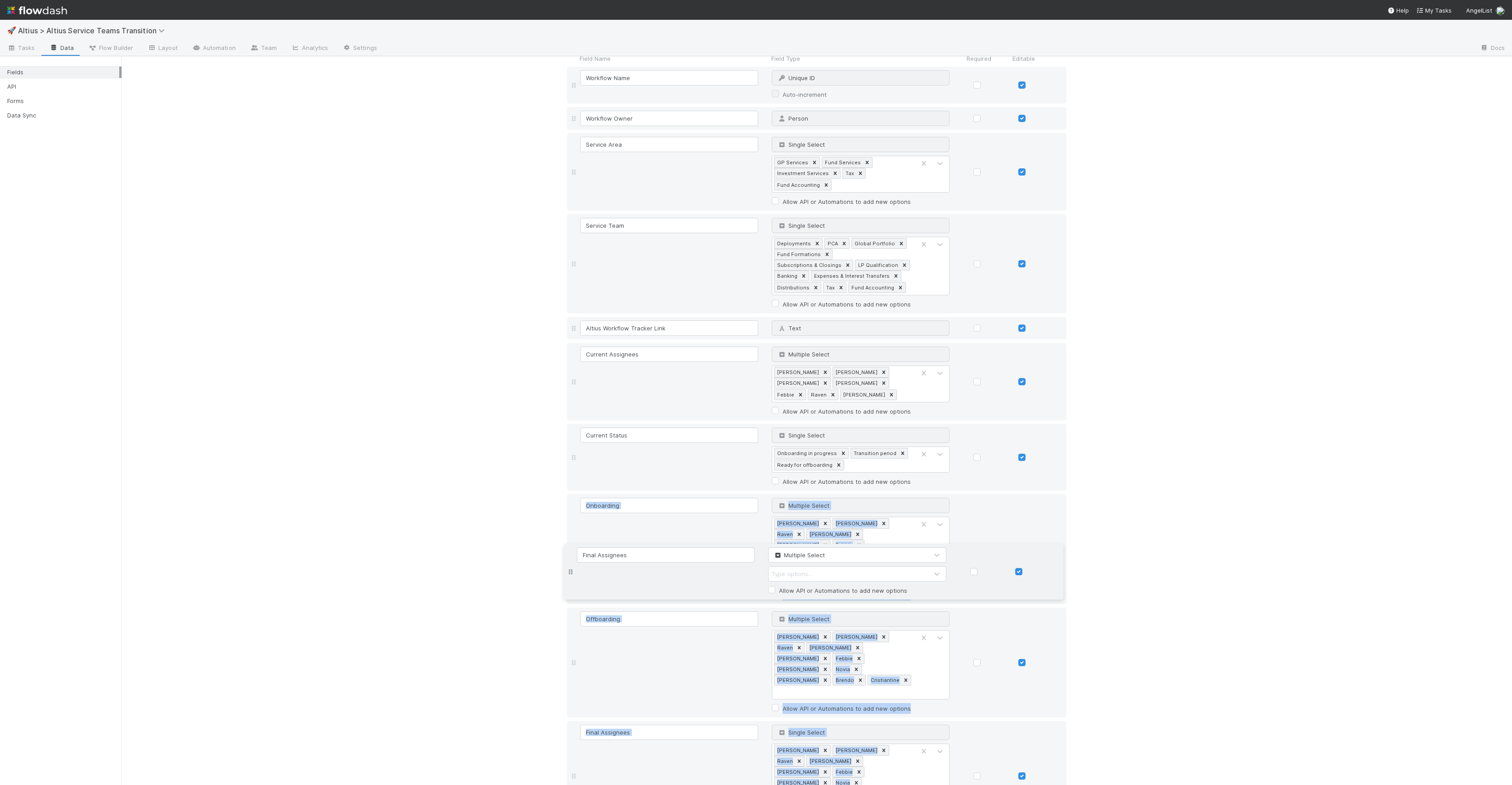
scroll to position [0, 0]
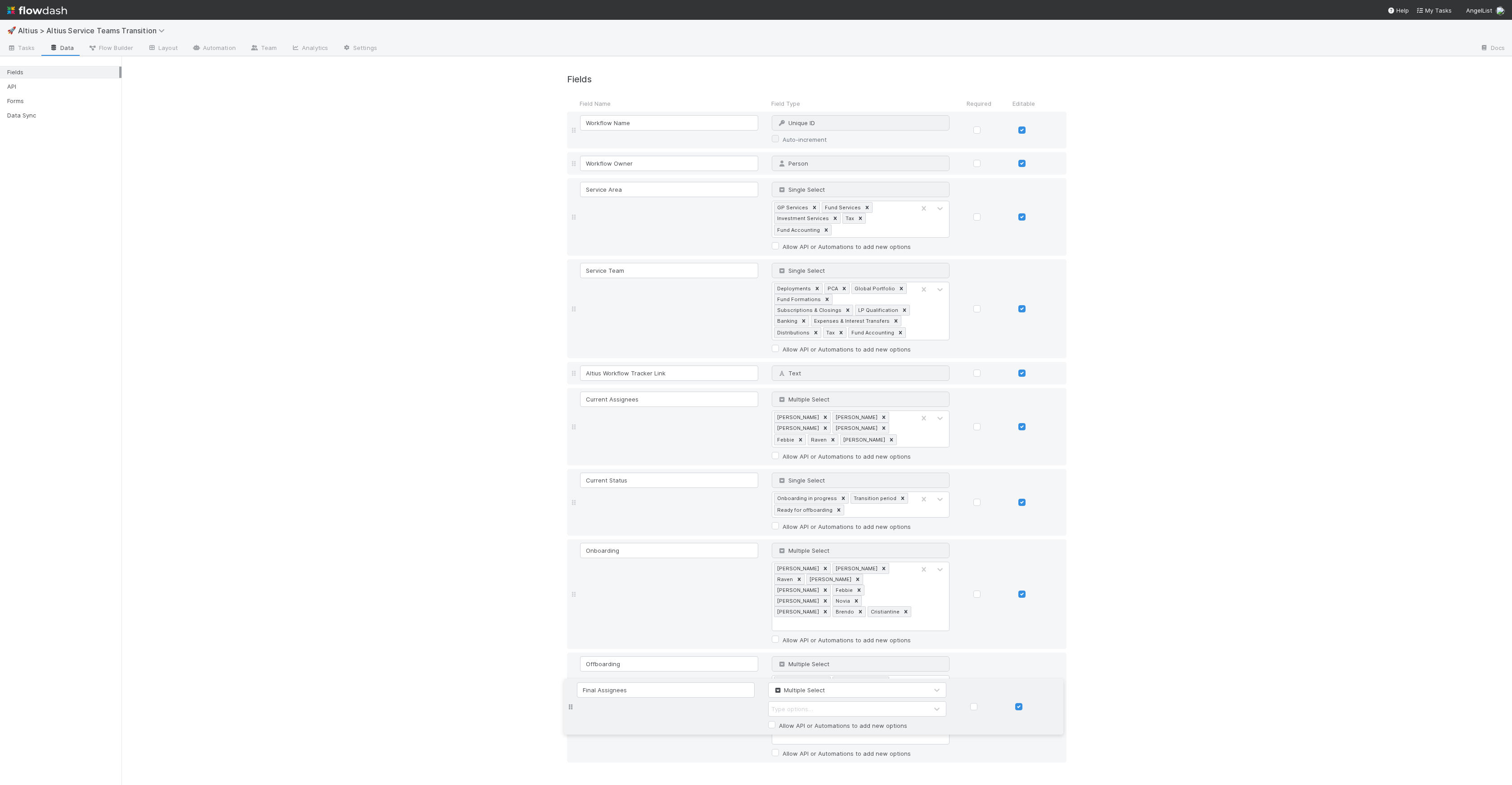
drag, startPoint x: 570, startPoint y: 769, endPoint x: 592, endPoint y: 705, distance: 67.7
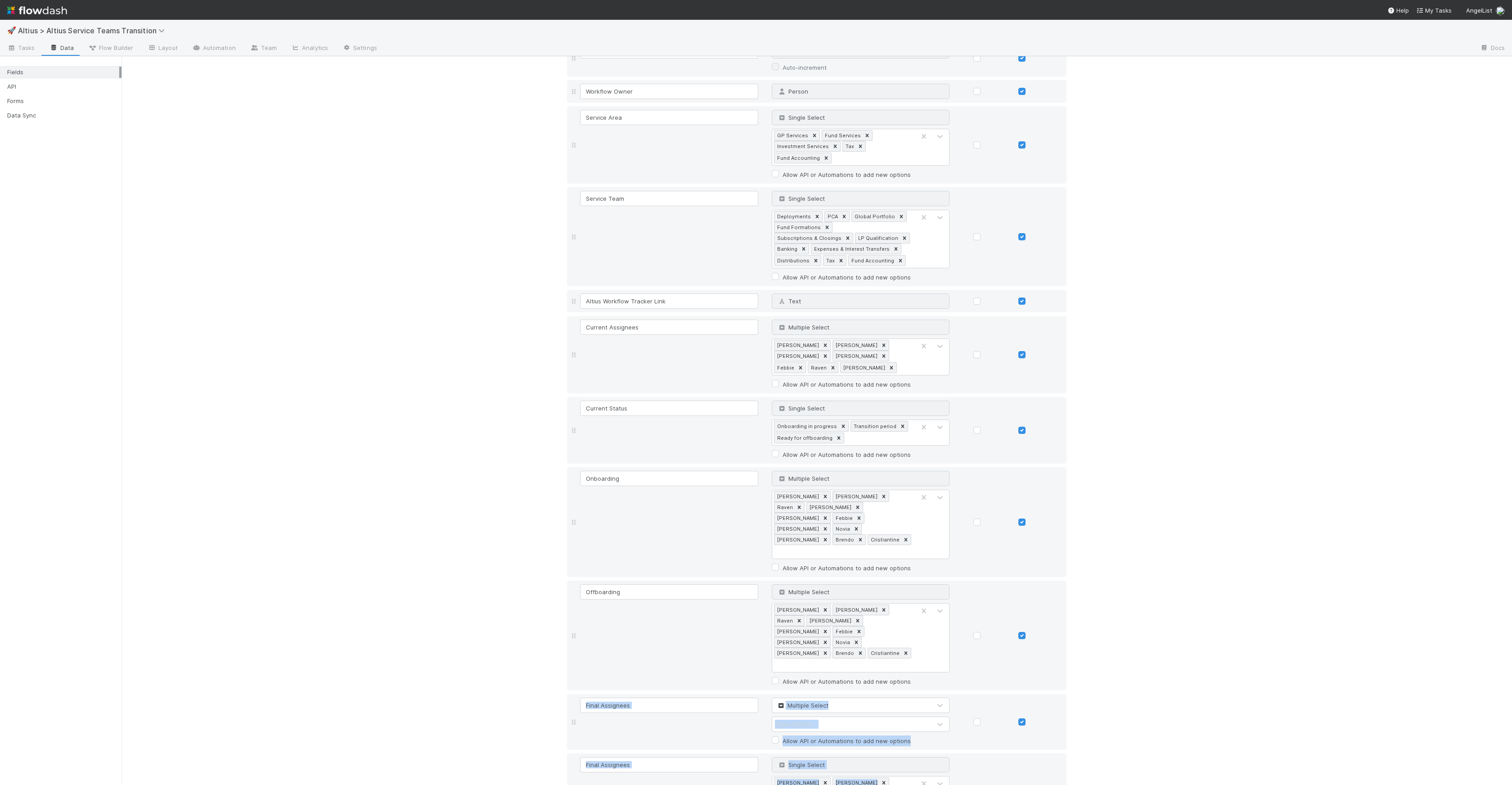
scroll to position [268, 0]
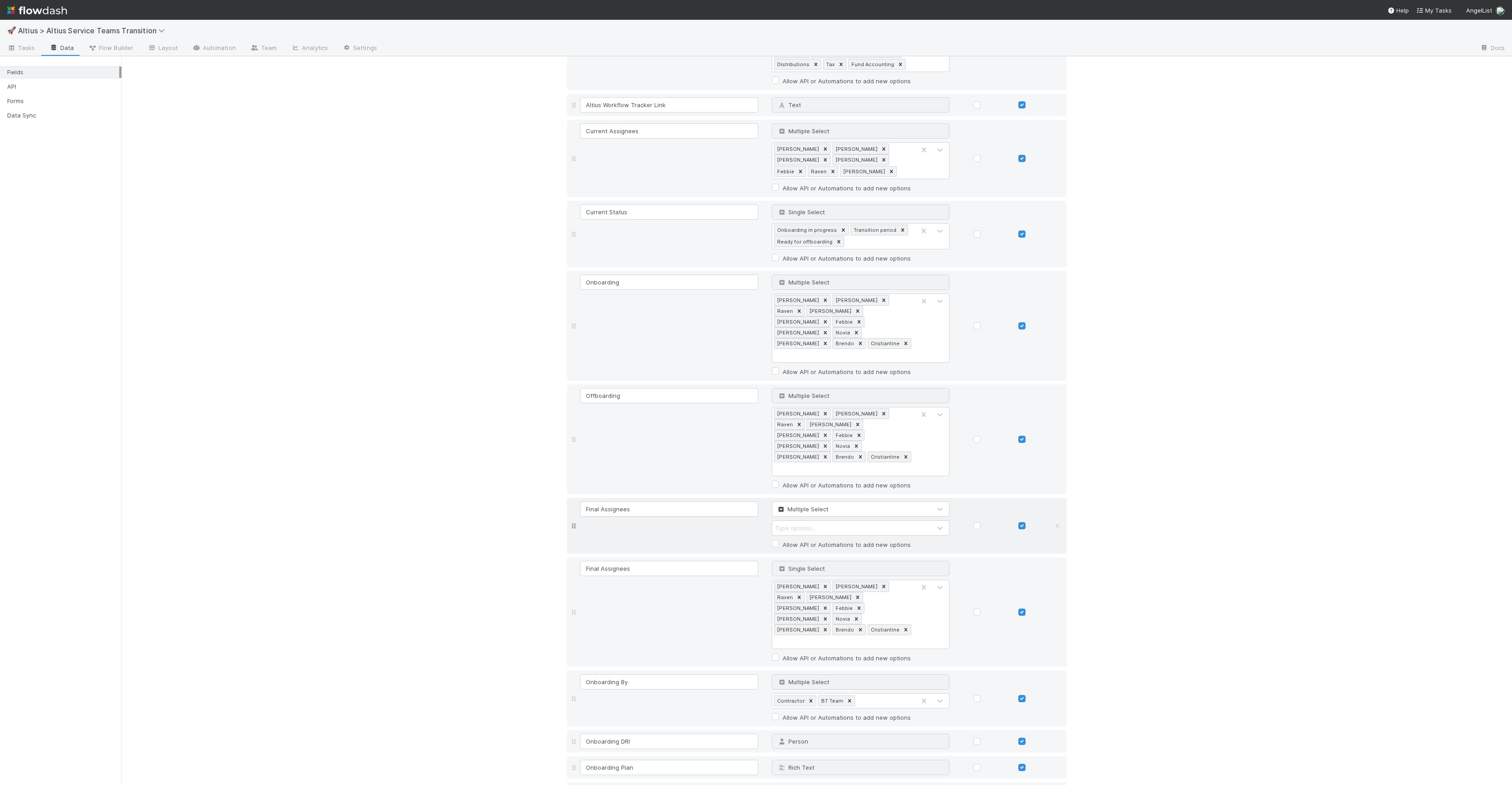
click at [785, 524] on div "Type options…" at bounding box center [795, 528] width 42 height 9
click at [789, 524] on div "Type options…" at bounding box center [795, 528] width 42 height 9
type input "[PERSON_NAME]"
type input "Raven"
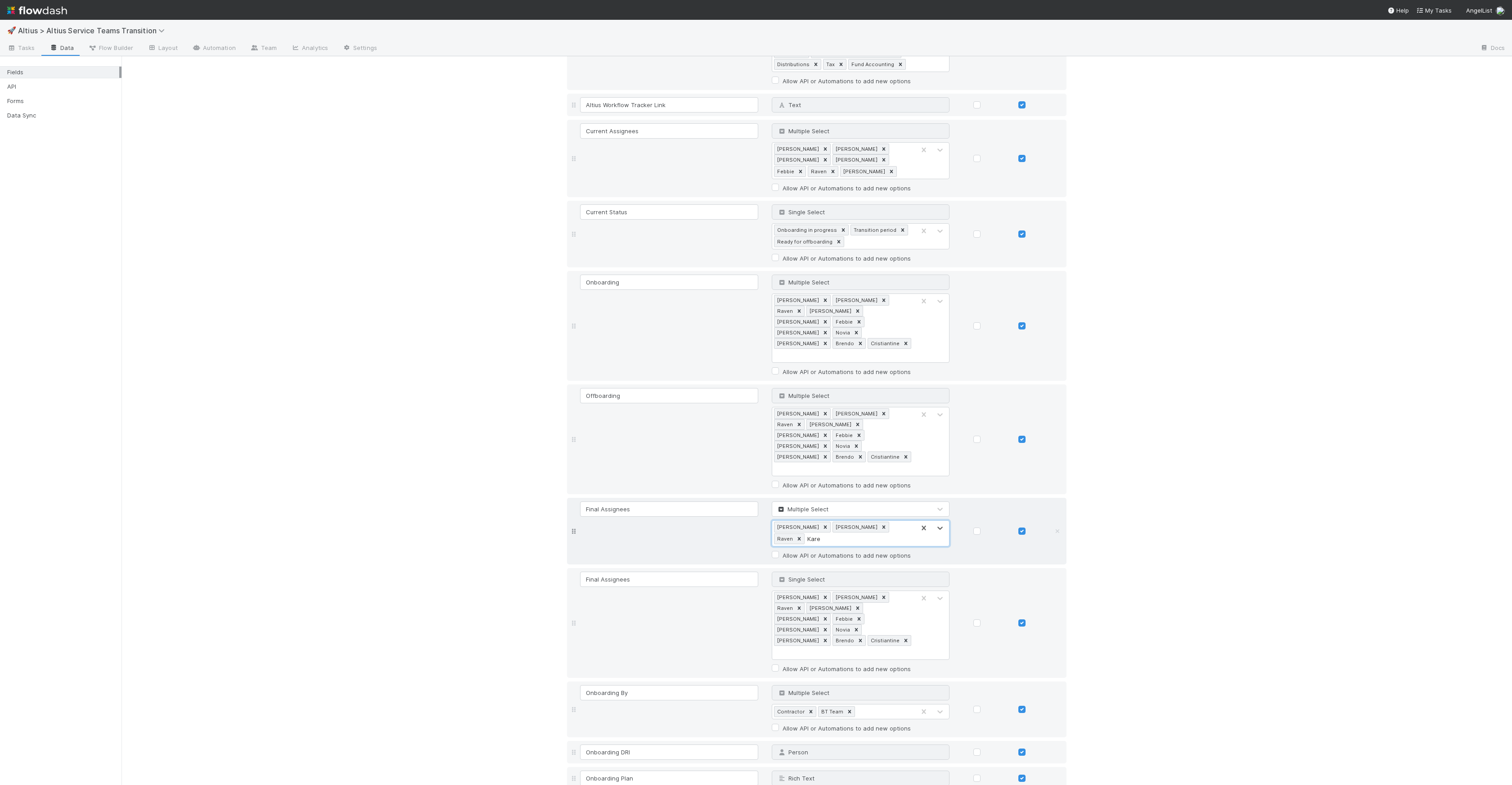
type input "[PERSON_NAME]"
type input "Febbie"
type input "[PERSON_NAME]"
type input "Novia"
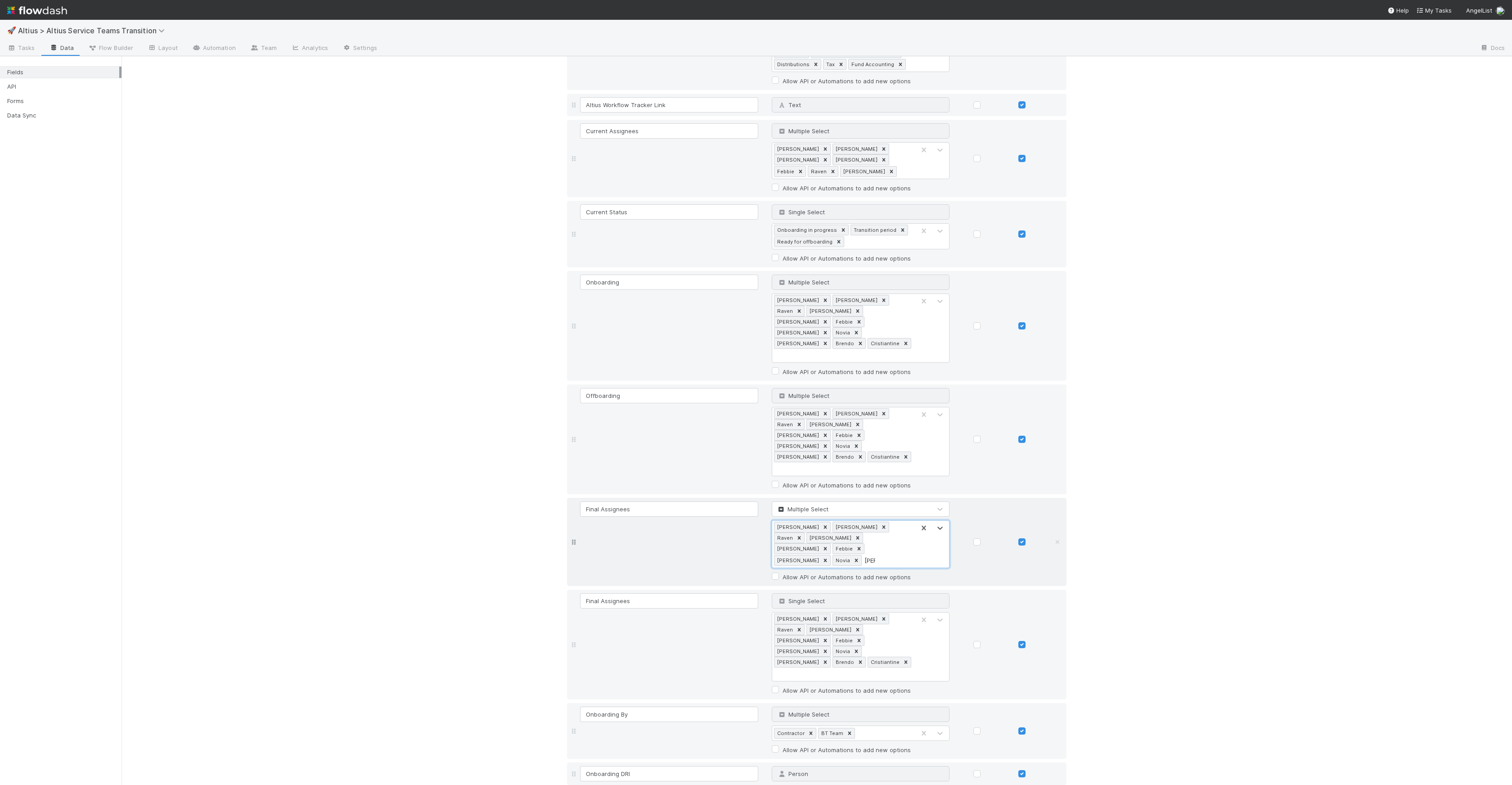
type input "[PERSON_NAME]"
type input "Brendo"
paste input "t"
type input "t"
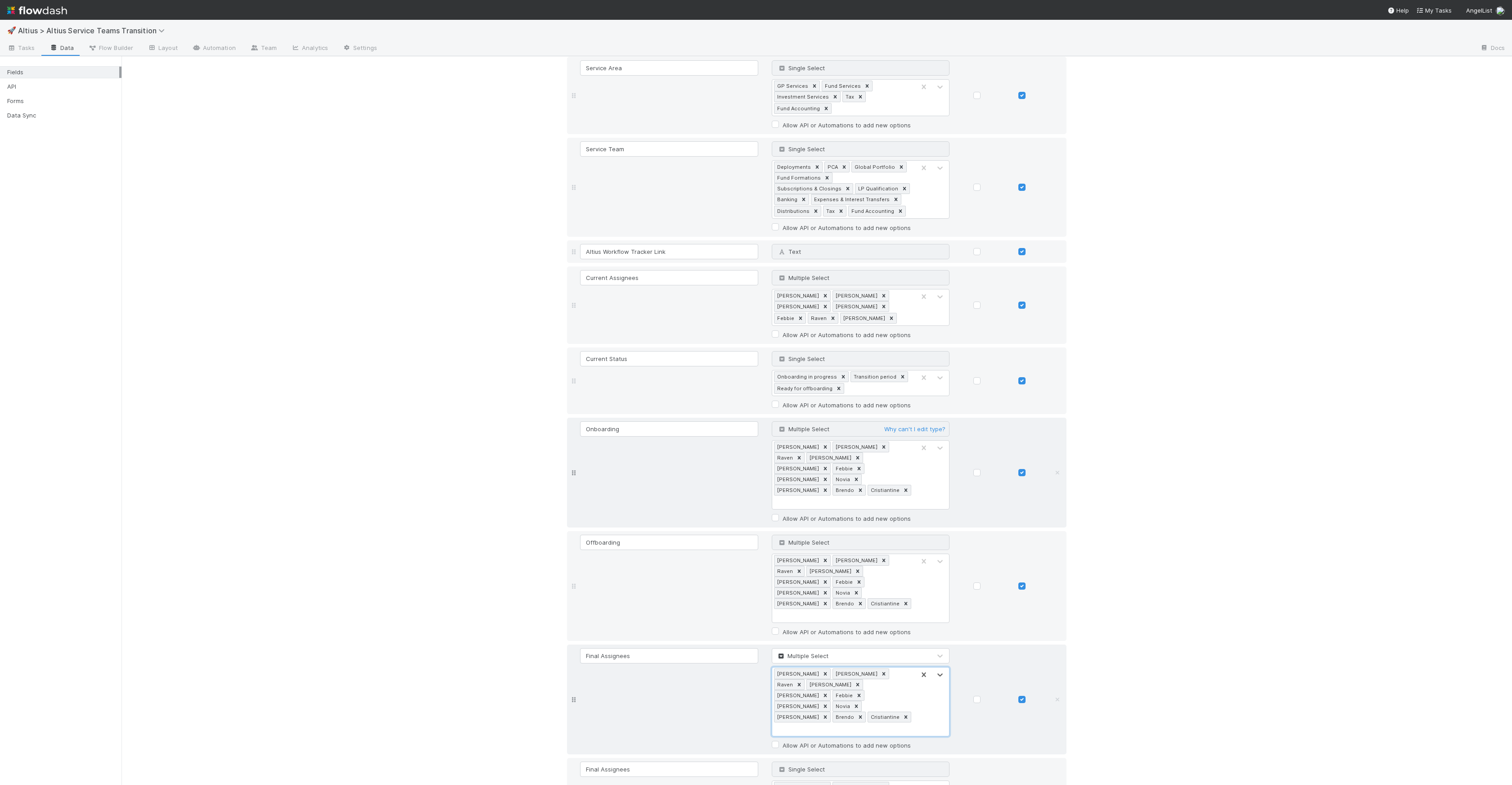
scroll to position [118, 0]
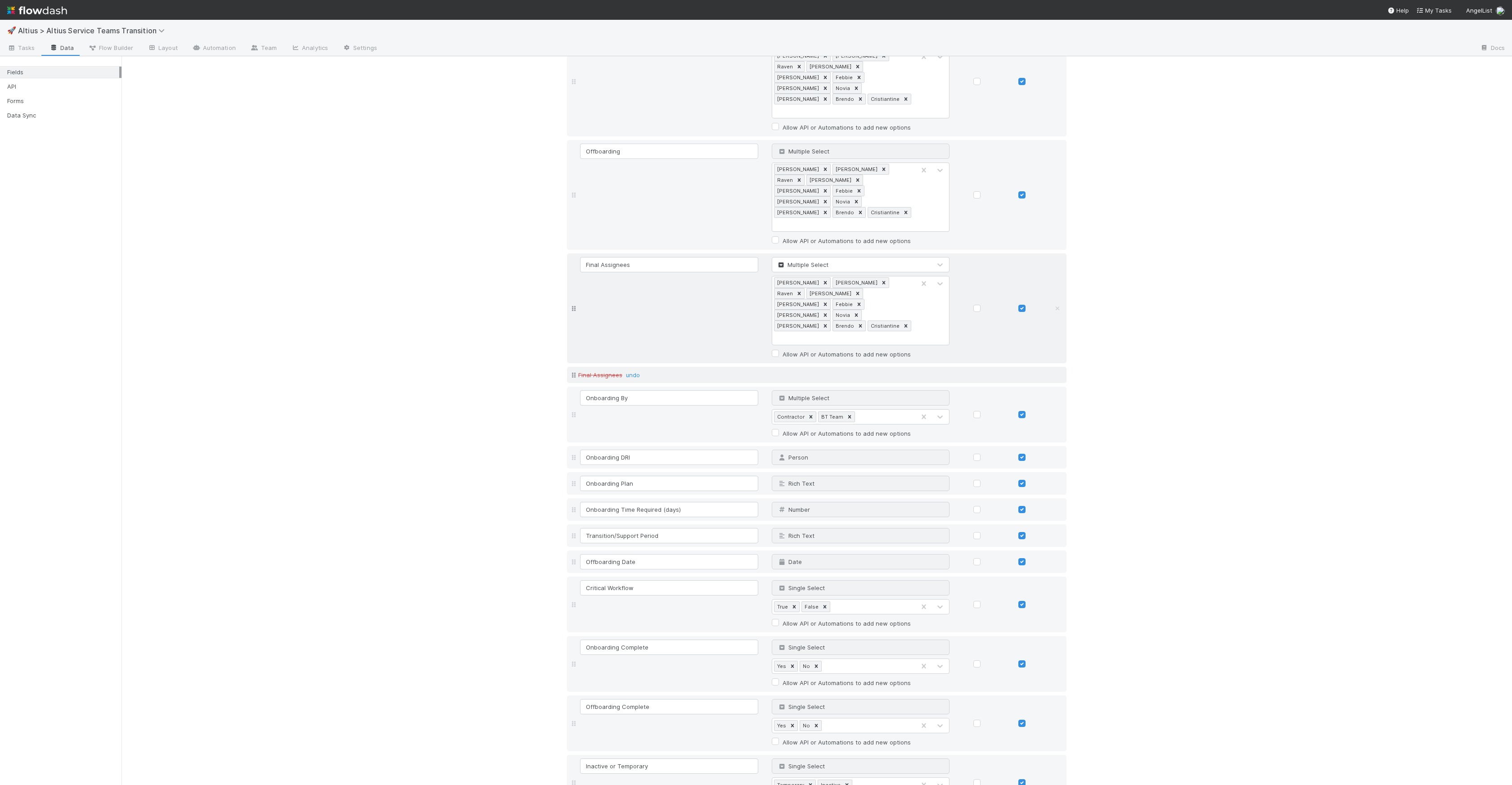
scroll to position [700, 0]
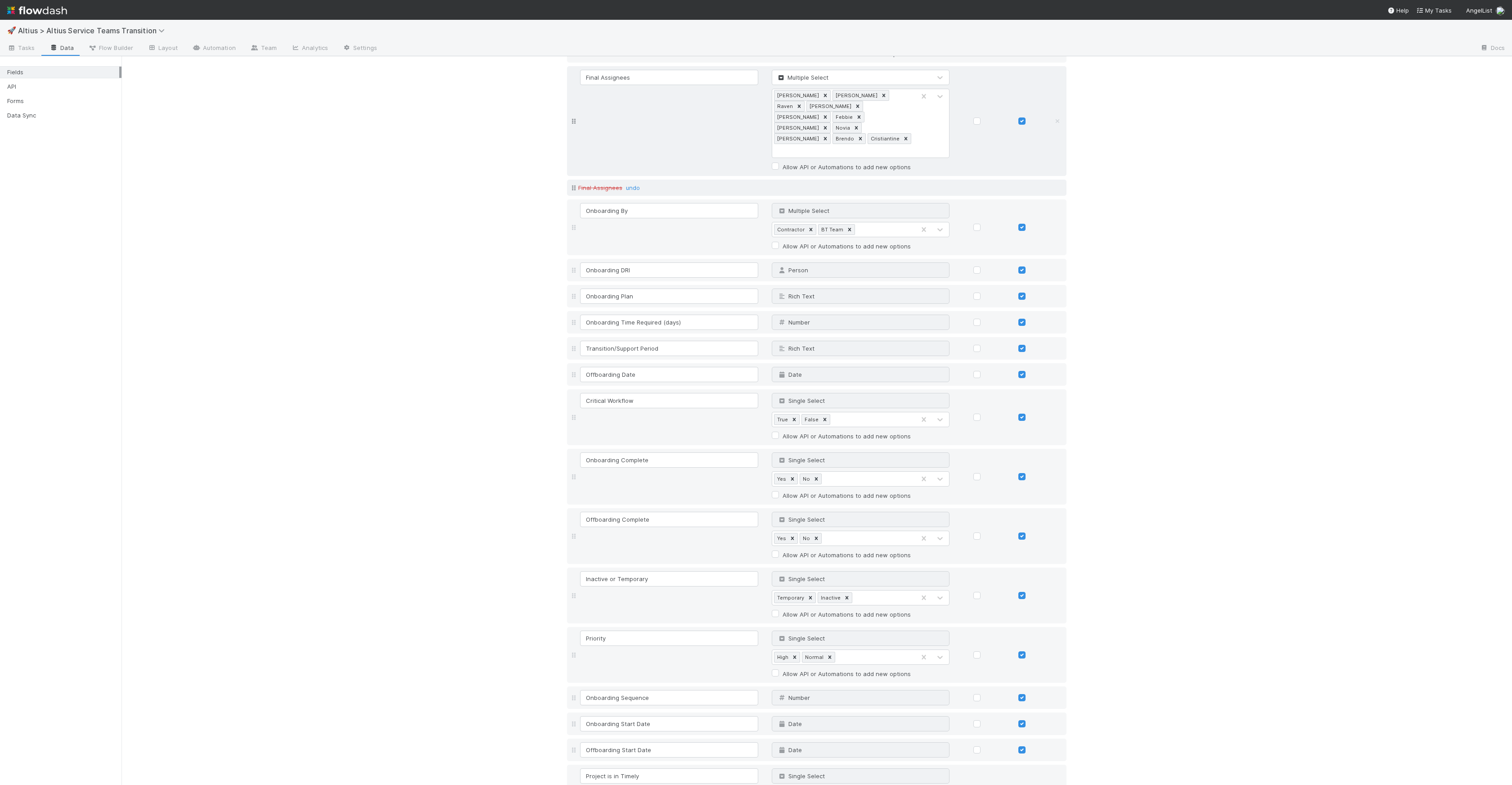
drag, startPoint x: 270, startPoint y: 151, endPoint x: 274, endPoint y: 147, distance: 5.7
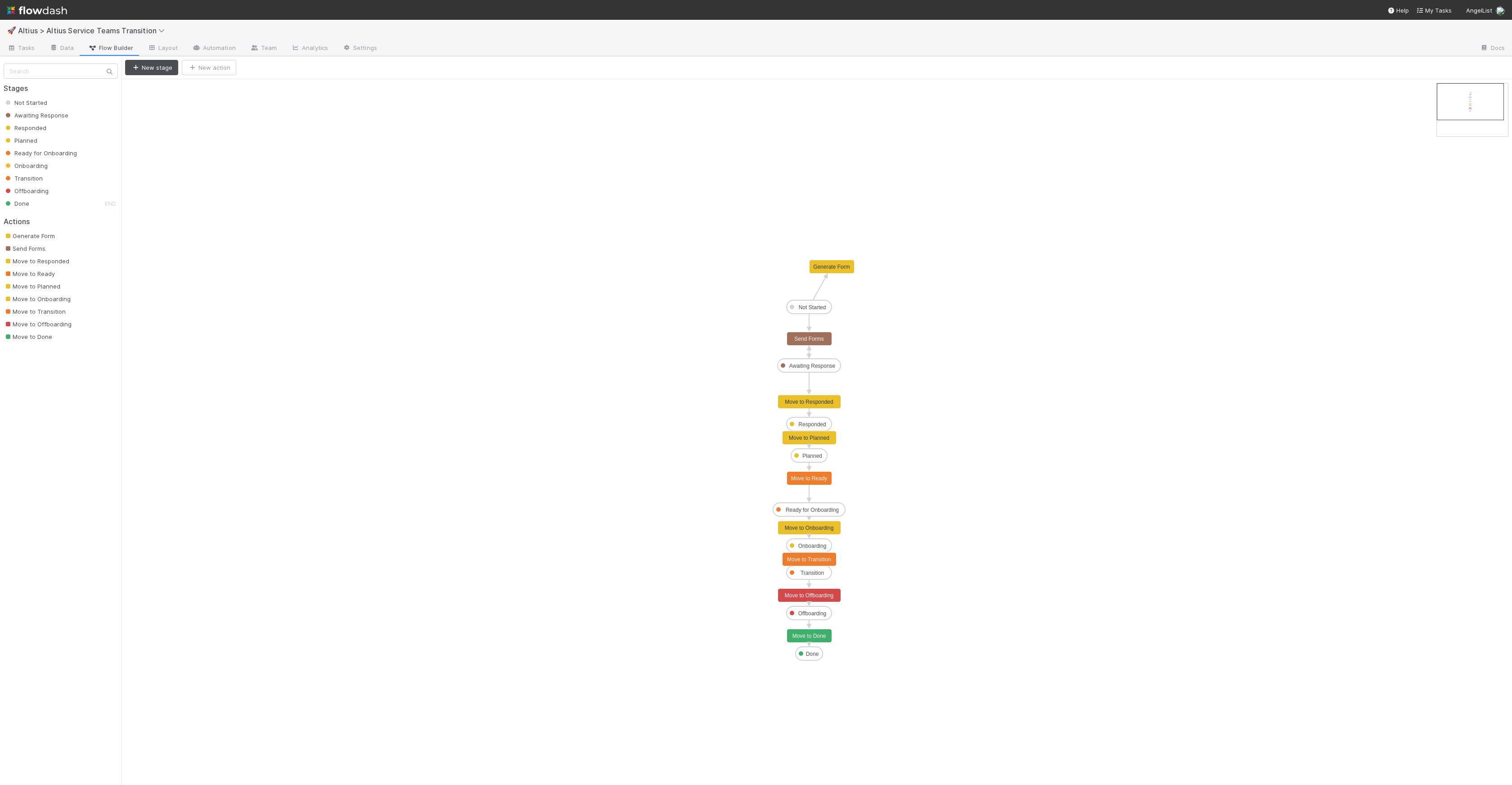
click at [13, 57] on div "Stages Not Started Awaiting Response Responded Planned Ready for Onboarding Onb…" at bounding box center [60, 200] width 122 height 287
click at [17, 51] on span "Tasks" at bounding box center [21, 48] width 28 height 9
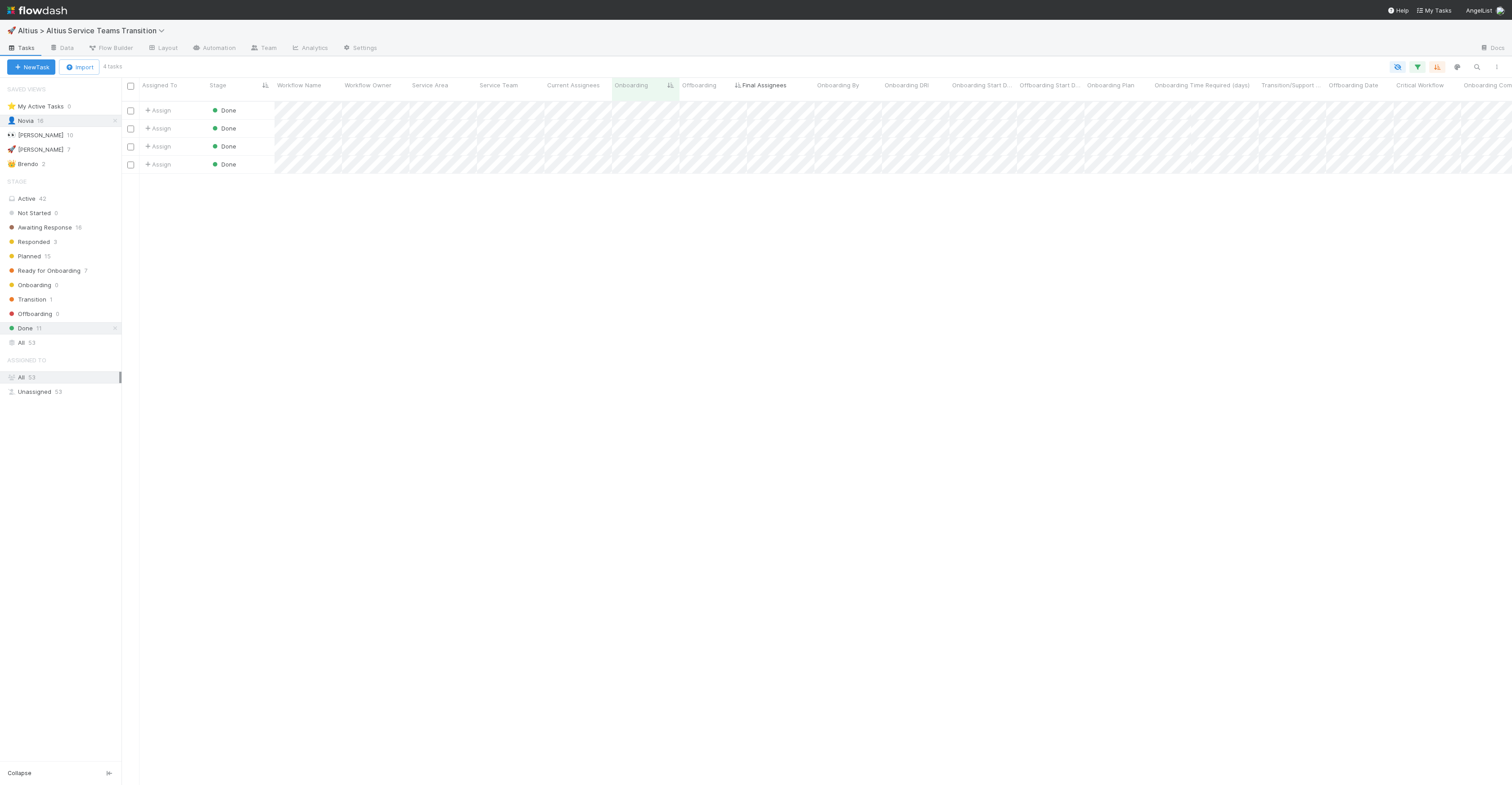
drag, startPoint x: 1434, startPoint y: 85, endPoint x: 797, endPoint y: 86, distance: 637.0
click at [797, 86] on div "Assigned To Stage Workflow Name Workflow Owner Service Area Service Team Curren…" at bounding box center [1162, 89] width 2082 height 23
click at [791, 190] on div "Novia" at bounding box center [811, 188] width 127 height 16
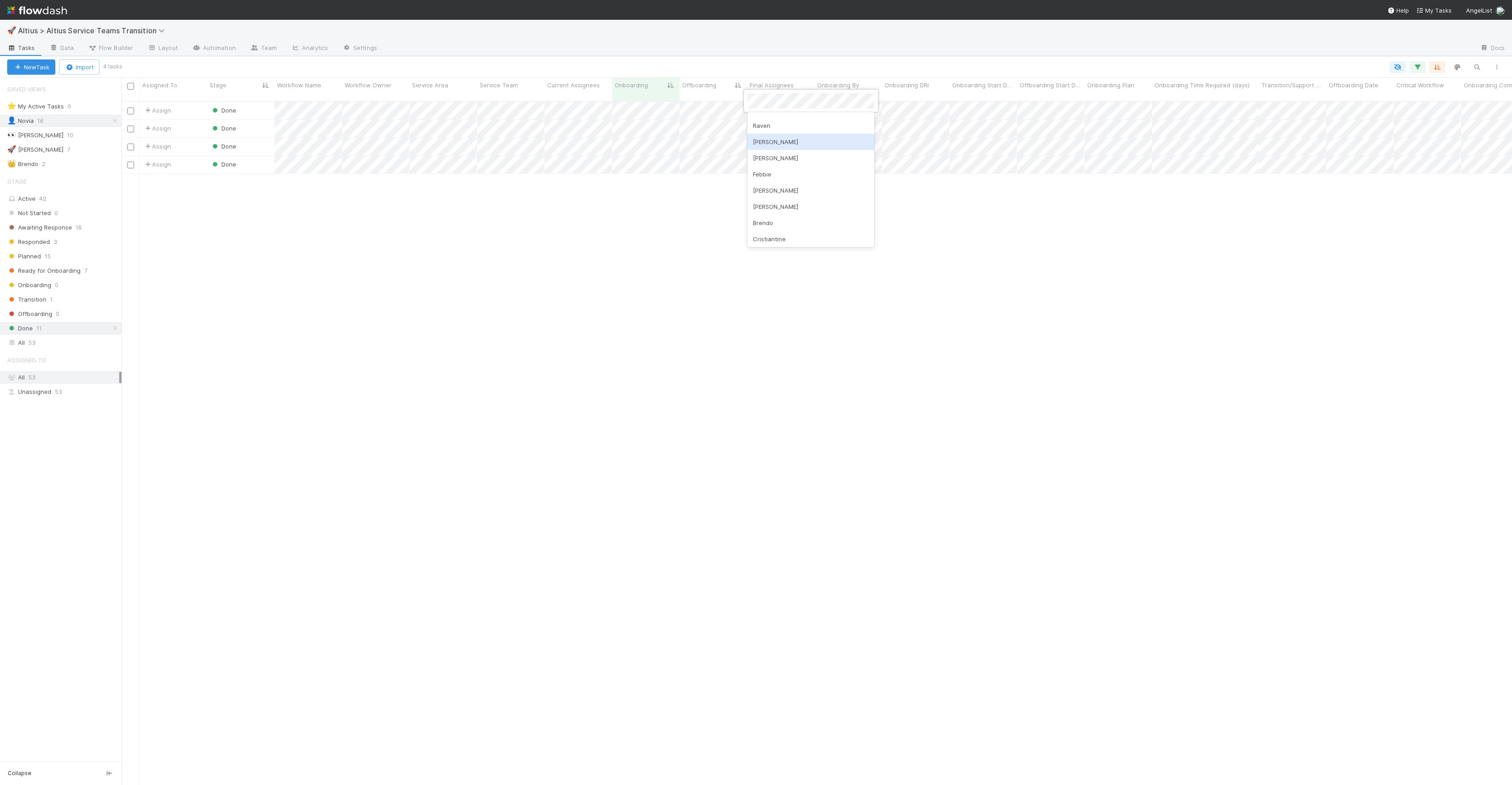
click at [782, 146] on div "[PERSON_NAME]" at bounding box center [811, 142] width 127 height 16
click at [714, 248] on div at bounding box center [756, 392] width 1512 height 785
click at [782, 194] on div "Raven" at bounding box center [811, 190] width 127 height 16
click at [795, 255] on div "Novia" at bounding box center [811, 255] width 127 height 16
click at [792, 184] on div at bounding box center [756, 392] width 1512 height 785
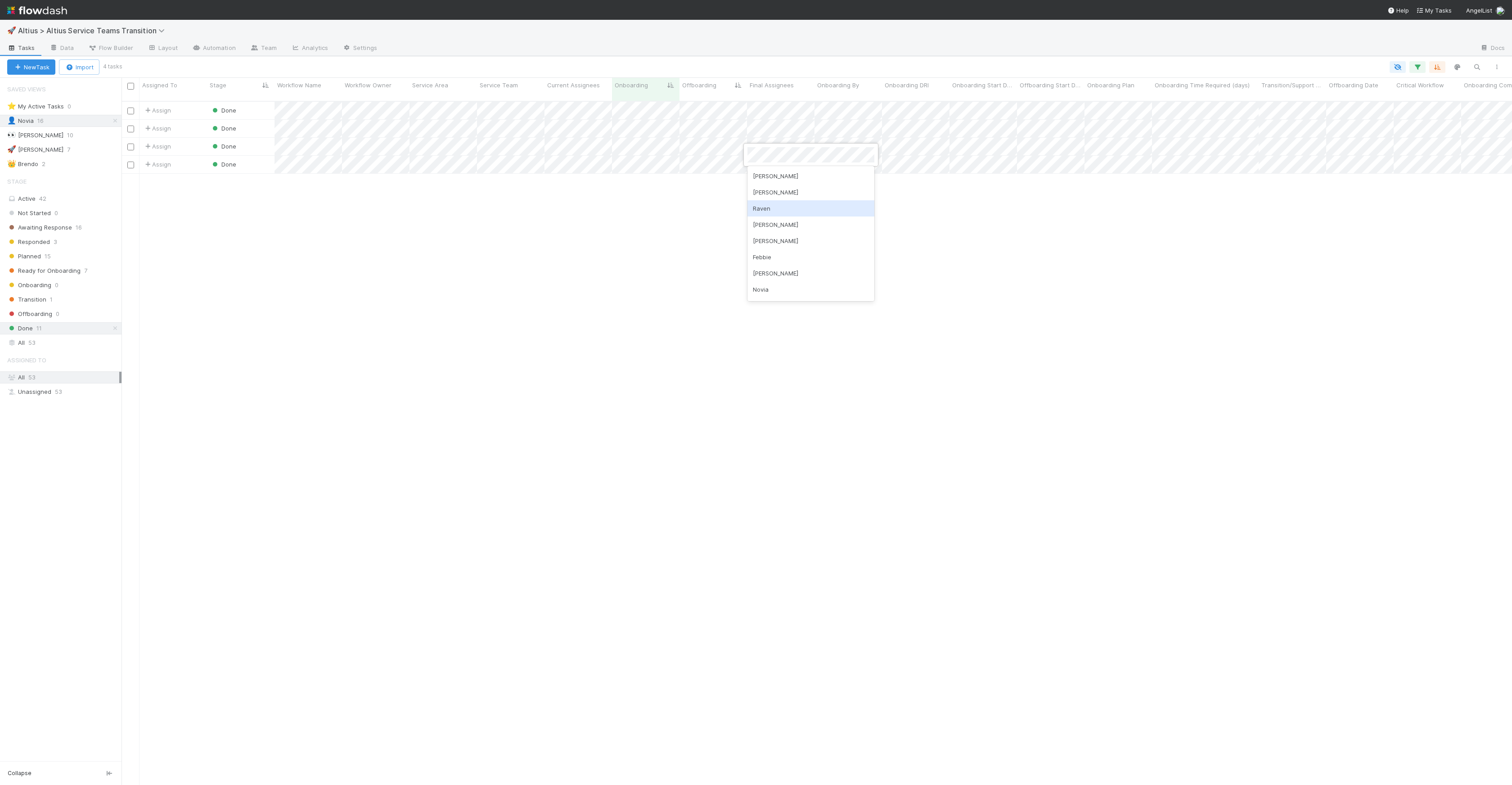
click at [777, 213] on div "Raven" at bounding box center [811, 208] width 127 height 16
click at [777, 260] on div "Novia" at bounding box center [811, 258] width 127 height 16
click at [806, 203] on div "[PERSON_NAME]" at bounding box center [811, 208] width 127 height 16
click at [703, 222] on div at bounding box center [756, 392] width 1512 height 785
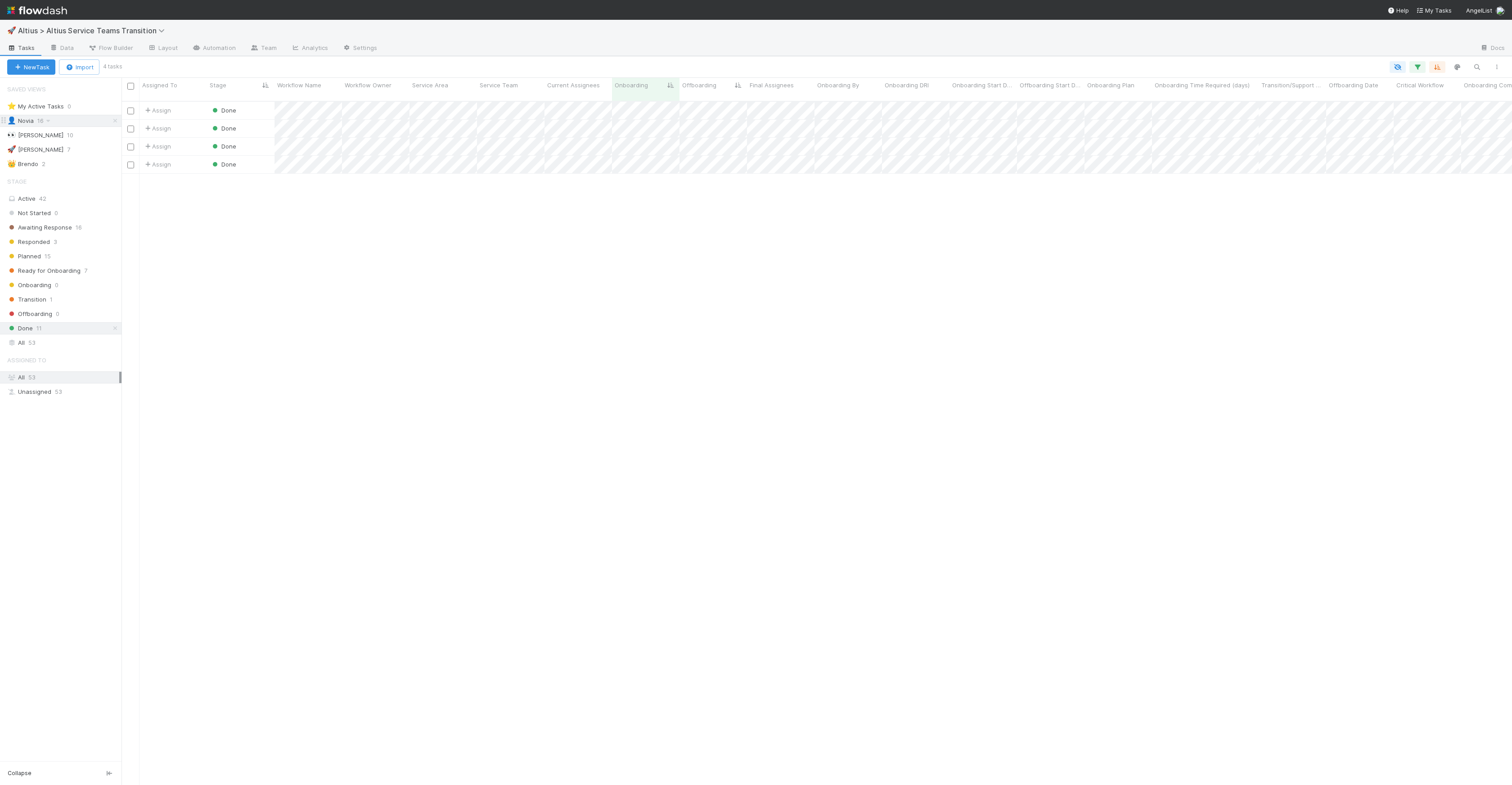
click at [78, 123] on div "👤 Novia 16" at bounding box center [64, 120] width 114 height 11
click at [115, 329] on icon at bounding box center [115, 328] width 9 height 6
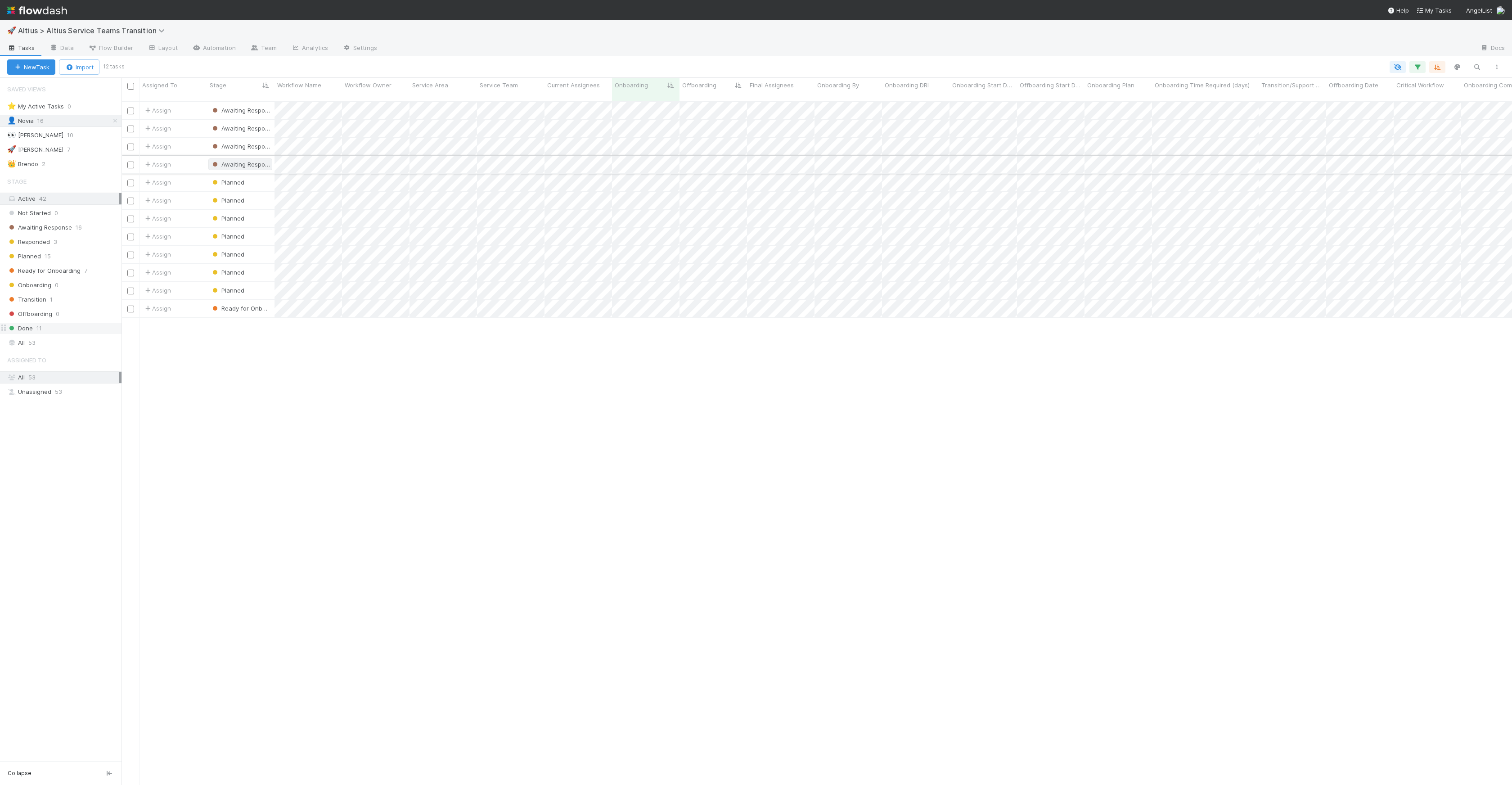
scroll to position [684, 1384]
click at [634, 380] on div at bounding box center [756, 392] width 1512 height 785
click at [643, 244] on div at bounding box center [756, 392] width 1512 height 785
click at [566, 307] on div at bounding box center [756, 392] width 1512 height 785
click at [682, 173] on div at bounding box center [756, 392] width 1512 height 785
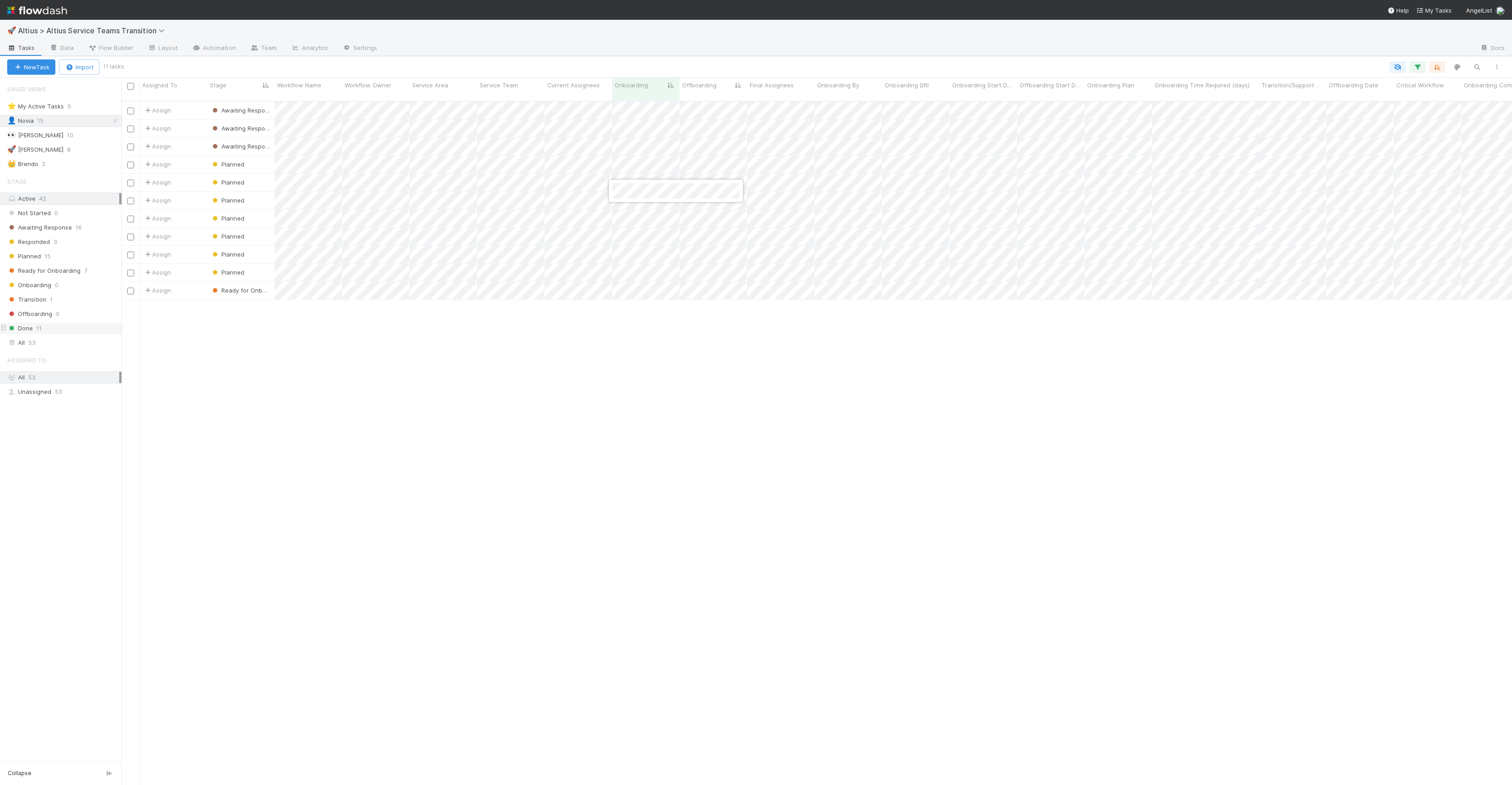
click at [645, 260] on div at bounding box center [756, 392] width 1512 height 785
click at [1111, 431] on div at bounding box center [756, 392] width 1512 height 785
click at [641, 284] on div at bounding box center [756, 392] width 1512 height 785
click at [643, 282] on div at bounding box center [756, 392] width 1512 height 785
click at [642, 309] on div "[PERSON_NAME]" at bounding box center [676, 315] width 127 height 16
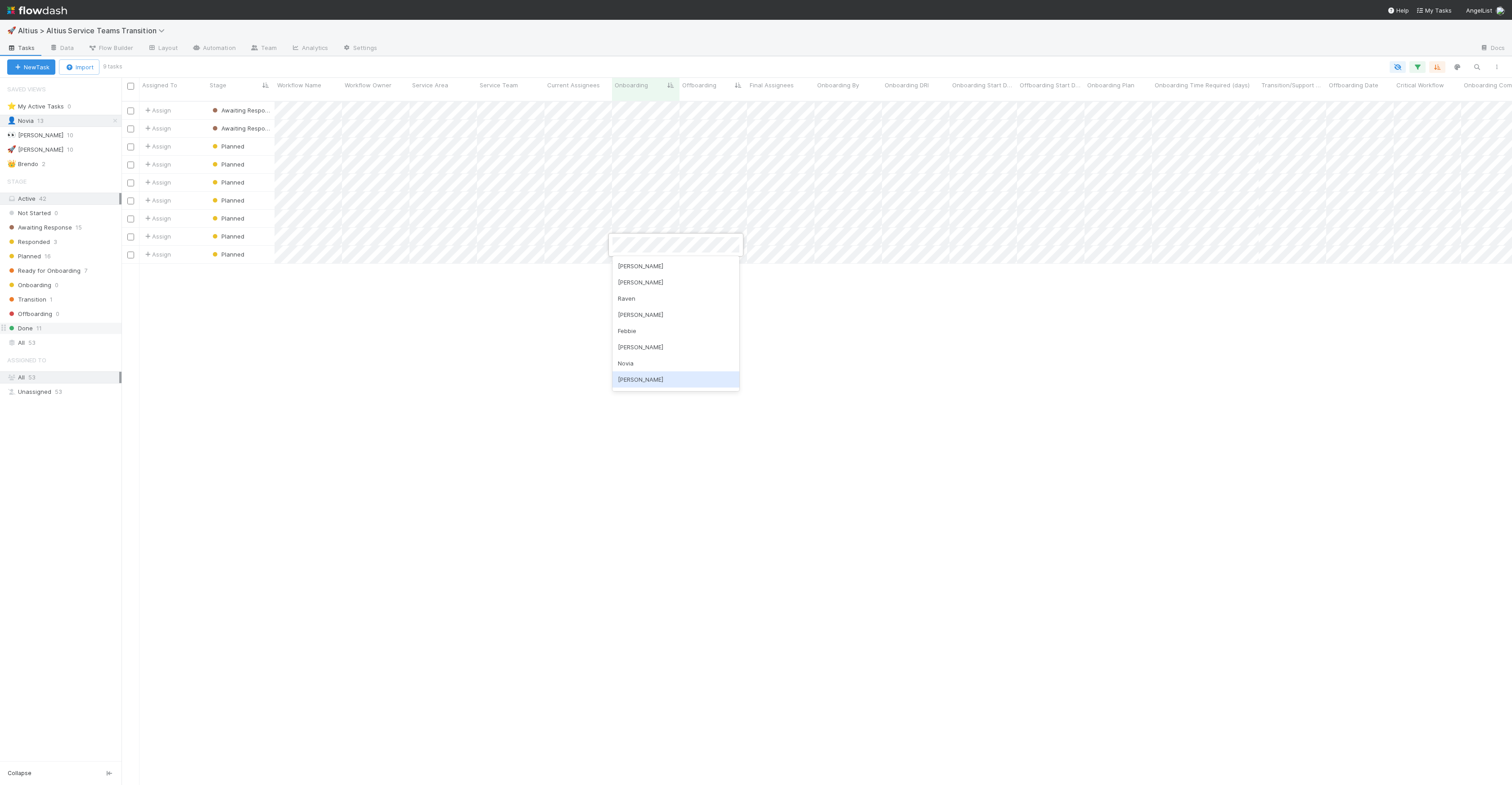
click at [654, 375] on div "[PERSON_NAME]" at bounding box center [676, 379] width 127 height 16
click at [698, 283] on div at bounding box center [756, 392] width 1512 height 785
click at [68, 271] on span "Ready for Onboarding" at bounding box center [43, 271] width 73 height 11
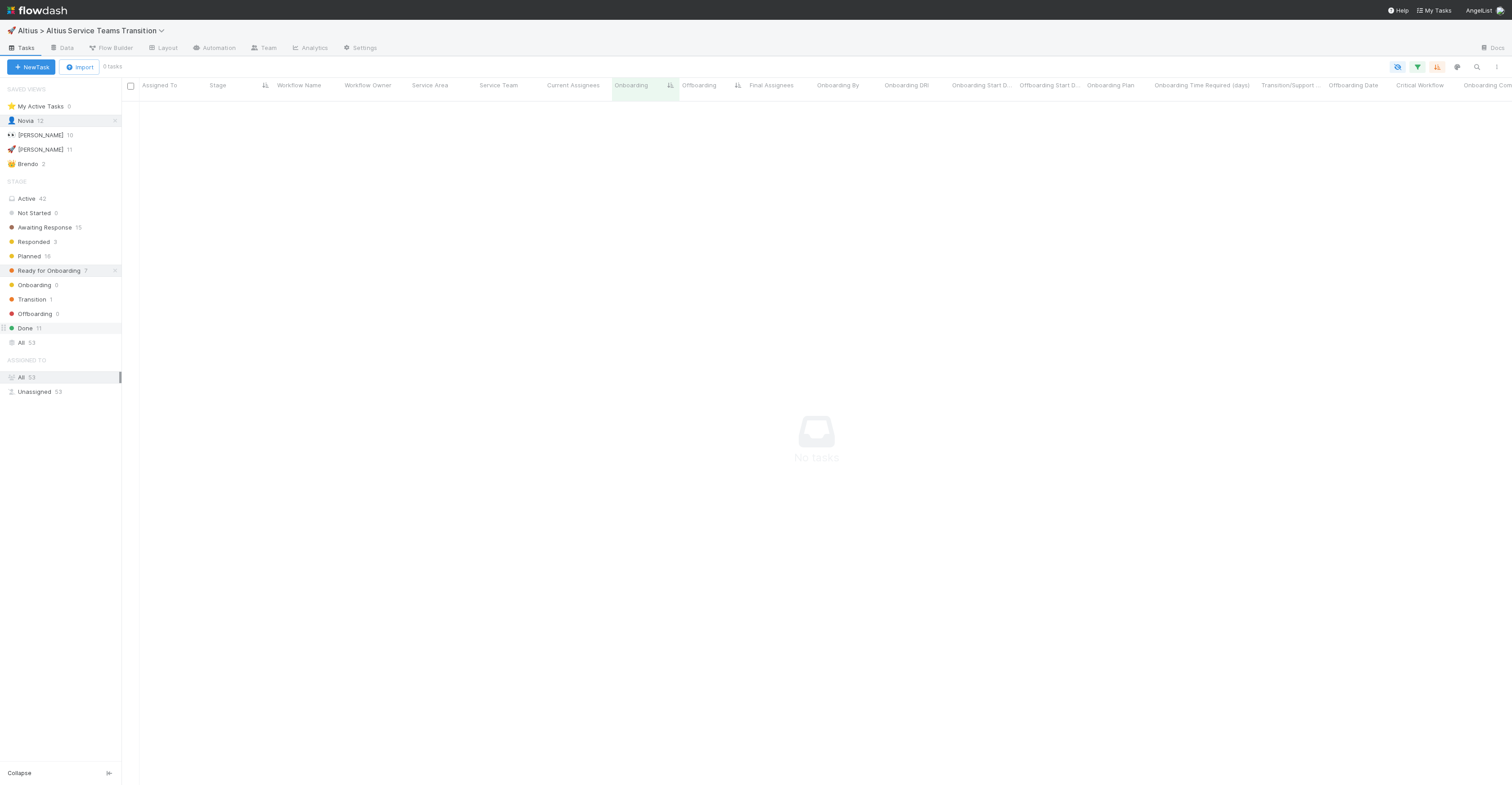
scroll to position [678, 1384]
click at [1422, 65] on button "button" at bounding box center [1418, 67] width 16 height 12
click at [1182, 92] on link "Reset Filters" at bounding box center [1184, 89] width 36 height 8
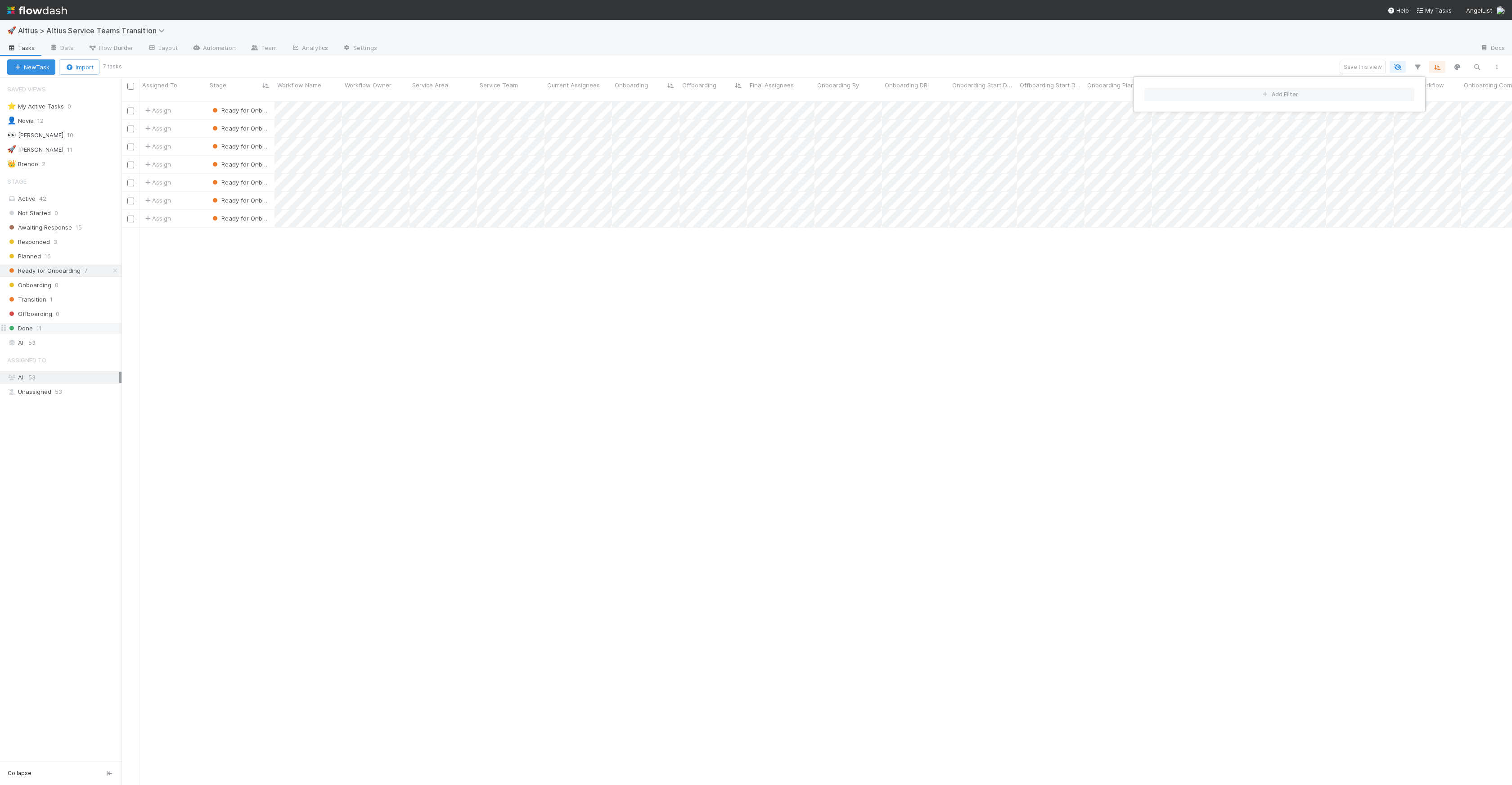
scroll to position [684, 1384]
click at [637, 310] on div "Add Filter" at bounding box center [756, 392] width 1512 height 785
click at [70, 269] on div "Add Filter" at bounding box center [756, 392] width 1512 height 785
click at [657, 89] on div "Onboarding" at bounding box center [646, 85] width 63 height 9
click at [657, 96] on div "Sort A → Z" at bounding box center [666, 102] width 103 height 14
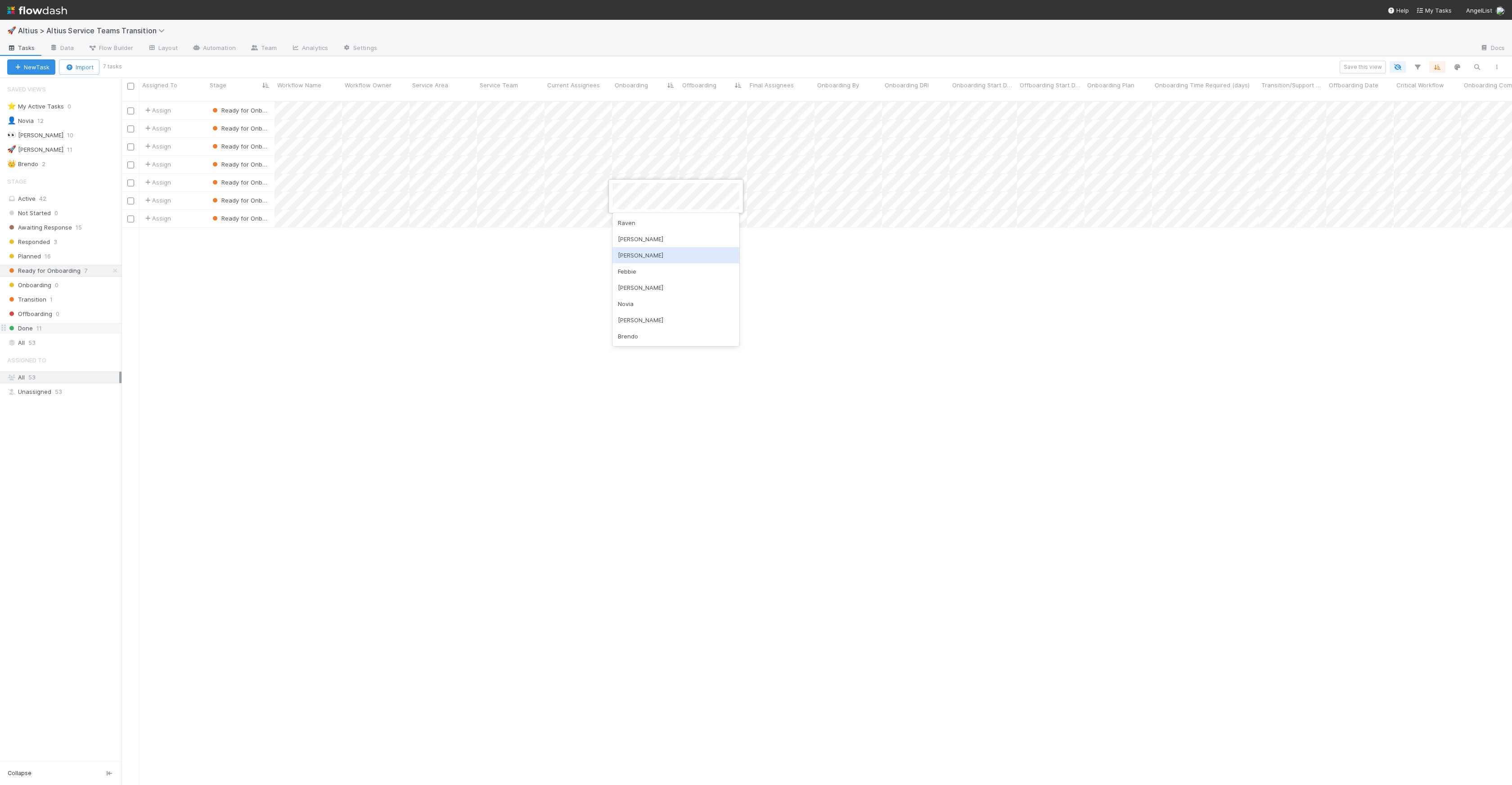
click at [816, 272] on div at bounding box center [756, 392] width 1512 height 785
click at [45, 258] on span "16" at bounding box center [48, 256] width 6 height 11
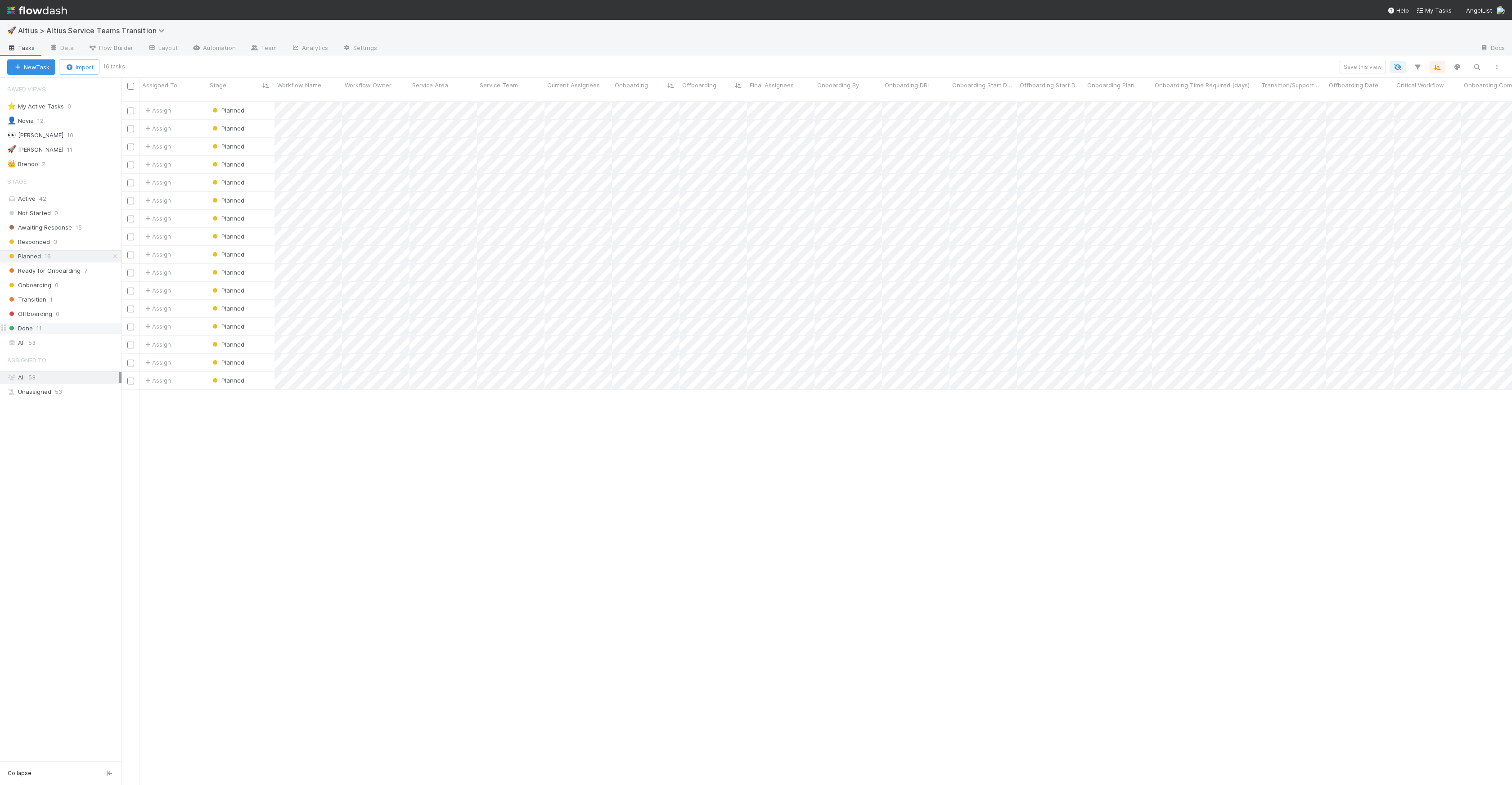
scroll to position [684, 1384]
click at [78, 268] on span "Ready for Onboarding" at bounding box center [43, 271] width 73 height 11
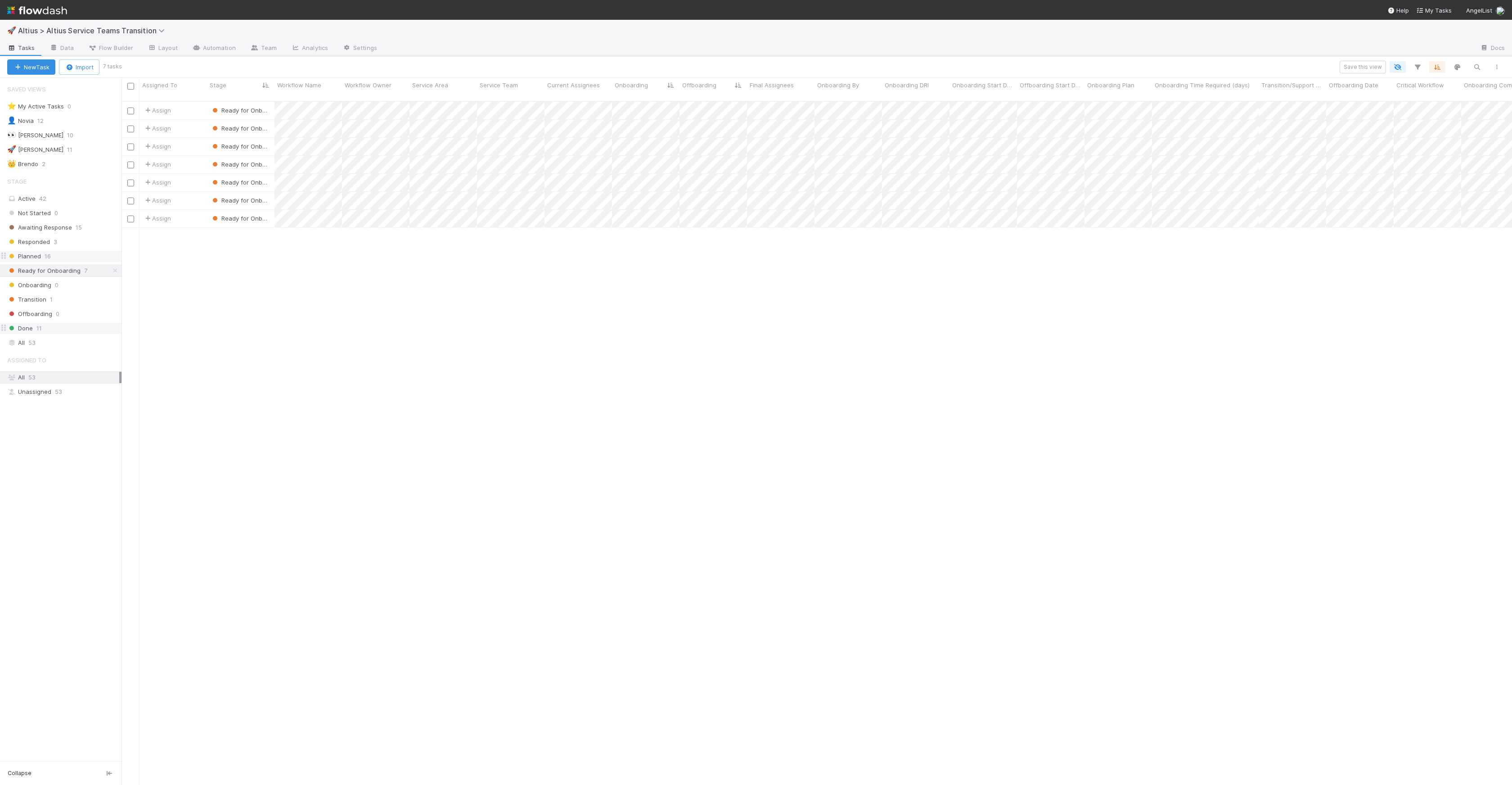
scroll to position [684, 1384]
click at [73, 260] on div "Planned 16" at bounding box center [64, 256] width 114 height 11
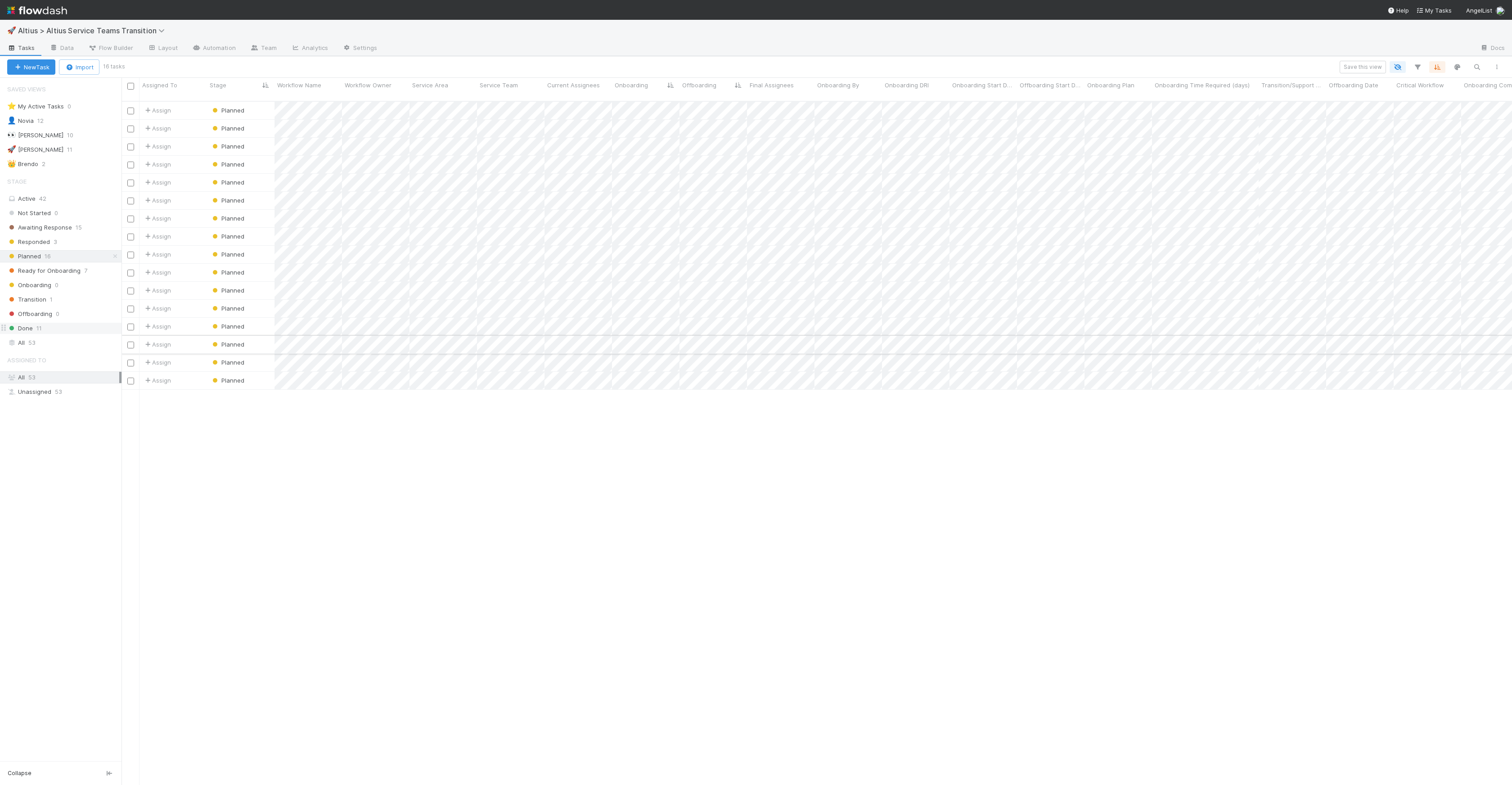
scroll to position [684, 1384]
click at [61, 271] on span "Ready for Onboarding" at bounding box center [43, 271] width 73 height 11
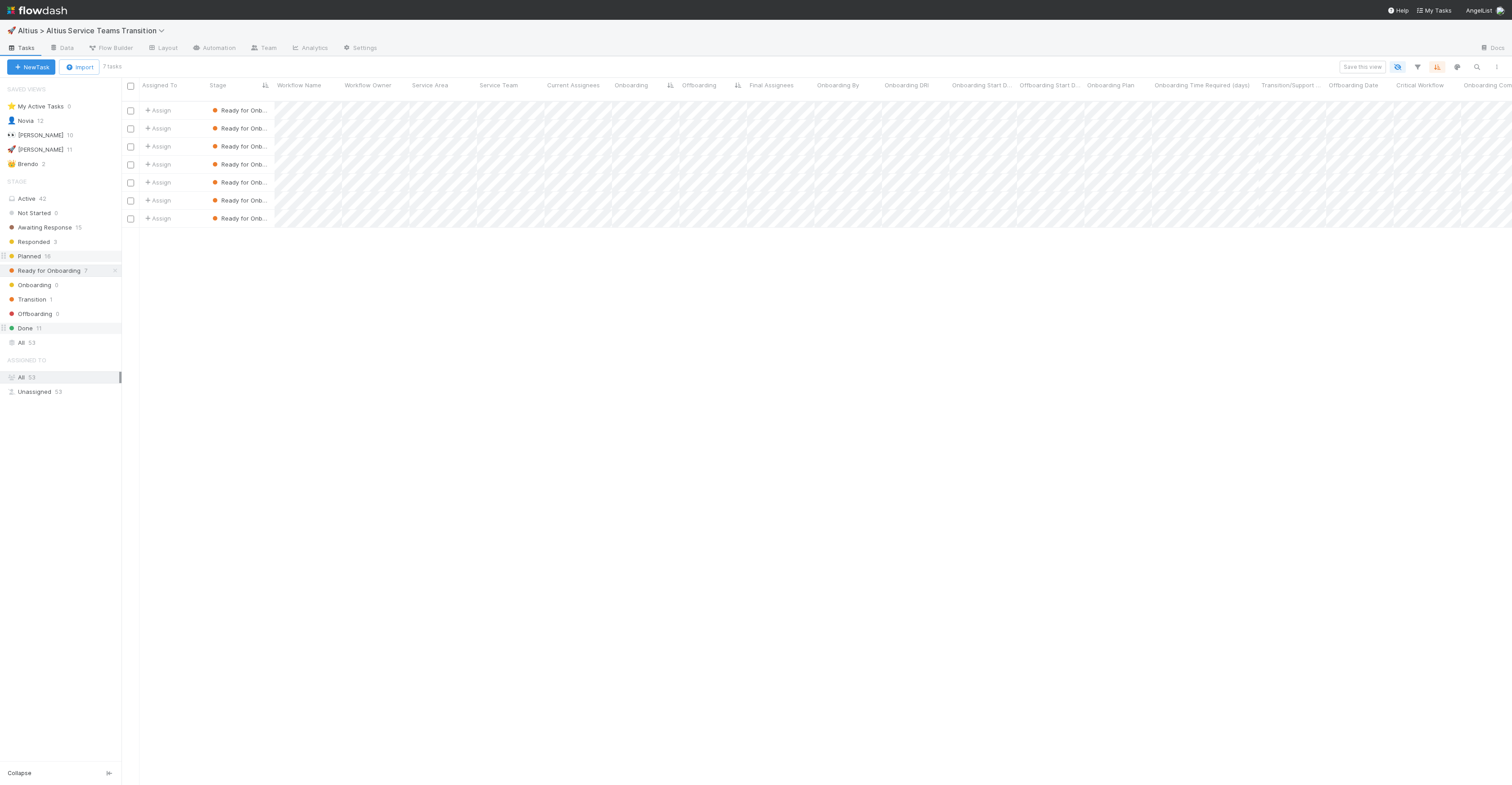
scroll to position [684, 1384]
click at [1013, 268] on div at bounding box center [756, 392] width 1512 height 785
click at [826, 275] on div "Assign Ready for Onboarding 0 8/13/25, 1:55:31 AM 8/13/25, 4:09:23 PM Assign Re…" at bounding box center [816, 447] width 1391 height 690
click at [1064, 70] on div "Save this view" at bounding box center [814, 67] width 1386 height 12
click at [254, 124] on span "Ready for Onboarding" at bounding box center [247, 128] width 73 height 7
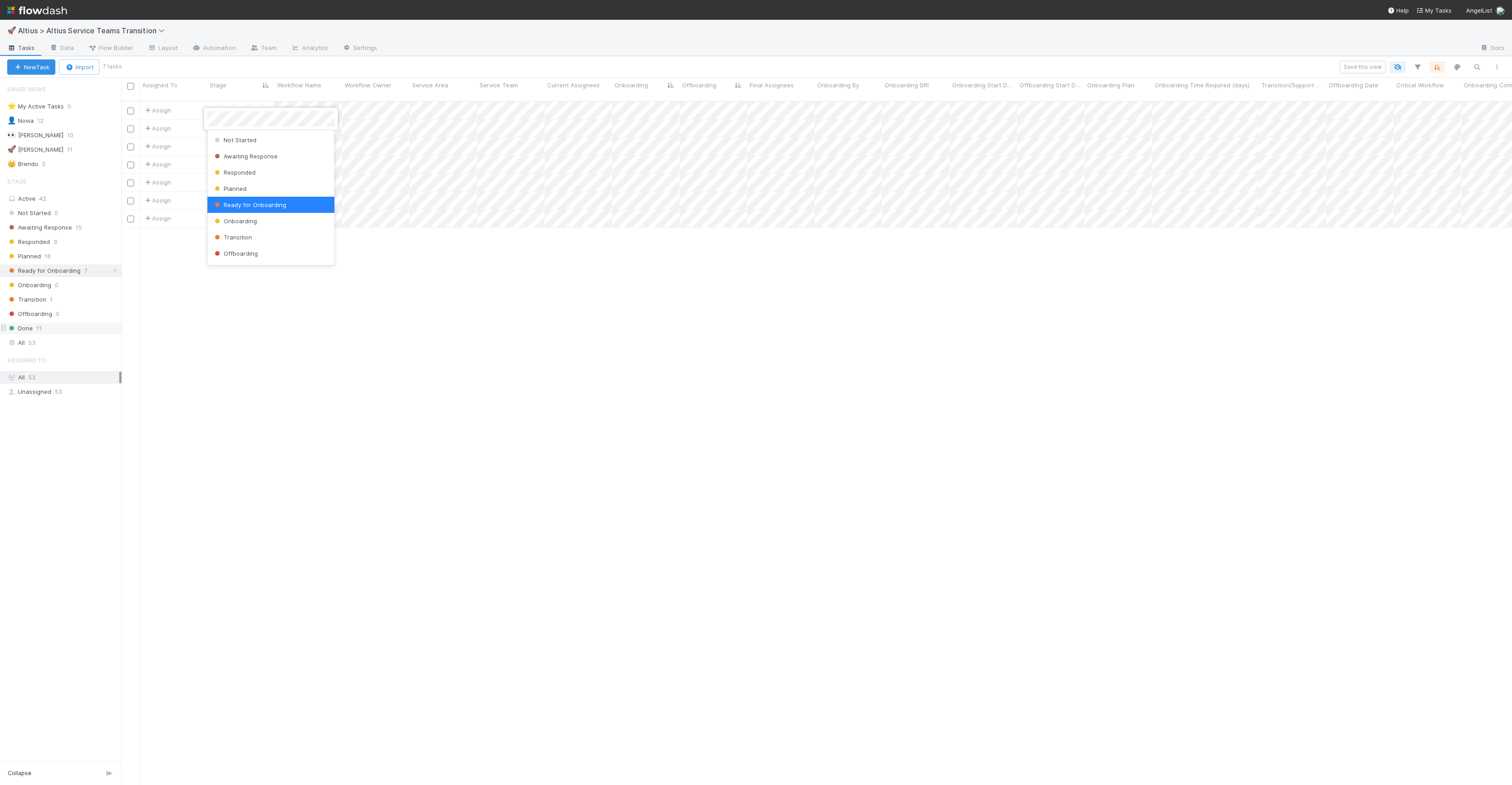
click at [262, 203] on span "Ready for Onboarding" at bounding box center [249, 205] width 73 height 7
click at [261, 319] on div at bounding box center [756, 392] width 1512 height 785
click at [54, 262] on div "Not Started 0 Awaiting Response 15 Responded 3 Planned 16 Ready for Onboarding …" at bounding box center [60, 271] width 122 height 127
click at [55, 260] on div "Planned 16" at bounding box center [64, 256] width 114 height 11
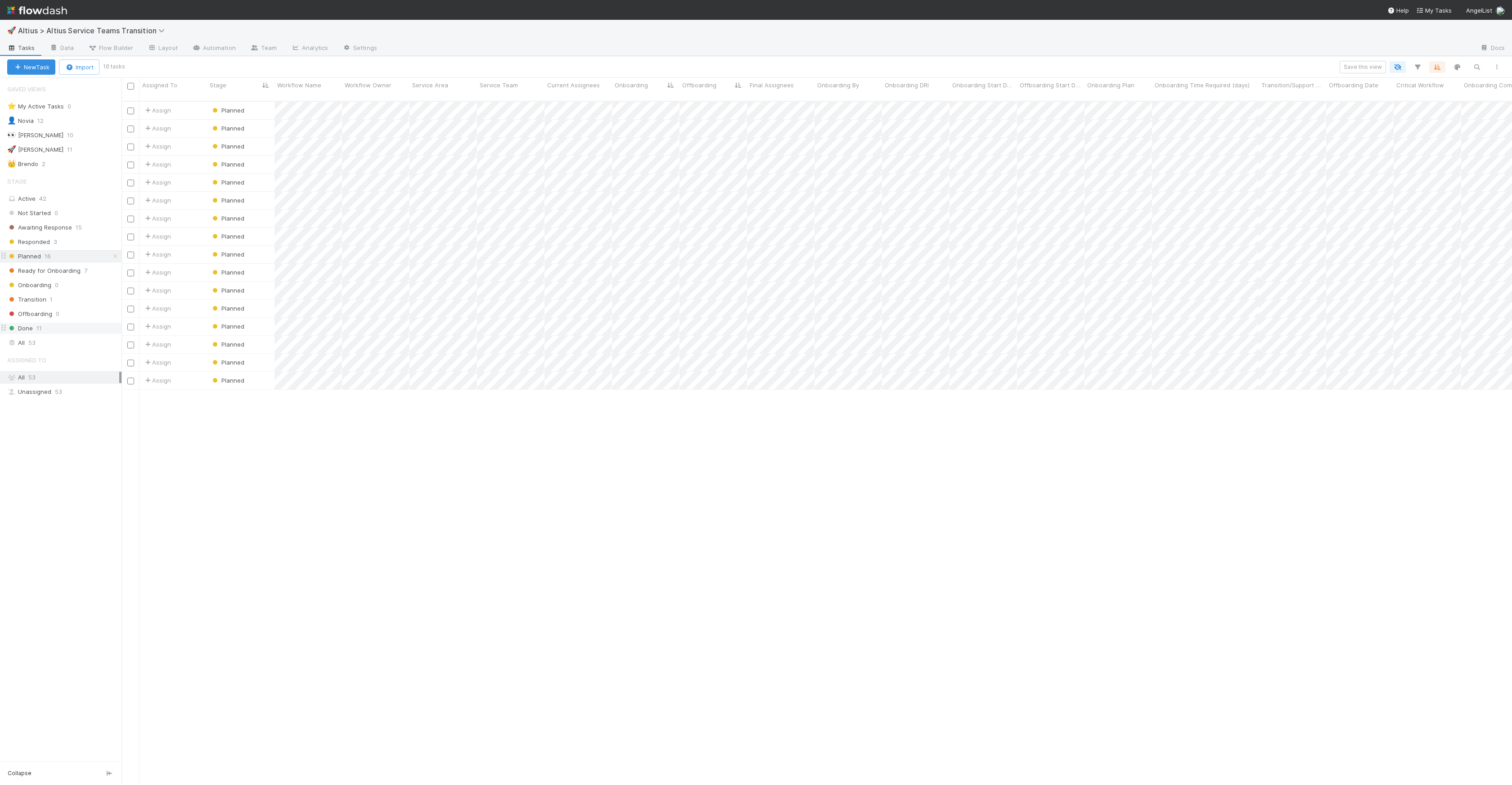
scroll to position [684, 1384]
click at [34, 304] on span "Transition" at bounding box center [26, 299] width 39 height 11
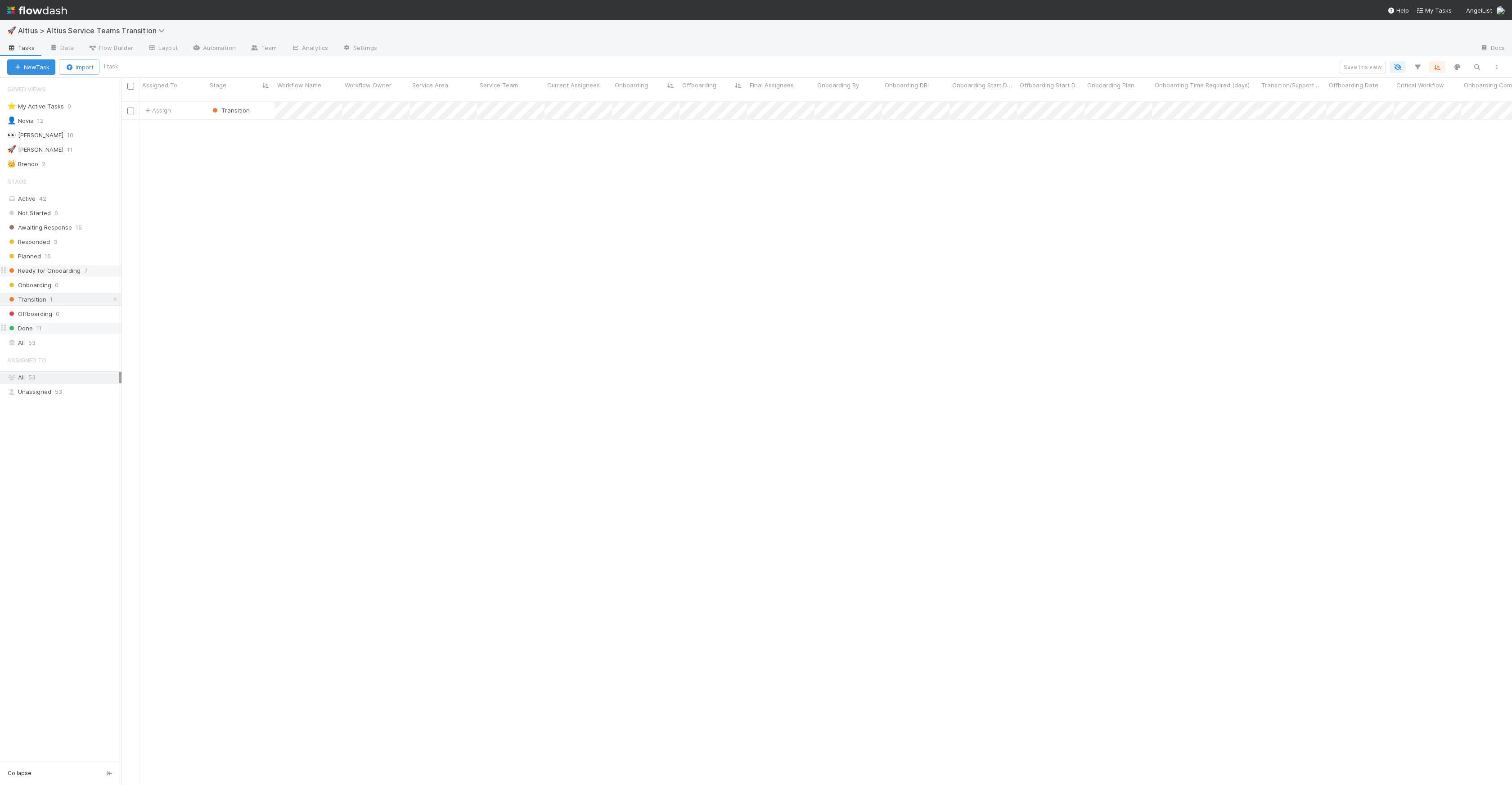
scroll to position [684, 1384]
click at [55, 274] on span "Ready for Onboarding" at bounding box center [43, 271] width 73 height 11
click at [52, 300] on div "Transition 1" at bounding box center [64, 299] width 114 height 11
click at [511, 154] on div "Assign Transition 1 8/7/25, 3:55:16 PM 8/13/25, 2:36:37 PM" at bounding box center [816, 447] width 1391 height 690
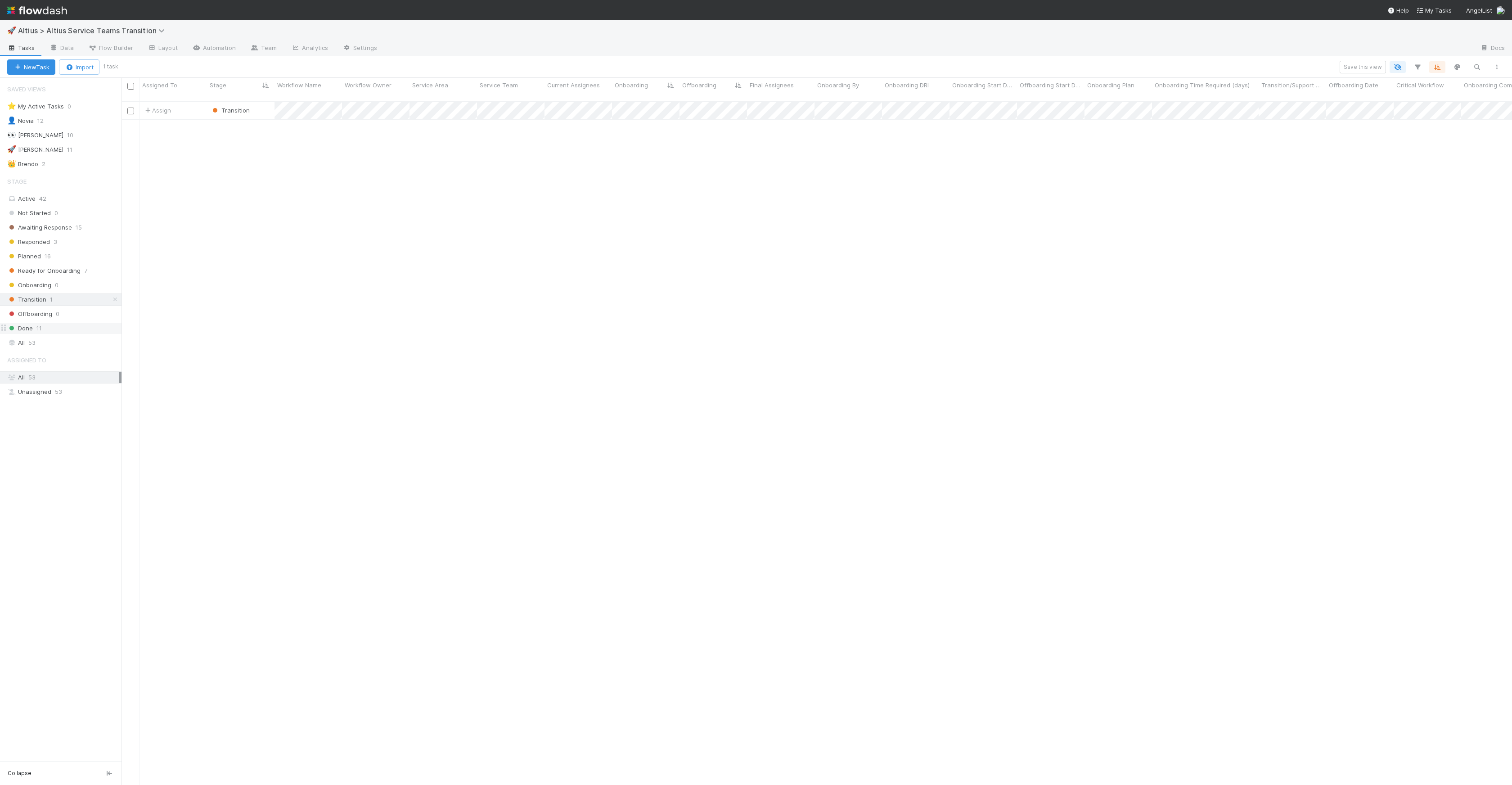
click at [511, 153] on div "Assign Transition 1 8/7/25, 3:55:16 PM 8/13/25, 2:36:37 PM" at bounding box center [816, 447] width 1391 height 690
click at [226, 106] on div "Transition" at bounding box center [230, 110] width 39 height 9
click at [266, 187] on span "Ready for Onboarding" at bounding box center [249, 187] width 73 height 7
click at [72, 271] on span "Ready for Onboarding" at bounding box center [43, 271] width 73 height 11
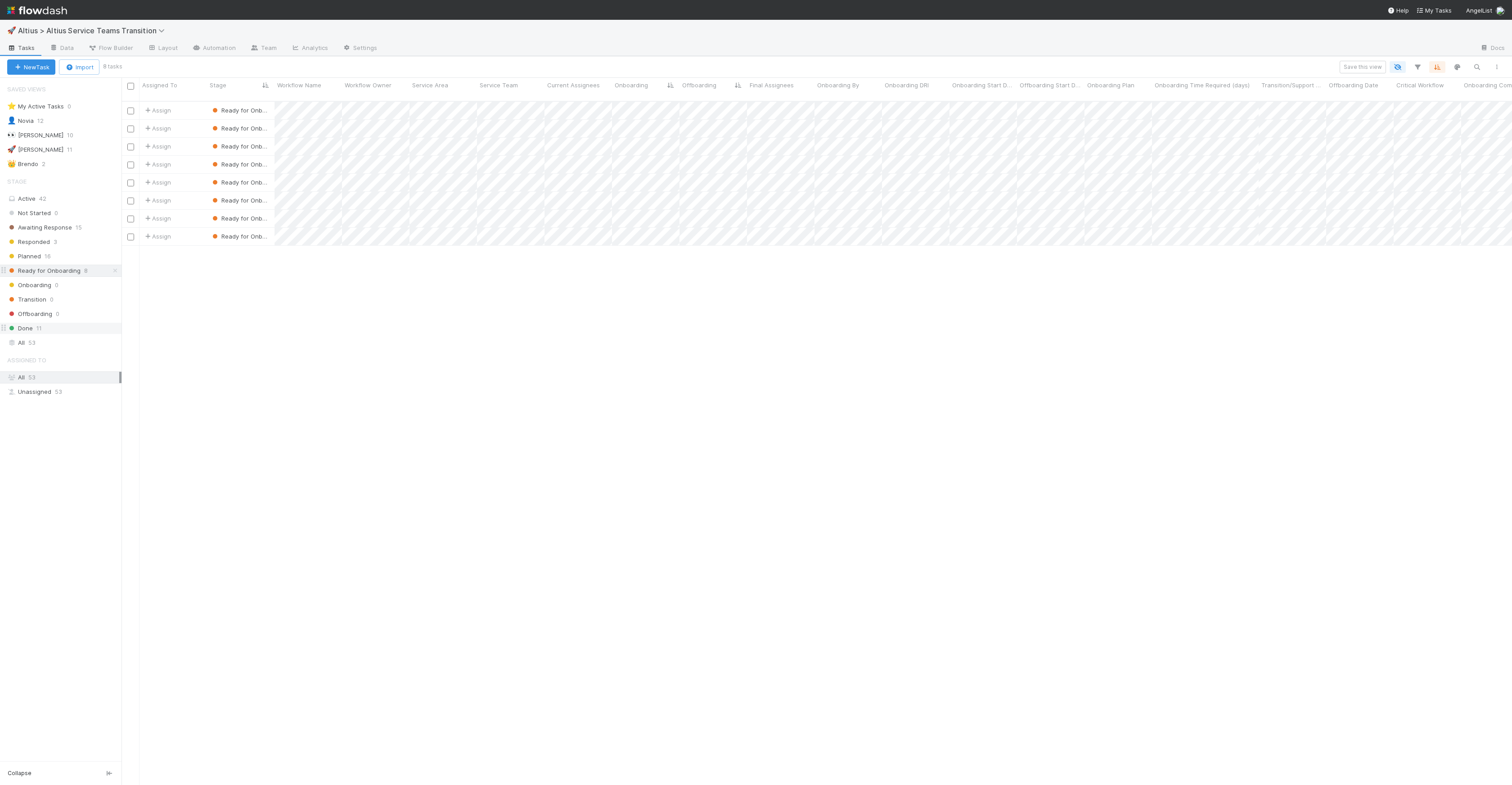
scroll to position [684, 1384]
click at [251, 124] on span "Ready for Onboarding" at bounding box center [247, 128] width 73 height 7
click at [257, 194] on div "Planned" at bounding box center [271, 188] width 127 height 16
click at [377, 309] on div "Assign Ready for Onboarding 0 8/13/25, 1:55:31 AM 8/13/25, 4:09:23 PM Assign Re…" at bounding box center [816, 447] width 1391 height 690
click at [42, 261] on div "Planned 17" at bounding box center [64, 256] width 114 height 11
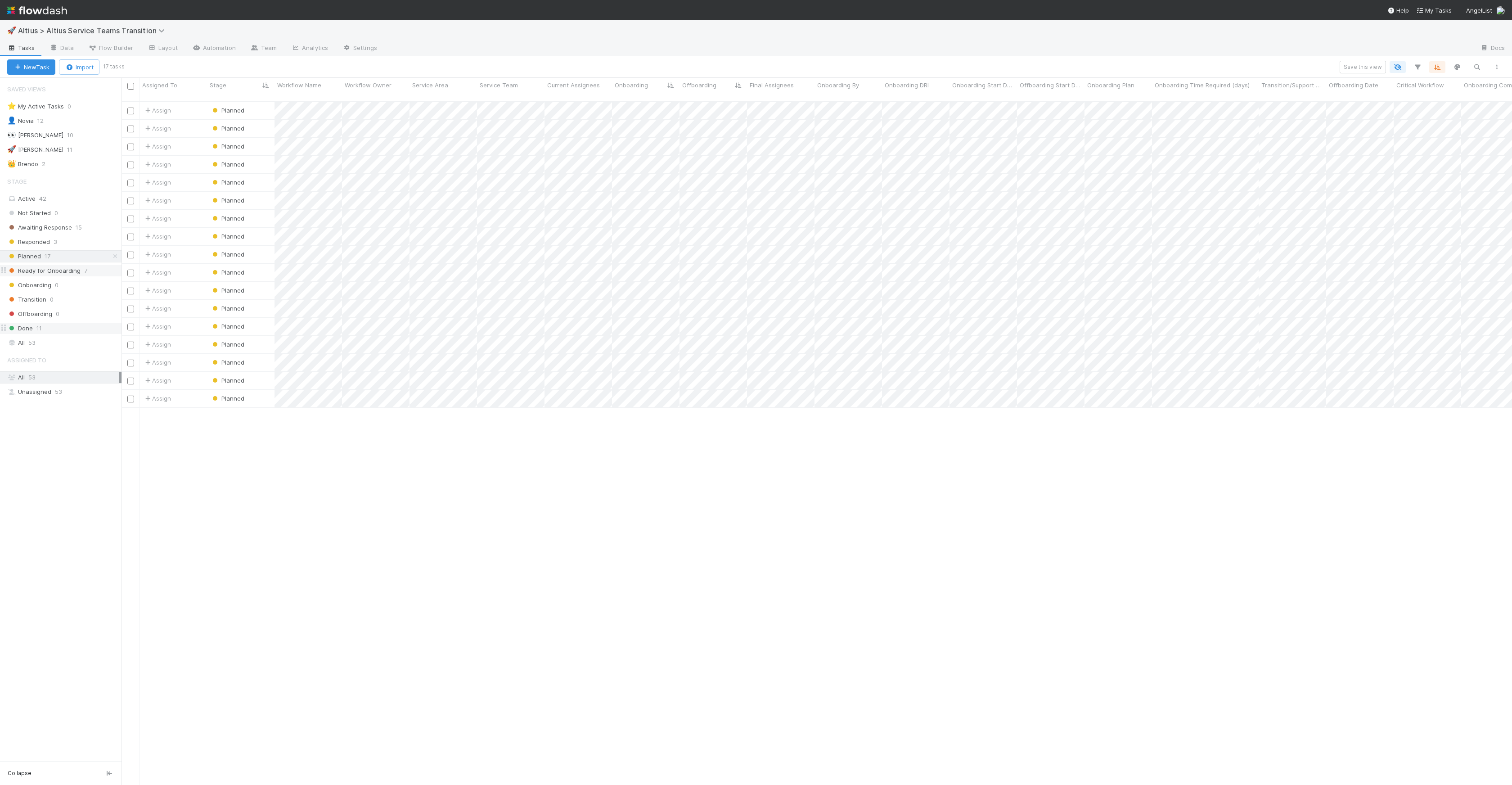
scroll to position [684, 1384]
click at [77, 268] on span "Ready for Onboarding" at bounding box center [43, 271] width 73 height 11
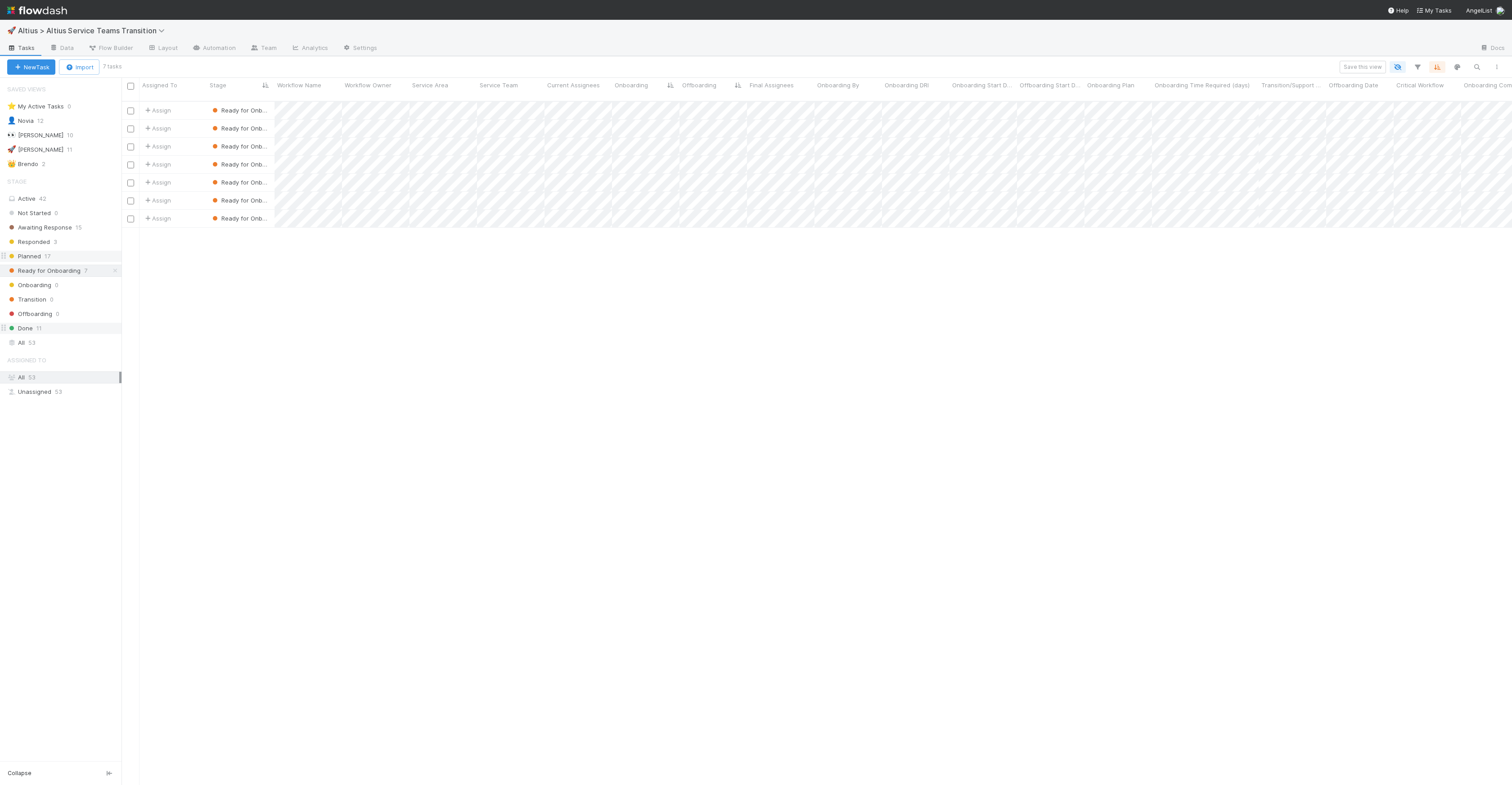
scroll to position [684, 1384]
click at [66, 260] on div "Planned 17" at bounding box center [64, 256] width 114 height 11
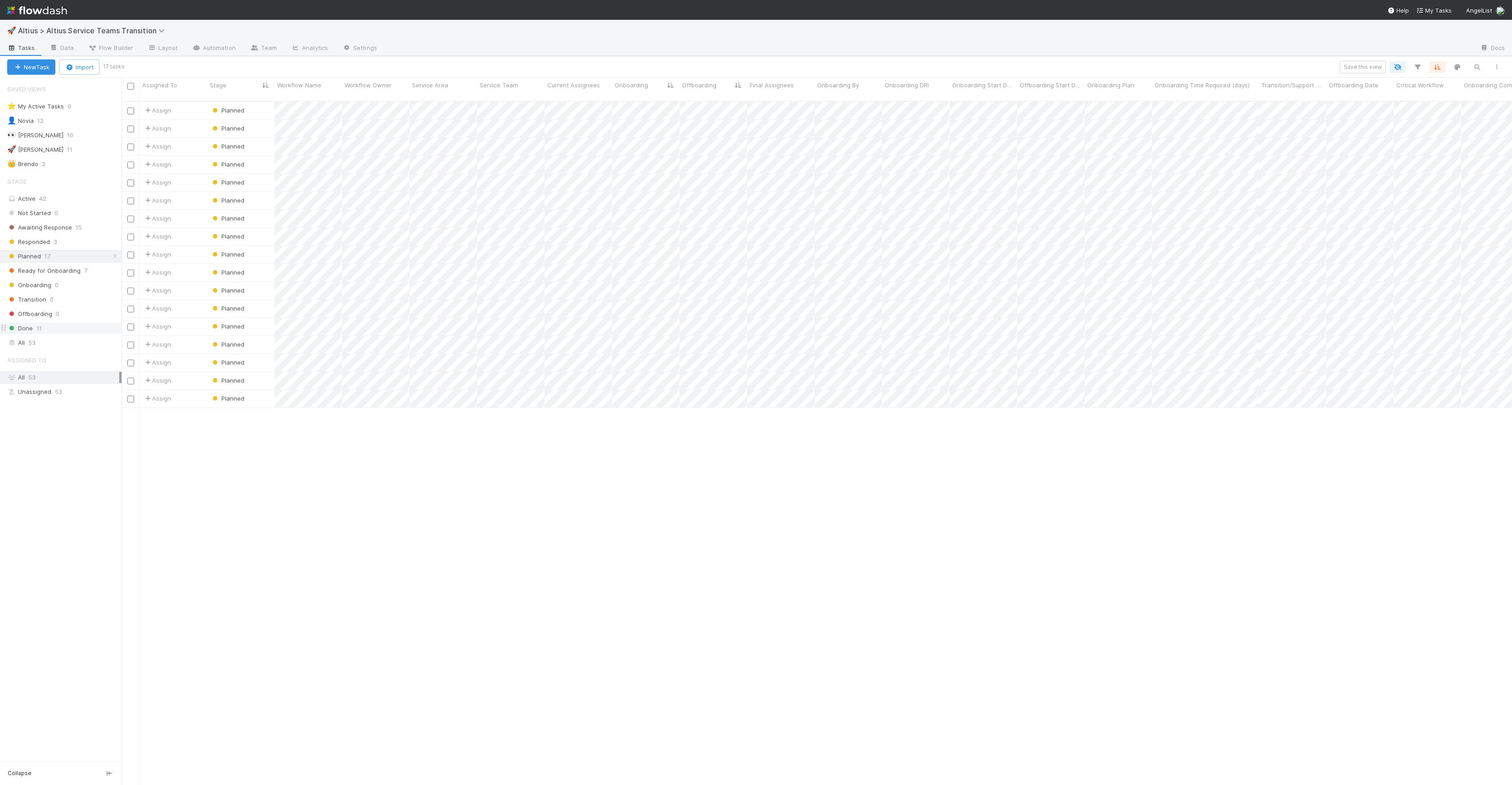
scroll to position [684, 1384]
click at [61, 231] on span "Awaiting Response" at bounding box center [39, 227] width 65 height 11
click at [60, 258] on div "Planned 17" at bounding box center [64, 256] width 114 height 11
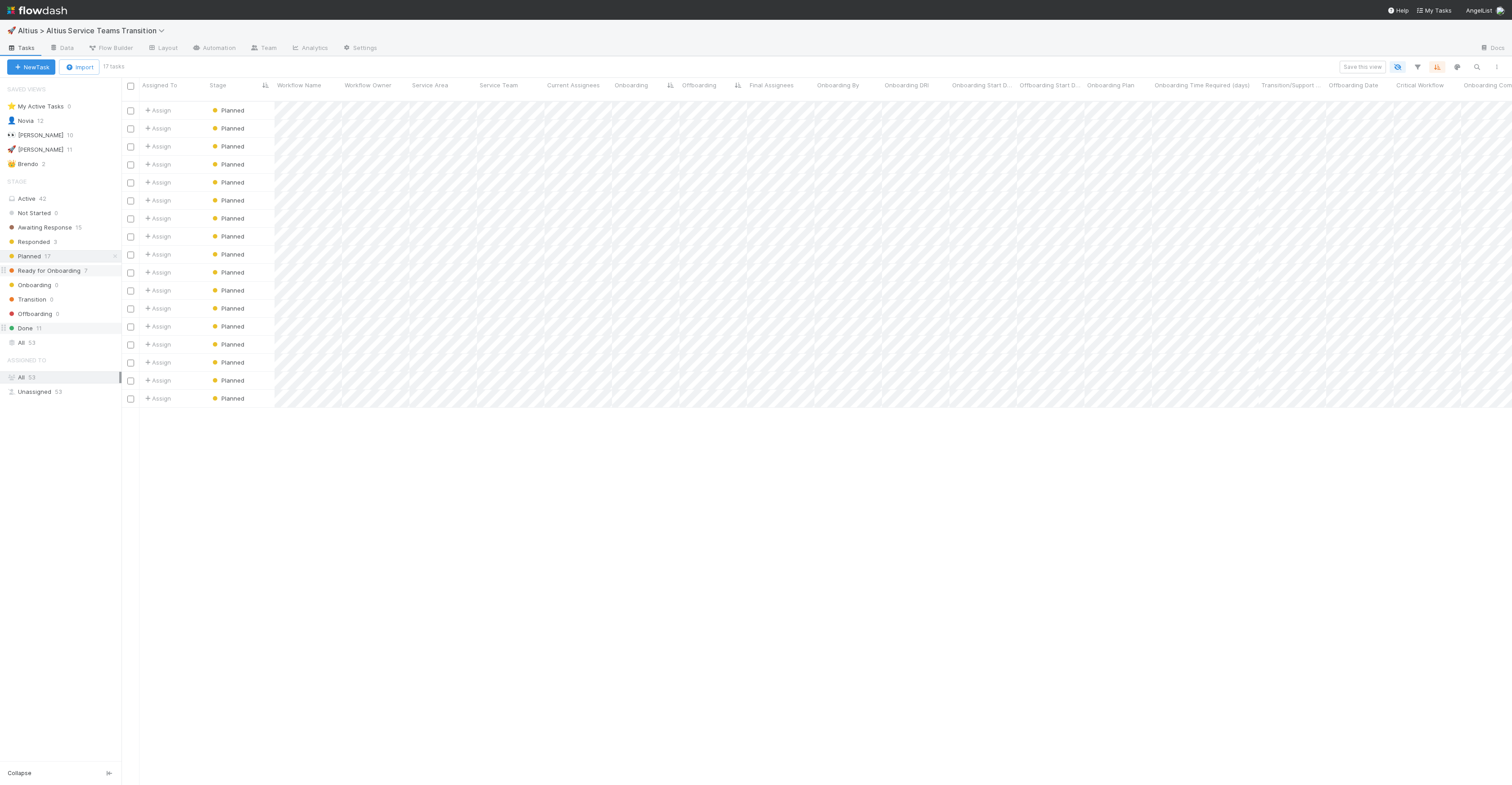
click at [42, 267] on span "Ready for Onboarding" at bounding box center [43, 271] width 73 height 11
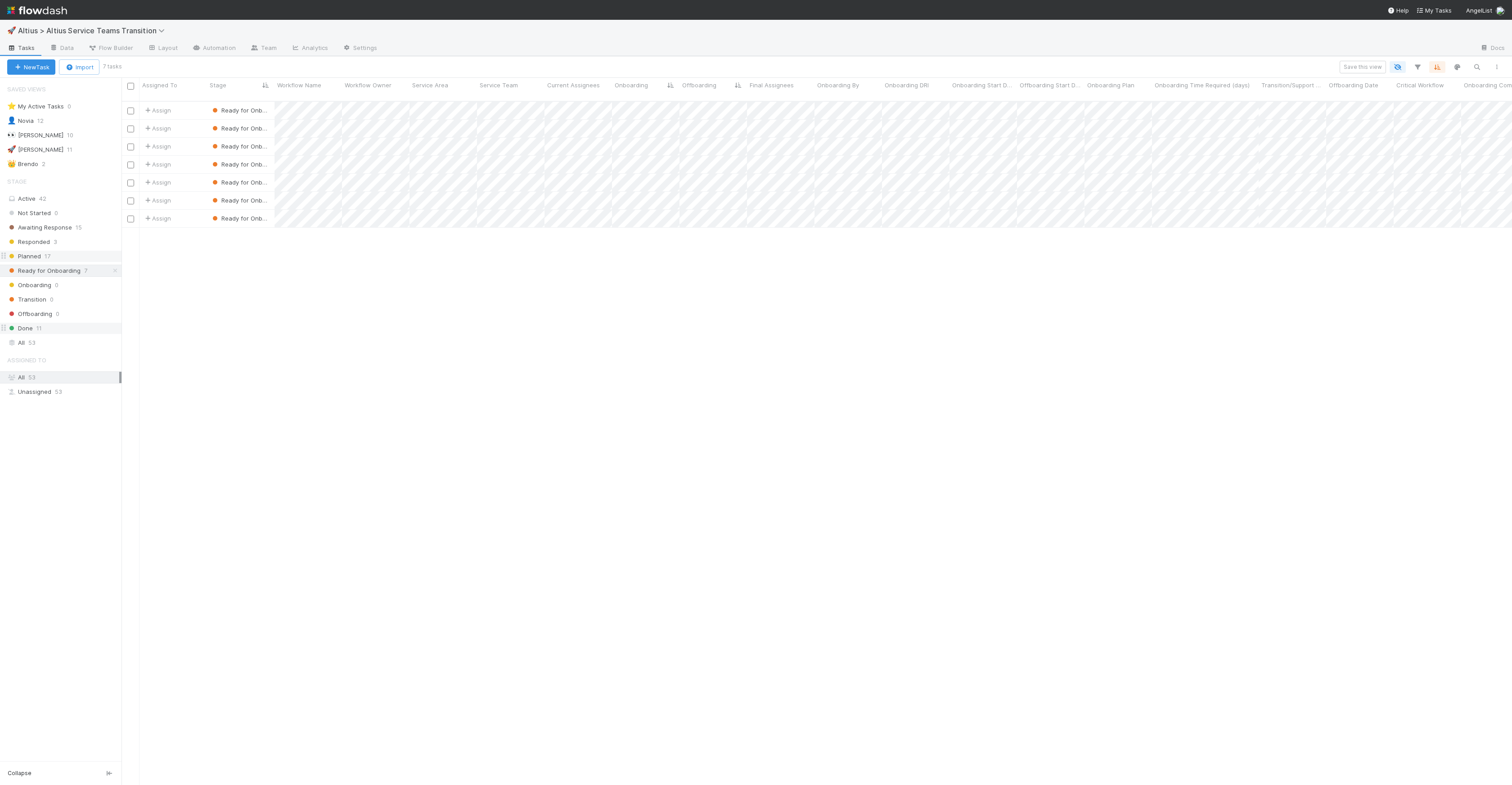
scroll to position [684, 1384]
click at [45, 256] on span "17" at bounding box center [48, 256] width 6 height 11
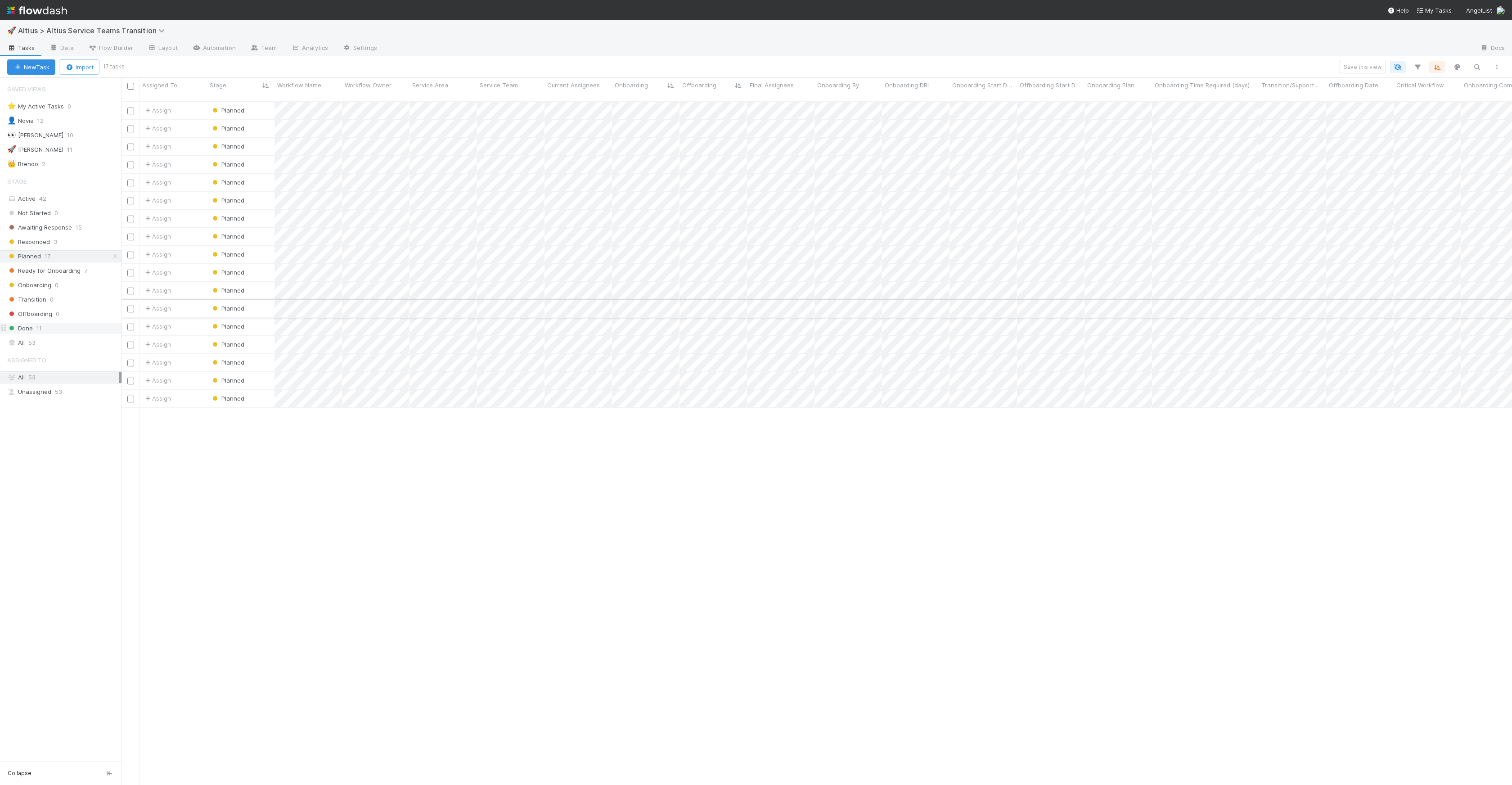
scroll to position [684, 1384]
click at [225, 287] on span "Planned" at bounding box center [228, 290] width 34 height 7
click at [258, 362] on div "Ready for Onboarding" at bounding box center [271, 367] width 127 height 16
click at [66, 274] on span "Ready for Onboarding" at bounding box center [43, 271] width 73 height 11
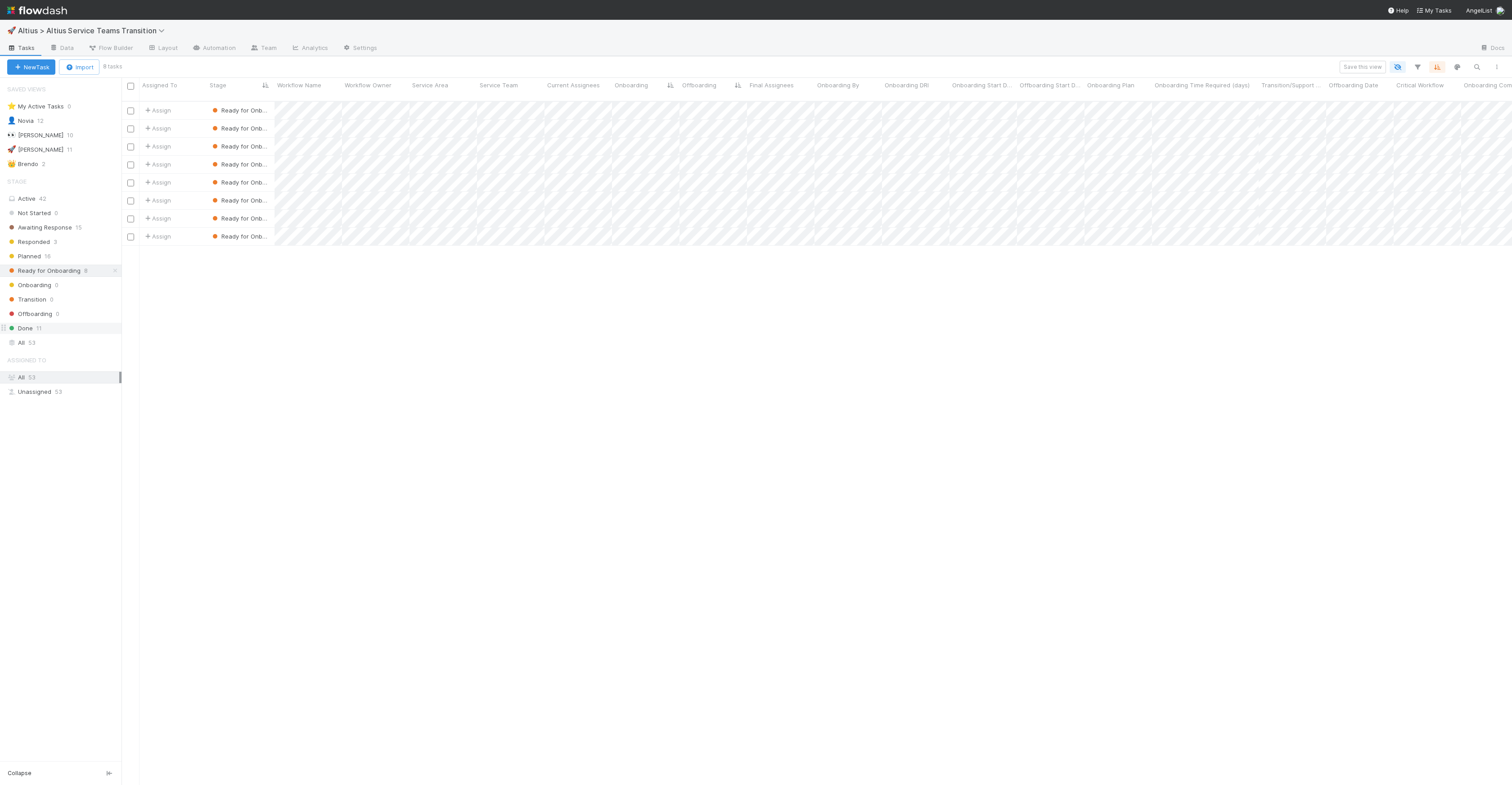
scroll to position [684, 1384]
click at [826, 294] on div at bounding box center [756, 392] width 1512 height 785
click at [572, 267] on div "Assign Ready for Onboarding 0 8/13/25, 1:55:31 AM 8/13/25, 4:09:23 PM Assign Re…" at bounding box center [816, 447] width 1391 height 690
click at [325, 292] on div "Assign Ready for Onboarding 0 8/13/25, 1:55:31 AM 8/13/25, 4:09:23 PM Assign Re…" at bounding box center [816, 447] width 1391 height 690
click at [509, 285] on div "Assign Ready for Onboarding 0 8/13/25, 1:55:31 AM 8/13/25, 4:09:23 PM Assign Re…" at bounding box center [816, 447] width 1391 height 690
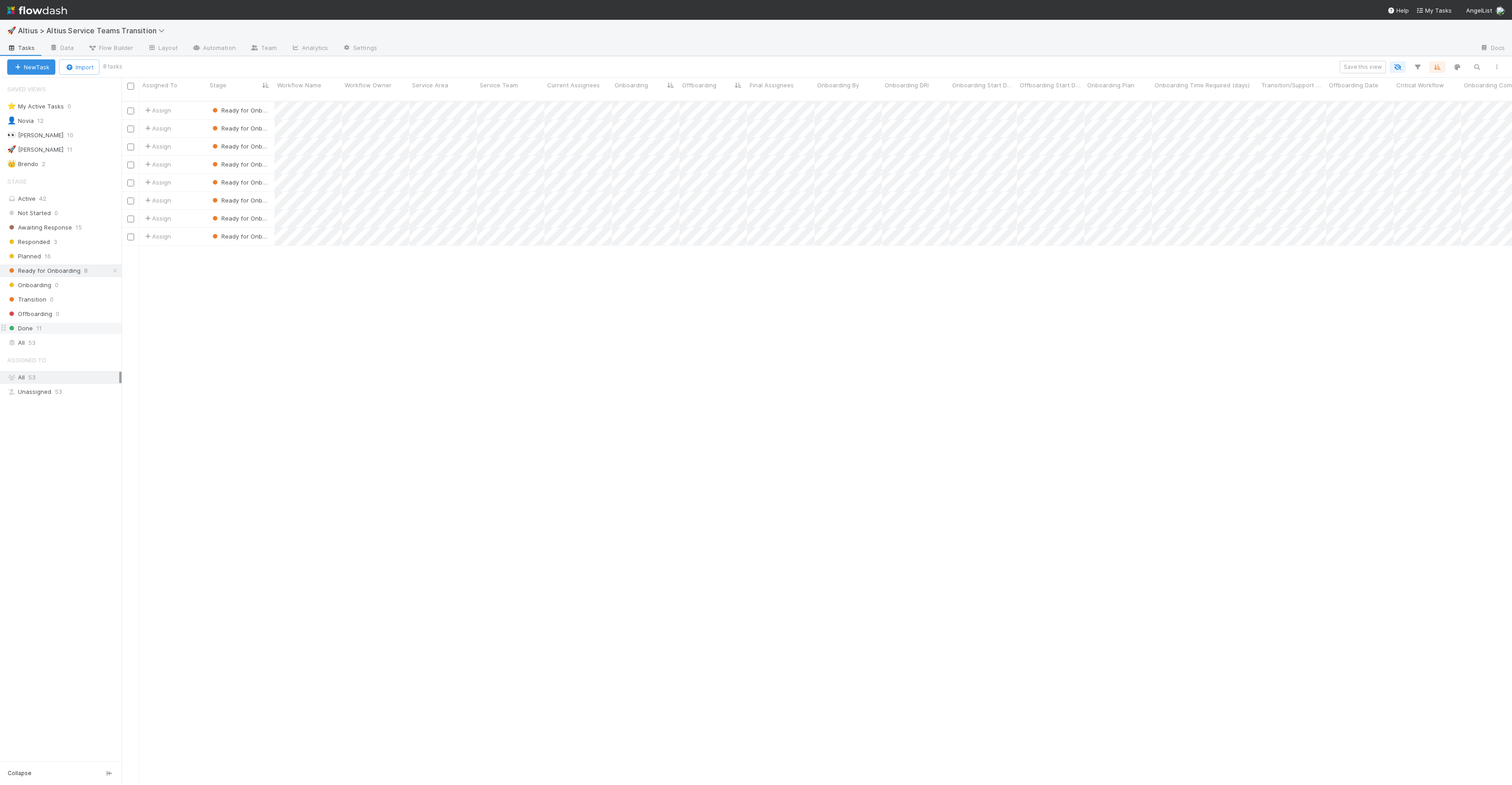
click at [708, 70] on div "Save this view" at bounding box center [813, 67] width 1386 height 12
drag, startPoint x: 512, startPoint y: 354, endPoint x: 502, endPoint y: 342, distance: 15.6
click at [512, 354] on div "Assign Ready for Onboarding 0 8/13/25, 1:55:31 AM 8/13/25, 4:09:23 PM Assign Re…" at bounding box center [816, 447] width 1391 height 690
click at [286, 331] on div "Assign Ready for Onboarding 0 8/13/25, 1:55:31 AM 8/13/25, 4:09:23 PM Assign Re…" at bounding box center [816, 447] width 1391 height 690
click at [340, 315] on div "Assign Ready for Onboarding 0 8/13/25, 1:55:31 AM 8/13/25, 4:09:23 PM Assign Re…" at bounding box center [816, 447] width 1391 height 690
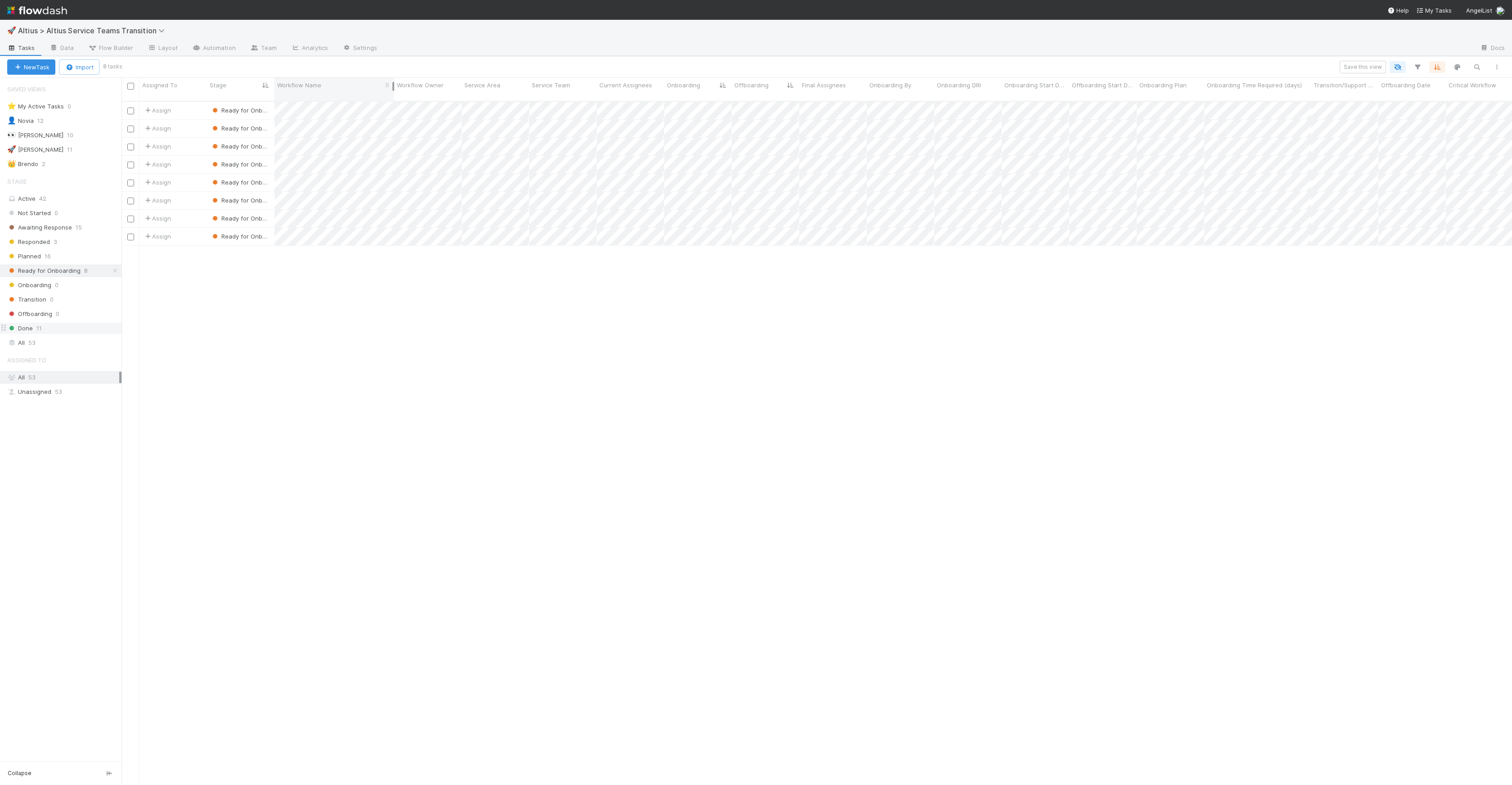
drag, startPoint x: 340, startPoint y: 82, endPoint x: 393, endPoint y: 85, distance: 53.1
click at [393, 85] on div at bounding box center [393, 86] width 2 height 9
click at [420, 317] on div at bounding box center [756, 392] width 1512 height 785
click at [248, 197] on span "Ready for Onboarding" at bounding box center [247, 200] width 73 height 7
click at [283, 257] on div "Planned" at bounding box center [271, 261] width 127 height 16
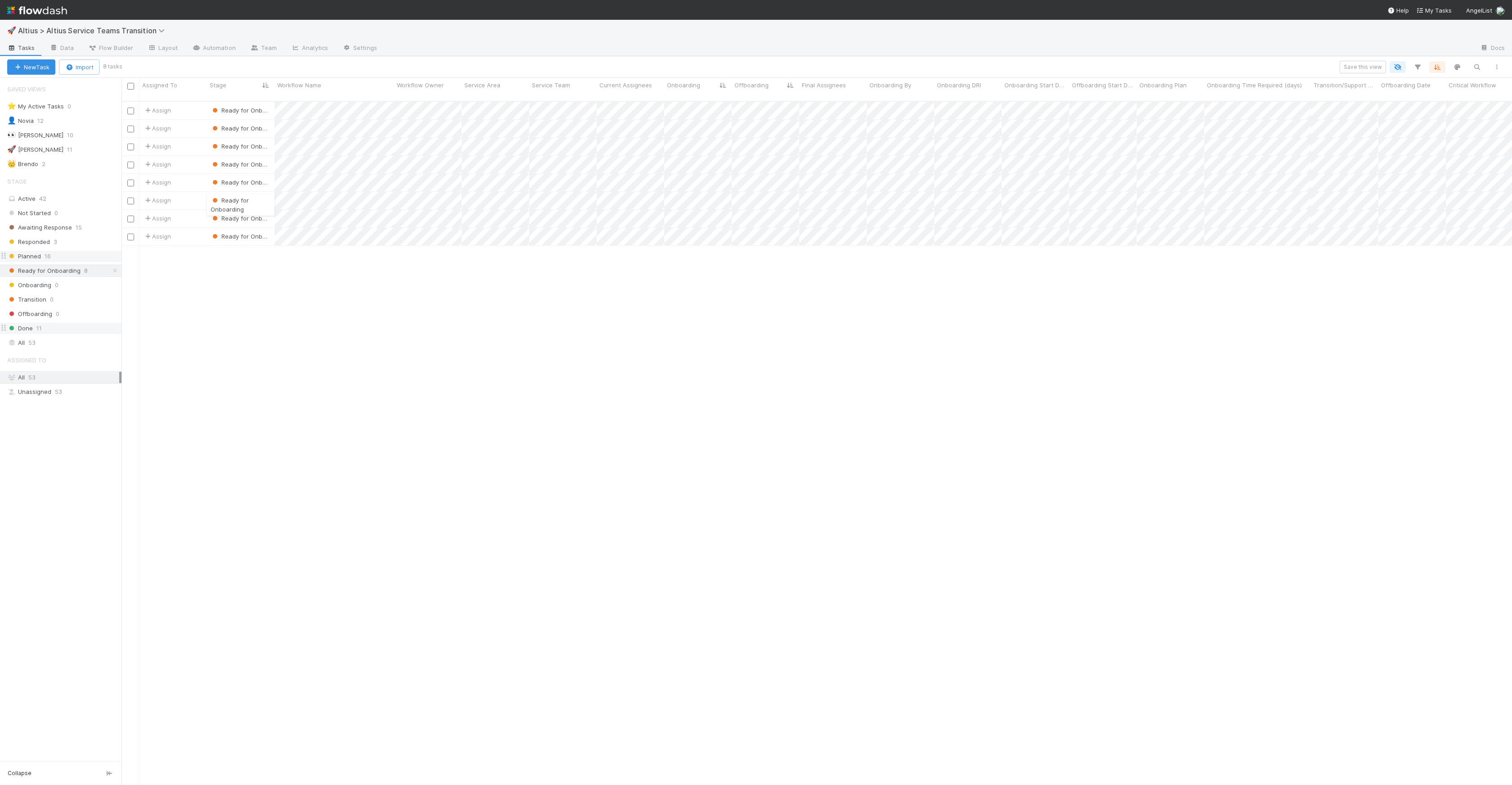
click at [39, 261] on span "Planned" at bounding box center [24, 256] width 34 height 11
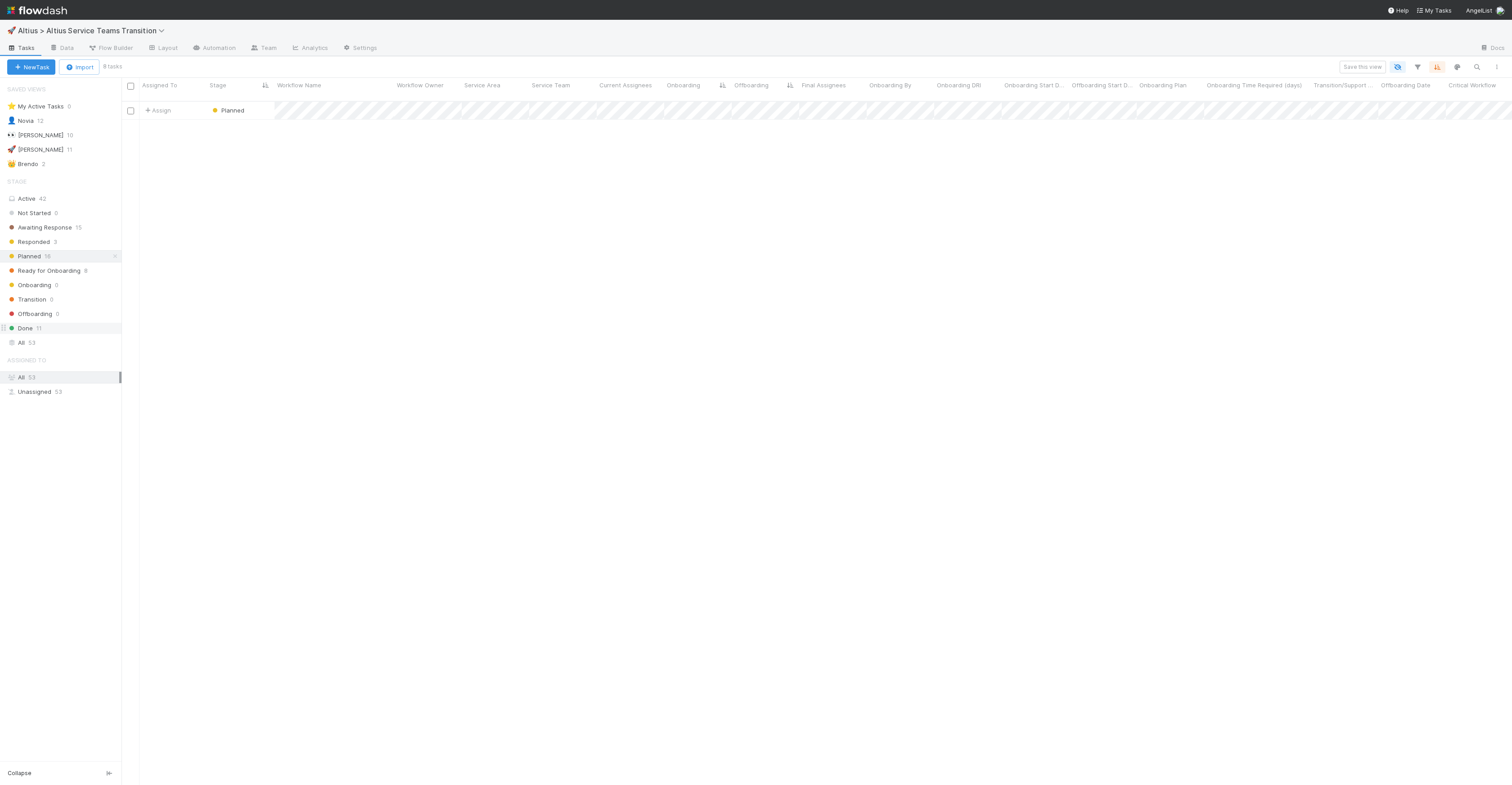
scroll to position [684, 1384]
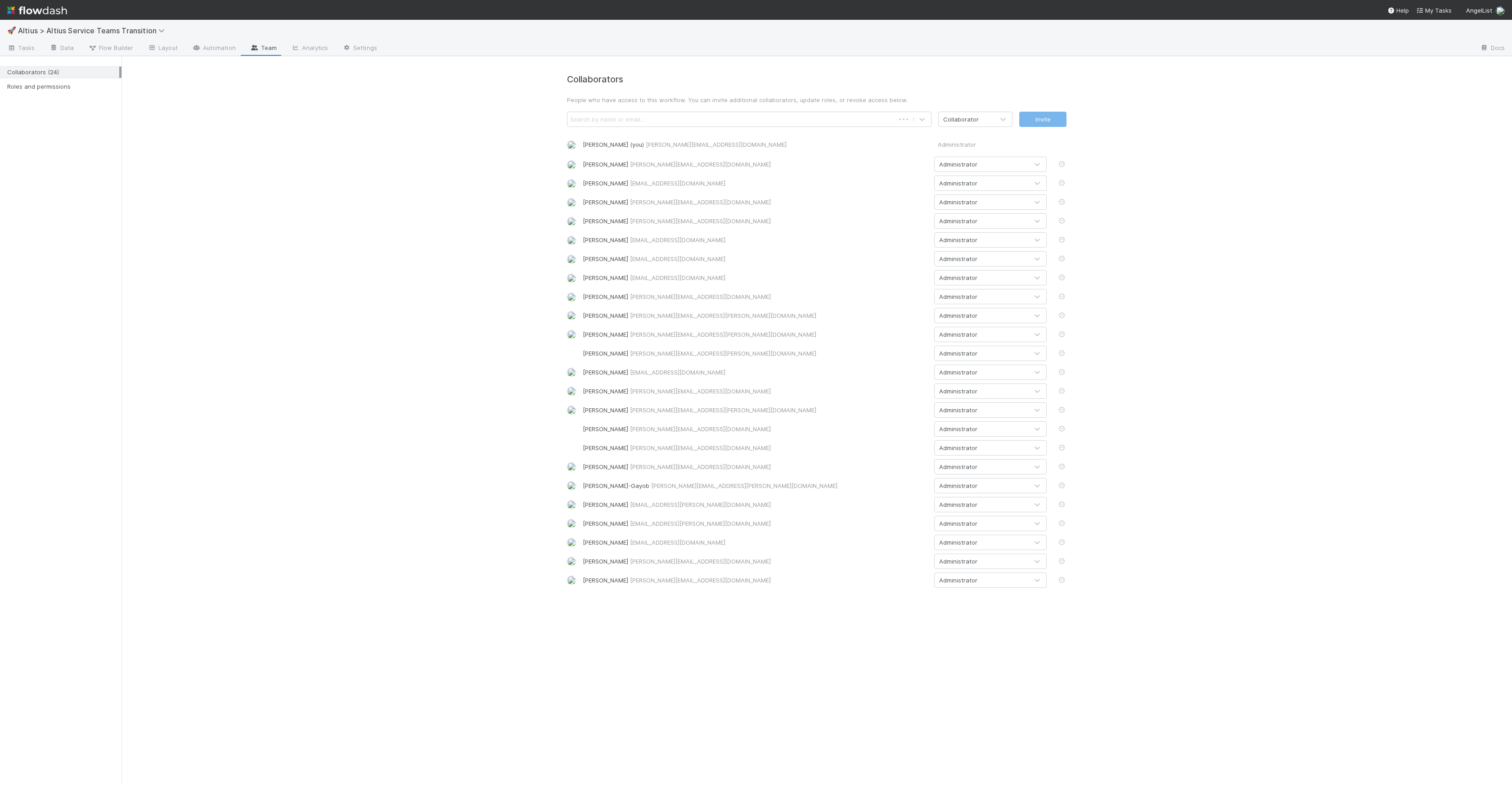
click at [649, 110] on div "Collaborators People who have access to this workflow. You can invite additiona…" at bounding box center [817, 331] width 513 height 514
type input "suzi"
click at [180, 214] on div "Collaborators People who have access to this workflow. You can invite additiona…" at bounding box center [816, 328] width 1391 height 543
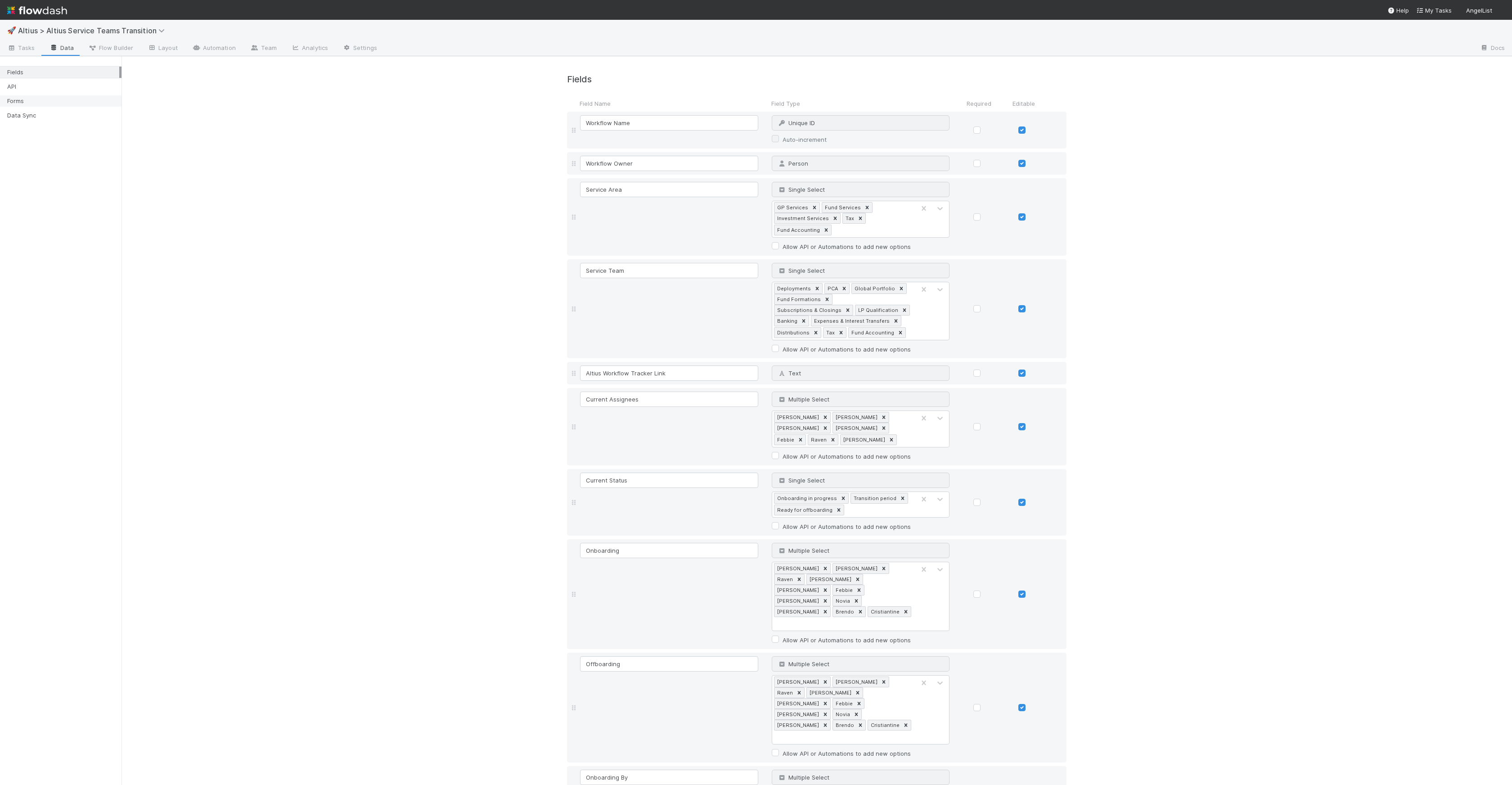
click at [65, 100] on div "Forms" at bounding box center [63, 101] width 112 height 11
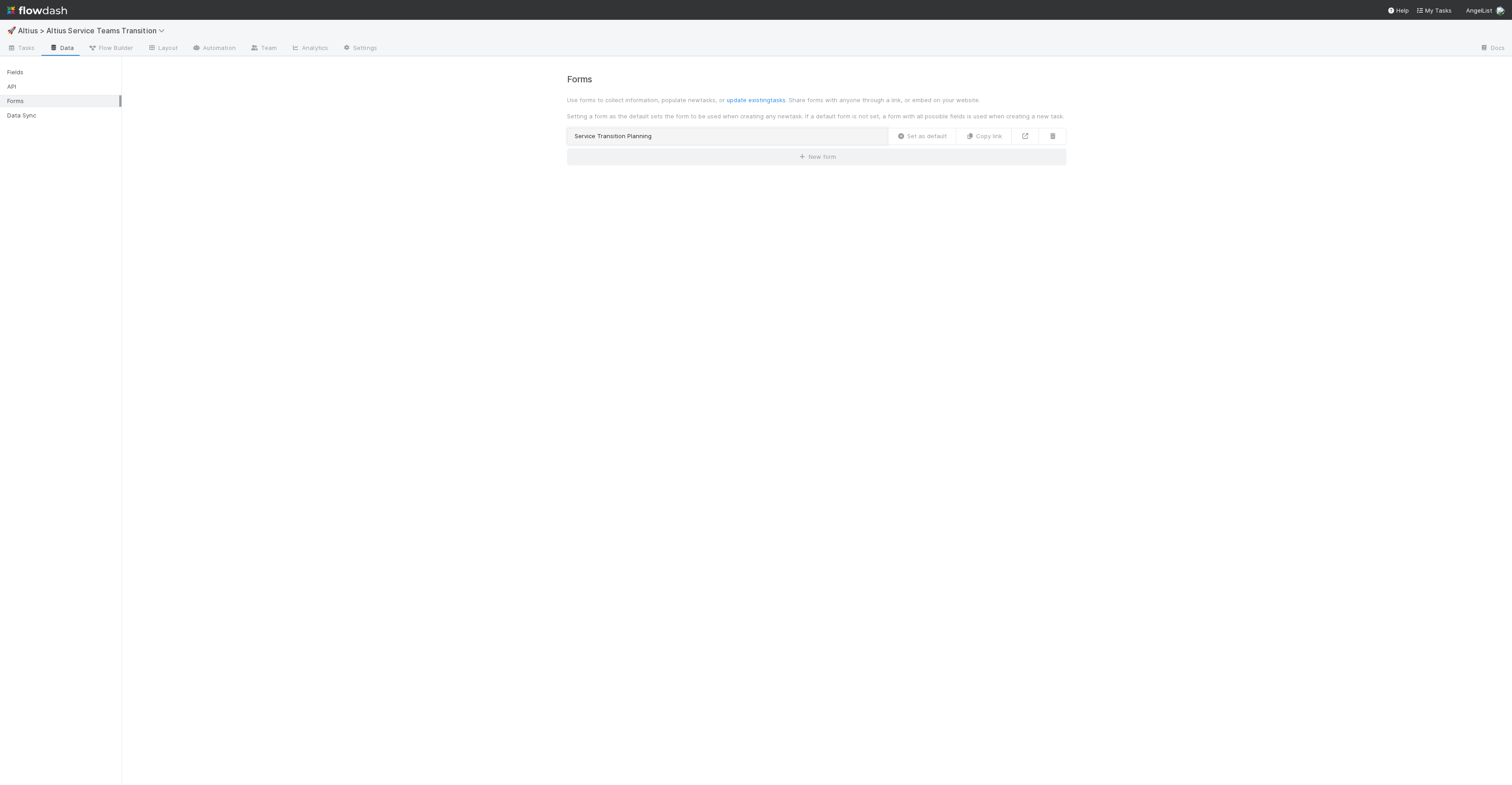
click at [677, 134] on link "Service Transition Planning" at bounding box center [727, 136] width 320 height 17
drag, startPoint x: 519, startPoint y: 395, endPoint x: 512, endPoint y: 396, distance: 7.1
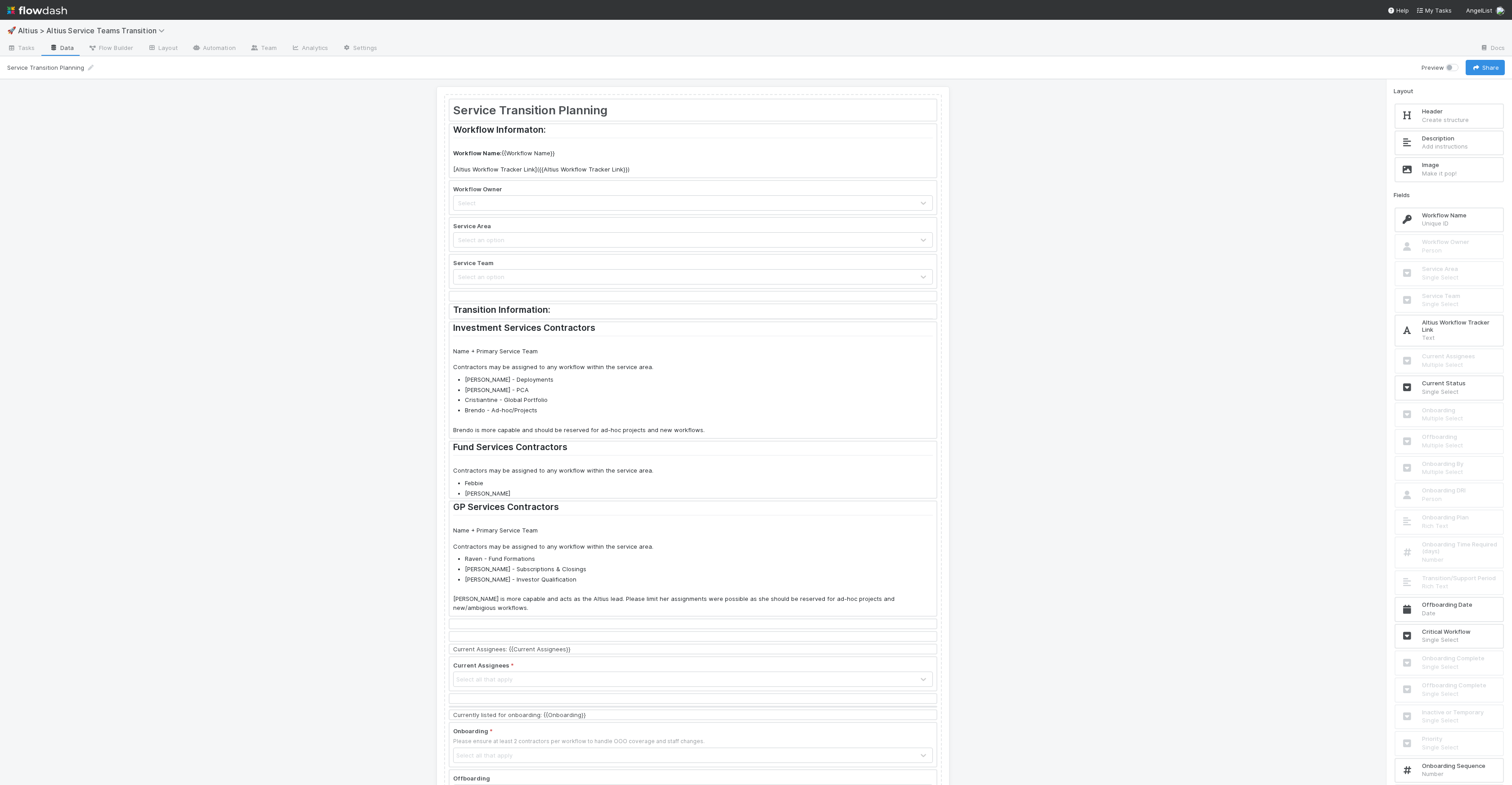
click at [521, 468] on div at bounding box center [693, 470] width 487 height 56
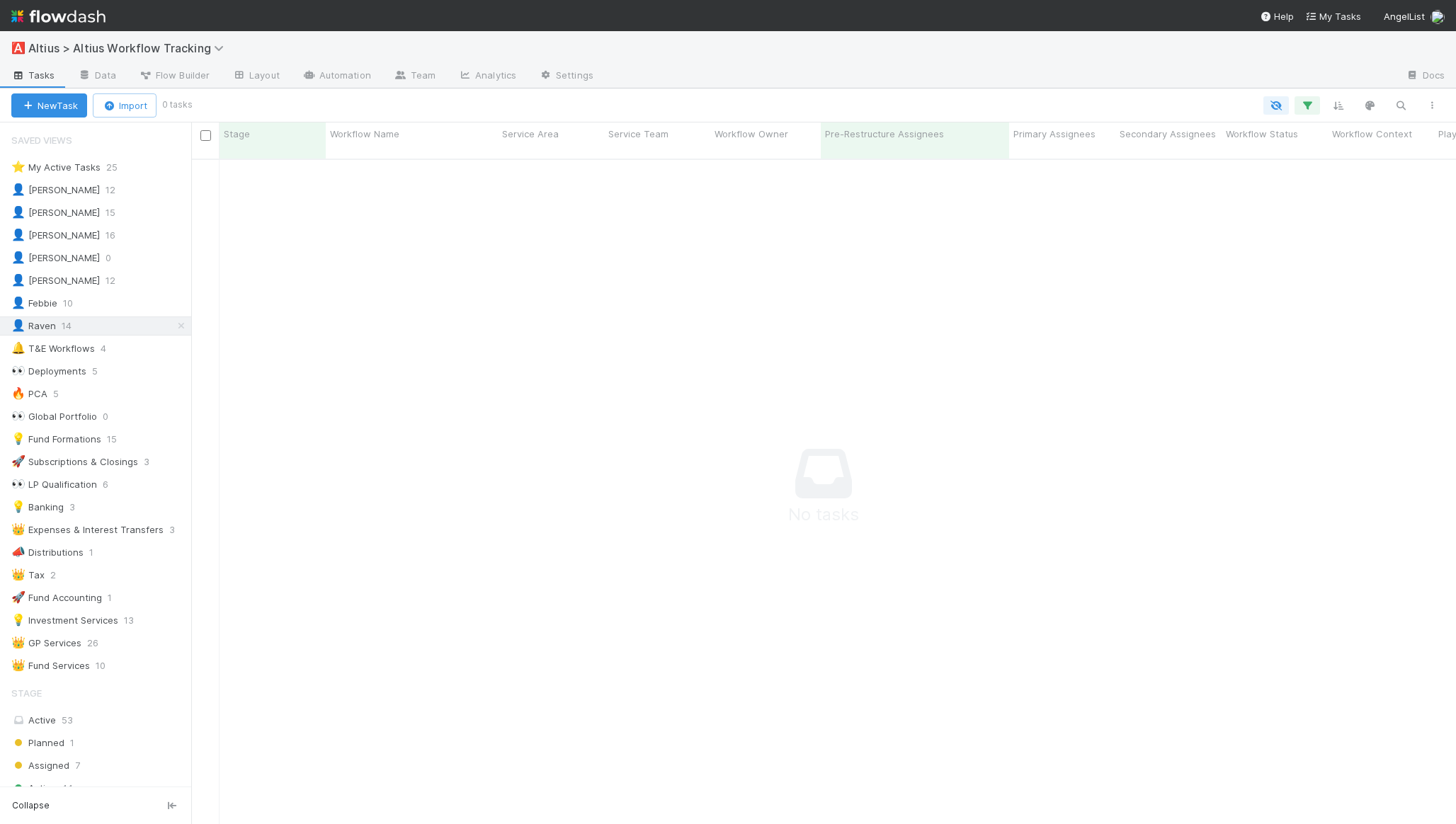
click at [92, 202] on div "⭐ My Active Tasks 25 👤 [PERSON_NAME] 12 👤 [PERSON_NAME] 15 👤 [PERSON_NAME] 16 👤…" at bounding box center [95, 417] width 191 height 517
click at [96, 196] on div "👤 [PERSON_NAME] 12" at bounding box center [101, 189] width 180 height 18
click at [1310, 99] on icon "button" at bounding box center [1307, 105] width 14 height 13
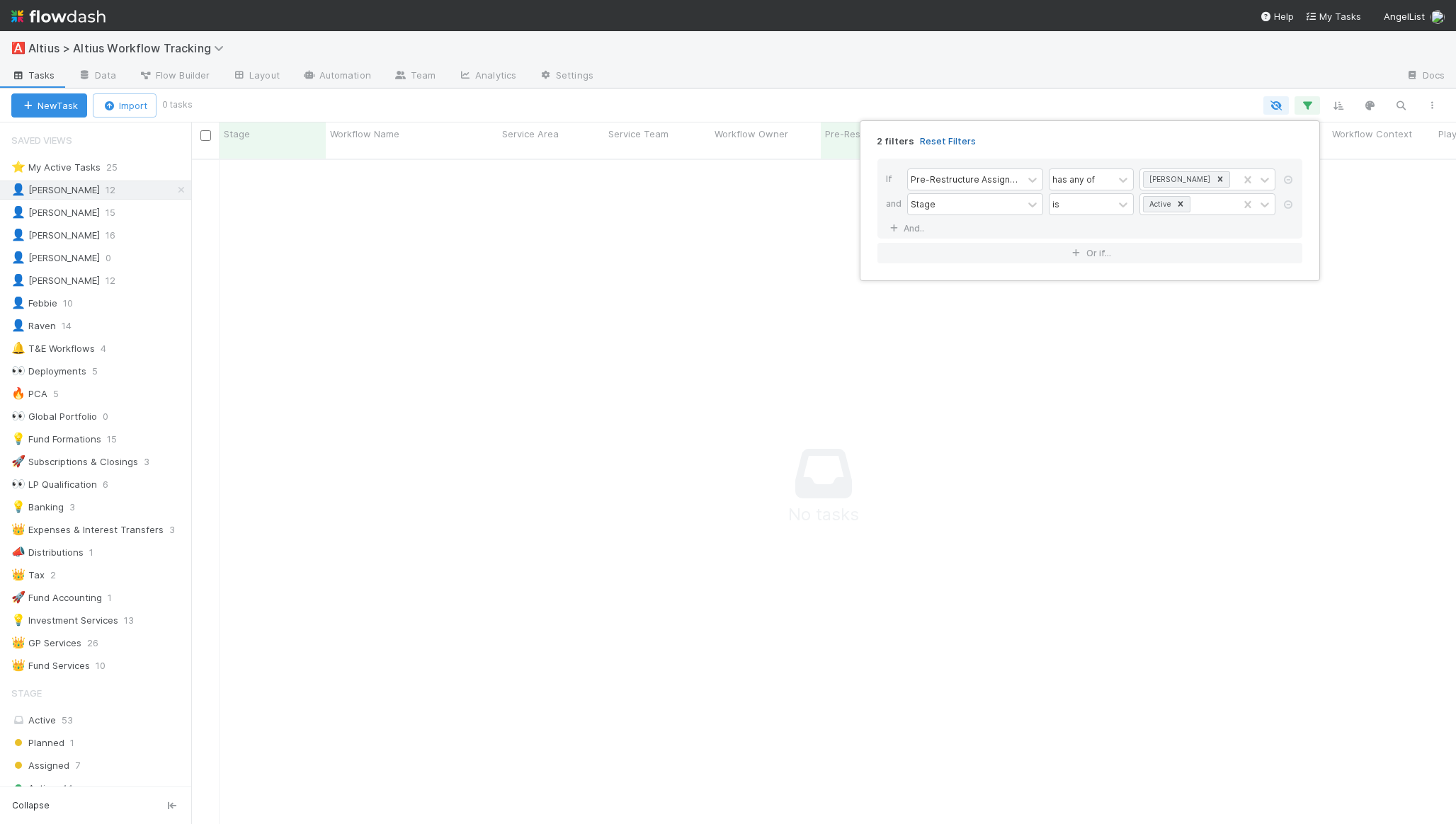
click at [940, 142] on link "Reset Filters" at bounding box center [948, 140] width 56 height 12
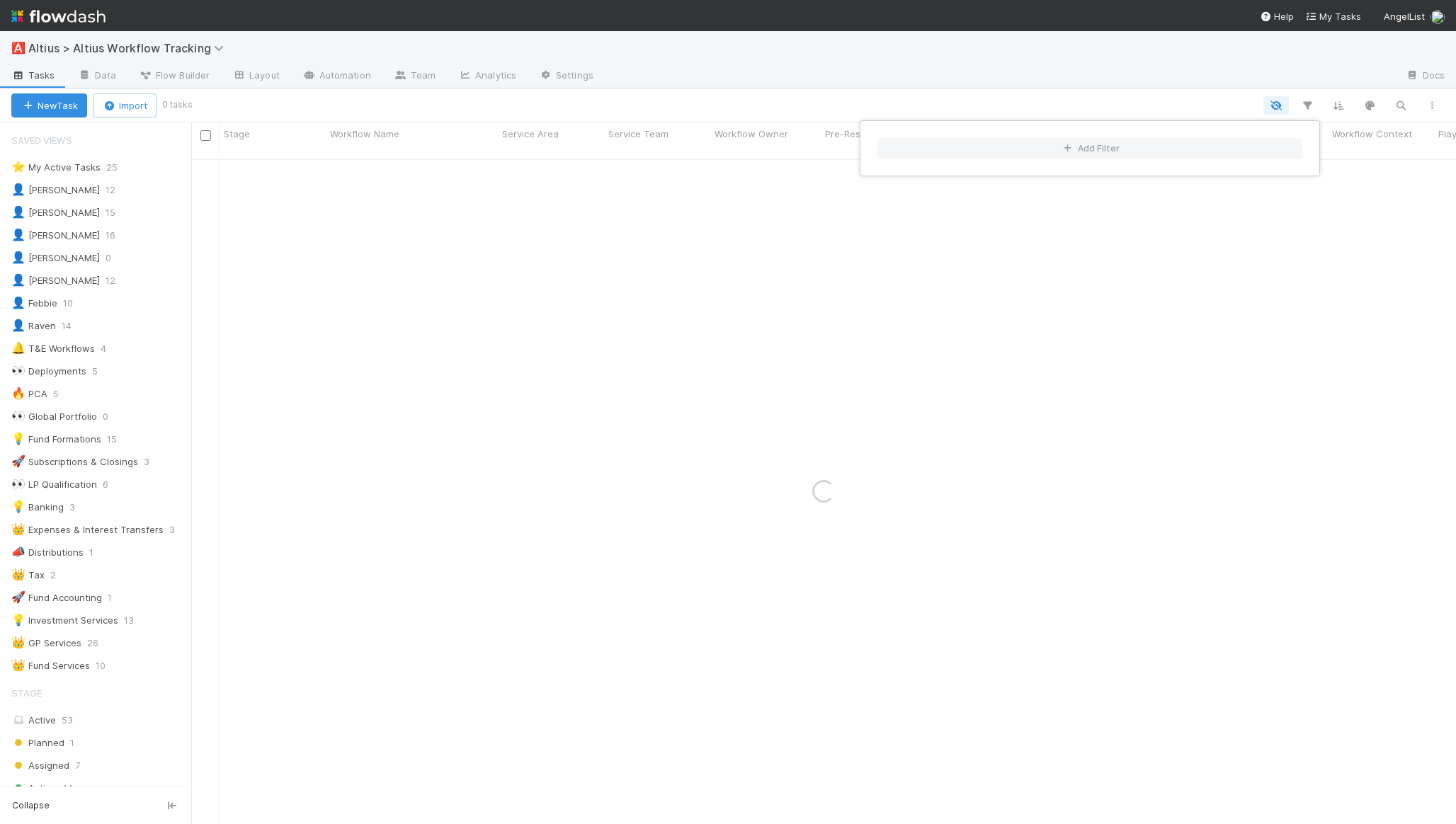
click at [933, 89] on div "Add Filter" at bounding box center [728, 412] width 1456 height 824
click at [927, 108] on div "Add Filter" at bounding box center [728, 412] width 1456 height 824
click at [102, 188] on div "👤 [PERSON_NAME] 12" at bounding box center [101, 189] width 180 height 18
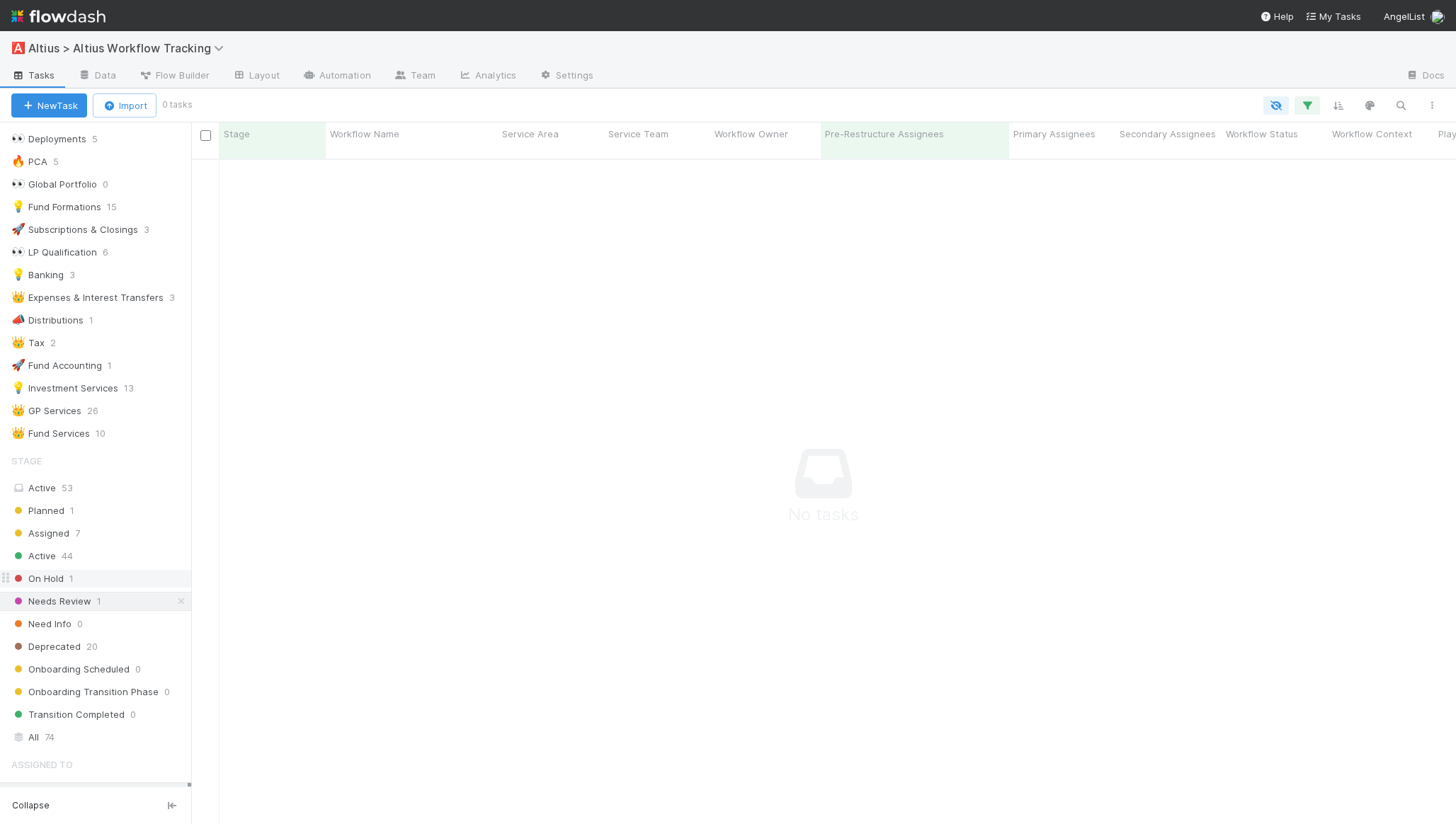
scroll to position [234, 0]
click at [92, 490] on div "Active 53" at bounding box center [99, 487] width 176 height 18
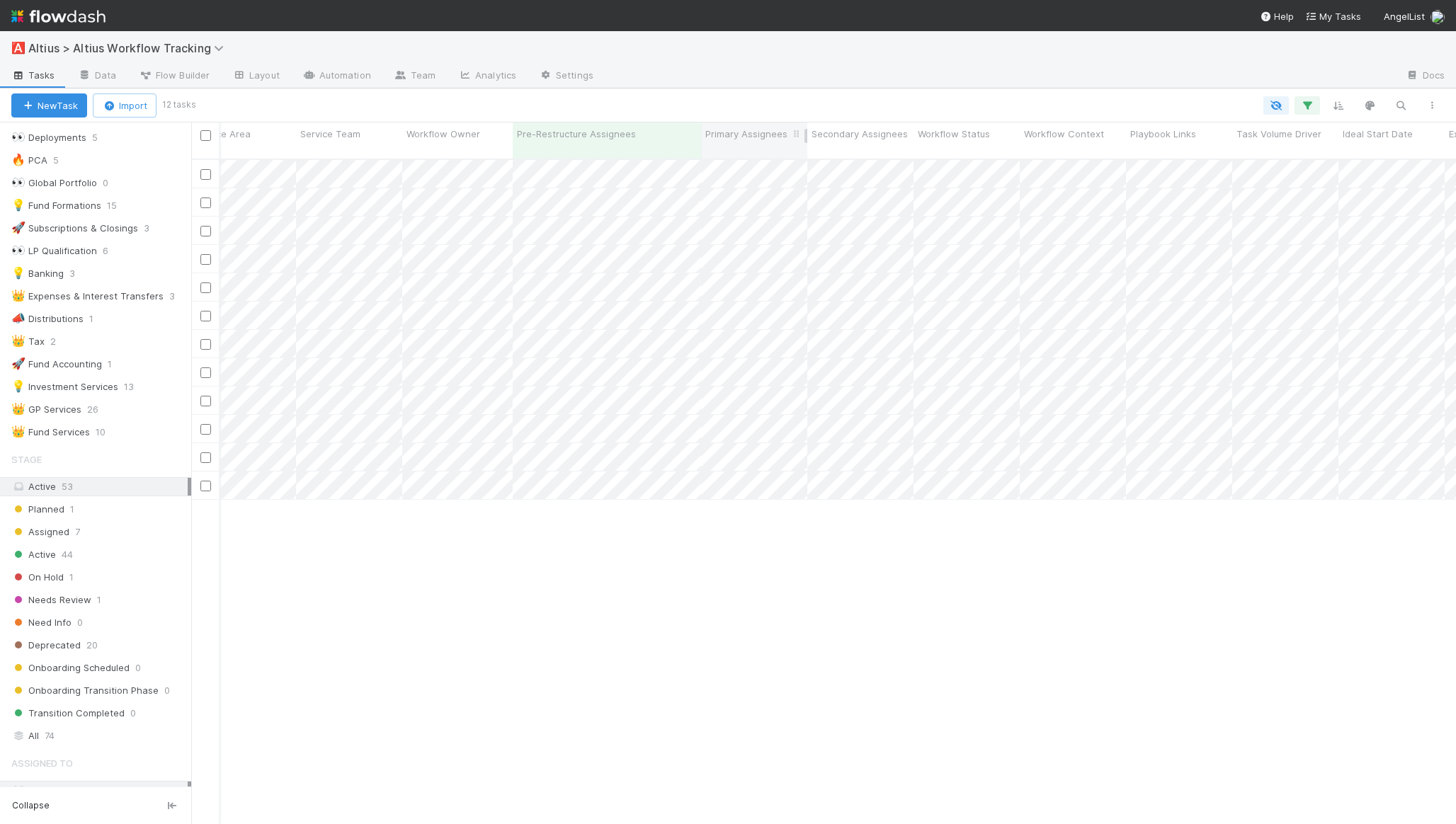
scroll to position [0, 427]
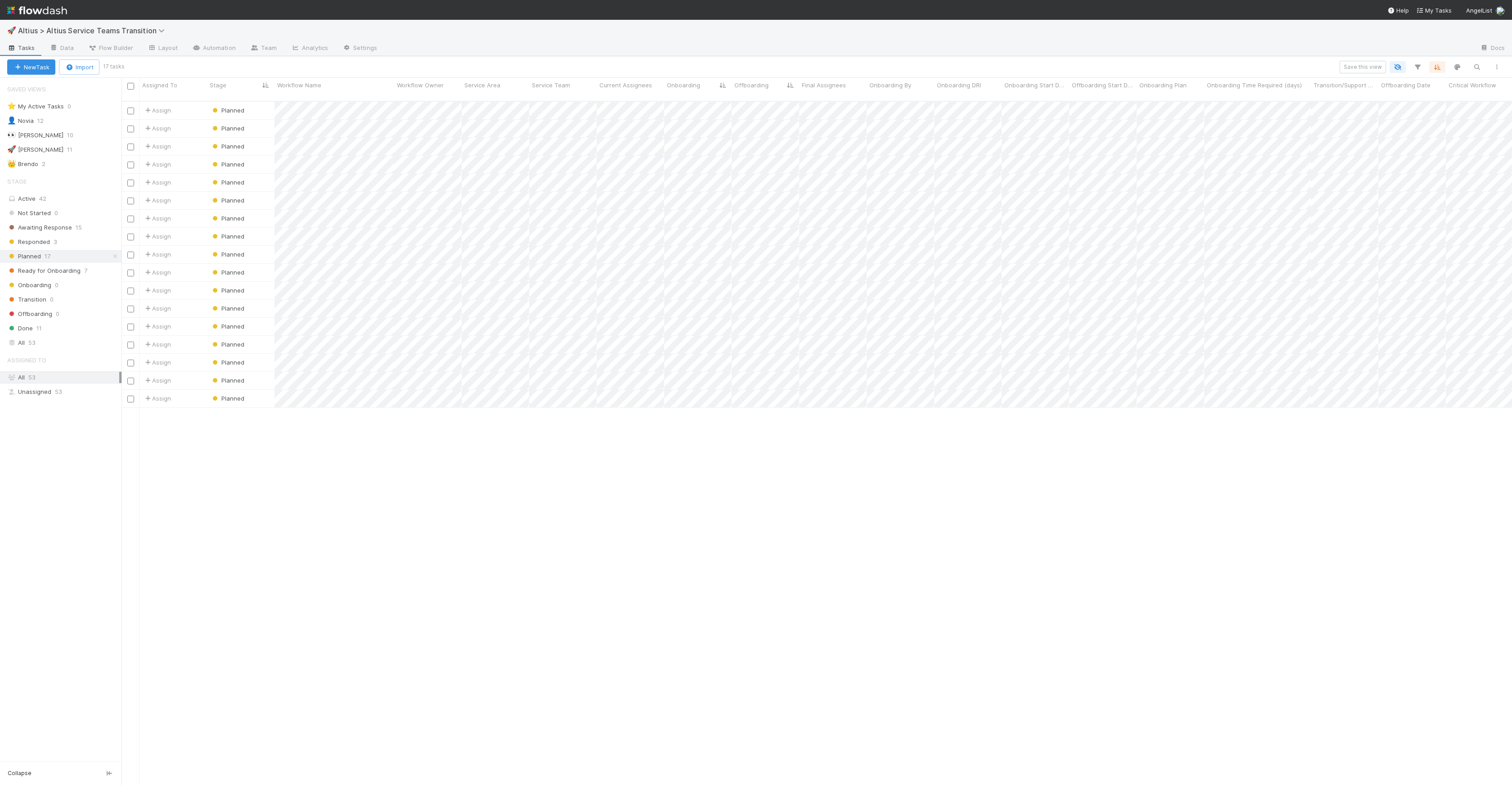
scroll to position [684, 1384]
click at [41, 271] on span "Ready for Onboarding" at bounding box center [43, 271] width 73 height 11
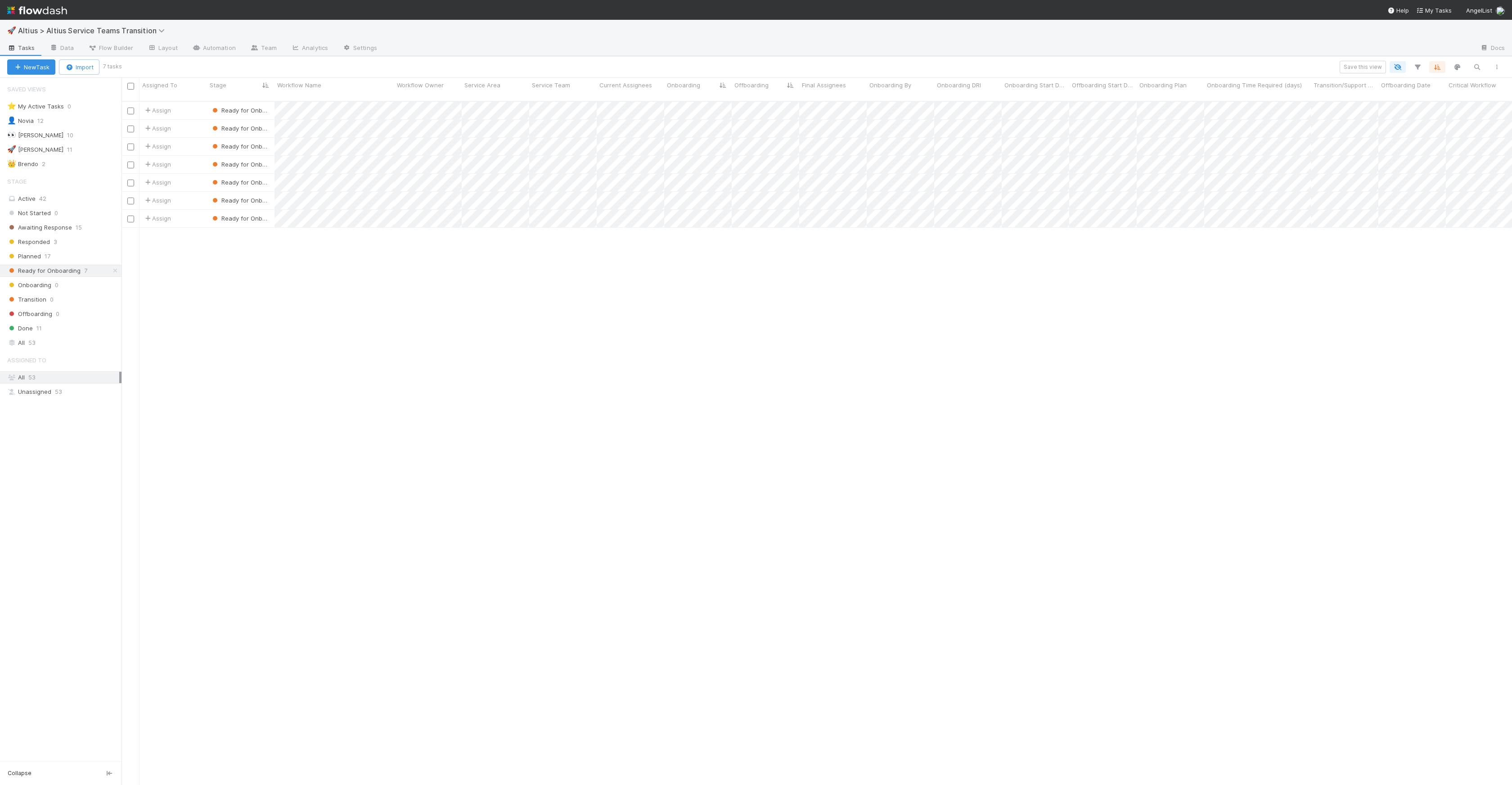
scroll to position [684, 1384]
click at [65, 258] on div "Planned 17" at bounding box center [64, 256] width 114 height 11
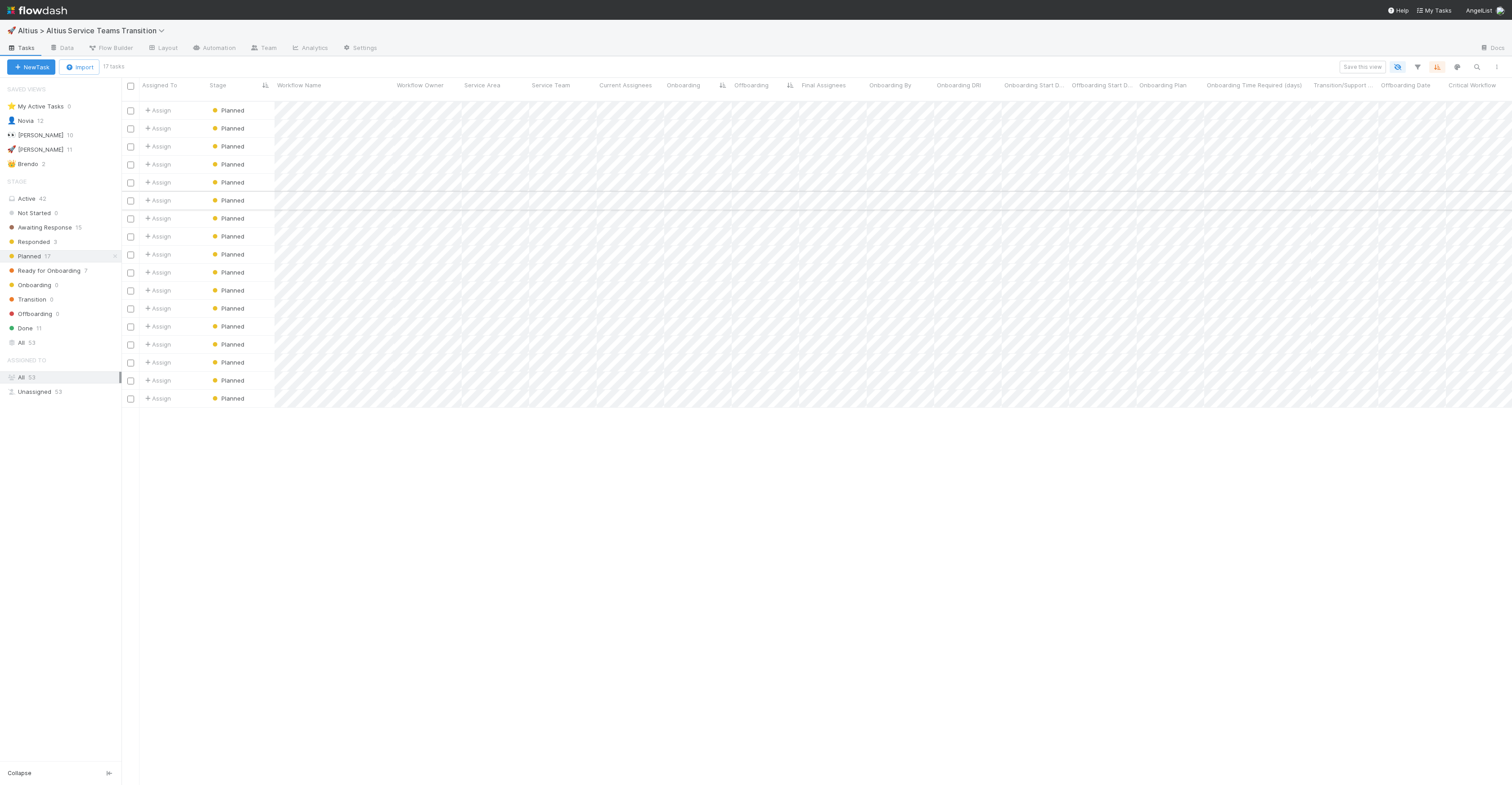
scroll to position [684, 1384]
click at [236, 197] on span "Planned" at bounding box center [228, 200] width 34 height 7
click at [258, 271] on div "Ready for Onboarding" at bounding box center [271, 277] width 127 height 16
click at [54, 274] on span "Ready for Onboarding" at bounding box center [43, 271] width 73 height 11
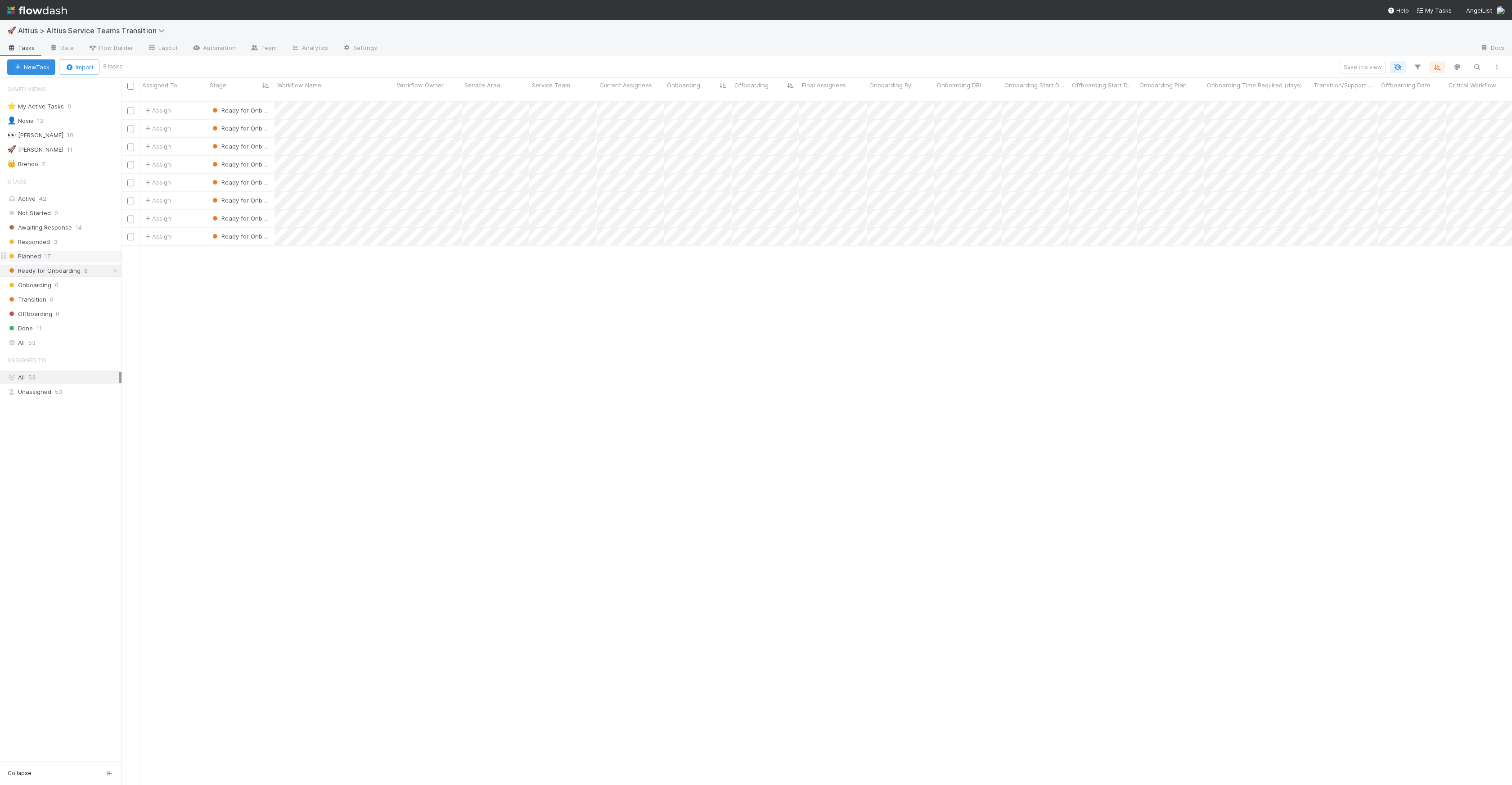
scroll to position [684, 1384]
click at [59, 261] on div "Planned 17" at bounding box center [64, 256] width 114 height 11
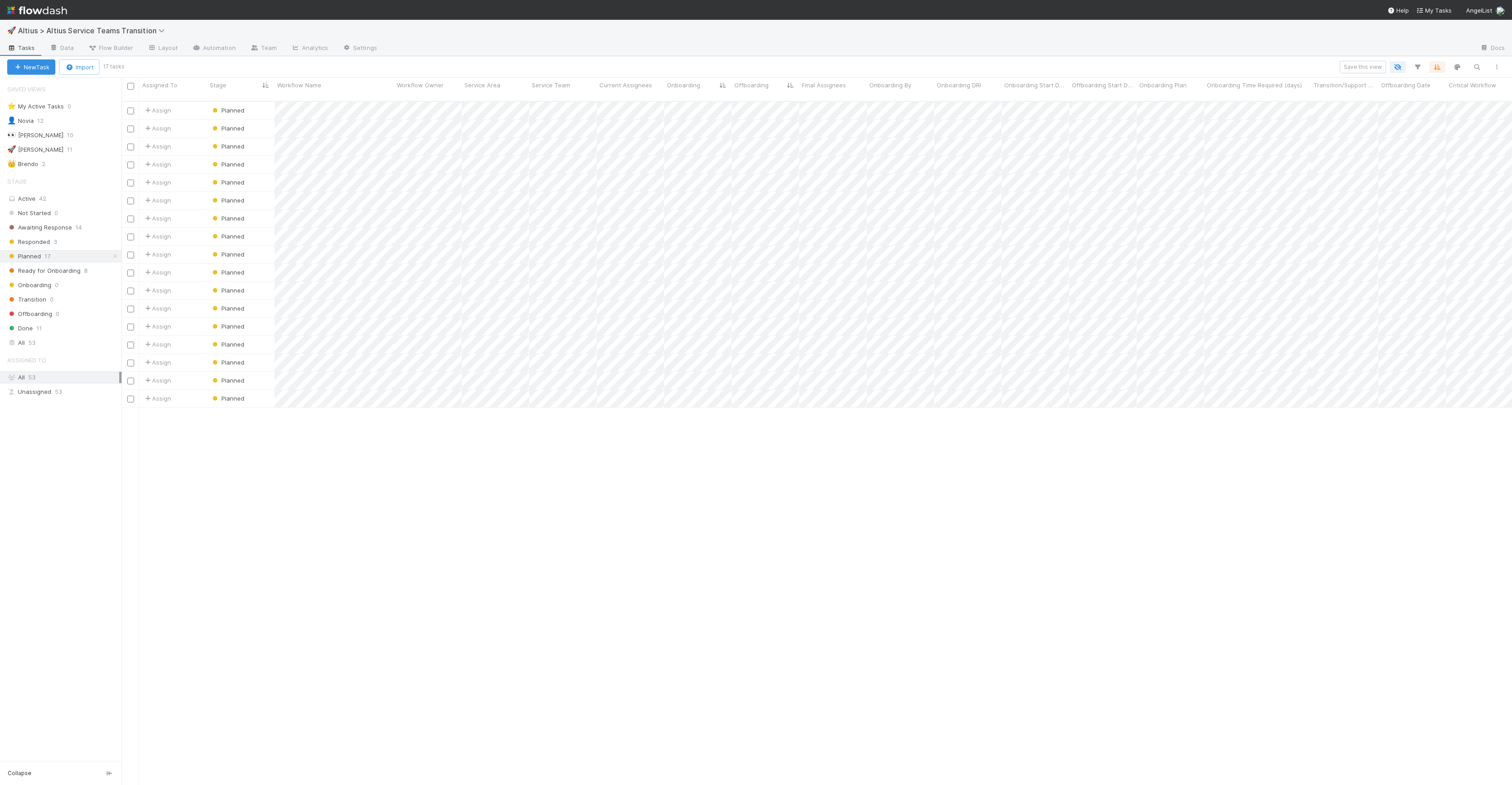
scroll to position [684, 1384]
click at [237, 359] on span "Planned" at bounding box center [228, 362] width 34 height 7
click at [276, 438] on span "Ready for Onboarding" at bounding box center [249, 439] width 73 height 7
click at [52, 268] on span "Ready for Onboarding" at bounding box center [43, 271] width 73 height 11
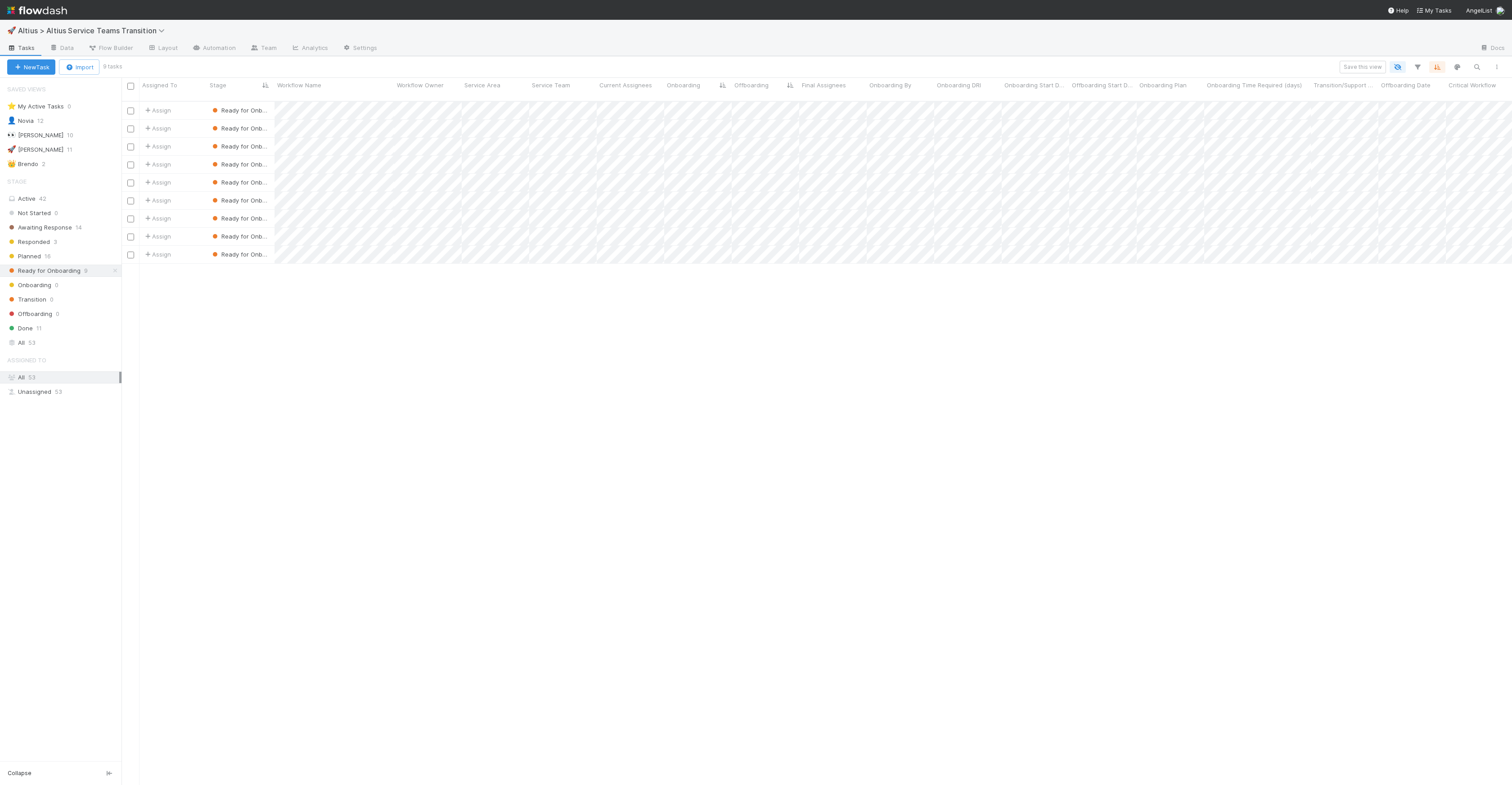
scroll to position [684, 1384]
click at [291, 138] on div at bounding box center [756, 392] width 1512 height 785
click at [310, 174] on div at bounding box center [756, 392] width 1512 height 785
click at [360, 193] on div at bounding box center [756, 392] width 1512 height 785
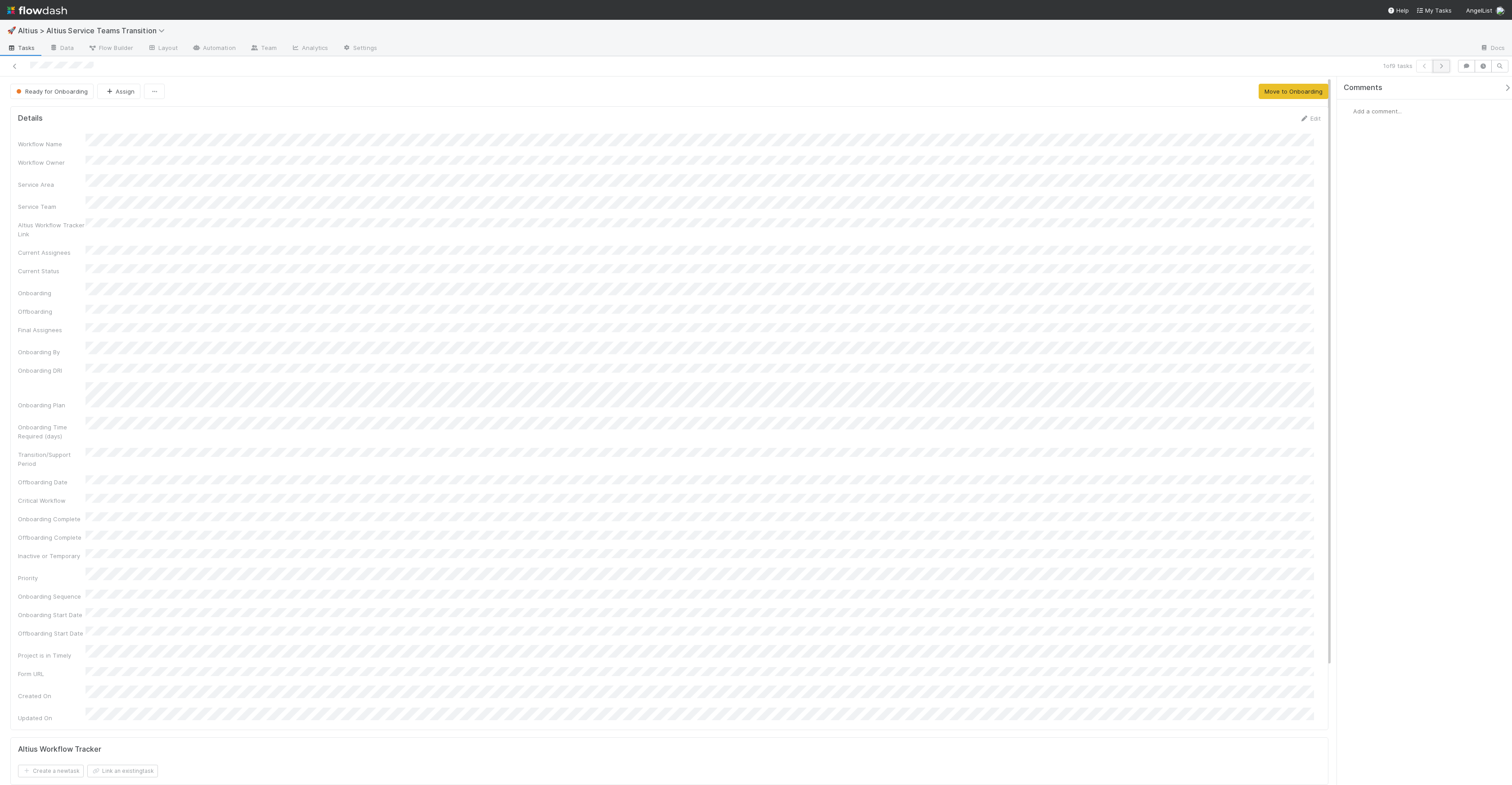
click at [1447, 66] on button "button" at bounding box center [1441, 66] width 17 height 12
click at [1424, 64] on icon "button" at bounding box center [1425, 66] width 9 height 5
click at [29, 98] on button "Ready for Onboarding" at bounding box center [52, 92] width 83 height 15
click at [347, 201] on div at bounding box center [756, 392] width 1512 height 785
click at [16, 51] on span "Tasks" at bounding box center [21, 48] width 28 height 9
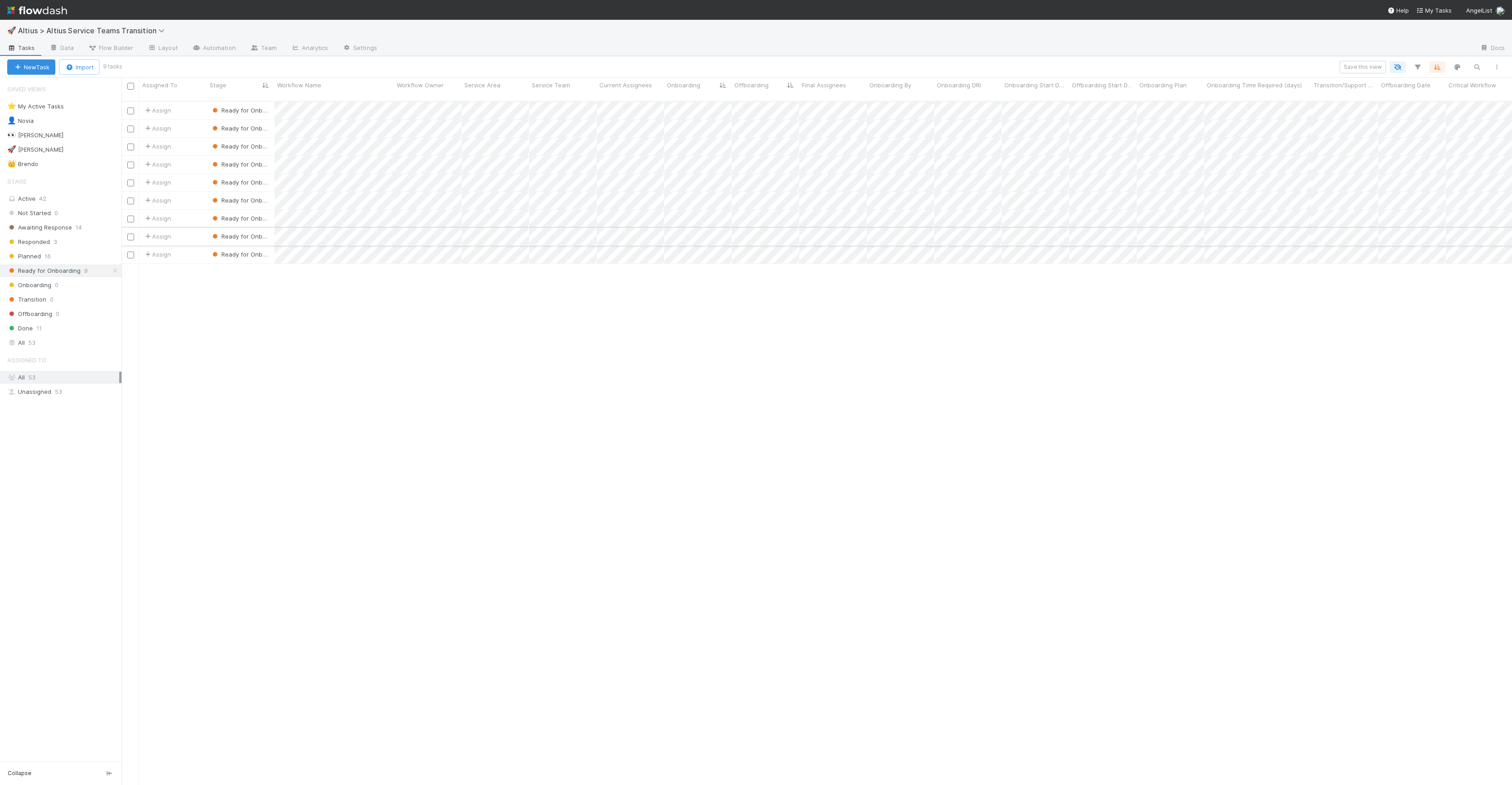
scroll to position [684, 1384]
click at [55, 261] on div "Planned 16" at bounding box center [64, 256] width 114 height 11
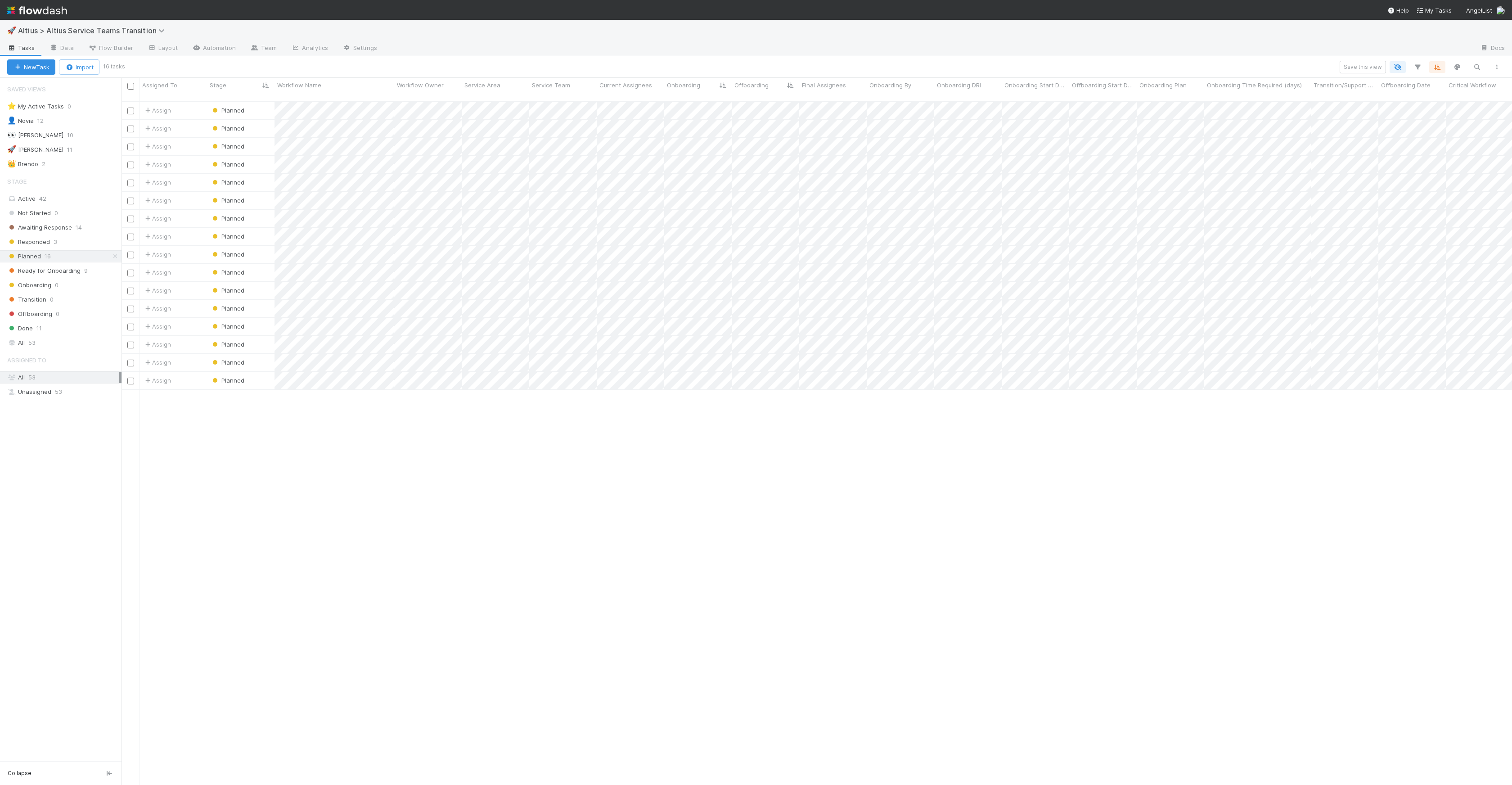
scroll to position [684, 1384]
click at [570, 456] on div at bounding box center [756, 392] width 1512 height 785
click at [1247, 306] on div at bounding box center [756, 392] width 1512 height 785
click at [721, 433] on div "Assign Planned 1 [DATE] 3:55:15 PM [DATE] 4:21:16 PM Assign Planned 0 [DATE] 1:…" at bounding box center [816, 447] width 1391 height 690
click at [43, 274] on span "Ready for Onboarding" at bounding box center [43, 271] width 73 height 11
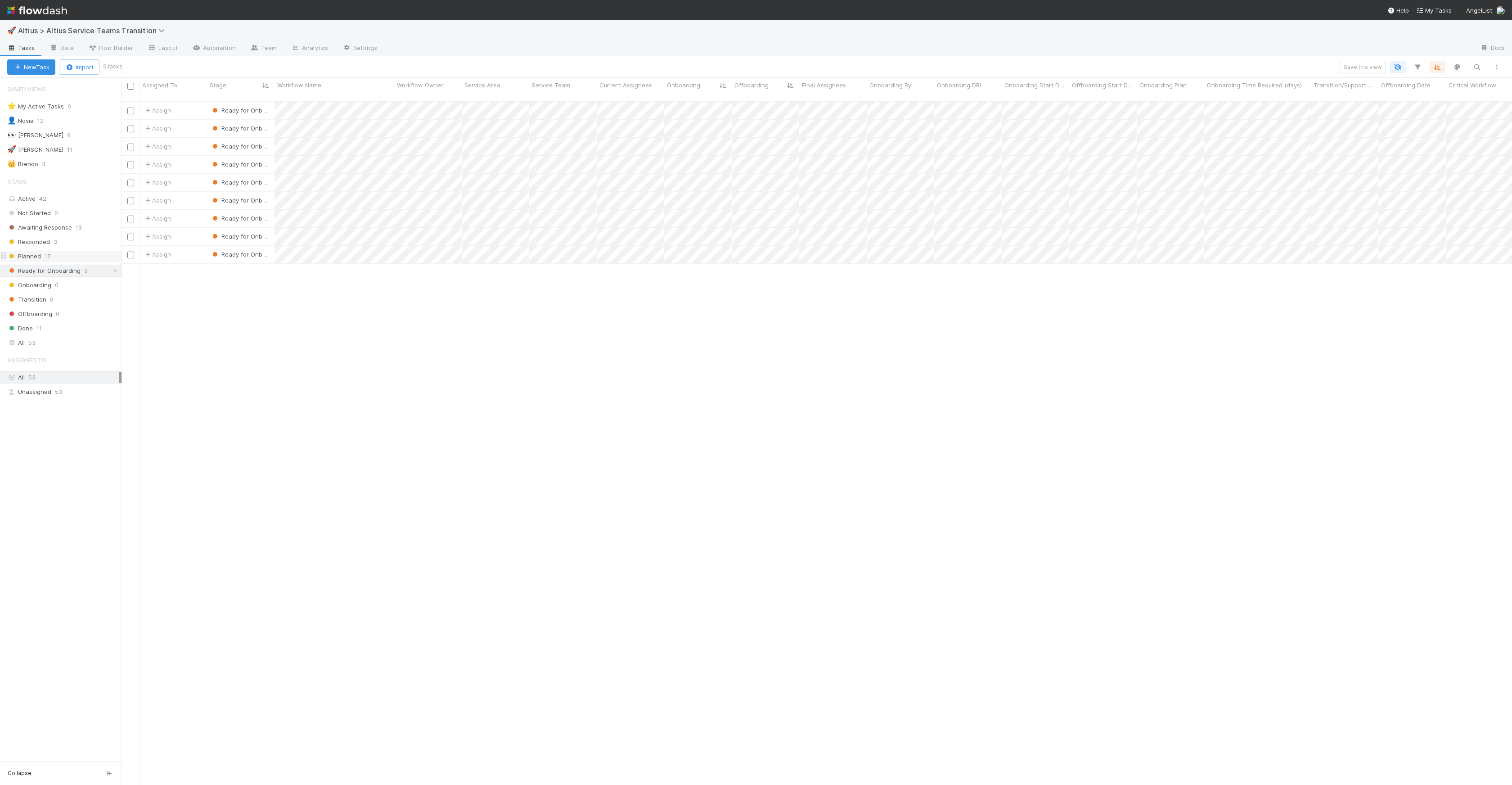
scroll to position [684, 1384]
click at [696, 193] on div at bounding box center [756, 392] width 1512 height 785
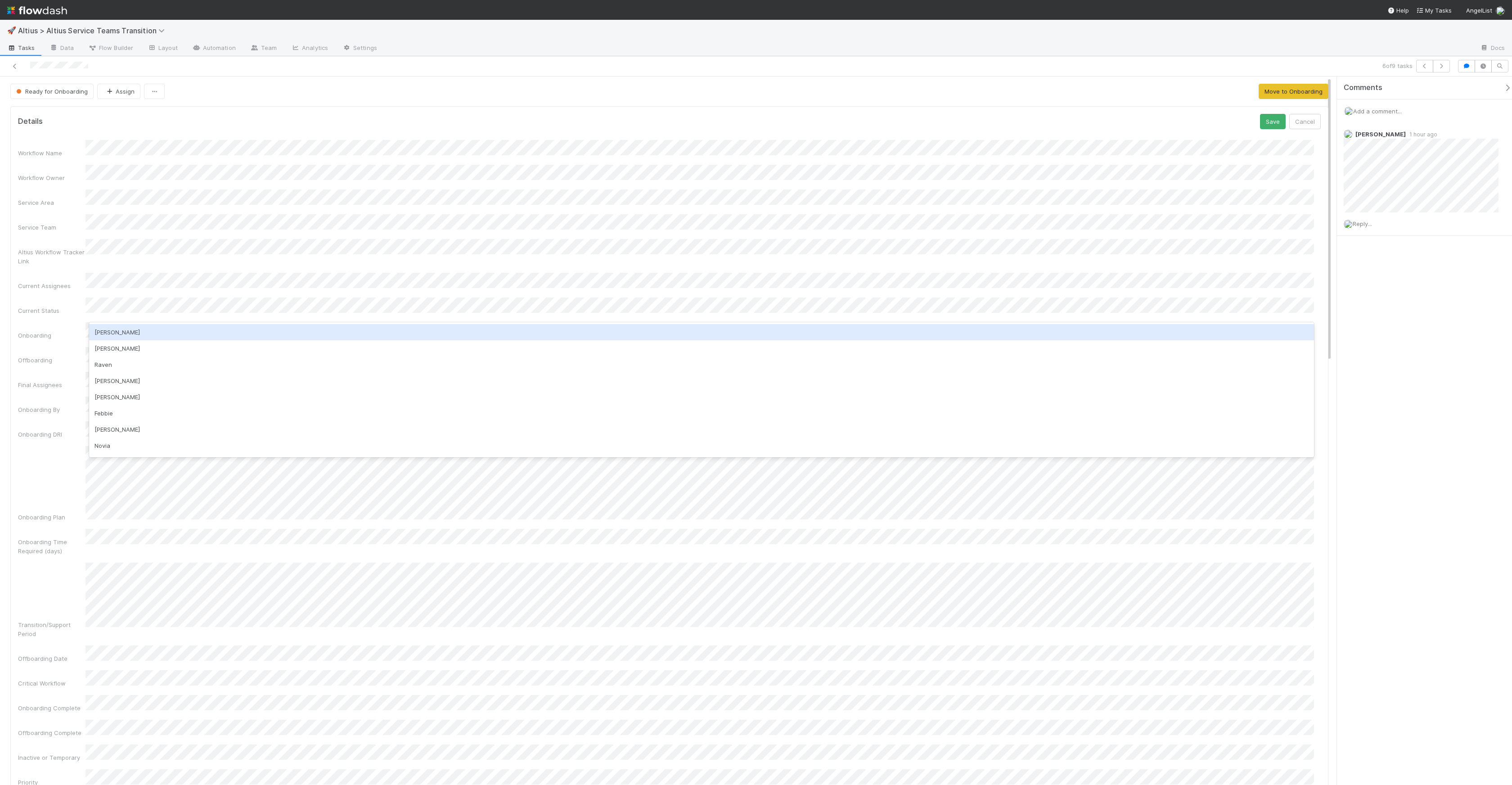
click at [69, 331] on div "Onboarding" at bounding box center [52, 335] width 68 height 9
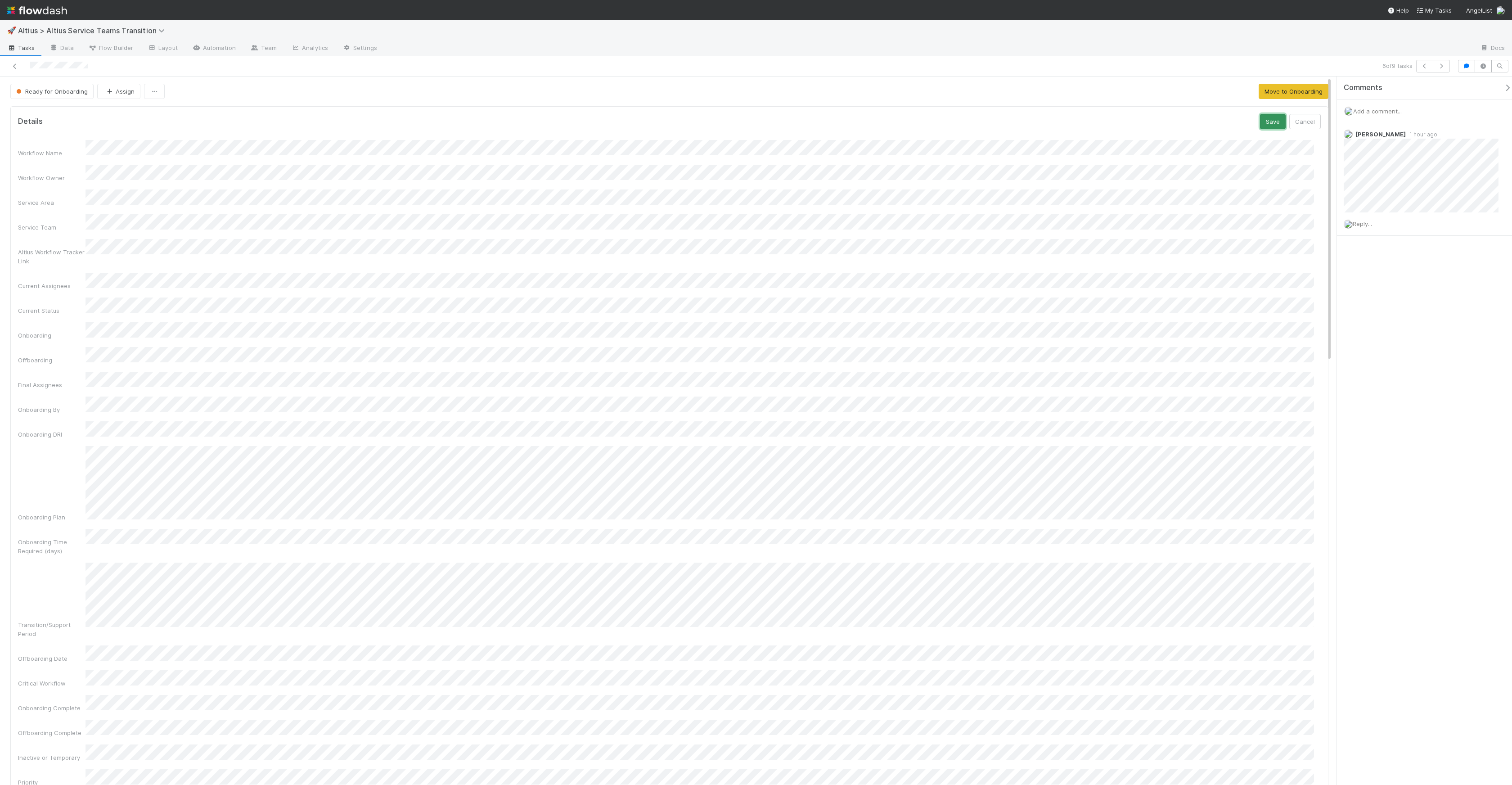
click at [1262, 116] on button "Save" at bounding box center [1273, 122] width 26 height 15
click at [29, 98] on button "Ready for Onboarding" at bounding box center [52, 92] width 83 height 15
click at [60, 213] on div "Transition" at bounding box center [70, 211] width 127 height 16
click at [207, 89] on div "Transition Assign Move to Offboarding" at bounding box center [670, 92] width 1318 height 15
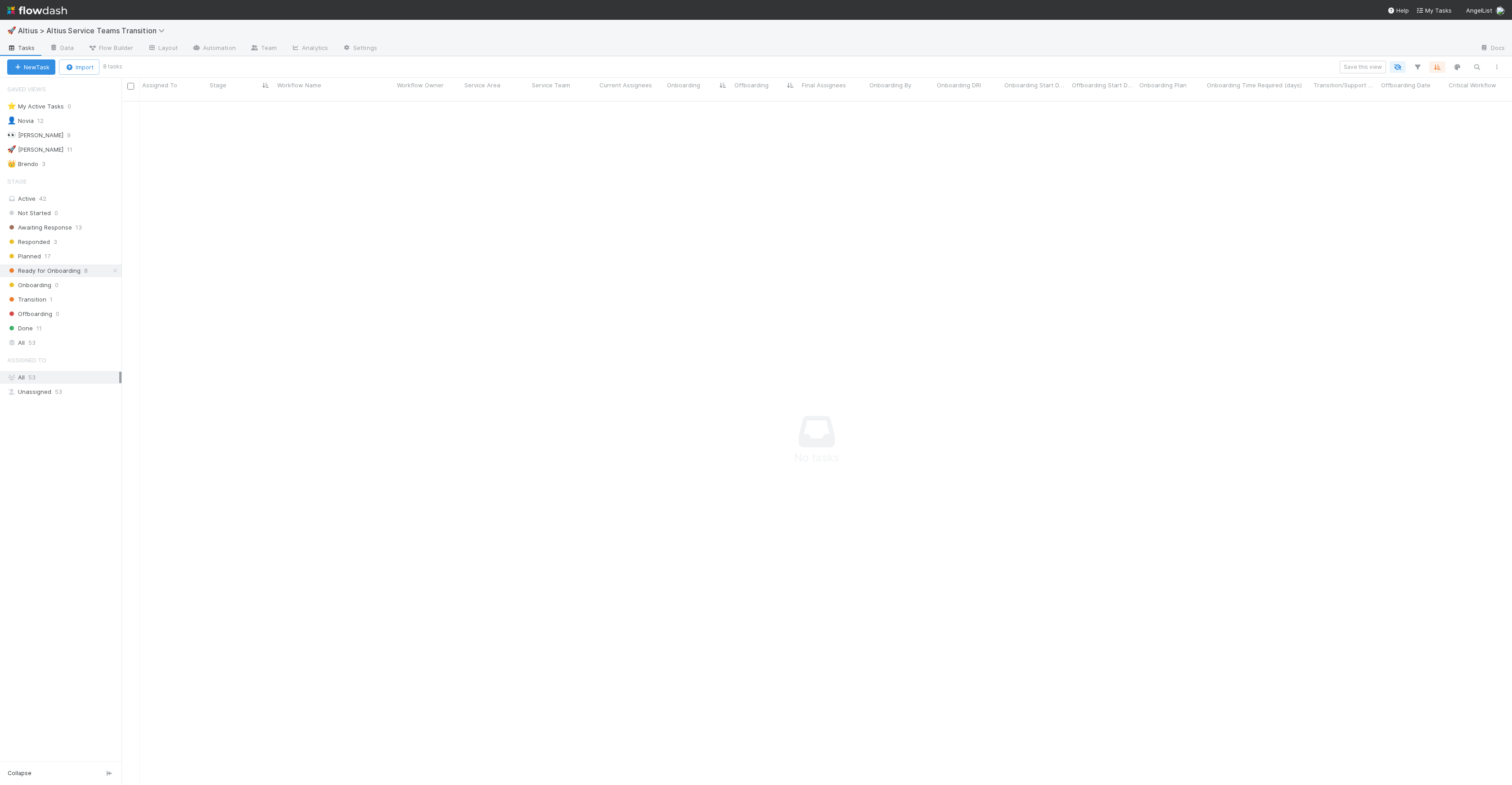
scroll to position [678, 1384]
click at [72, 272] on span "Ready for Onboarding" at bounding box center [43, 271] width 73 height 11
click at [67, 261] on div "Planned 17" at bounding box center [64, 256] width 114 height 11
click at [69, 271] on span "Ready for Onboarding" at bounding box center [43, 271] width 73 height 11
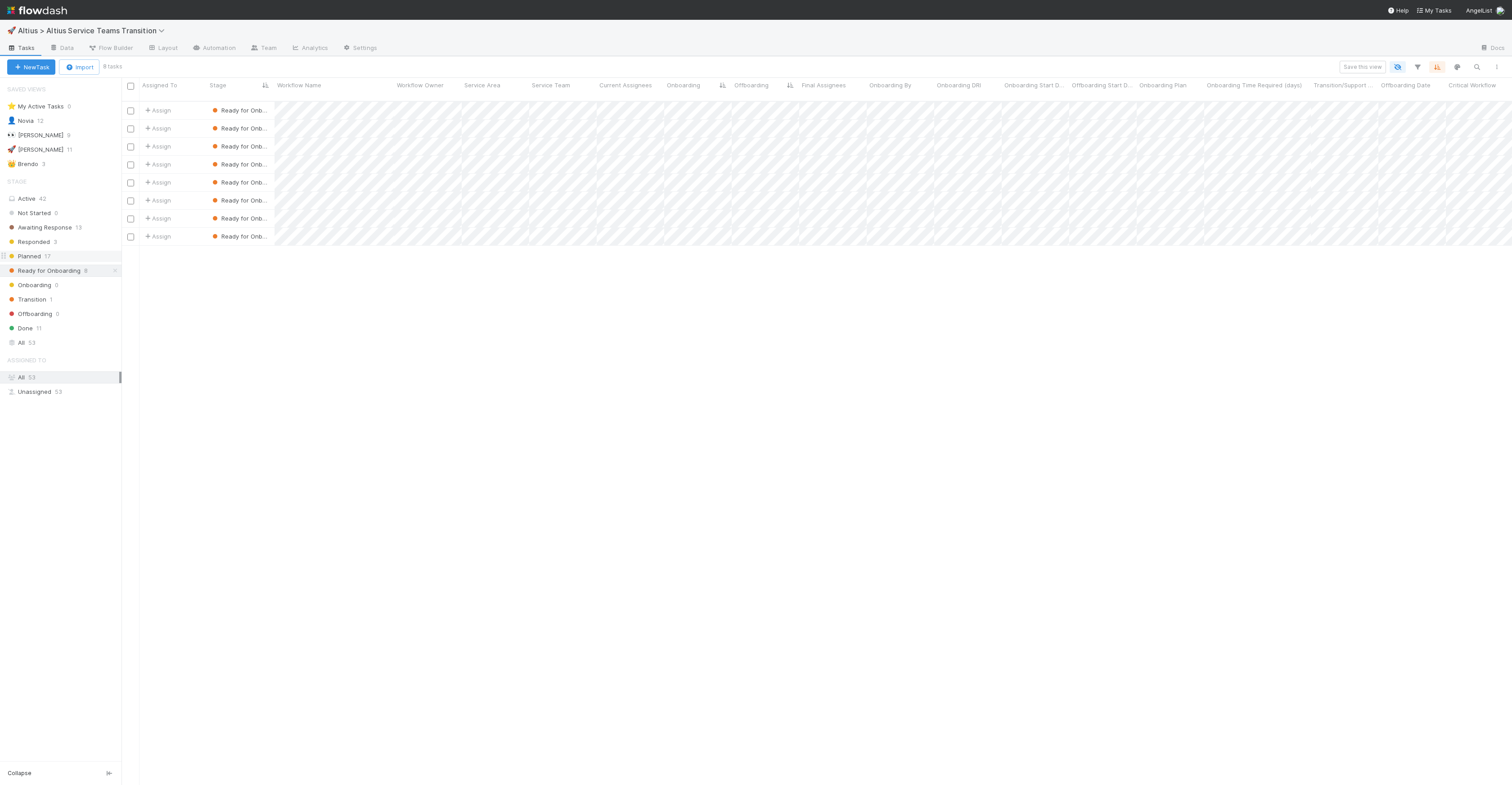
scroll to position [684, 1384]
click at [670, 289] on div "Assign Ready for Onboarding 0 [DATE] 1:55:31 AM [DATE] 4:09:23 PM Assign Ready …" at bounding box center [816, 447] width 1391 height 690
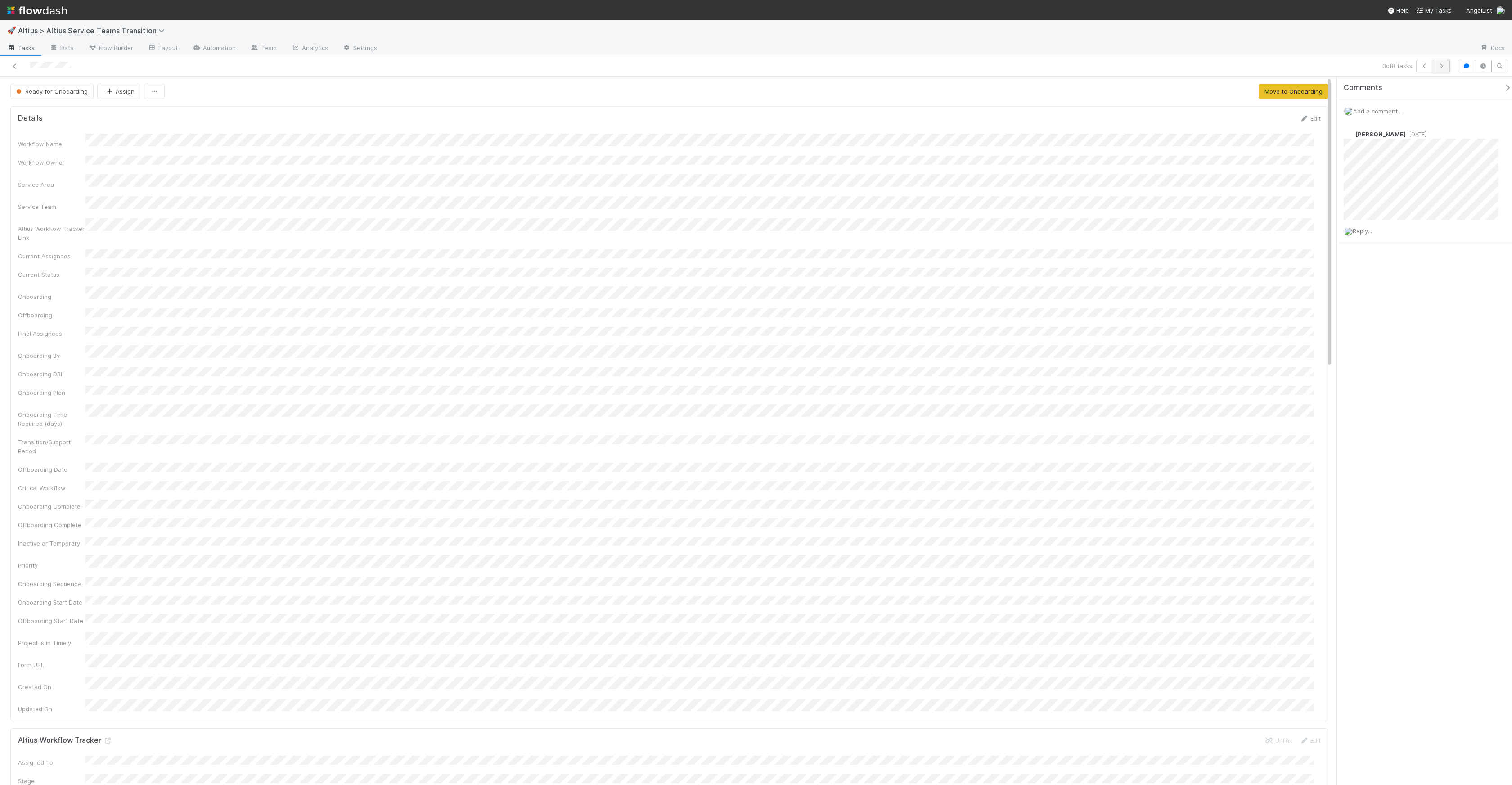
click at [1447, 66] on button "button" at bounding box center [1441, 66] width 17 height 12
click at [1446, 61] on button "button" at bounding box center [1441, 66] width 17 height 12
click at [126, 129] on form "Details Edit Workflow Name Workflow Owner Service Area Service Team Altius Work…" at bounding box center [670, 417] width 1303 height 607
click at [1442, 66] on icon "button" at bounding box center [1441, 66] width 9 height 5
click at [81, 141] on div "Workflow Name" at bounding box center [670, 141] width 1303 height 15
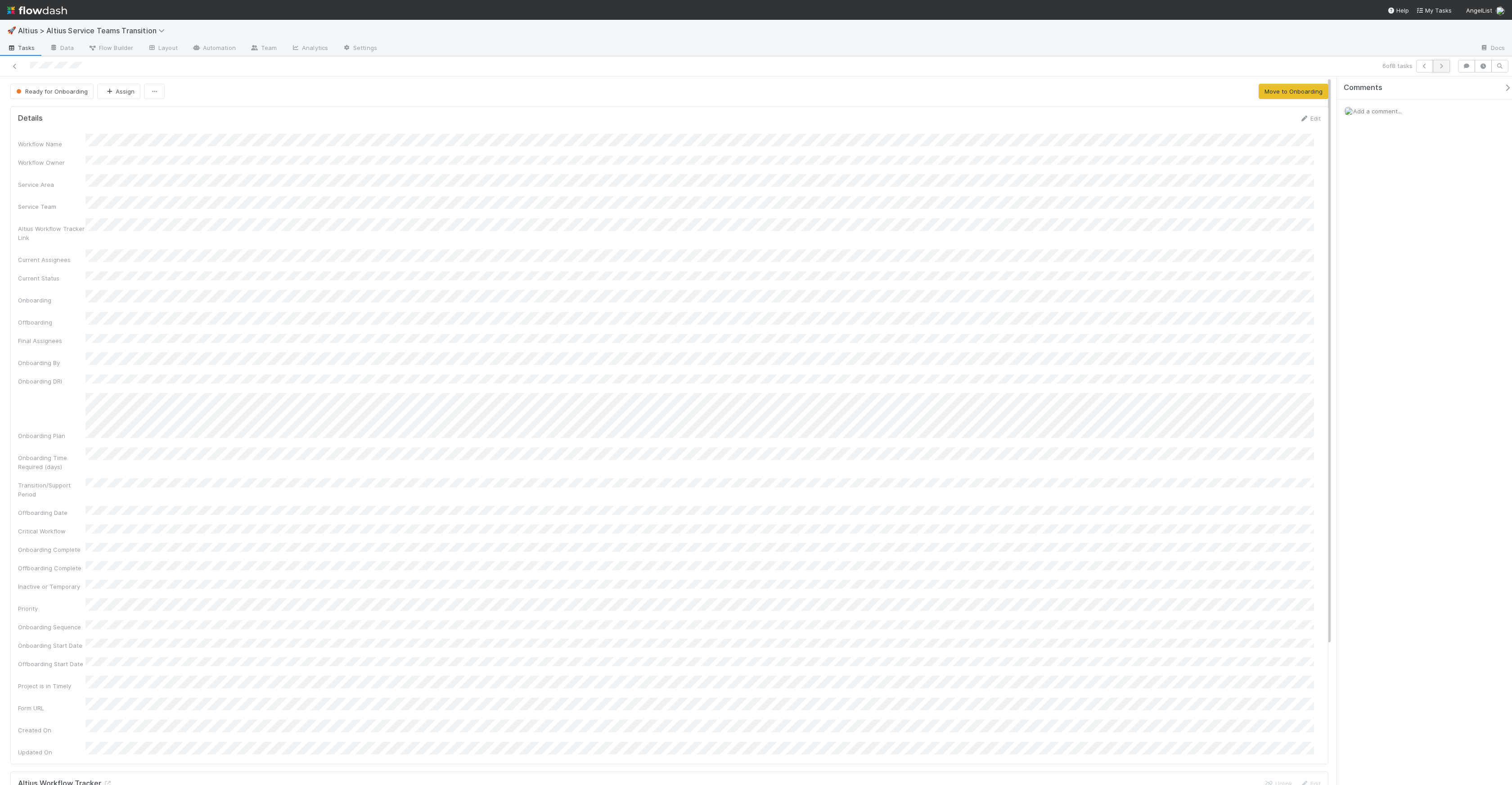
click at [1443, 65] on icon "button" at bounding box center [1441, 66] width 9 height 5
click at [1441, 66] on icon "button" at bounding box center [1441, 66] width 9 height 5
click at [75, 142] on div "Workflow Name" at bounding box center [670, 141] width 1303 height 15
